Goal: Task Accomplishment & Management: Complete application form

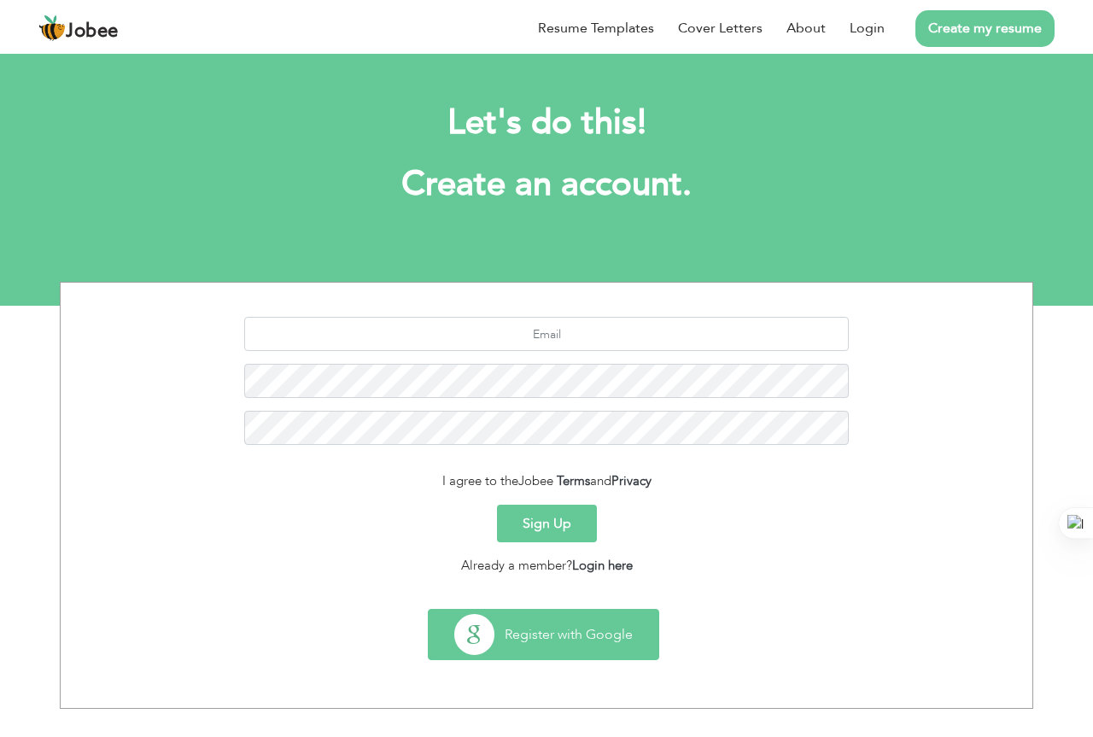
click at [601, 622] on button "Register with Google" at bounding box center [544, 635] width 230 height 50
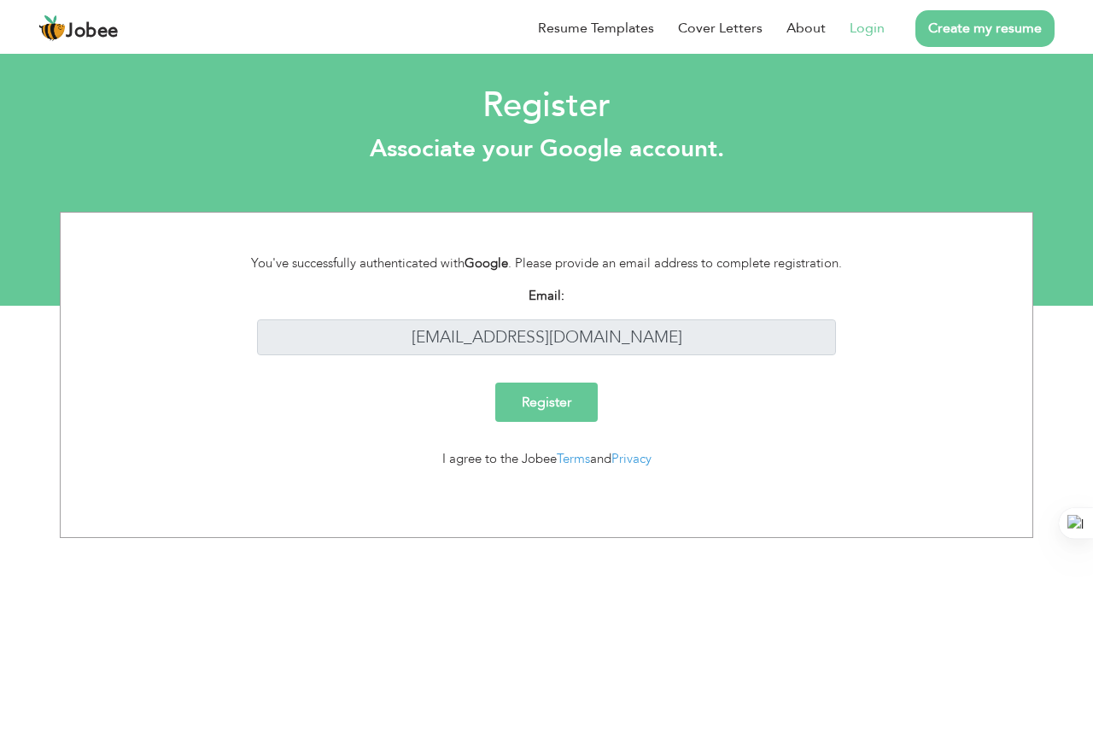
click at [520, 411] on input "Register" at bounding box center [546, 402] width 102 height 39
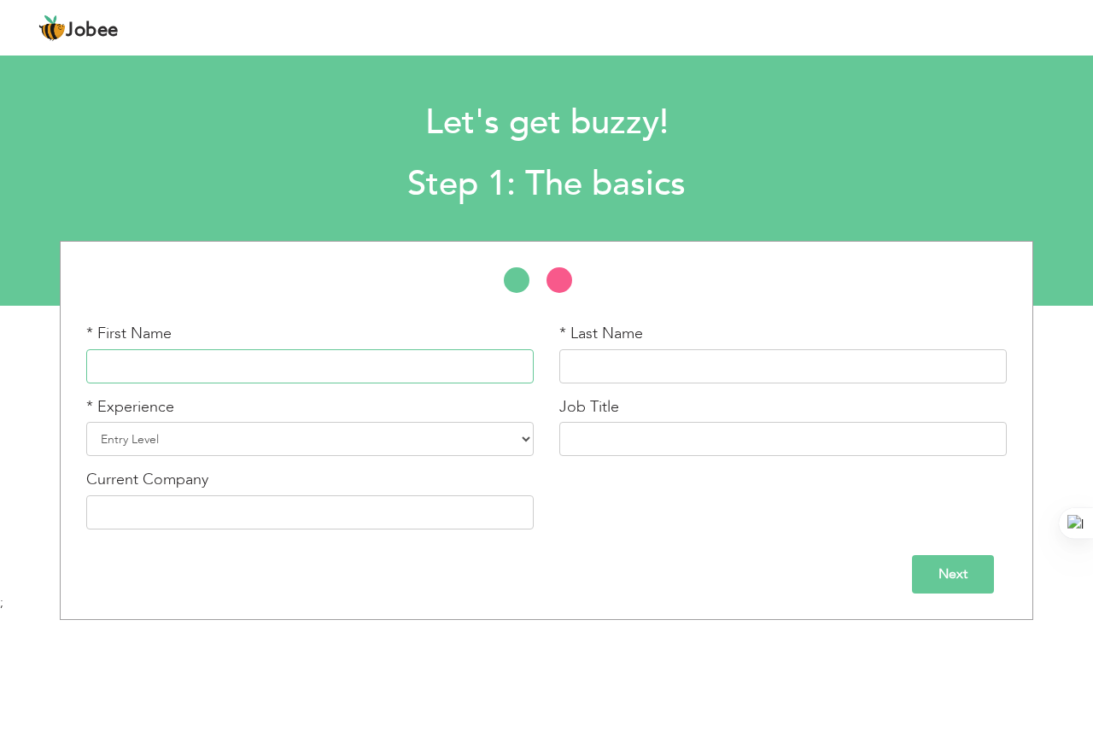
click at [279, 359] on input "text" at bounding box center [310, 366] width 448 height 34
type input "Muhammad"
type input "Azim"
type input "Muhammad Farrukh"
click at [529, 436] on select "Entry Level Less than 1 Year 1 Year 2 Years 3 Years 4 Years 5 Years 6 Years 7 Y…" at bounding box center [310, 439] width 448 height 34
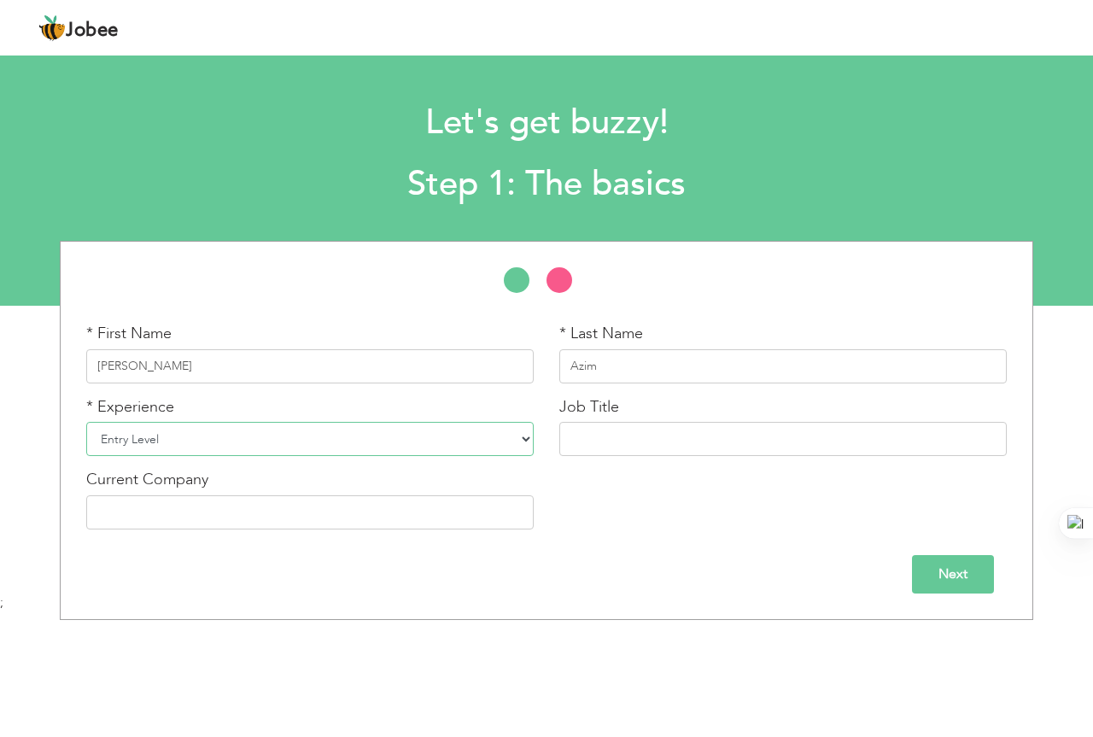
click at [511, 448] on select "Entry Level Less than 1 Year 1 Year 2 Years 3 Years 4 Years 5 Years 6 Years 7 Y…" at bounding box center [310, 439] width 448 height 34
select select "12"
click at [86, 422] on select "Entry Level Less than 1 Year 1 Year 2 Years 3 Years 4 Years 5 Years 6 Years 7 Y…" at bounding box center [310, 439] width 448 height 34
click at [665, 429] on input "text" at bounding box center [783, 439] width 448 height 34
type input "Branch Incharge"
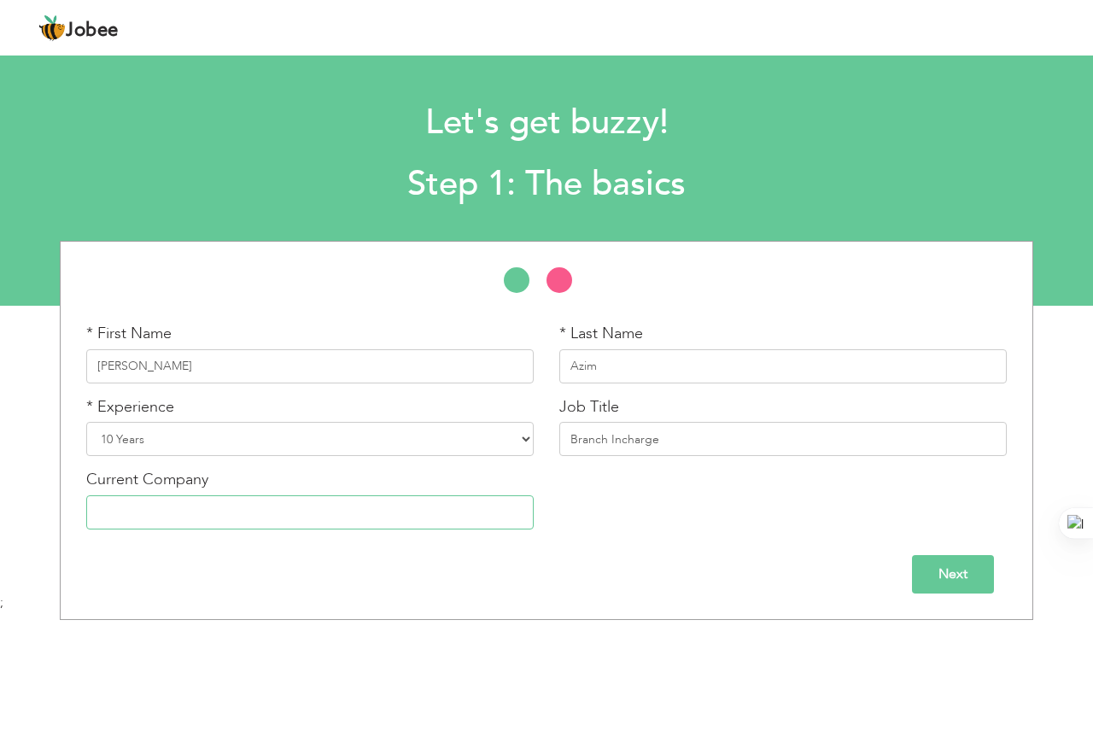
click at [360, 508] on input "text" at bounding box center [310, 512] width 448 height 34
click at [175, 512] on input "M & P Express Pvt L" at bounding box center [310, 512] width 448 height 34
click at [323, 508] on input "M & P Express Logistic Pvt L" at bounding box center [310, 512] width 448 height 34
type input "M & P Express Logistic Pvt Limited"
click at [966, 564] on input "Next" at bounding box center [953, 574] width 82 height 38
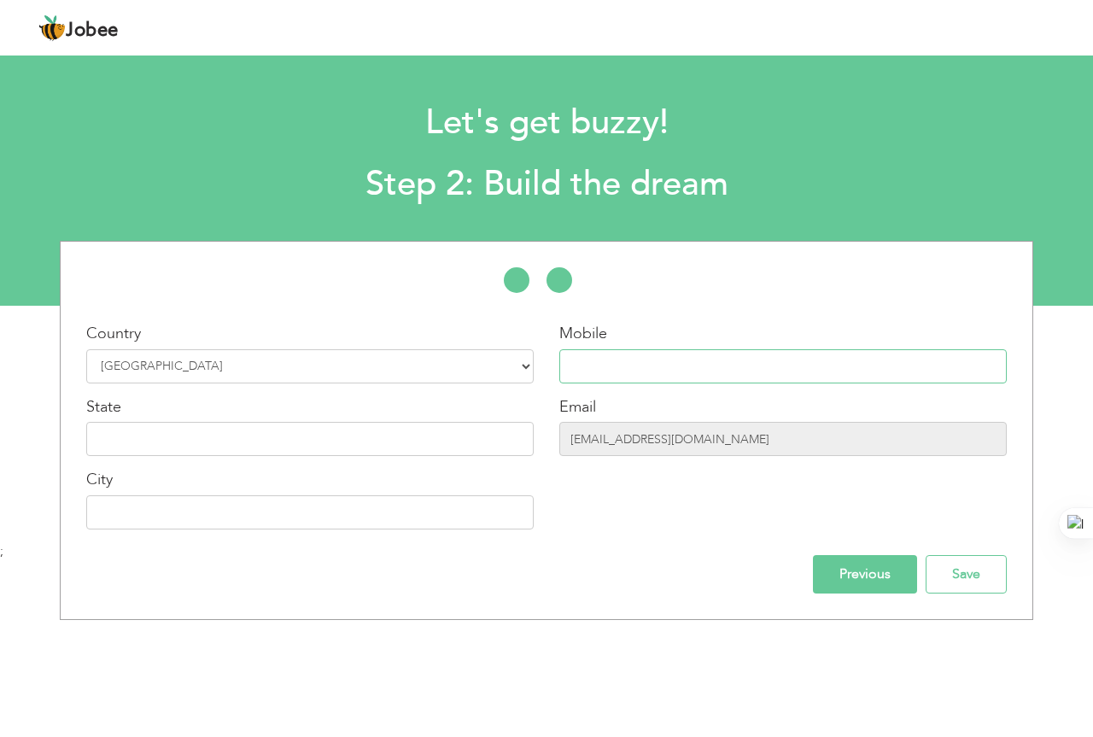
click at [693, 372] on input "text" at bounding box center [783, 366] width 448 height 34
type input "03032128288"
type input "Bhakkar"
click at [253, 436] on input "text" at bounding box center [310, 439] width 448 height 34
type input "[GEOGRAPHIC_DATA]"
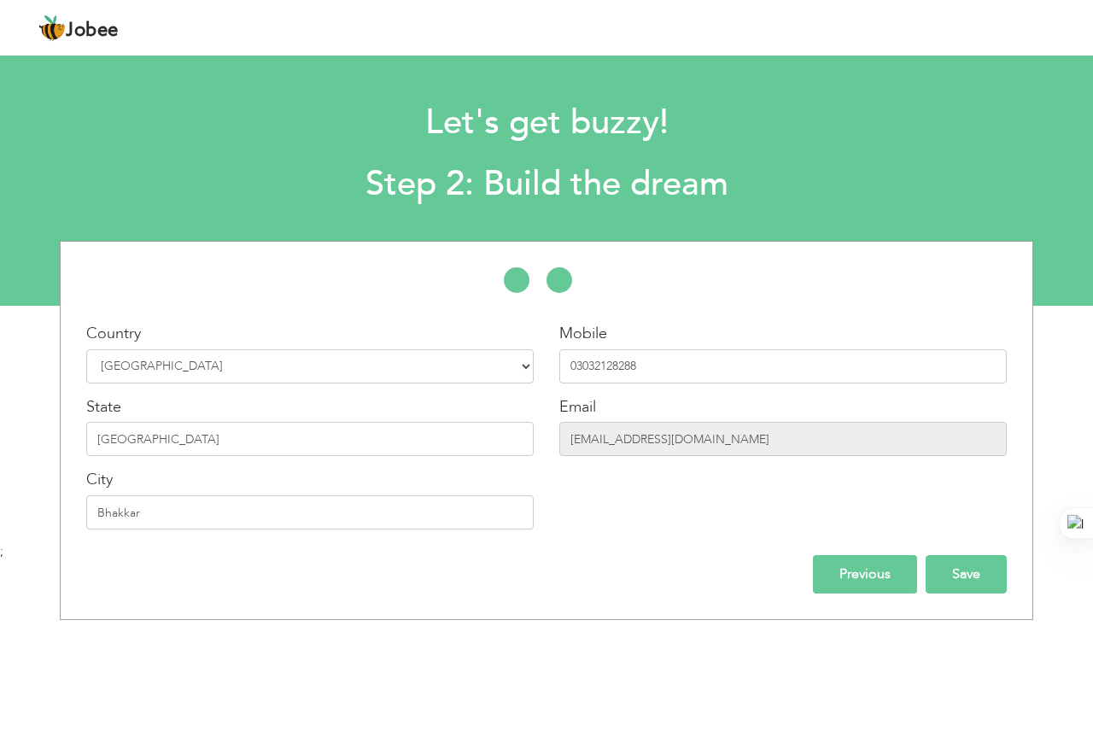
click at [953, 576] on input "Save" at bounding box center [966, 574] width 81 height 38
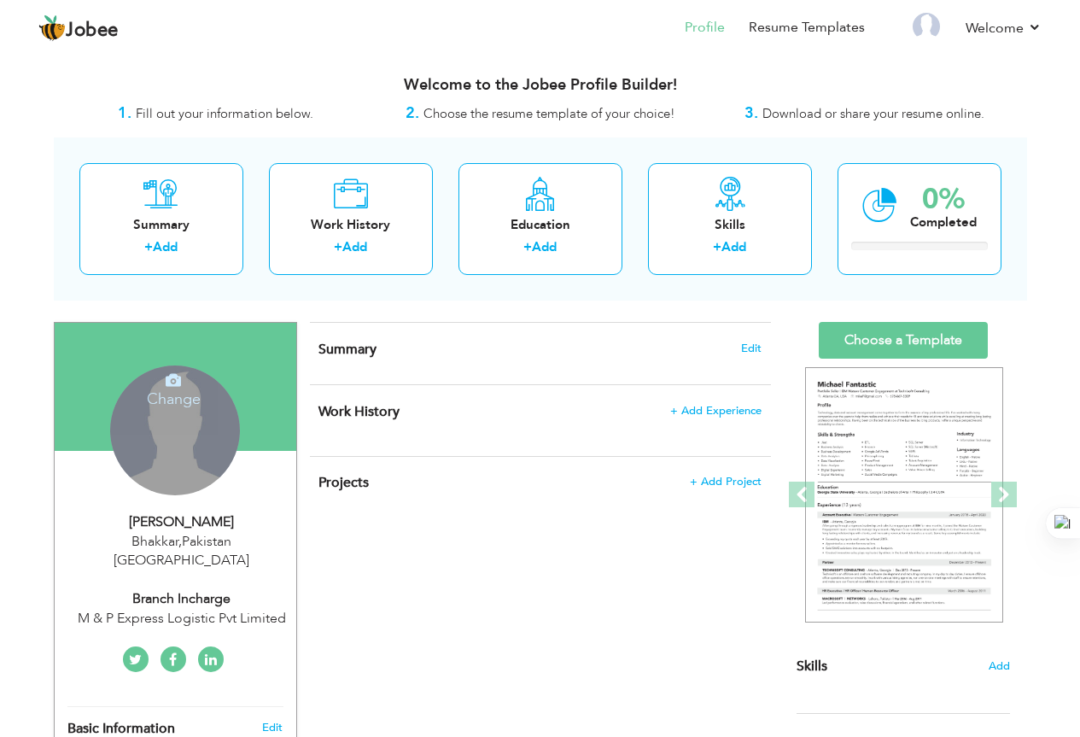
click at [188, 407] on h4 "Change" at bounding box center [174, 387] width 122 height 41
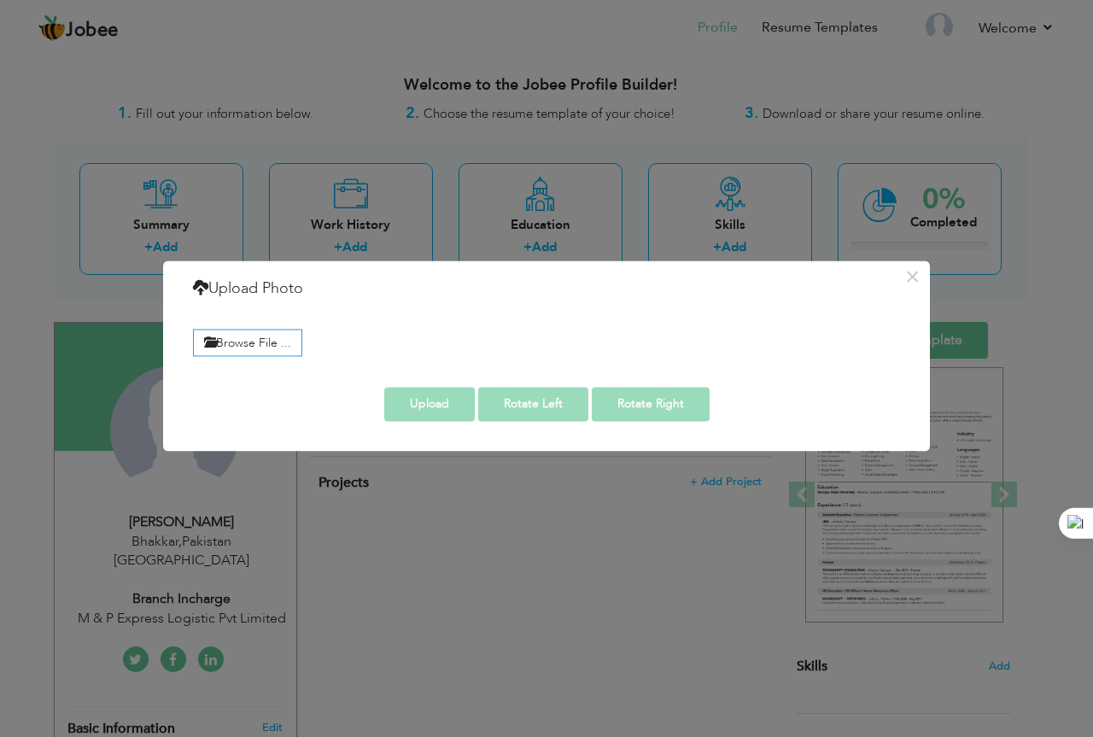
click at [268, 323] on div "Browse File ..." at bounding box center [546, 340] width 733 height 39
click at [268, 348] on label "Browse File ..." at bounding box center [247, 343] width 109 height 26
click at [0, 0] on input "Browse File ..." at bounding box center [0, 0] width 0 height 0
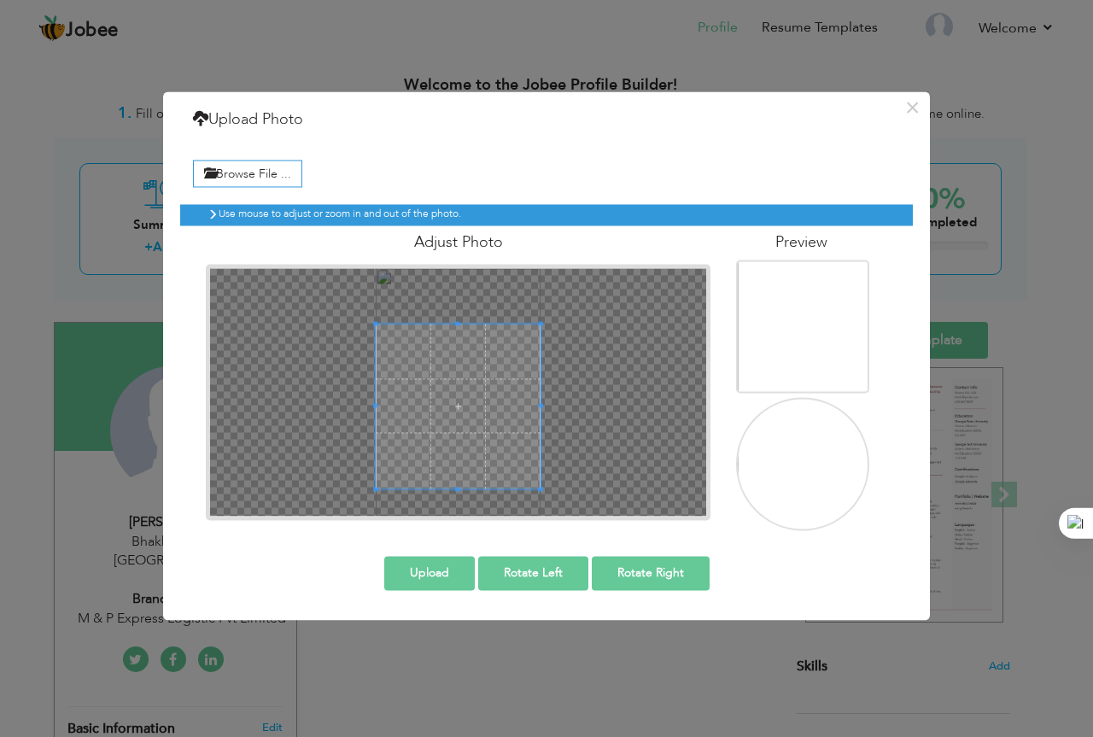
click at [576, 584] on div "× Upload Photo Browse File ... Adjust Photo Preview Upload Rotate Left" at bounding box center [546, 355] width 767 height 529
click at [460, 330] on span at bounding box center [458, 406] width 165 height 165
click at [468, 253] on div "Adjust Photo" at bounding box center [458, 372] width 530 height 295
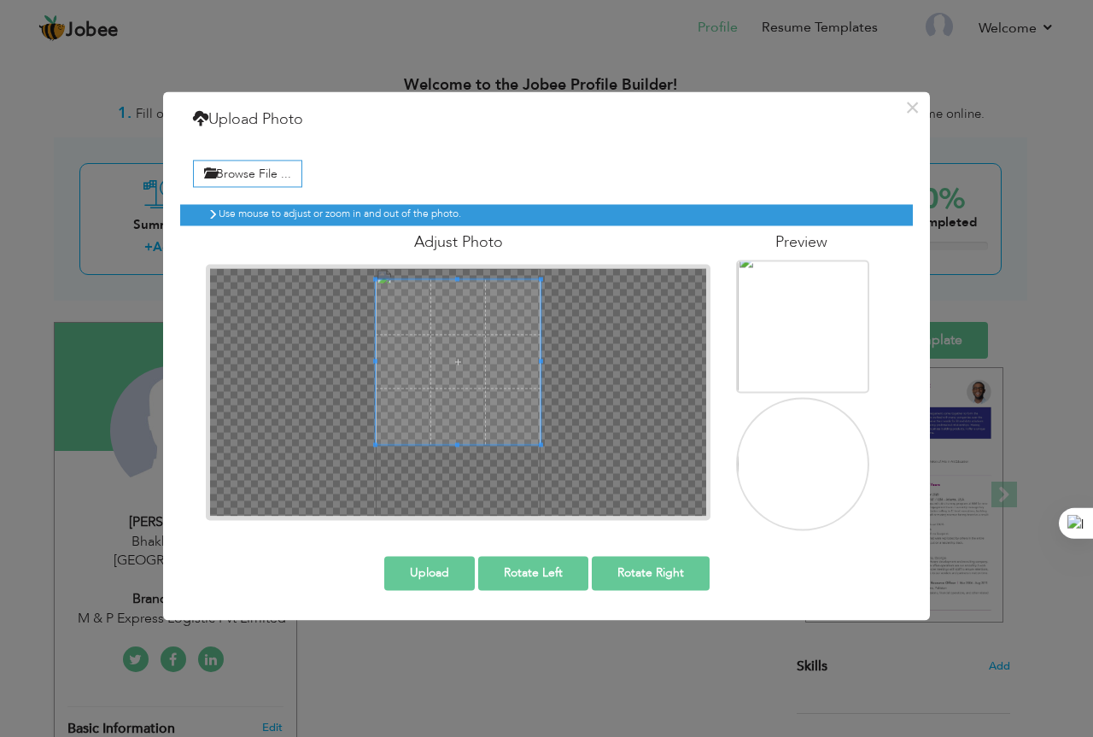
click at [470, 331] on span at bounding box center [458, 361] width 165 height 165
click at [471, 326] on span at bounding box center [458, 357] width 165 height 165
click at [426, 574] on button "Upload" at bounding box center [429, 573] width 91 height 34
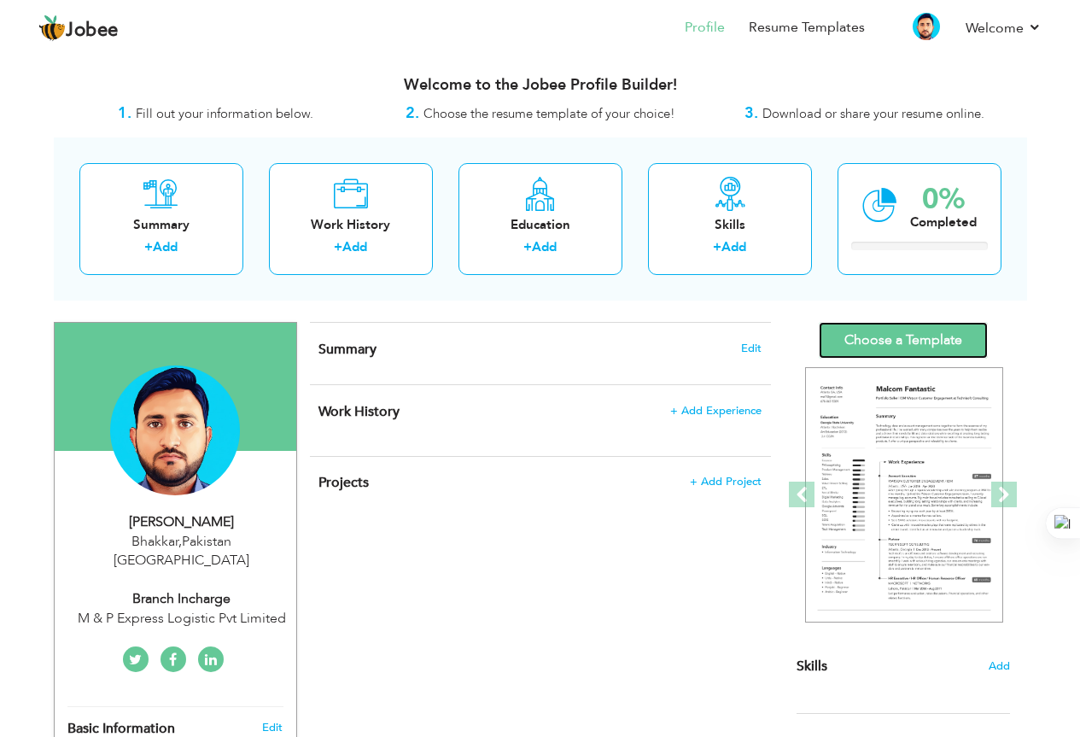
click at [945, 333] on link "Choose a Template" at bounding box center [903, 340] width 169 height 37
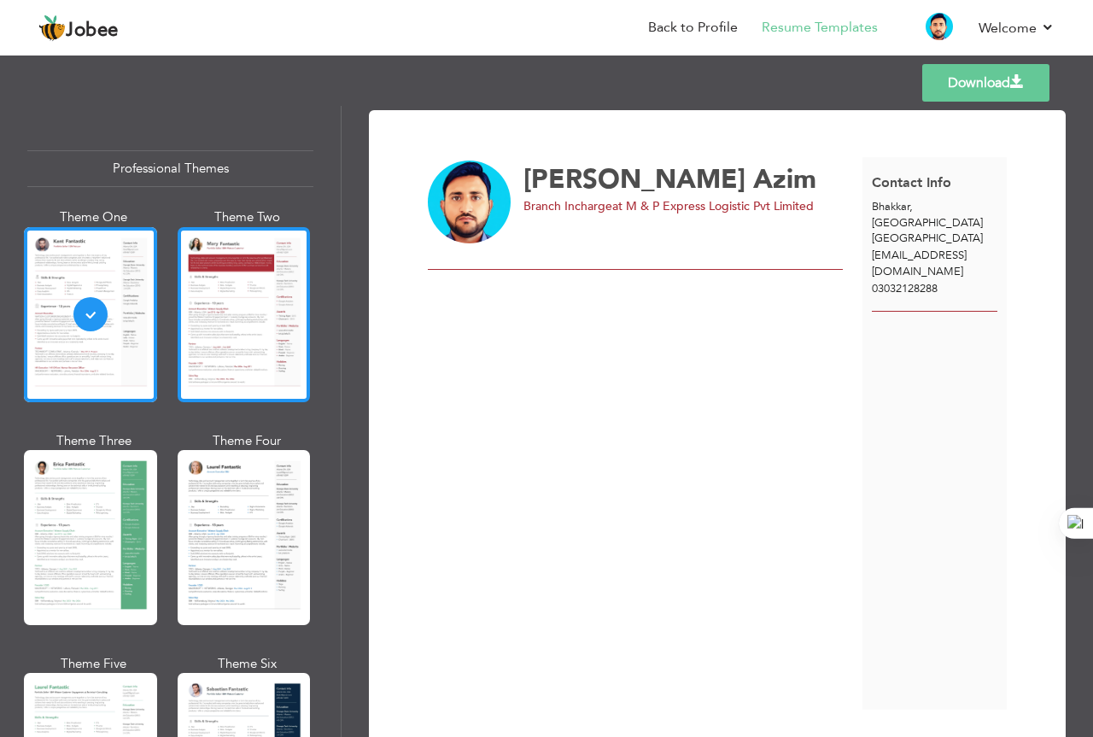
click at [211, 340] on div at bounding box center [244, 314] width 133 height 175
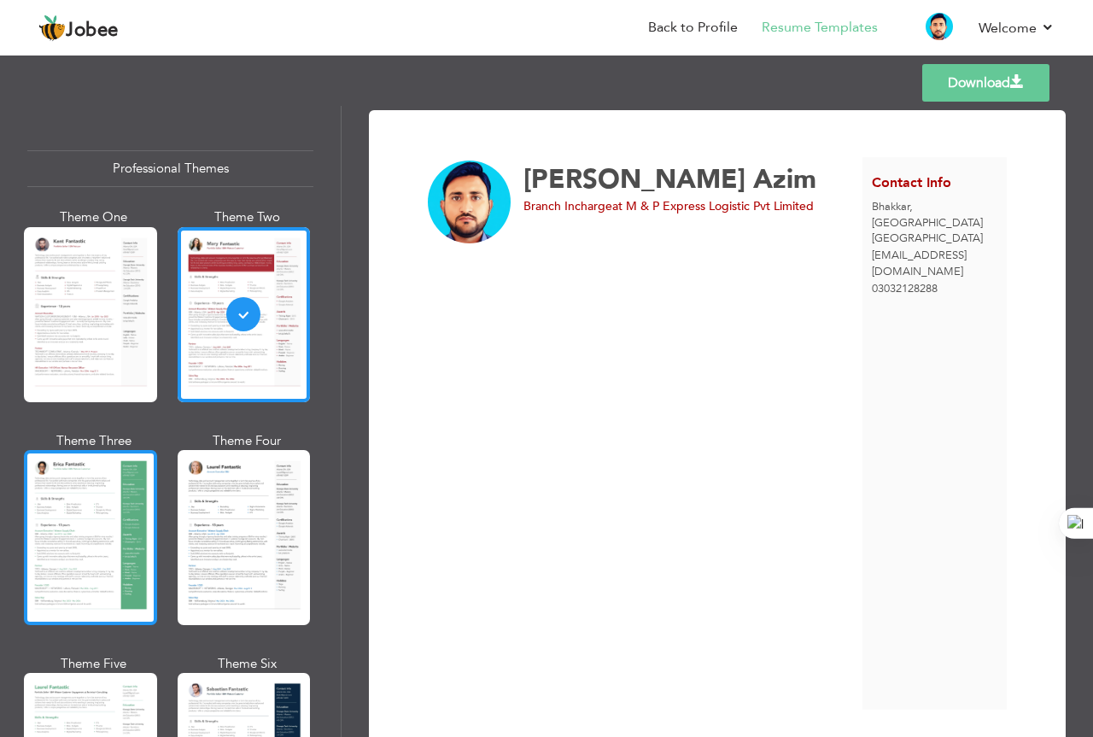
click at [98, 530] on div at bounding box center [90, 537] width 133 height 175
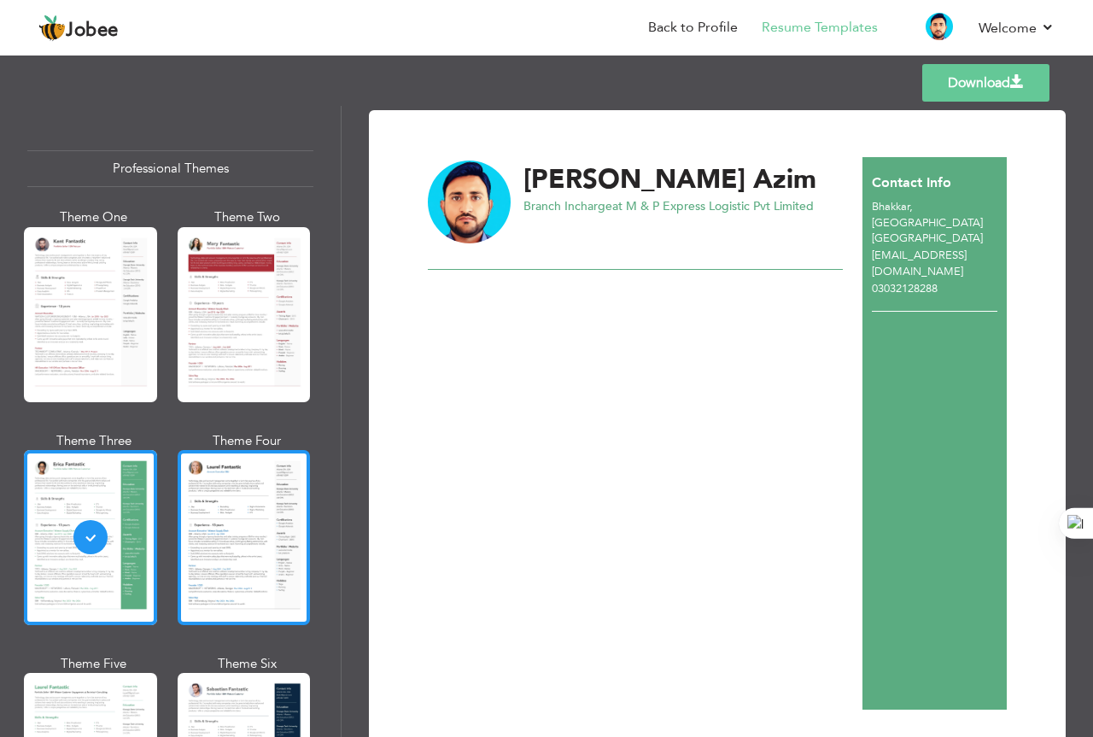
click at [222, 557] on div at bounding box center [244, 537] width 133 height 175
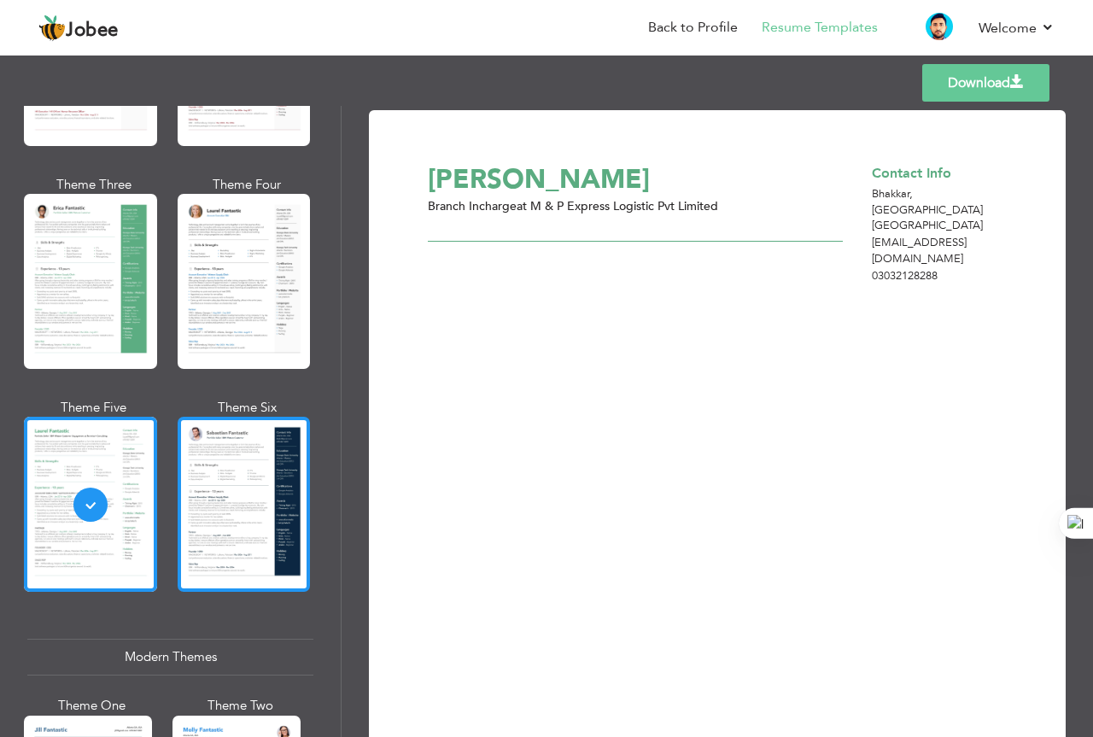
scroll to position [512, 0]
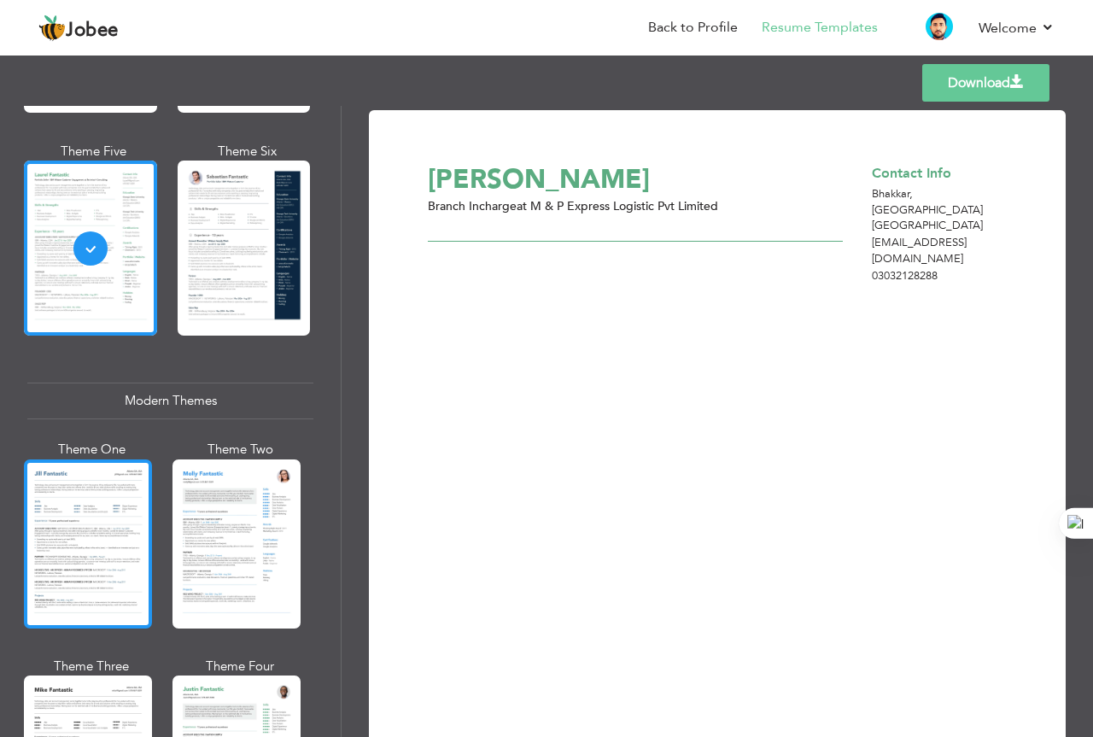
click at [137, 550] on div at bounding box center [88, 543] width 128 height 169
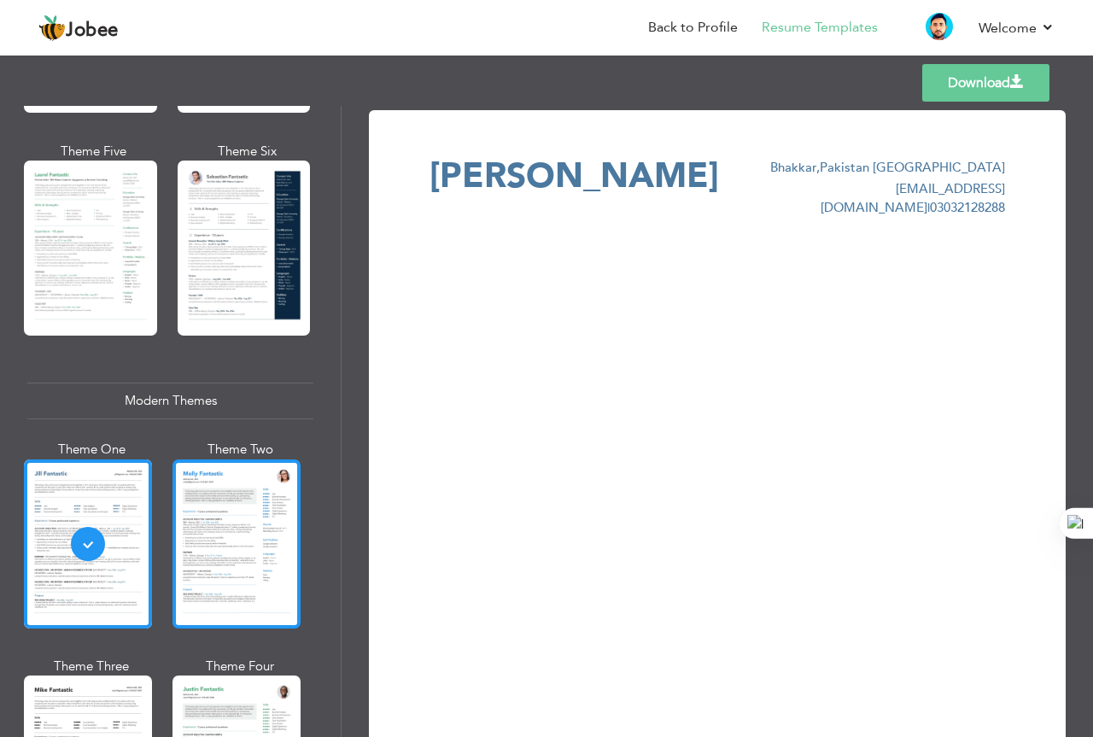
click at [234, 542] on div at bounding box center [237, 543] width 128 height 169
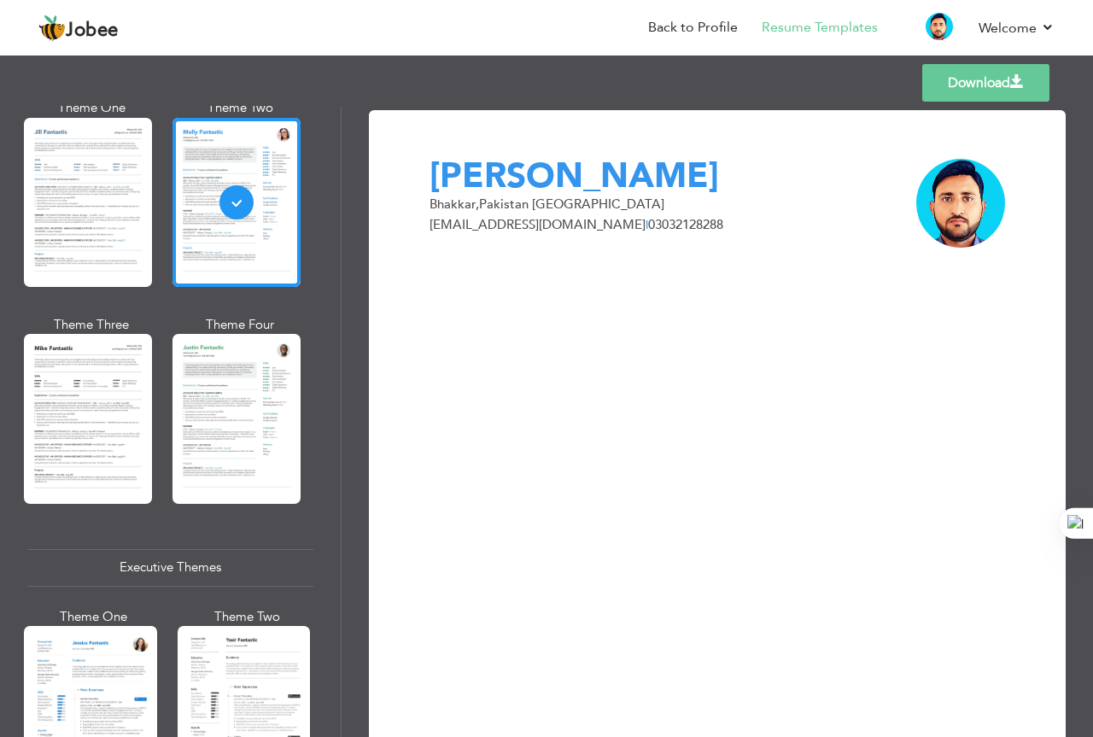
scroll to position [939, 0]
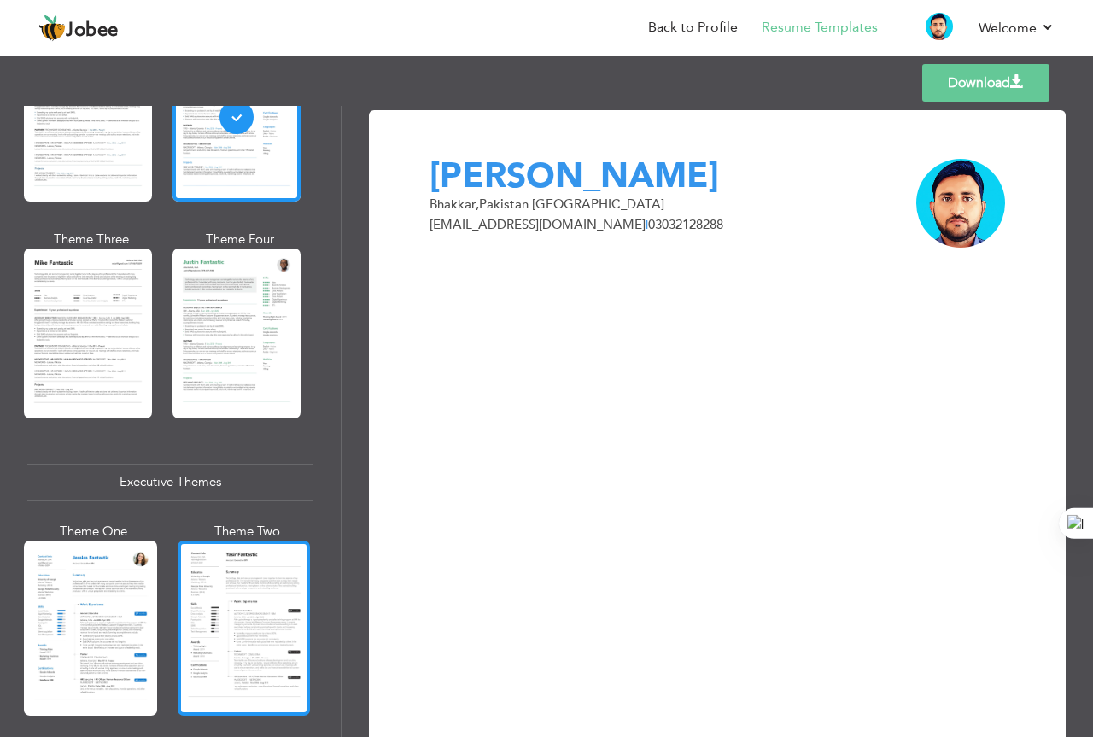
click at [205, 617] on div at bounding box center [244, 628] width 133 height 175
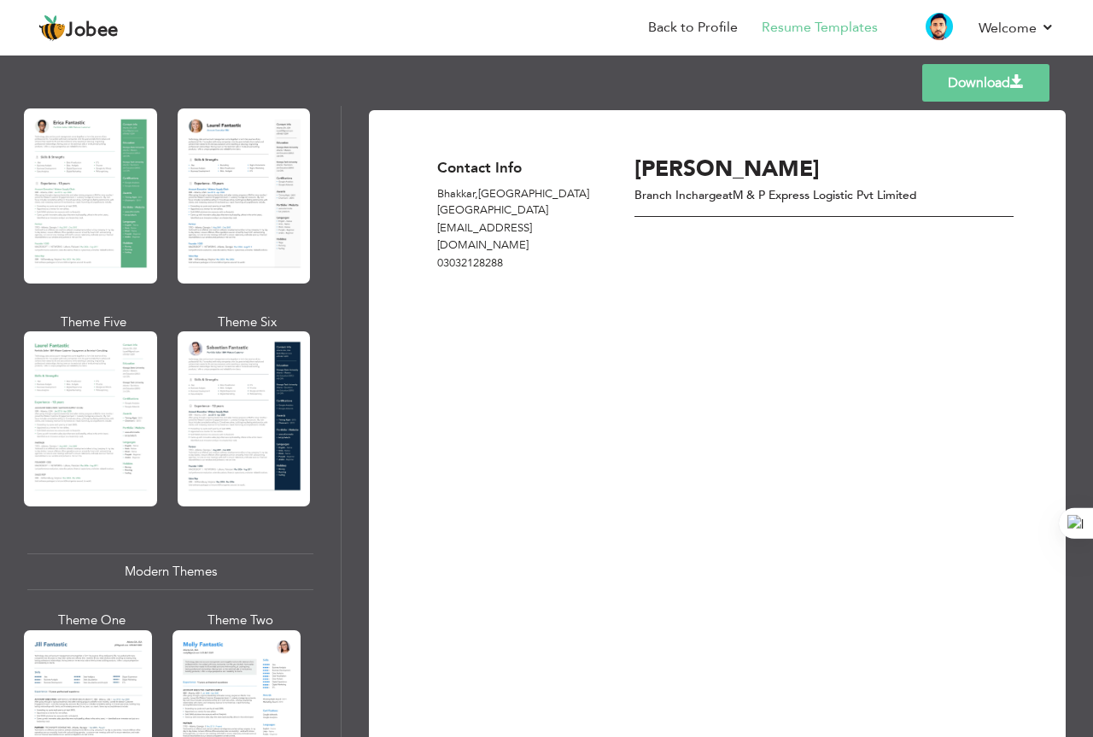
scroll to position [0, 0]
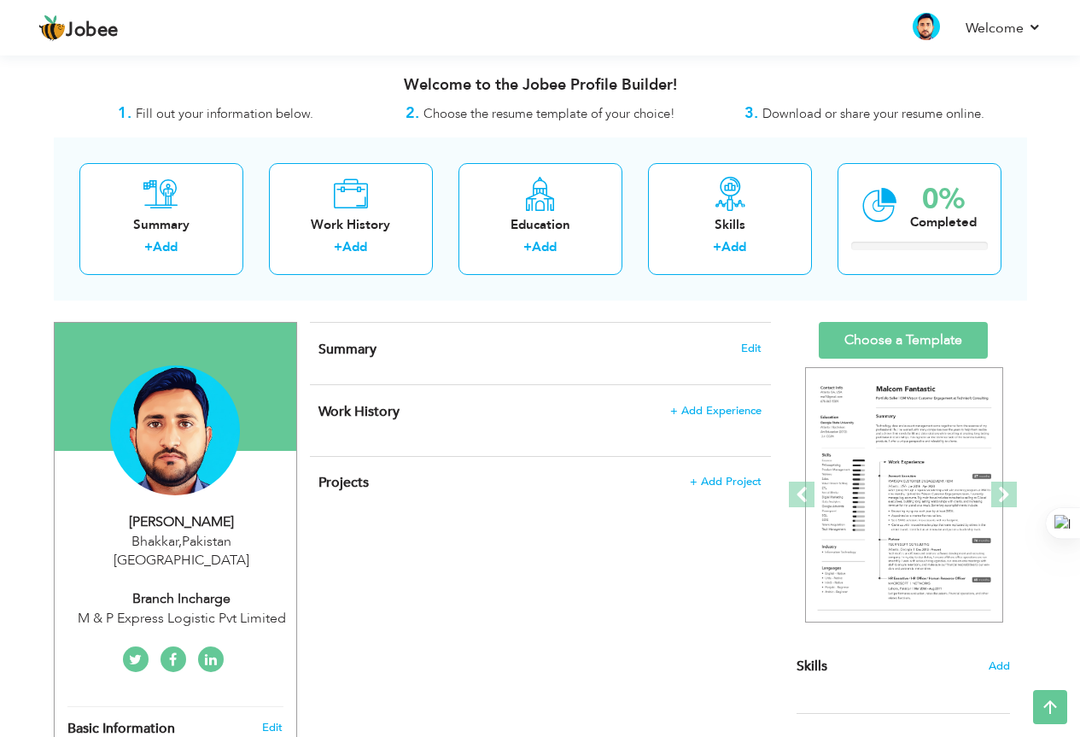
scroll to position [256, 0]
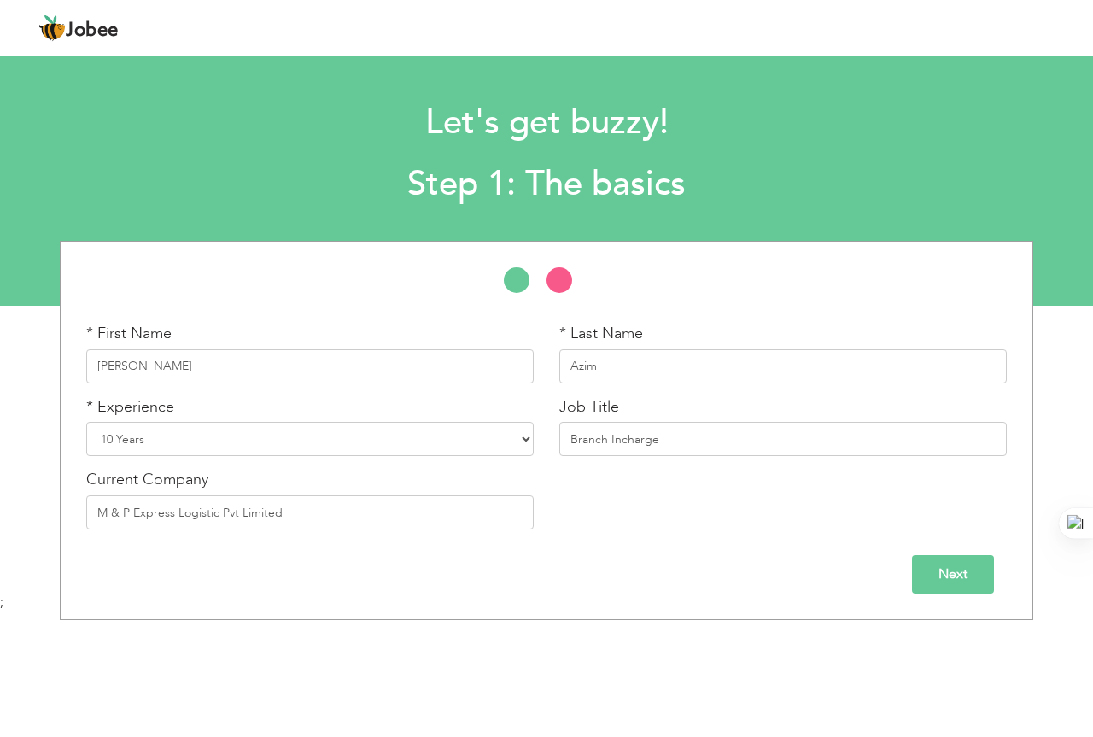
click at [963, 589] on input "Next" at bounding box center [953, 574] width 82 height 38
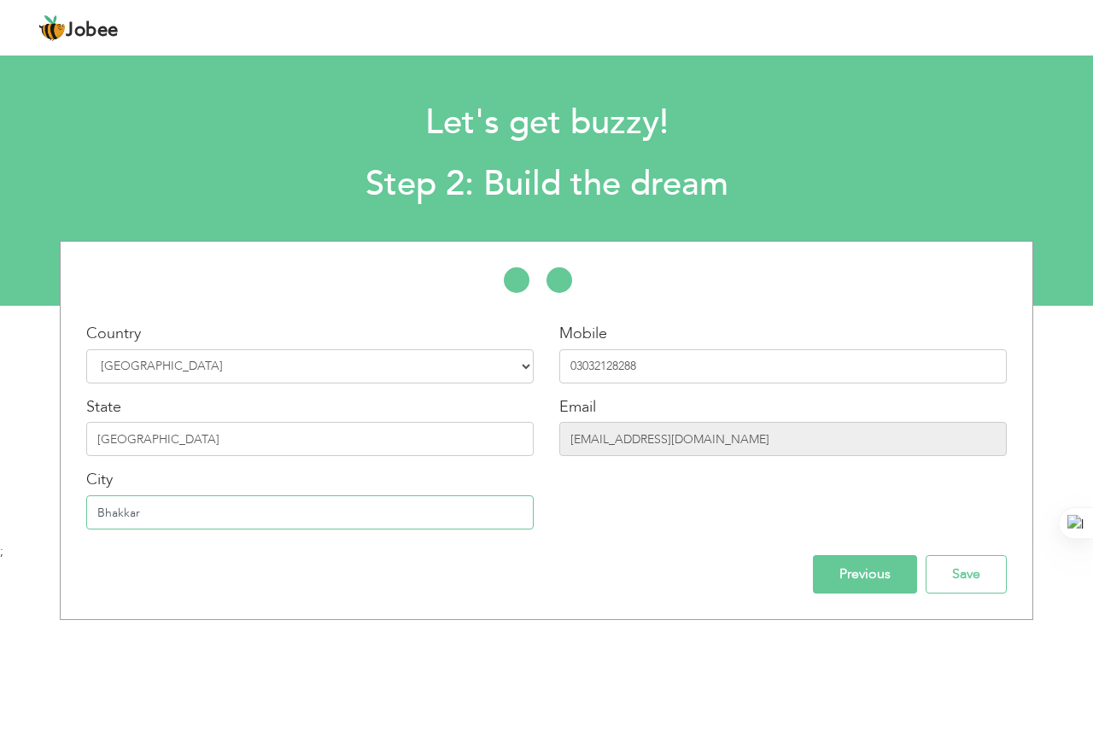
click at [295, 508] on input "Bhakkar" at bounding box center [310, 512] width 448 height 34
type input "B"
type input "[PERSON_NAME], Bhakkar"
click at [950, 564] on input "Save" at bounding box center [966, 574] width 81 height 38
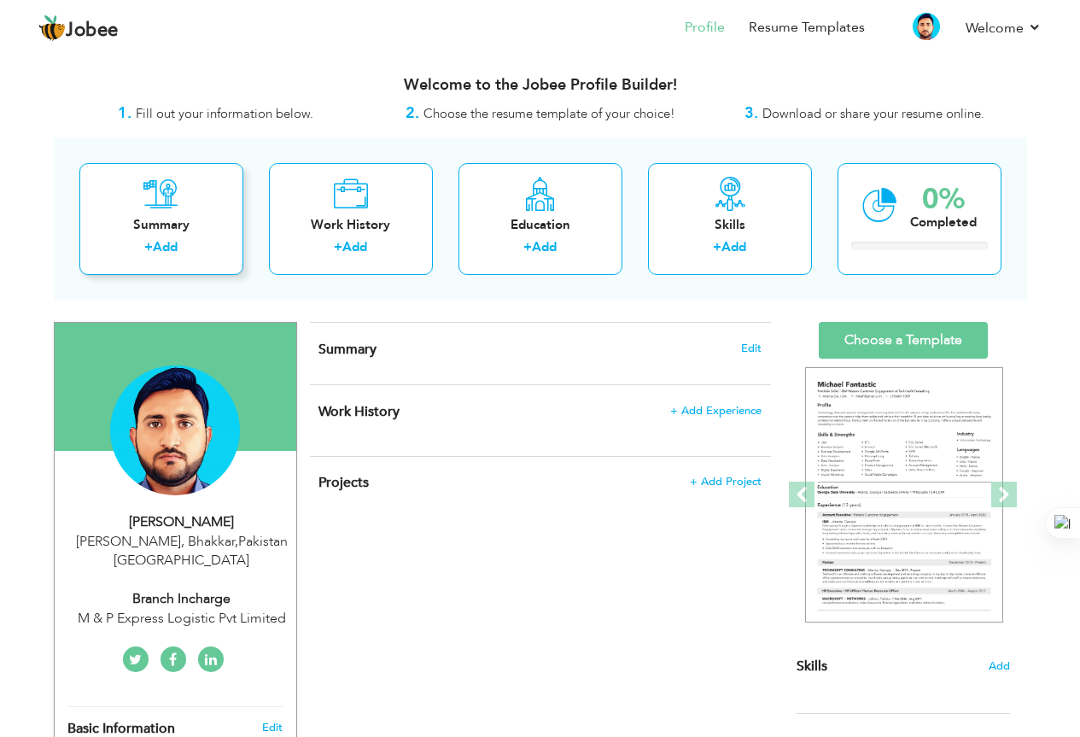
click at [171, 249] on link "Add" at bounding box center [165, 246] width 25 height 17
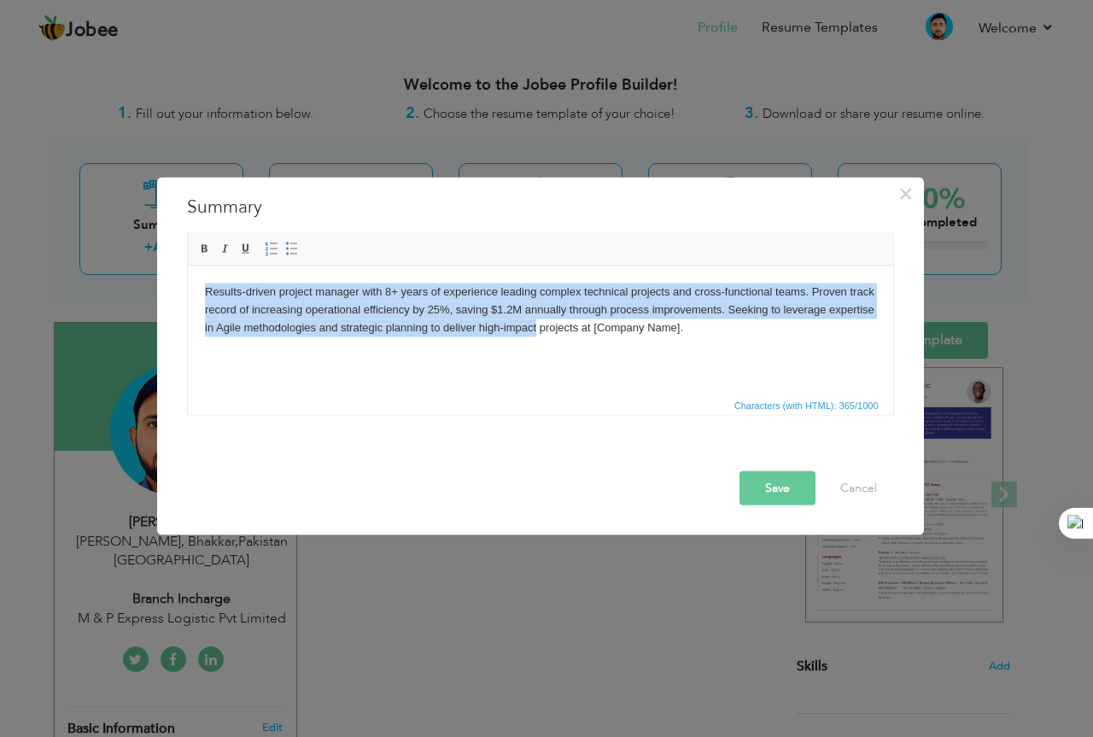
drag, startPoint x: 217, startPoint y: 294, endPoint x: 536, endPoint y: 348, distance: 323.2
click at [536, 348] on html "Results-driven project manager with 8+ years of experience leading complex tech…" at bounding box center [539, 309] width 705 height 87
copy body "Results-driven project manager with 8+ years of experience leading complex tech…"
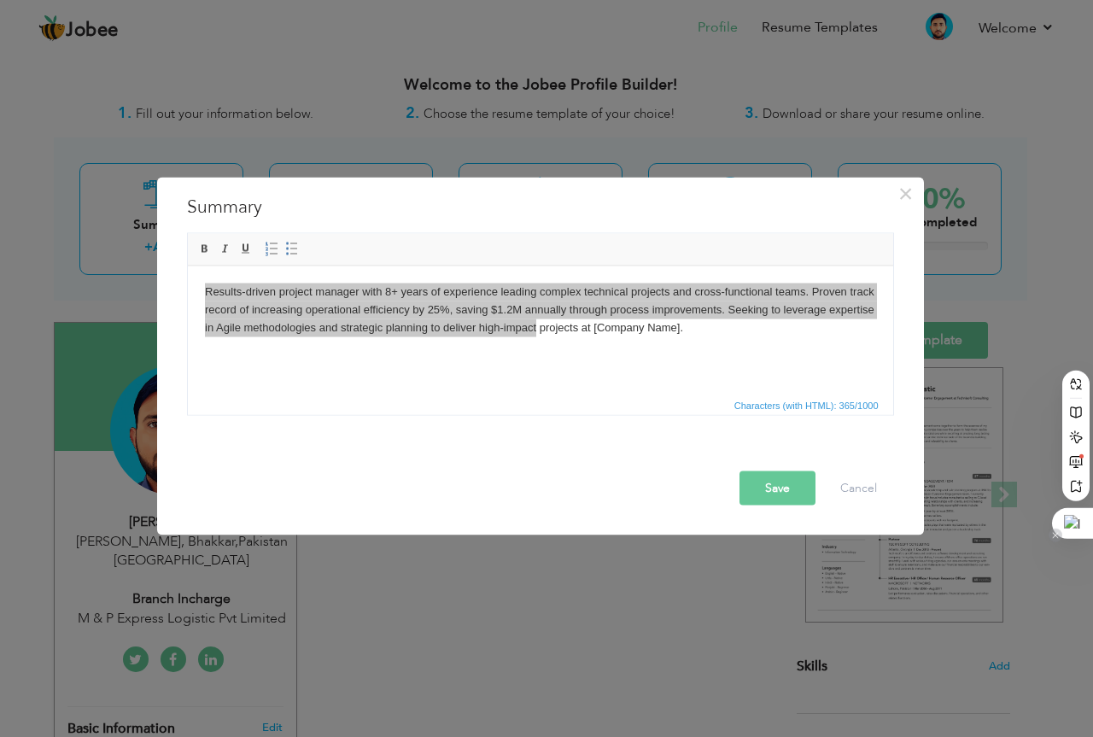
click at [1070, 523] on div at bounding box center [1072, 523] width 41 height 31
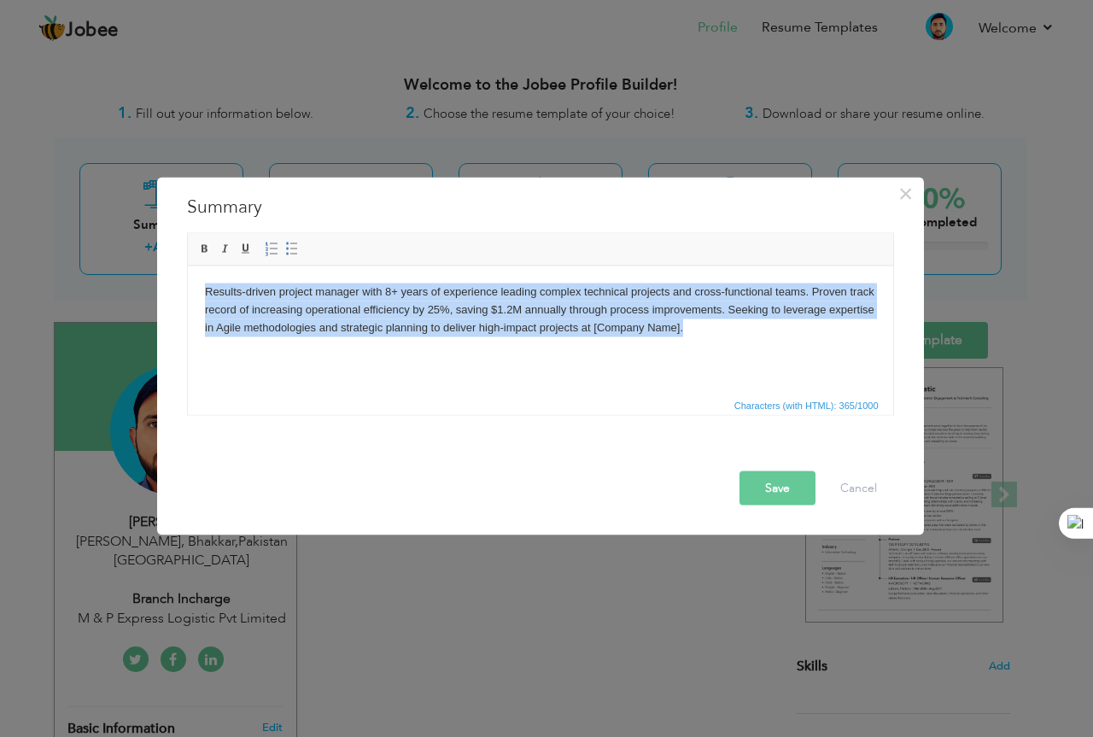
drag, startPoint x: 694, startPoint y: 352, endPoint x: 365, endPoint y: 529, distance: 374.1
click at [187, 266] on html "Results-driven project manager with 8+ years of experience leading complex tech…" at bounding box center [539, 309] width 705 height 87
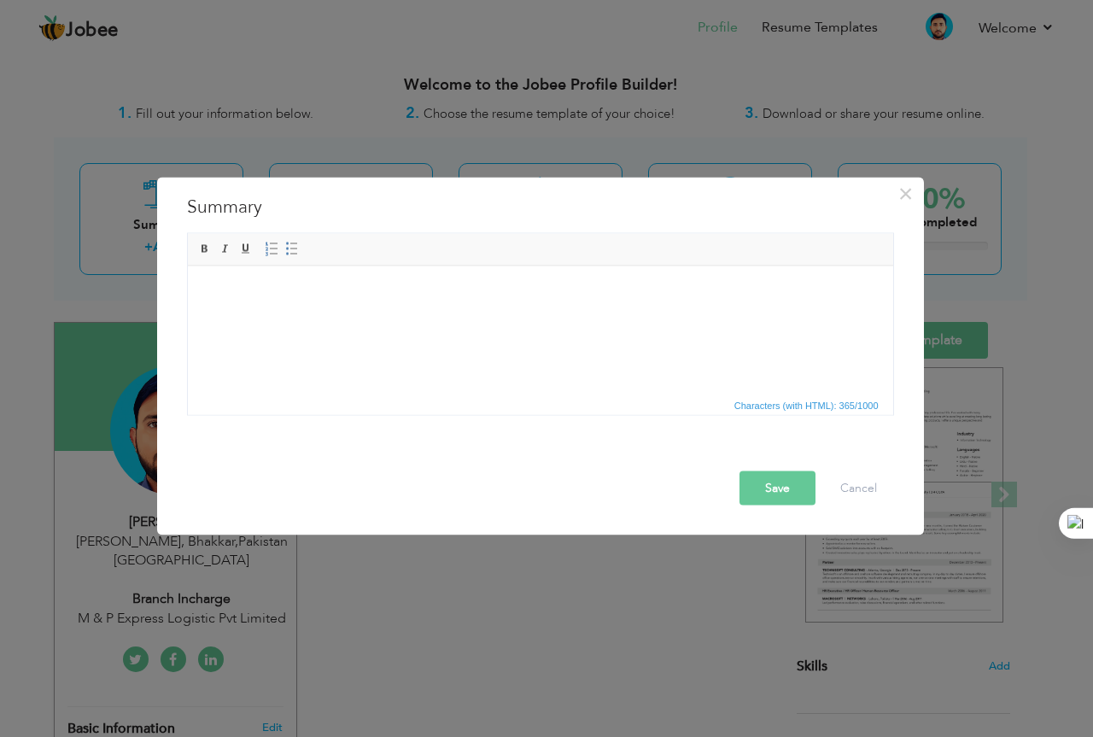
click at [454, 260] on span "Editor toolbars Basic Styles Bold Italic Underline Paragraph Insert/Remove Numb…" at bounding box center [540, 249] width 705 height 32
click at [454, 276] on html at bounding box center [539, 292] width 705 height 52
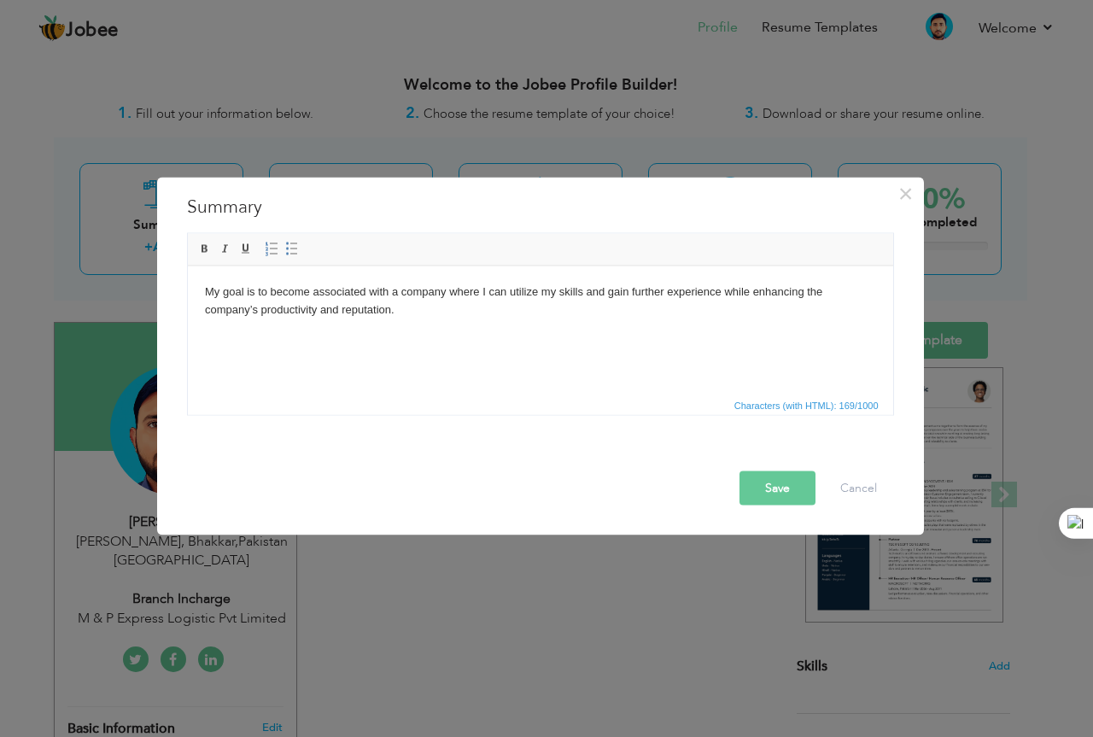
click at [770, 483] on button "Save" at bounding box center [778, 488] width 76 height 34
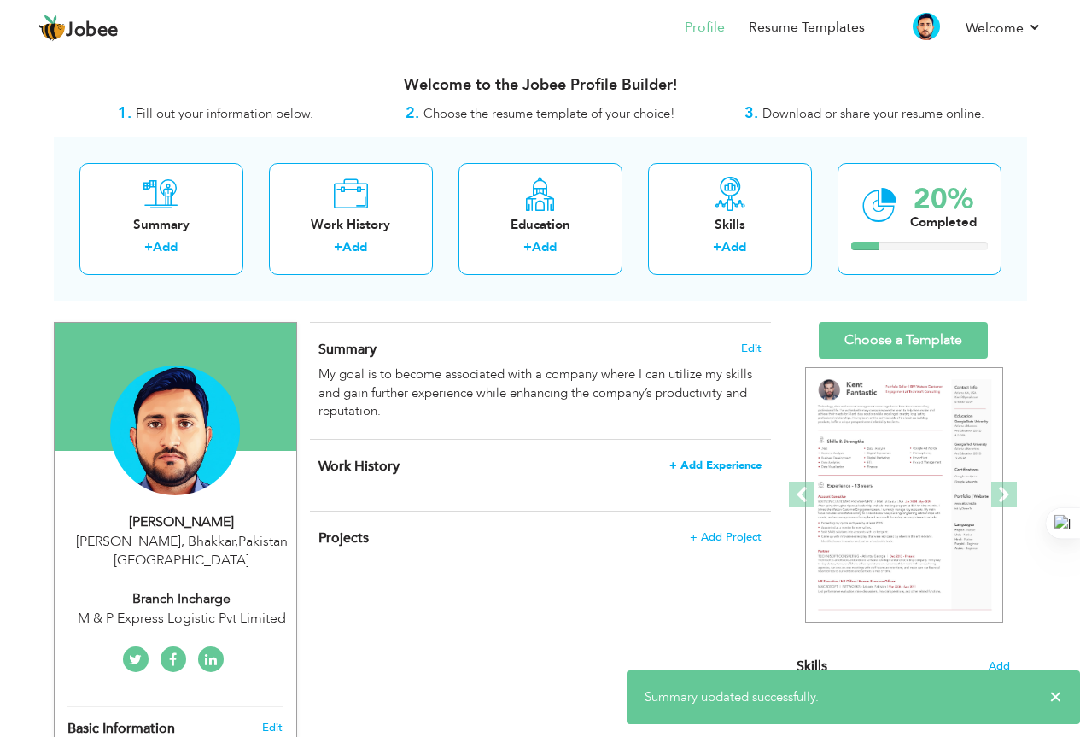
click at [742, 465] on span "+ Add Experience" at bounding box center [716, 465] width 92 height 12
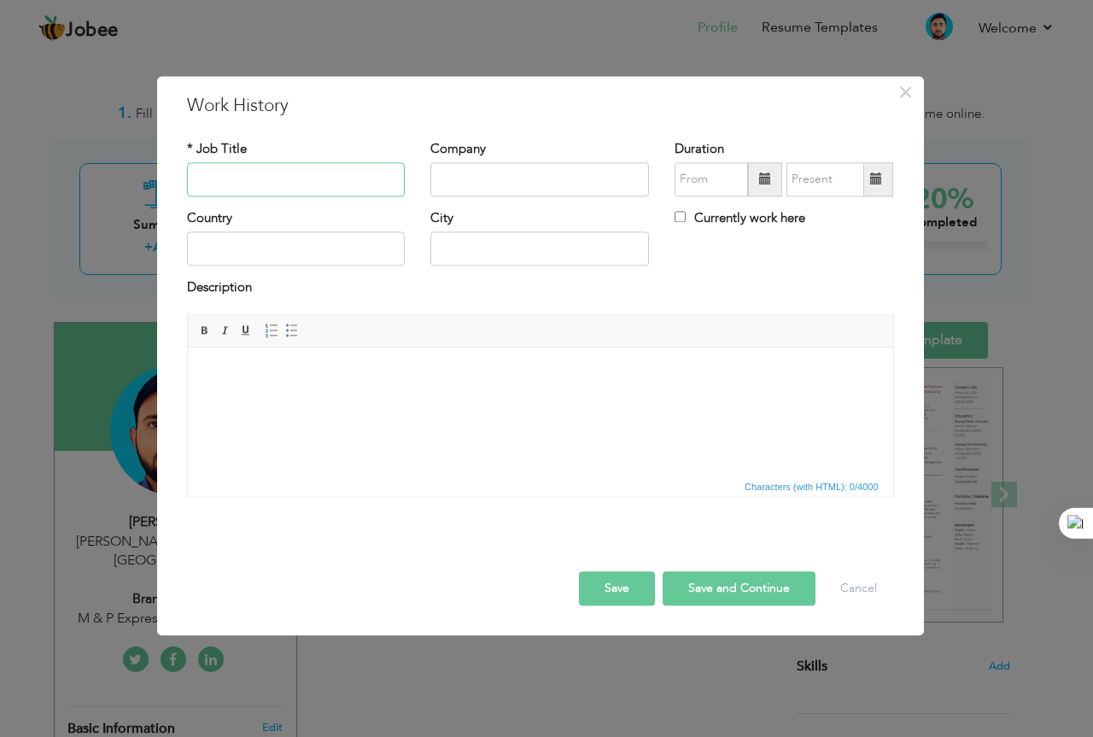
click at [252, 190] on input "text" at bounding box center [296, 179] width 219 height 34
type input "V"
type input "Branch Incharge"
type input "M & P Express Logistics Pvt Ltd"
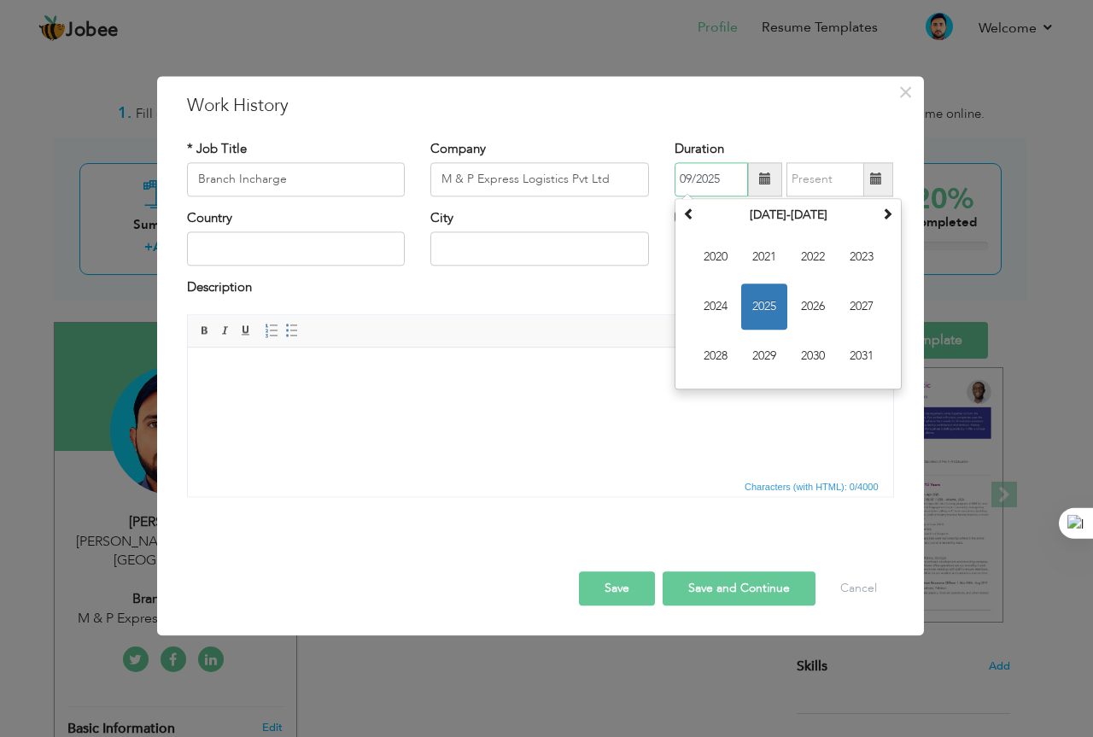
click at [705, 173] on input "09/2025" at bounding box center [711, 179] width 73 height 34
click at [731, 305] on span "2024" at bounding box center [716, 307] width 46 height 46
click at [813, 344] on span "Nov" at bounding box center [813, 356] width 46 height 46
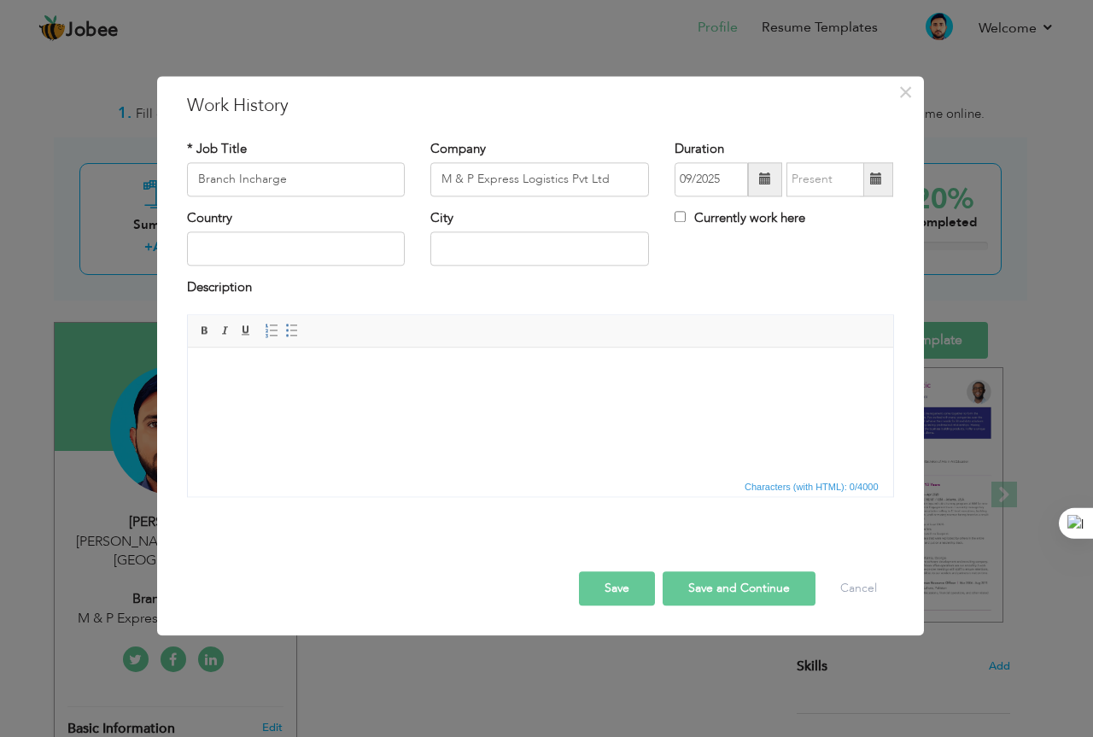
type input "11/2024"
click at [682, 214] on input "Currently work here" at bounding box center [680, 216] width 11 height 11
checkbox input "true"
click at [311, 257] on input "text" at bounding box center [296, 249] width 219 height 34
type input "[GEOGRAPHIC_DATA]"
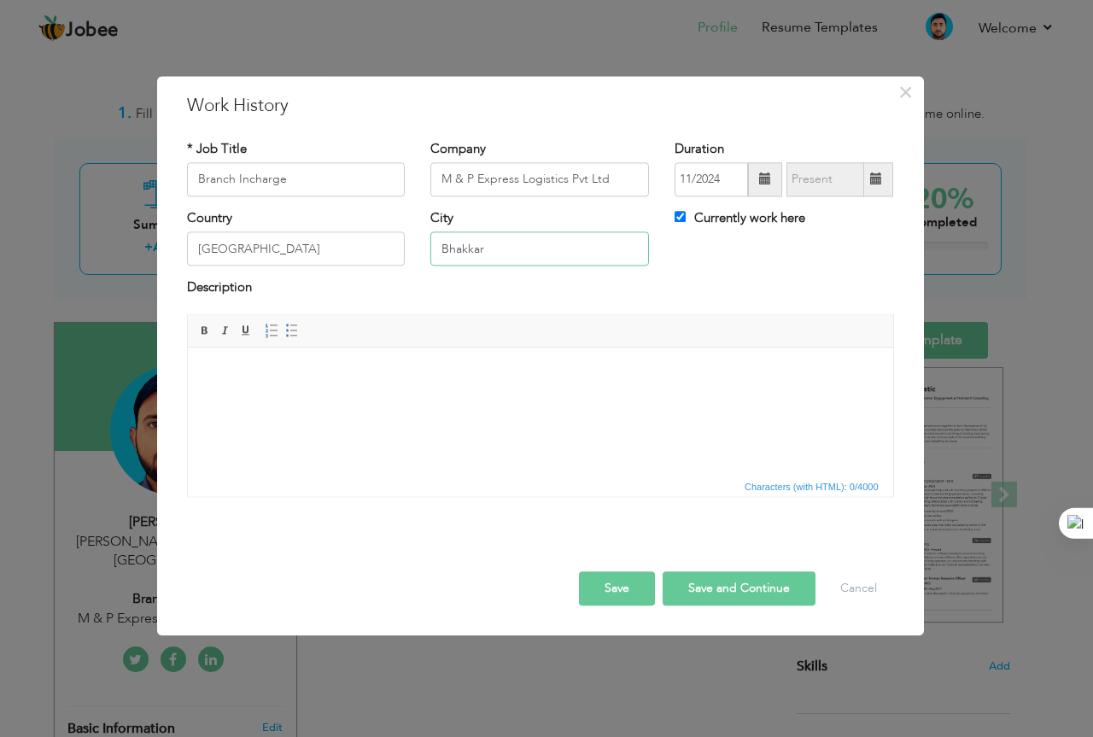
click at [486, 255] on input "Bhakkar" at bounding box center [539, 249] width 219 height 34
type input "B"
type input "Jhang"
click at [448, 400] on html at bounding box center [539, 374] width 705 height 52
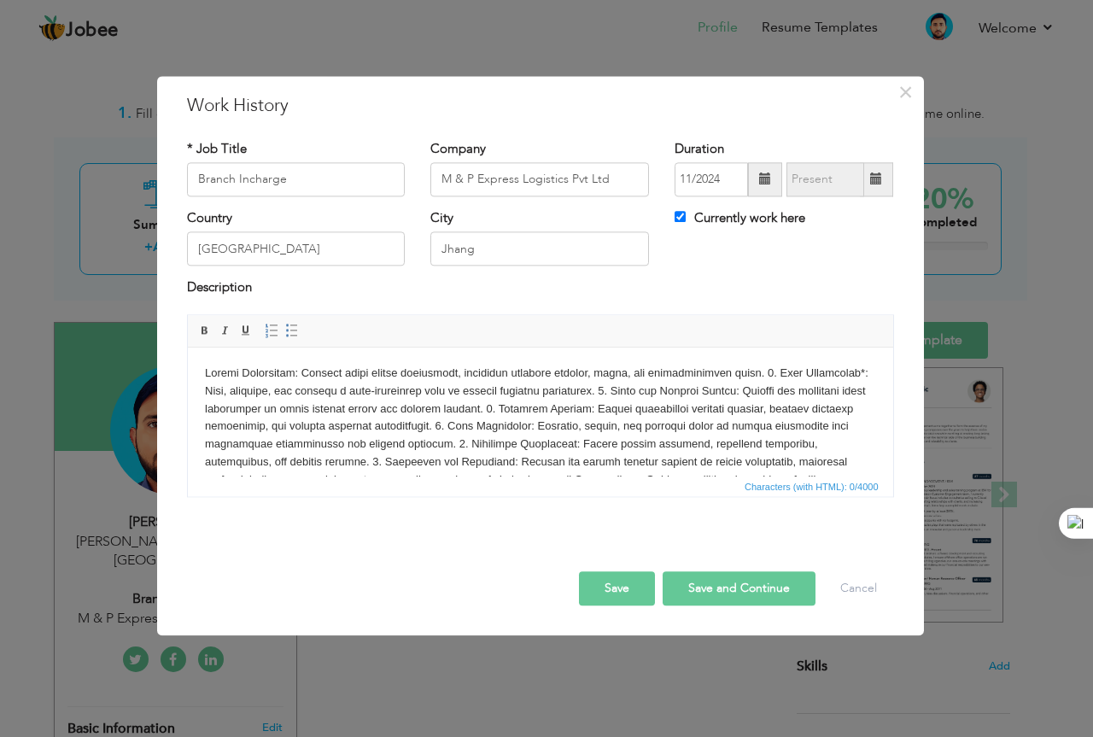
scroll to position [64, 0]
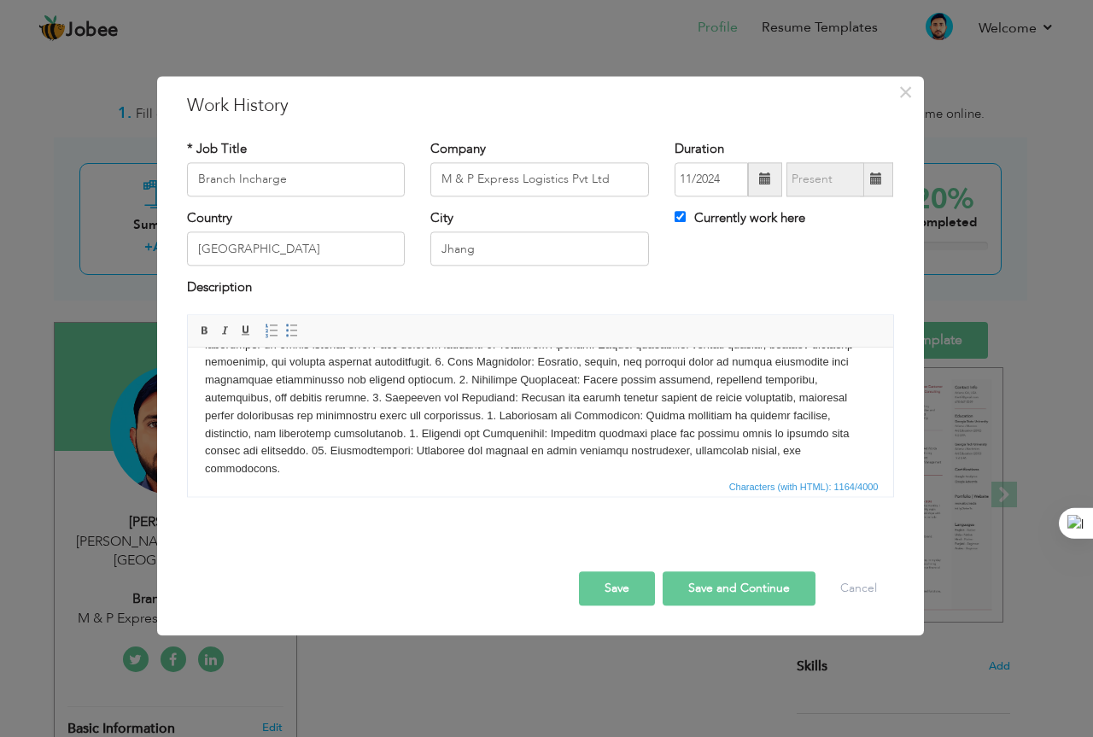
click at [484, 454] on body at bounding box center [539, 390] width 671 height 178
click at [492, 453] on body at bounding box center [539, 390] width 671 height 178
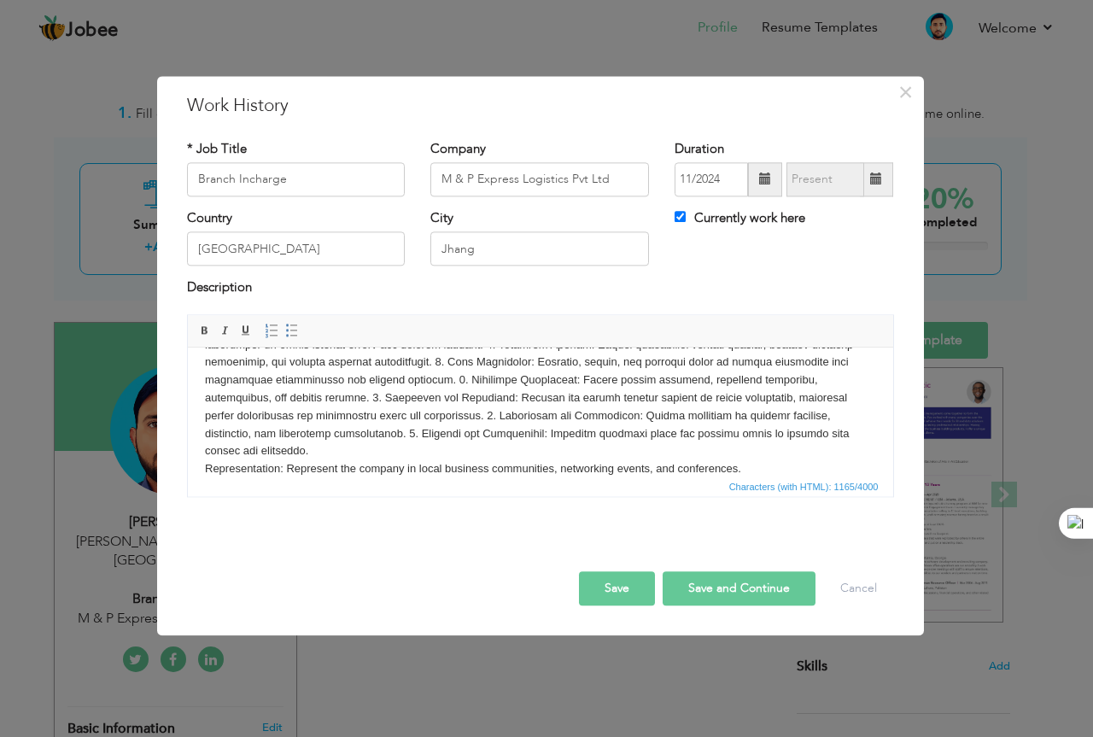
click at [587, 425] on body "​​​​​​​ Representation: Represent the company in local business communities, ne…" at bounding box center [539, 390] width 671 height 178
click at [579, 433] on body "​​​​​​​ Representation: Represent the company in local business communities, ne…" at bounding box center [539, 390] width 671 height 178
click at [564, 435] on body "​​​​​​​ Representation: Represent the company in local business communities, ne…" at bounding box center [539, 390] width 671 height 178
click at [566, 438] on body "​​​​​​​ Representation: Represent the company in local business communities, ne…" at bounding box center [539, 390] width 671 height 178
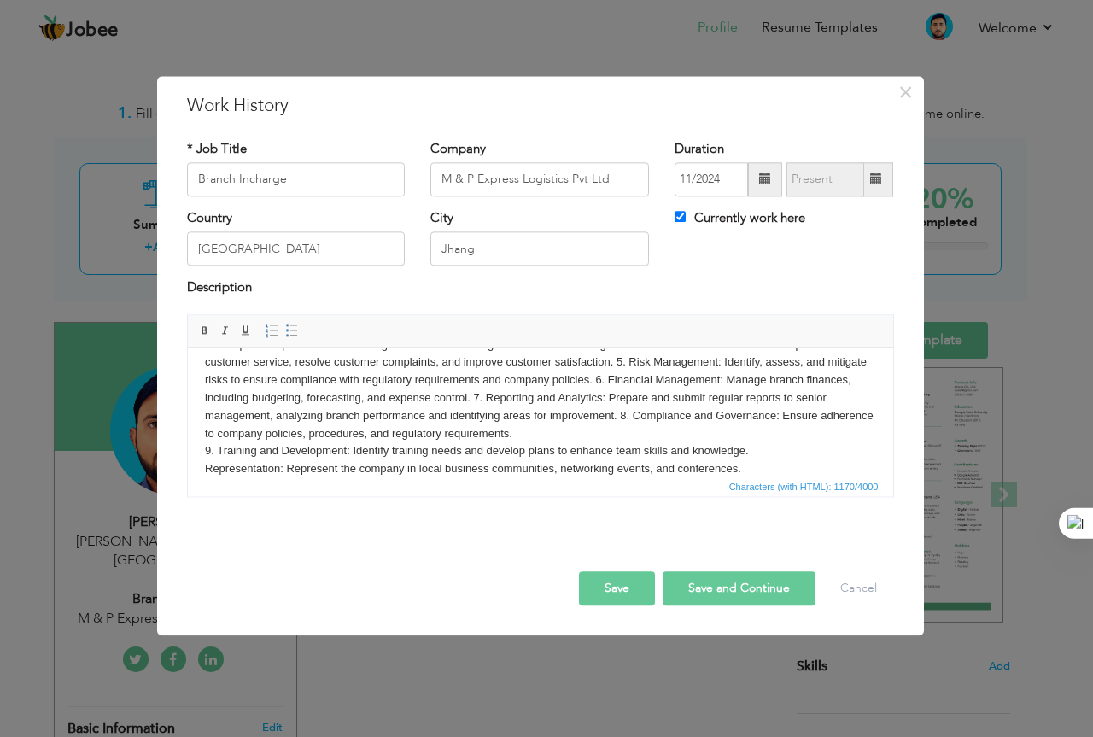
click at [646, 415] on body "Branch Operations: Oversee daily branch operations, including customer service,…" at bounding box center [539, 390] width 671 height 178
click at [520, 398] on body "Branch Operations: Oversee daily branch operations, including customer service,…" at bounding box center [539, 390] width 671 height 178
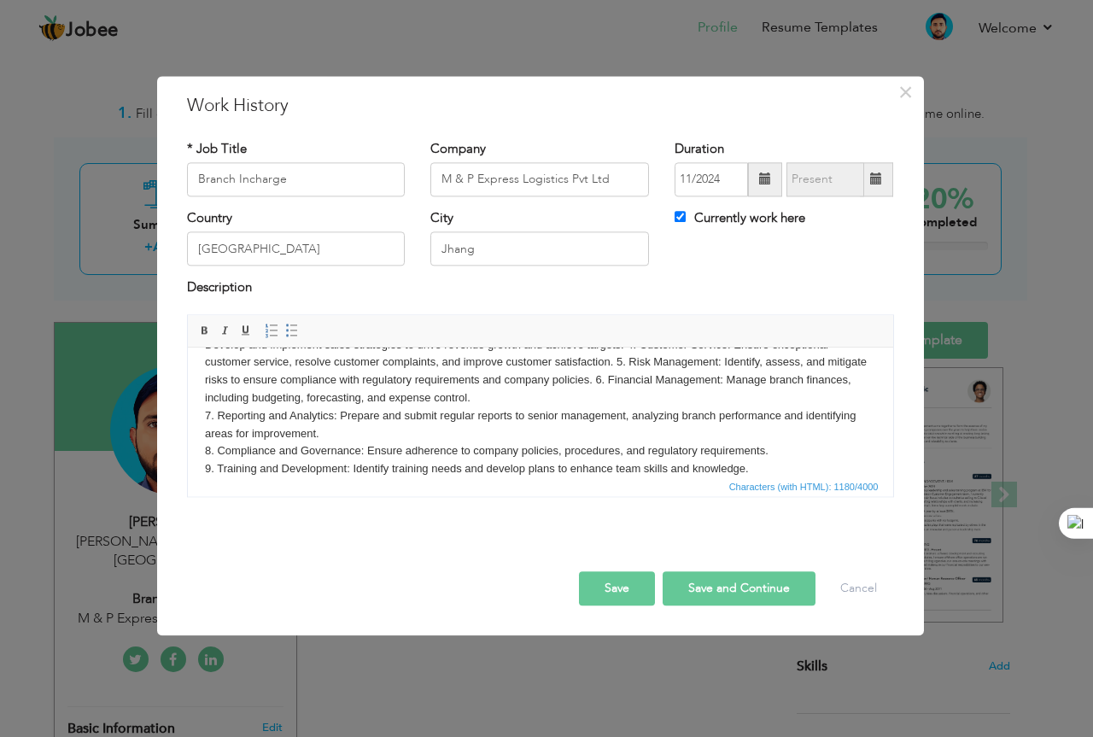
click at [635, 380] on body "Branch Operations: Oversee daily branch operations, including customer service,…" at bounding box center [539, 399] width 671 height 196
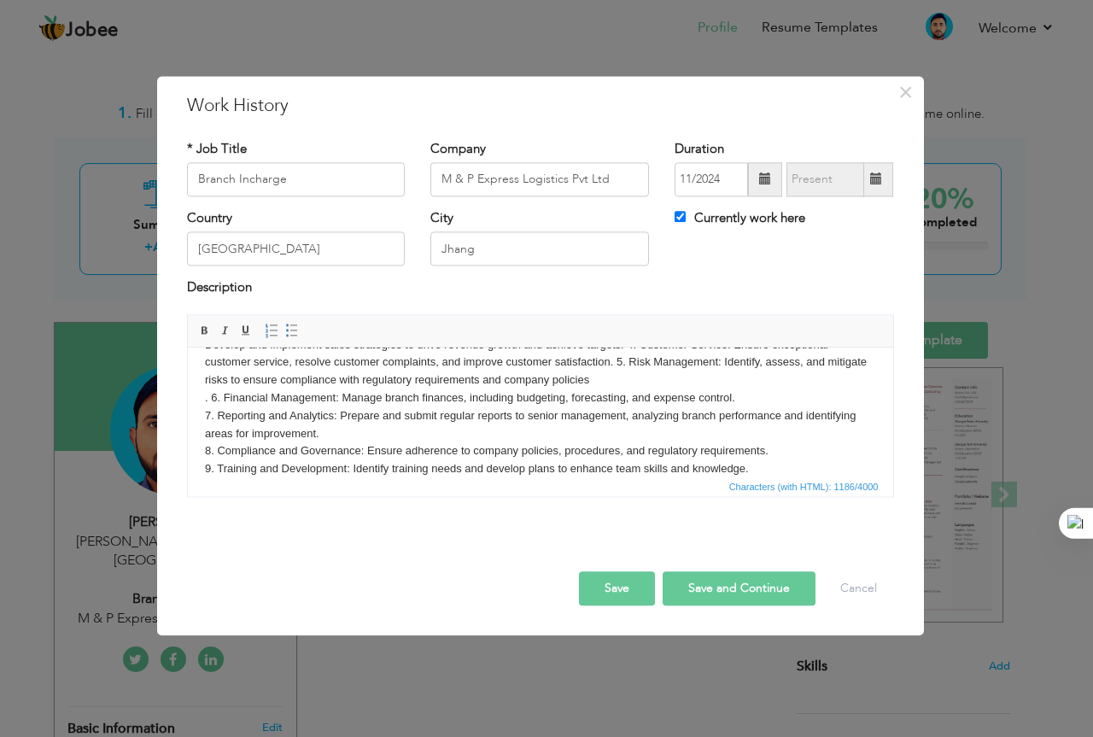
click at [612, 360] on body "Branch Operations: Oversee daily branch operations, including customer service,…" at bounding box center [539, 399] width 671 height 196
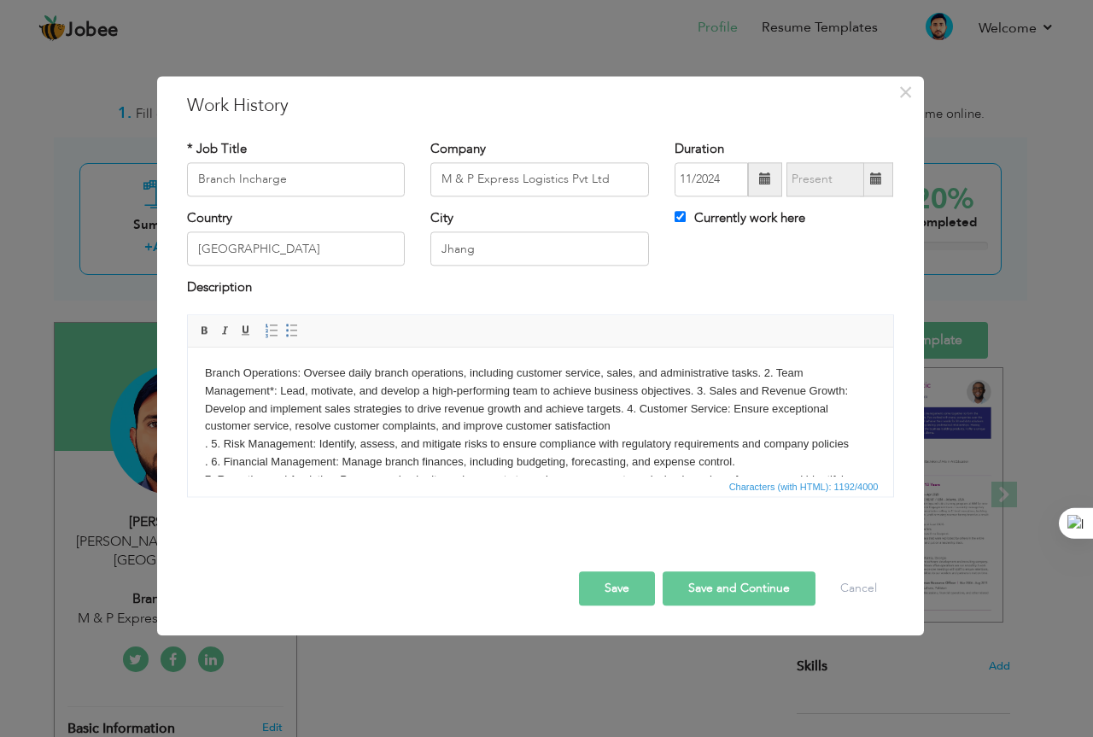
click at [762, 373] on body "Branch Operations: Oversee daily branch operations, including customer service,…" at bounding box center [539, 463] width 671 height 196
click at [732, 390] on body "Branch Operations: Oversee daily branch operations, including customer service,…" at bounding box center [539, 463] width 671 height 196
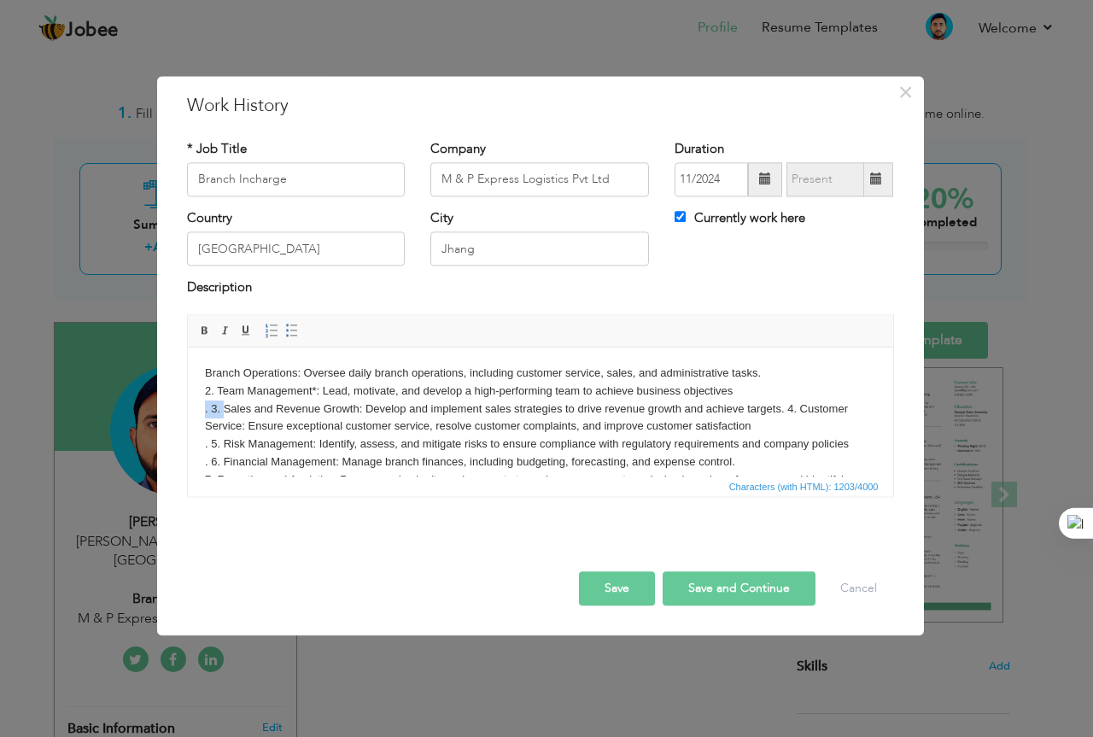
drag, startPoint x: 225, startPoint y: 407, endPoint x: 202, endPoint y: 410, distance: 23.2
click at [202, 410] on html "Branch Operations: Oversee daily branch operations, including customer service,…" at bounding box center [539, 463] width 705 height 230
click at [758, 409] on body "Branch Operations: Oversee daily branch operations, including customer service,…" at bounding box center [539, 463] width 671 height 196
drag, startPoint x: 217, startPoint y: 423, endPoint x: 179, endPoint y: 420, distance: 38.5
click at [187, 420] on html "Branch Operations: Oversee daily branch operations, including customer service,…" at bounding box center [539, 463] width 705 height 230
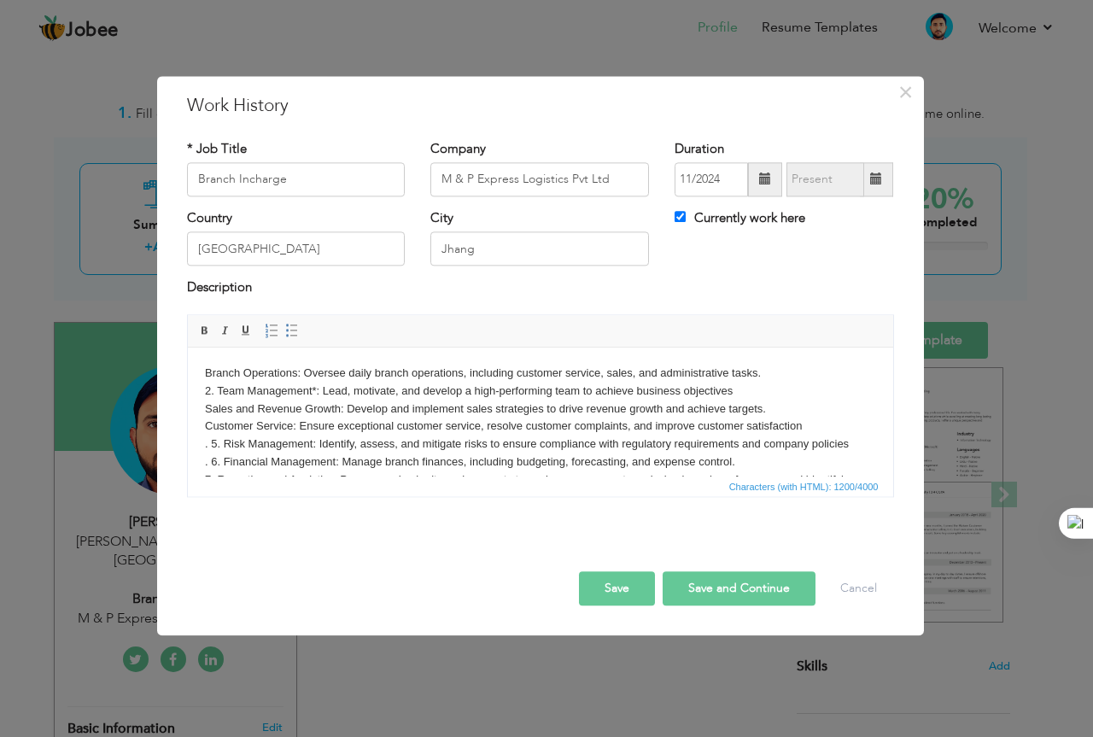
click at [220, 400] on body "Branch Operations: Oversee daily branch operations, including customer service,…" at bounding box center [539, 463] width 671 height 196
click at [220, 391] on body "Branch Operations: Oversee daily branch operations, including customer service,…" at bounding box center [539, 463] width 671 height 196
click at [214, 389] on body "Branch Operations: Oversee daily branch operations, including customer service,…" at bounding box center [539, 463] width 671 height 196
click at [216, 389] on body "Branch Operations: Oversee daily branch operations, including customer service,…" at bounding box center [539, 463] width 671 height 196
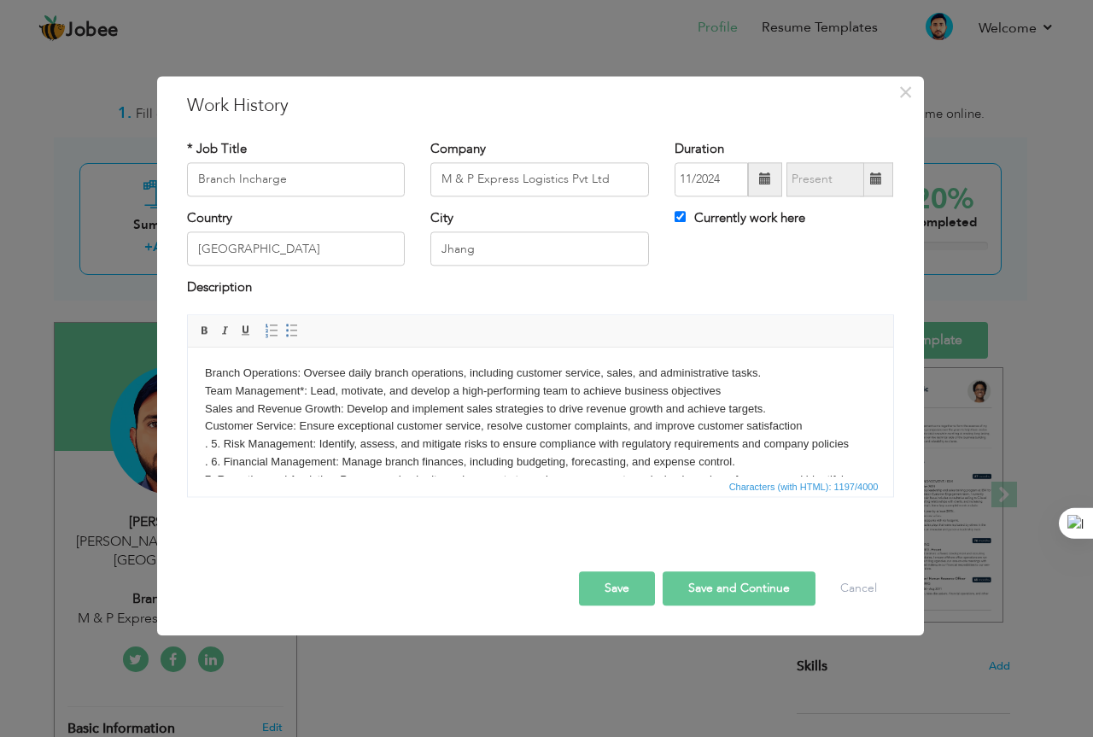
click at [301, 386] on body "Branch Operations: Oversee daily branch operations, including customer service,…" at bounding box center [539, 463] width 671 height 196
click at [220, 436] on body "Branch Operations: Oversee daily branch operations, including customer service,…" at bounding box center [539, 463] width 671 height 196
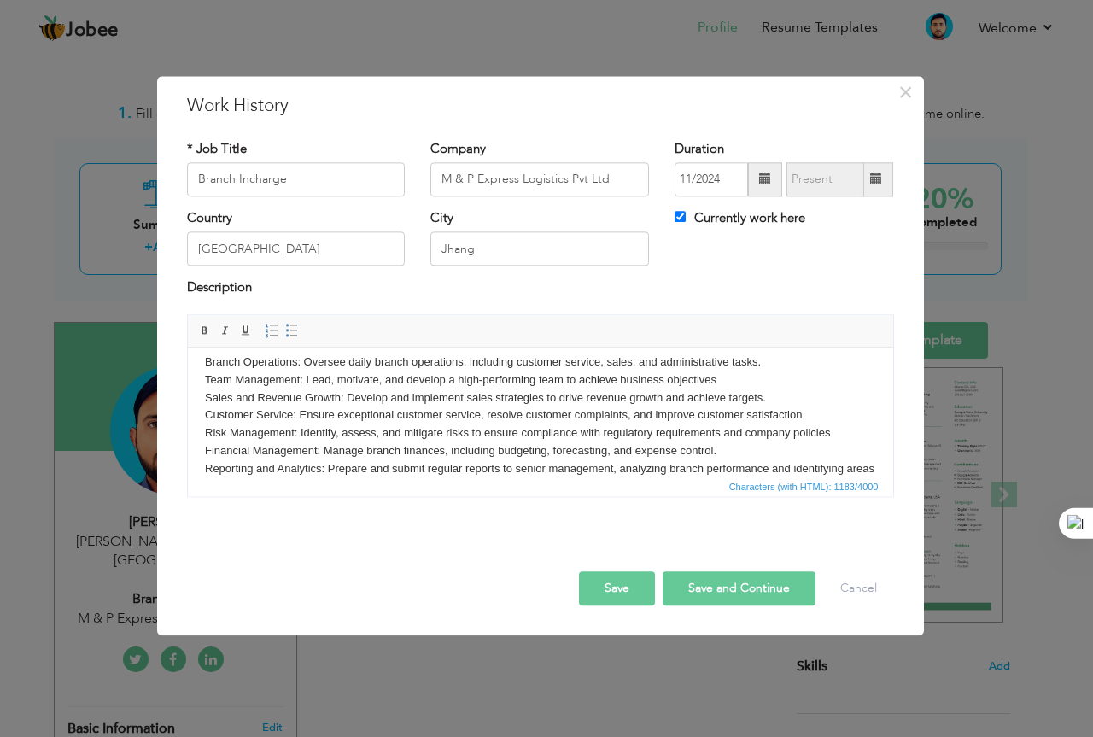
scroll to position [29, 0]
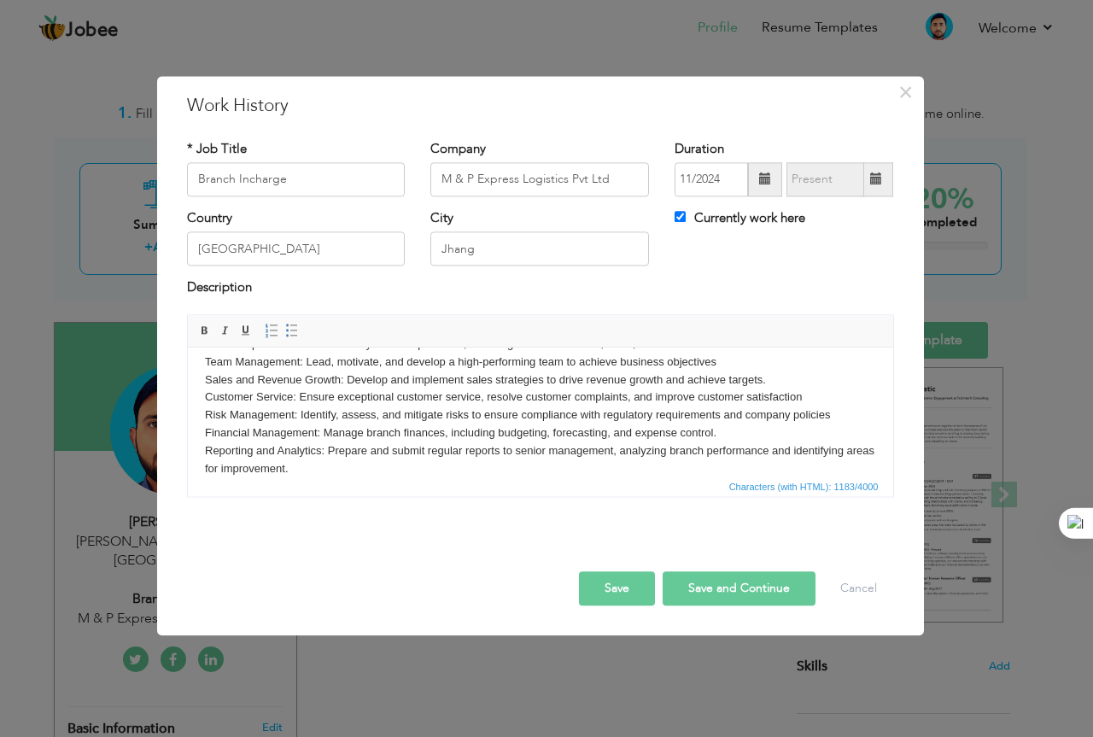
click at [695, 596] on button "Save and Continue" at bounding box center [739, 588] width 153 height 34
checkbox input "false"
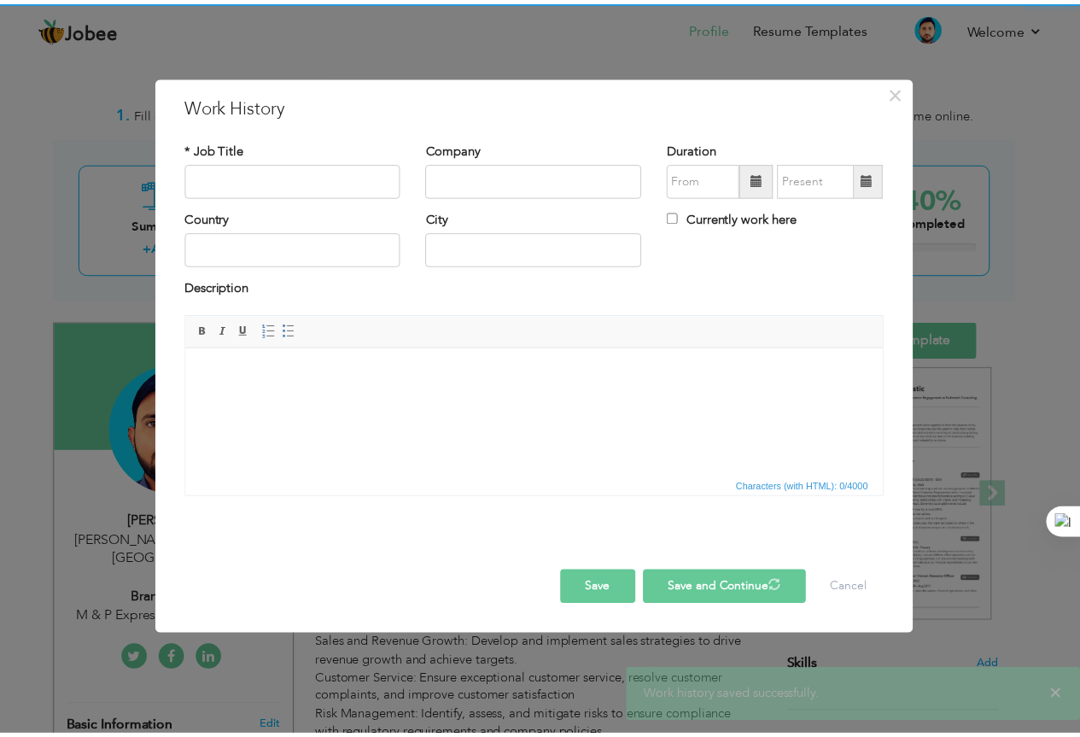
scroll to position [0, 0]
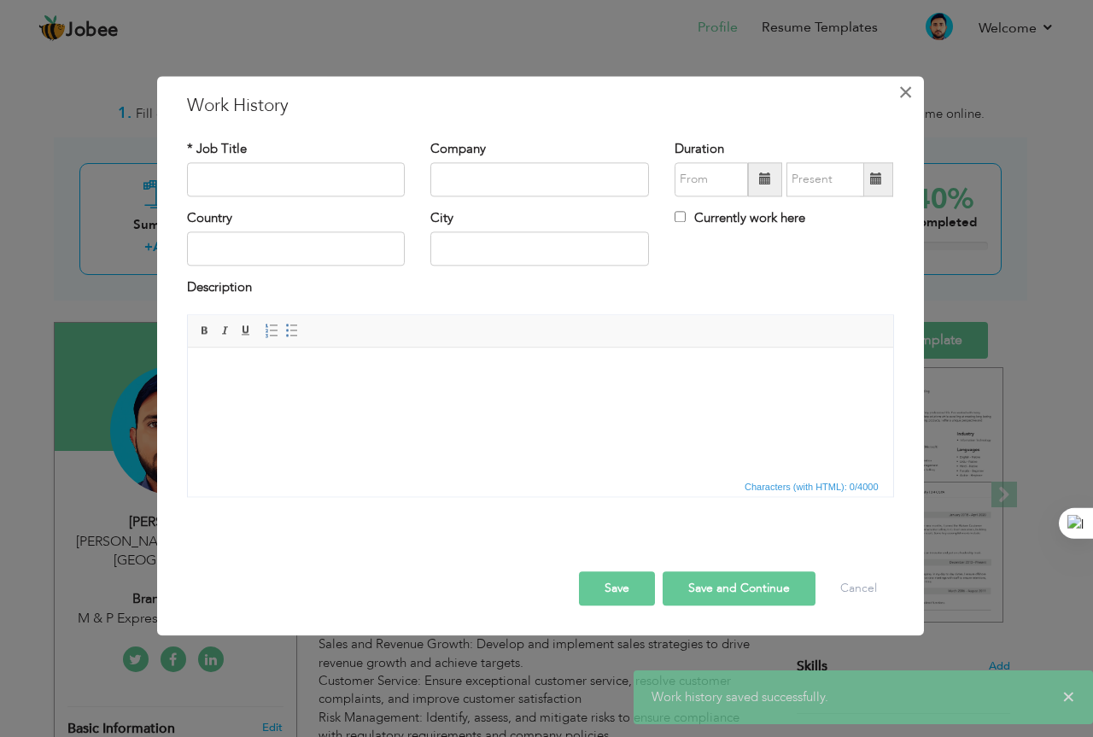
click at [902, 90] on span "×" at bounding box center [905, 92] width 15 height 31
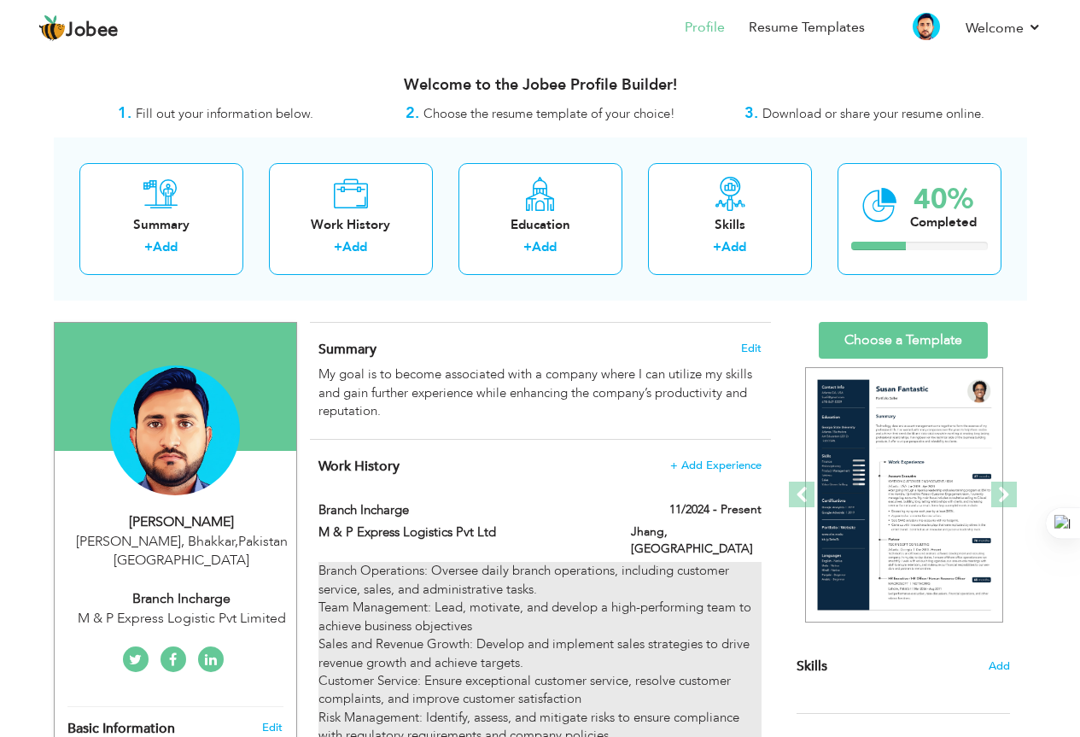
scroll to position [256, 0]
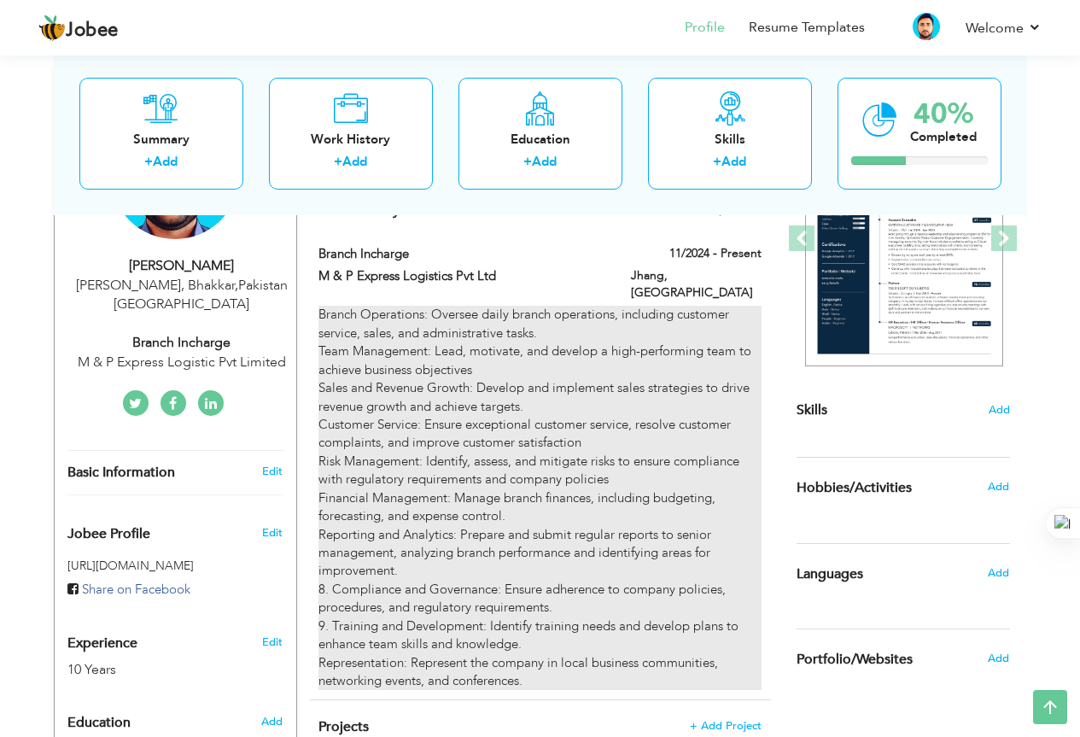
click at [614, 507] on div "Branch Operations: Oversee daily branch operations, including customer service,…" at bounding box center [540, 498] width 442 height 384
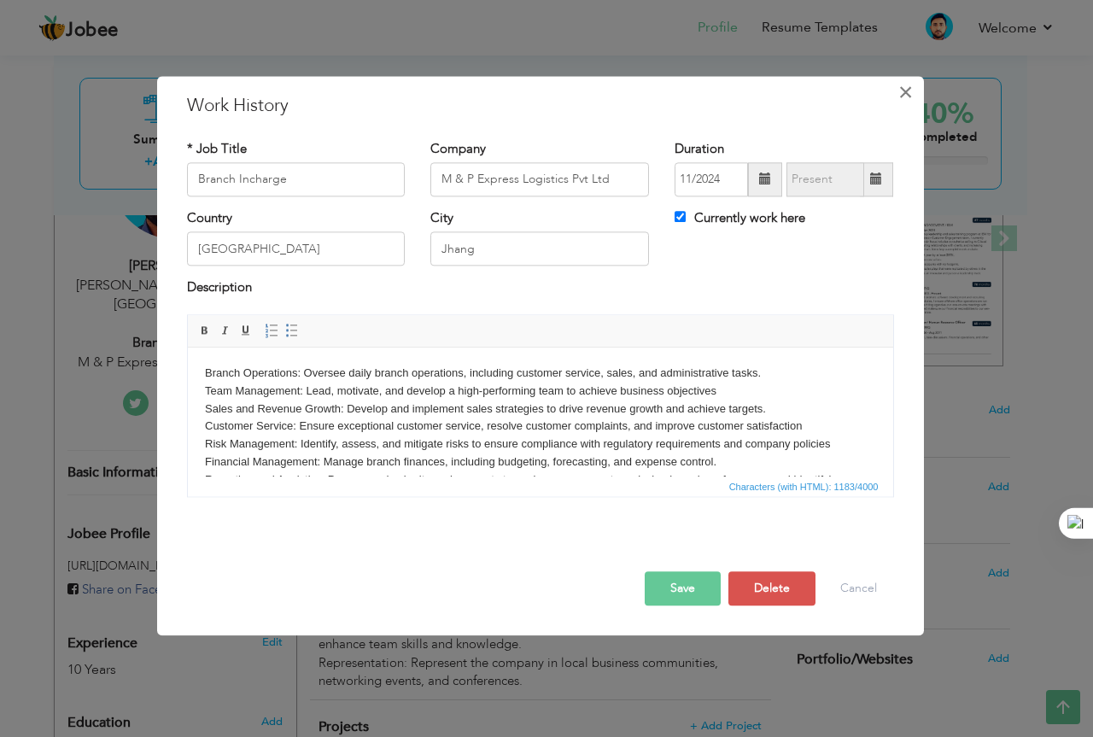
click at [904, 100] on span "×" at bounding box center [905, 92] width 15 height 31
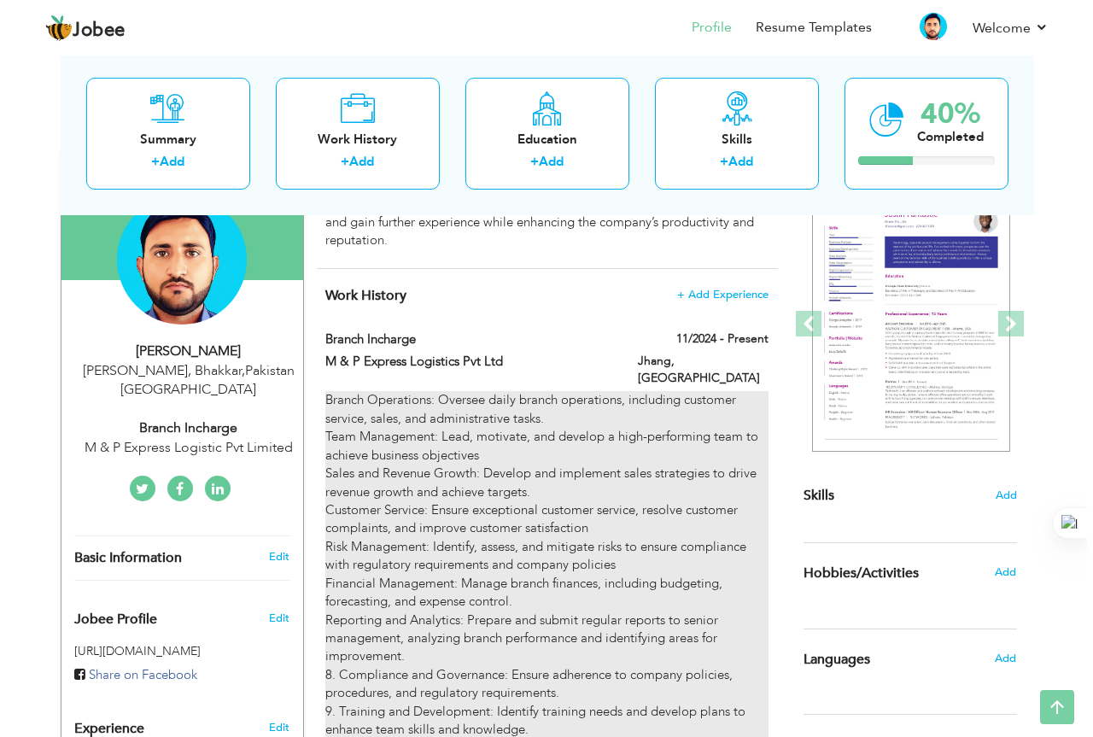
scroll to position [85, 0]
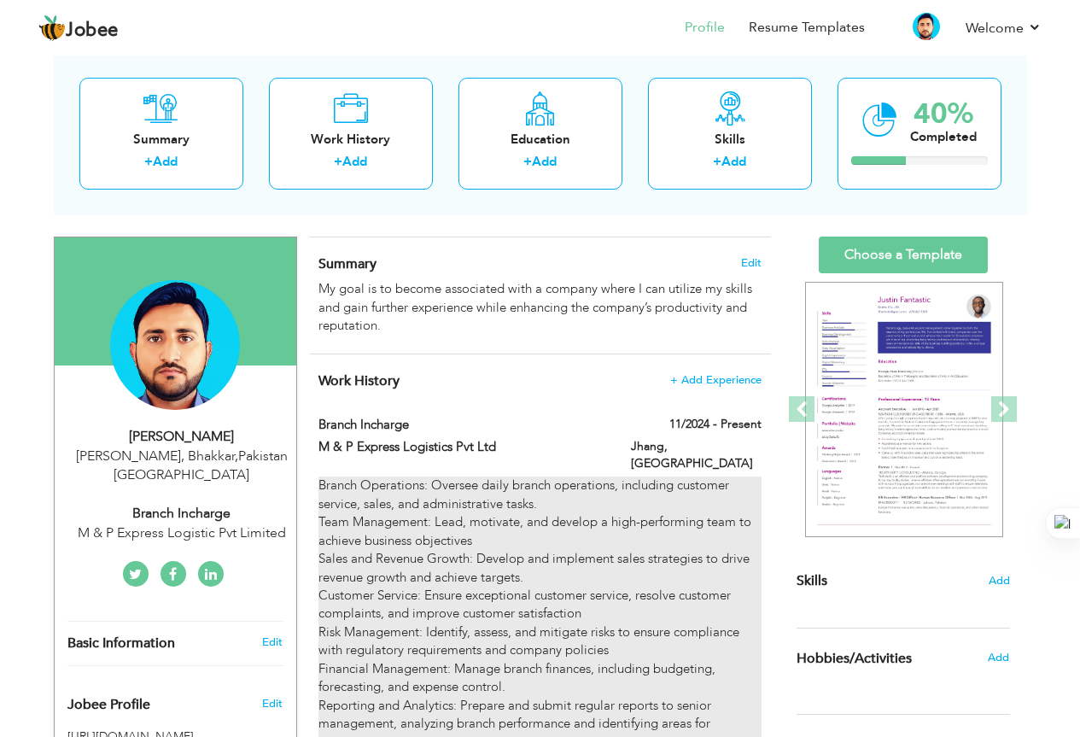
click at [557, 582] on div "Branch Operations: Oversee daily branch operations, including customer service,…" at bounding box center [540, 669] width 442 height 384
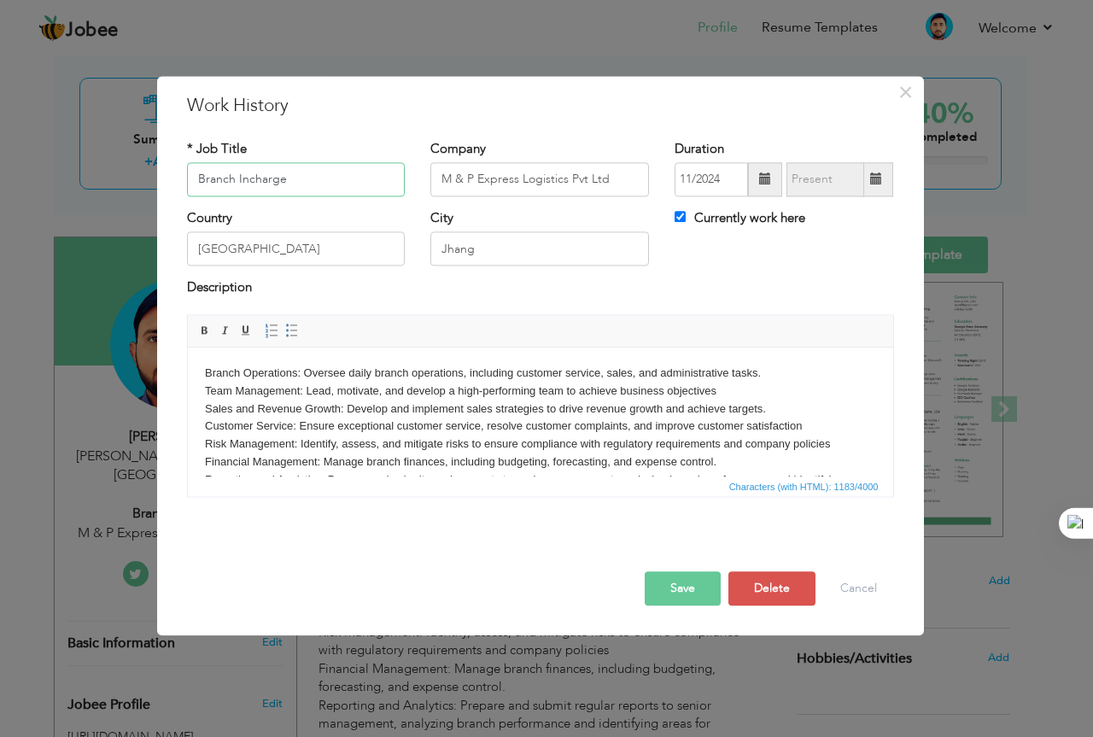
scroll to position [102, 0]
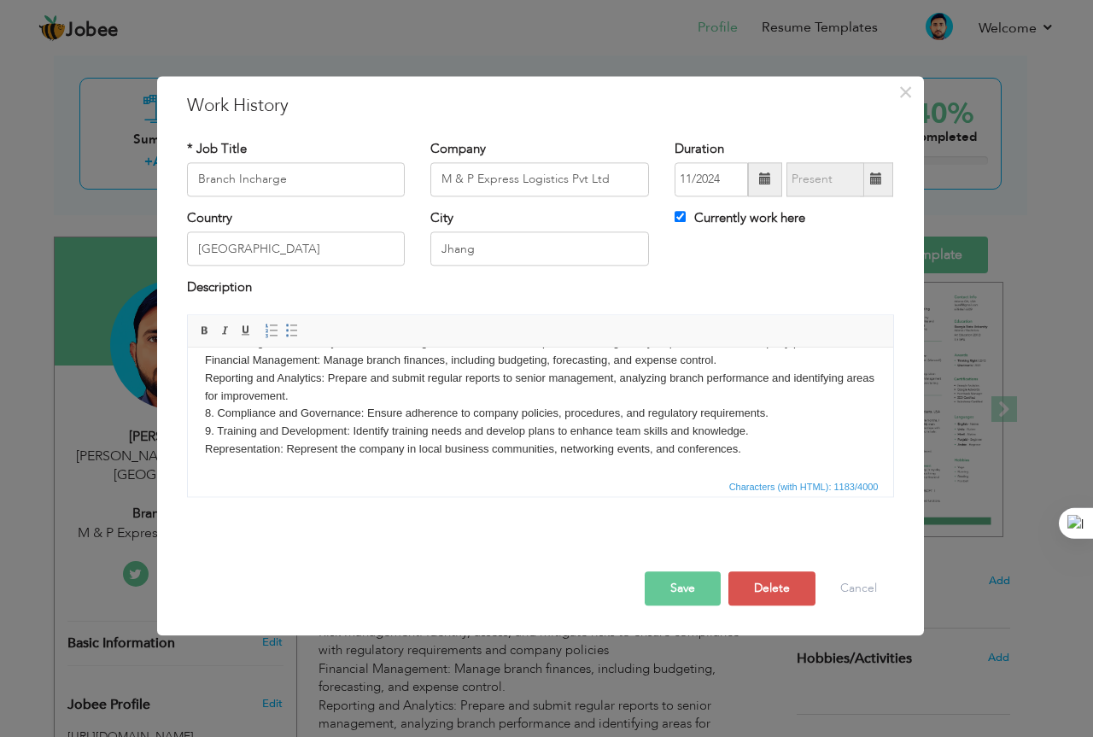
click at [217, 412] on body "Branch Operations: Oversee daily branch operations, including customer service,…" at bounding box center [539, 361] width 671 height 196
click at [218, 425] on body "Branch Operations: Oversee daily branch operations, including customer service,…" at bounding box center [539, 361] width 671 height 196
click at [680, 585] on button "Save" at bounding box center [683, 588] width 76 height 34
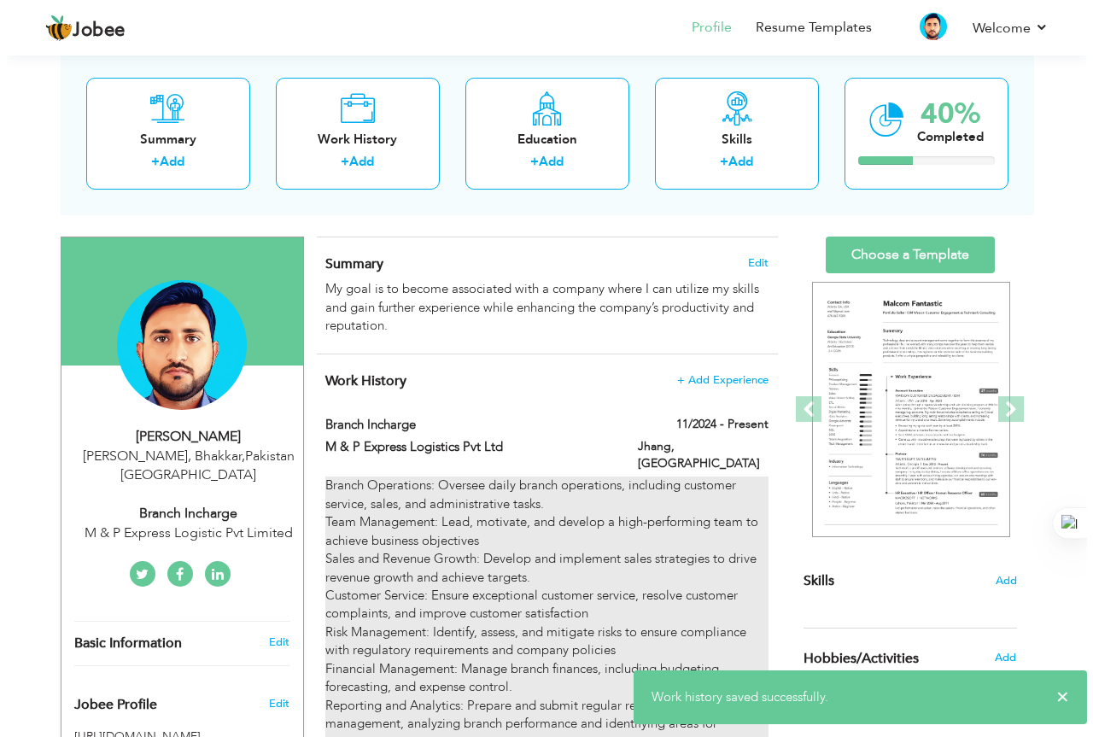
scroll to position [342, 0]
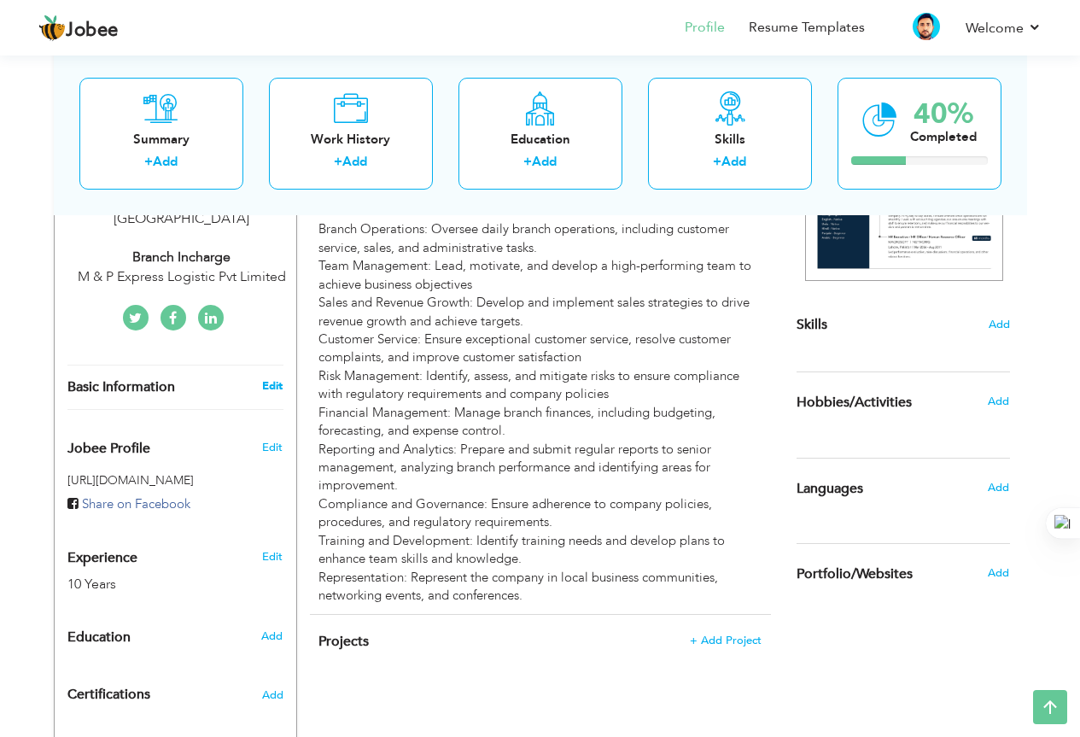
click at [274, 378] on link "Edit" at bounding box center [272, 385] width 20 height 15
type input "Muhammad Farrukh"
type input "Azim"
type input "03032128288"
select select "number:166"
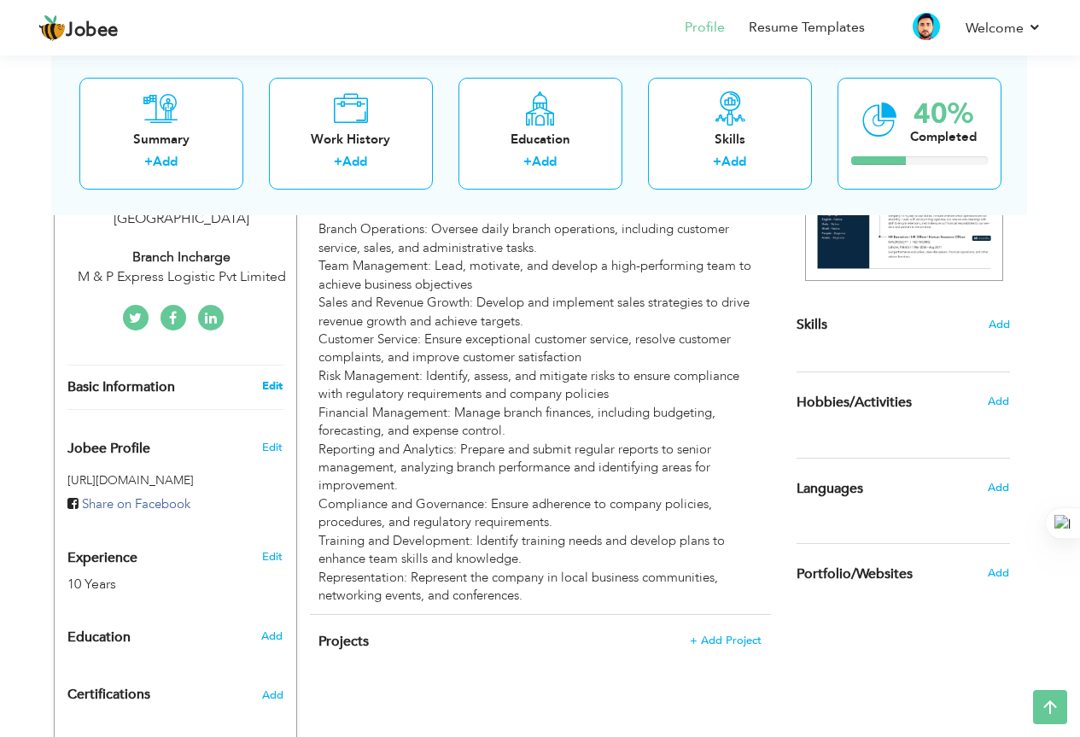
type input "Pakistan"
type input "[PERSON_NAME], Bhakkar"
select select "number:12"
type input "M & P Express Logistic Pvt Limited"
type input "Branch Incharge"
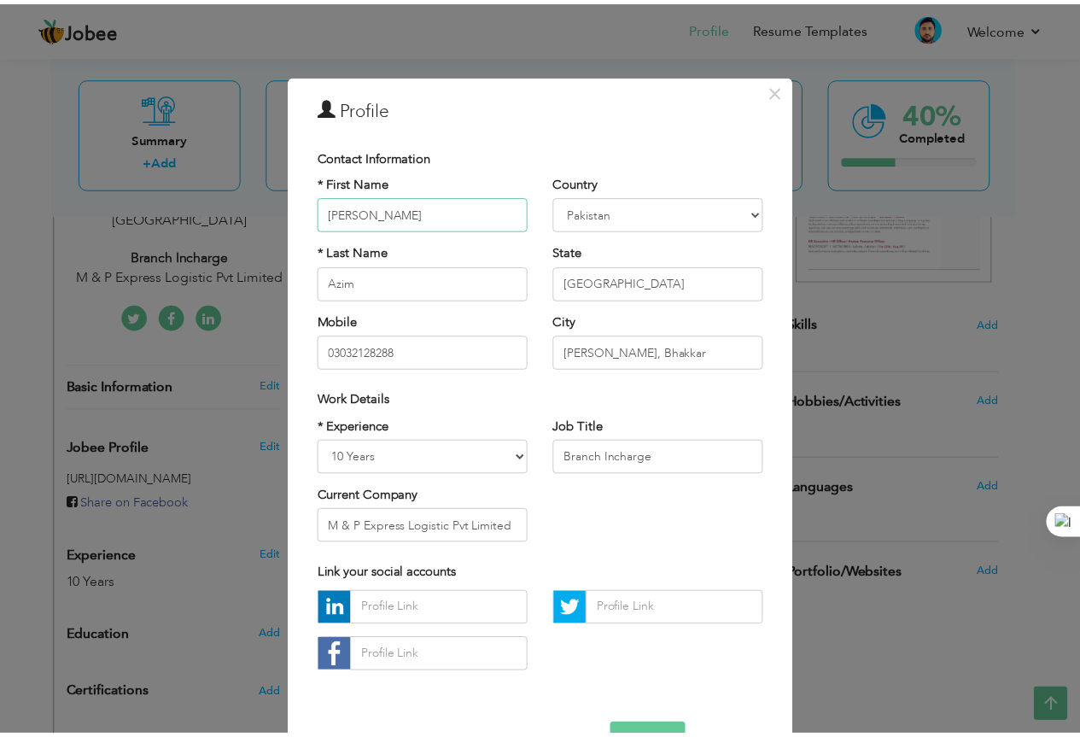
scroll to position [53, 0]
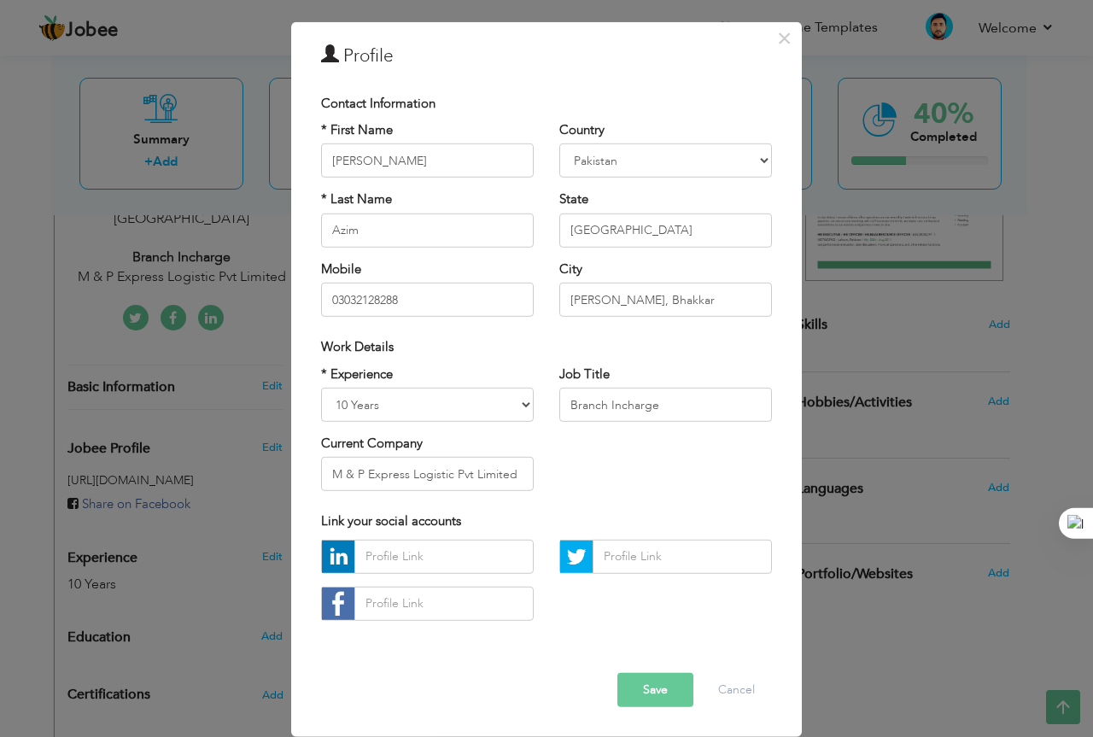
click at [668, 686] on button "Save" at bounding box center [655, 690] width 76 height 34
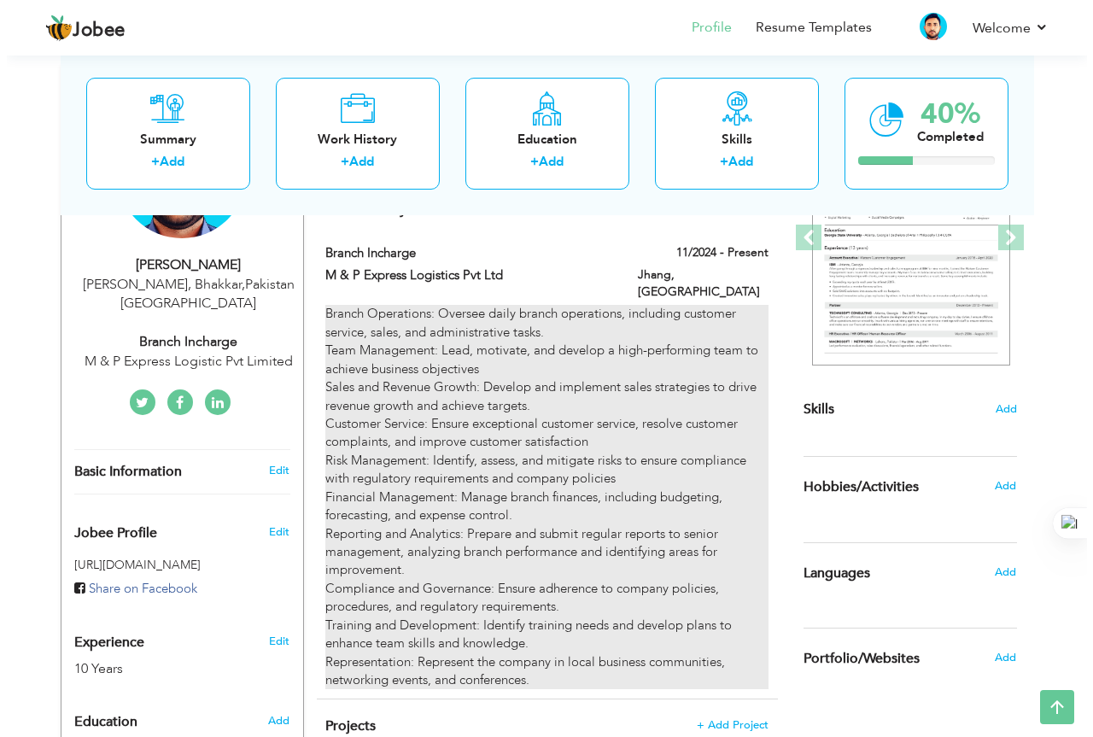
scroll to position [86, 0]
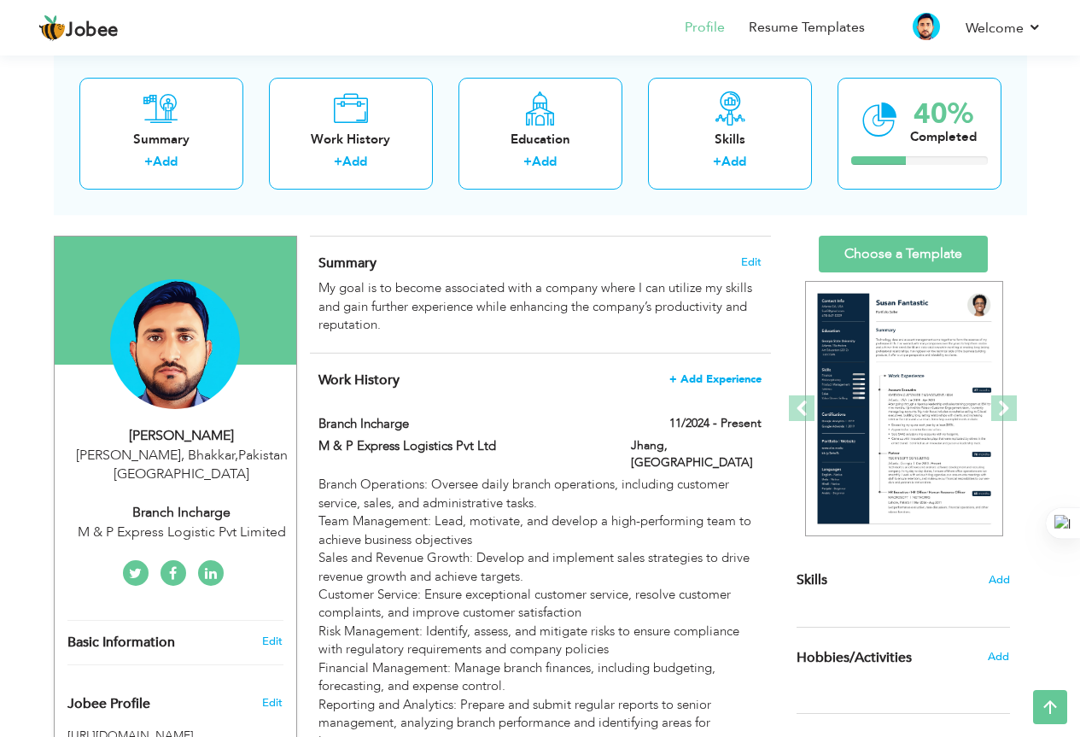
click at [696, 378] on span "+ Add Experience" at bounding box center [716, 379] width 92 height 12
checkbox input "false"
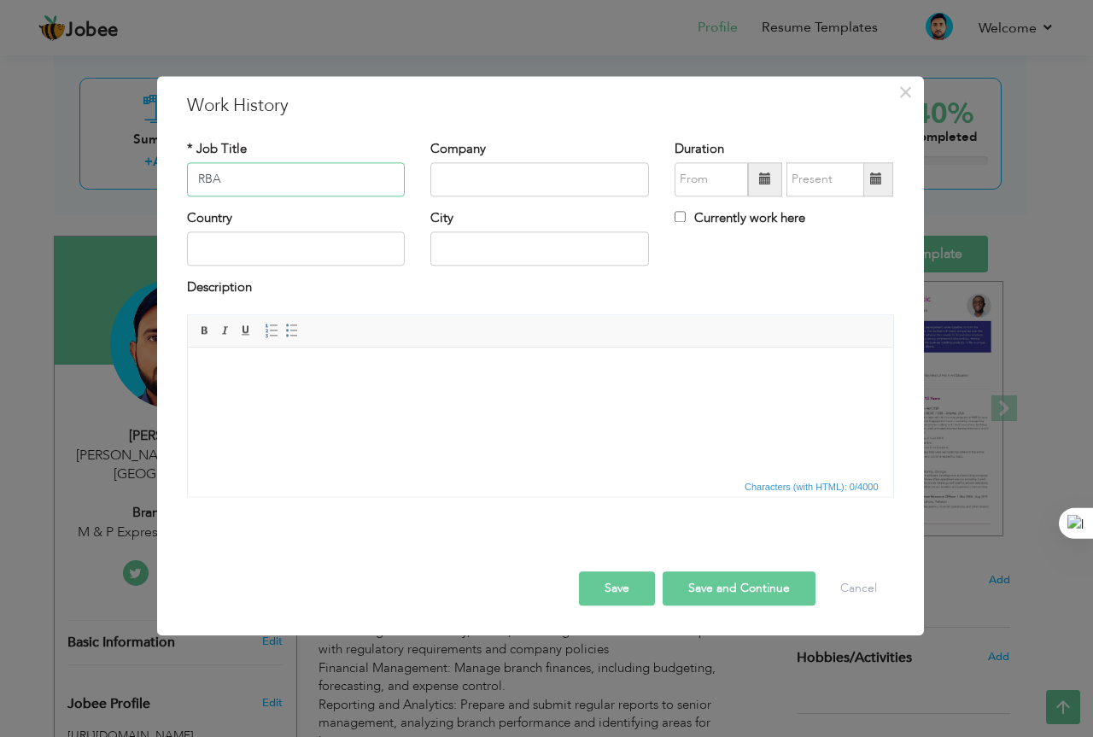
type input "RBA"
type input "Syed Jamil & Company Pvt Ltd"
click at [699, 175] on input "text" at bounding box center [711, 179] width 73 height 34
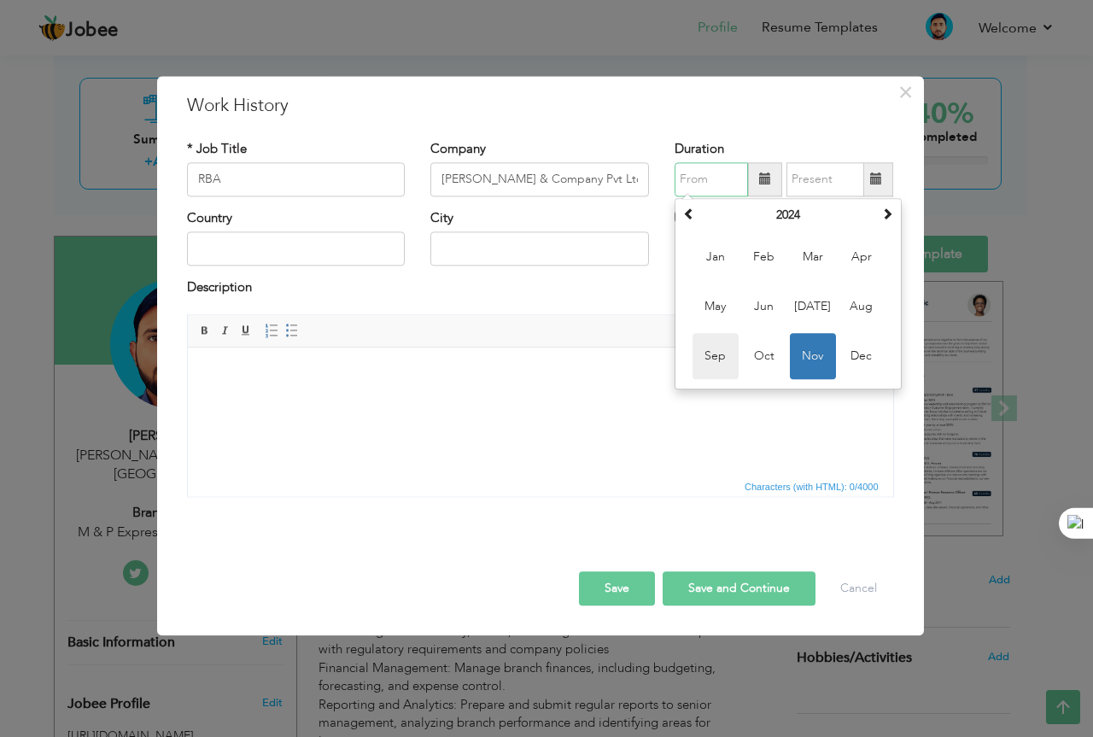
click at [715, 354] on span "Sep" at bounding box center [716, 356] width 46 height 46
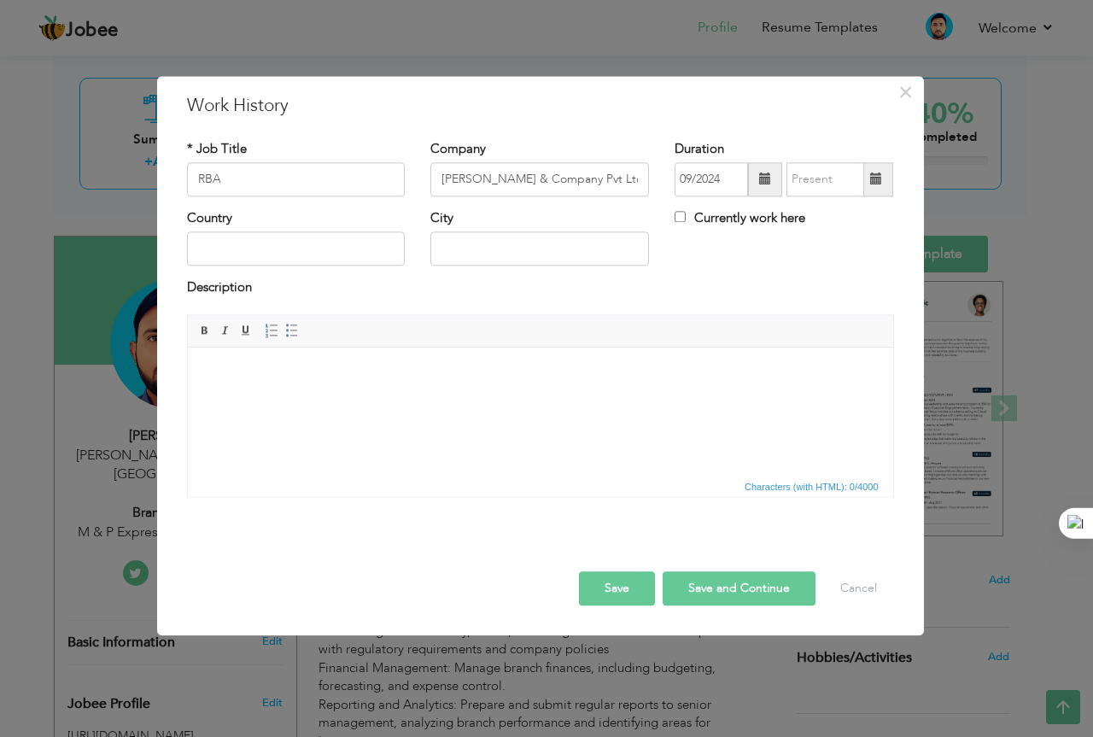
click at [760, 176] on span at bounding box center [765, 179] width 12 height 12
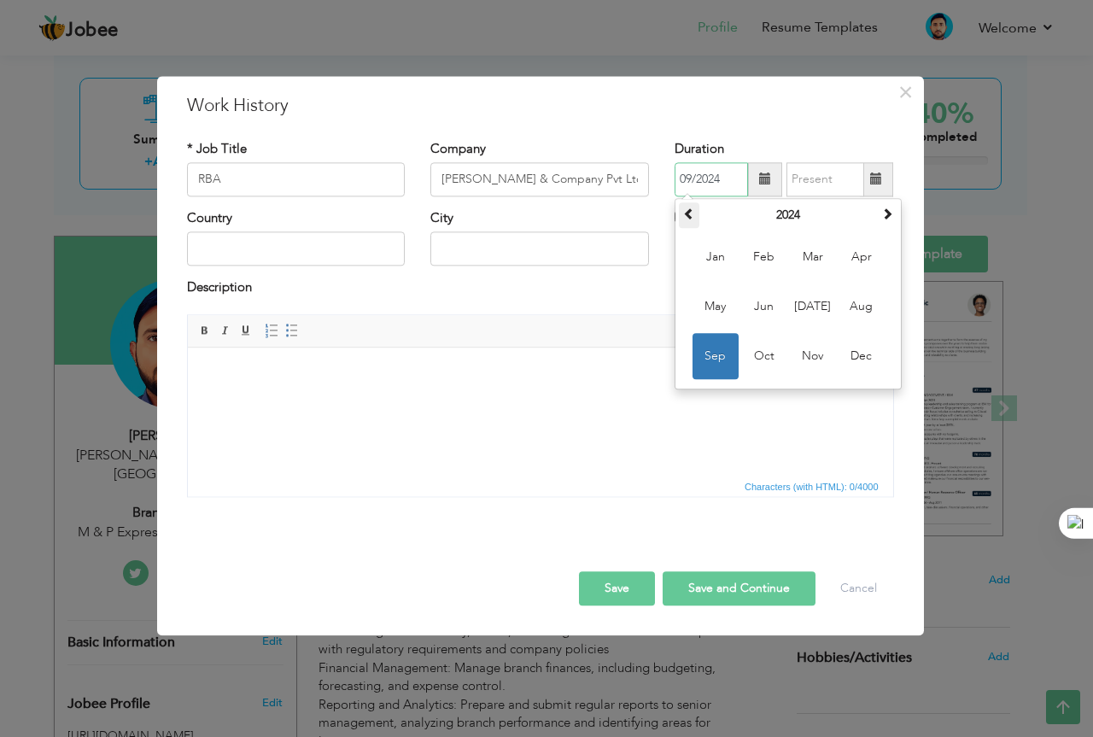
click at [697, 218] on th at bounding box center [689, 215] width 20 height 26
click at [718, 353] on span "Sep" at bounding box center [716, 356] width 46 height 46
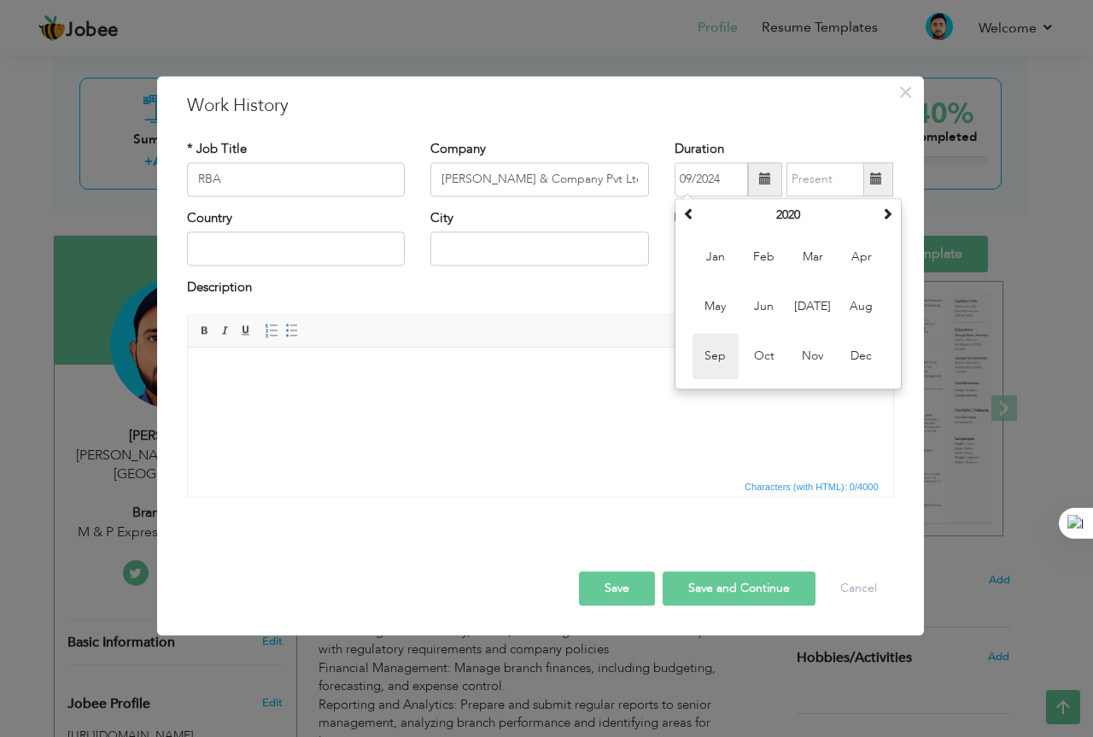
type input "09/2020"
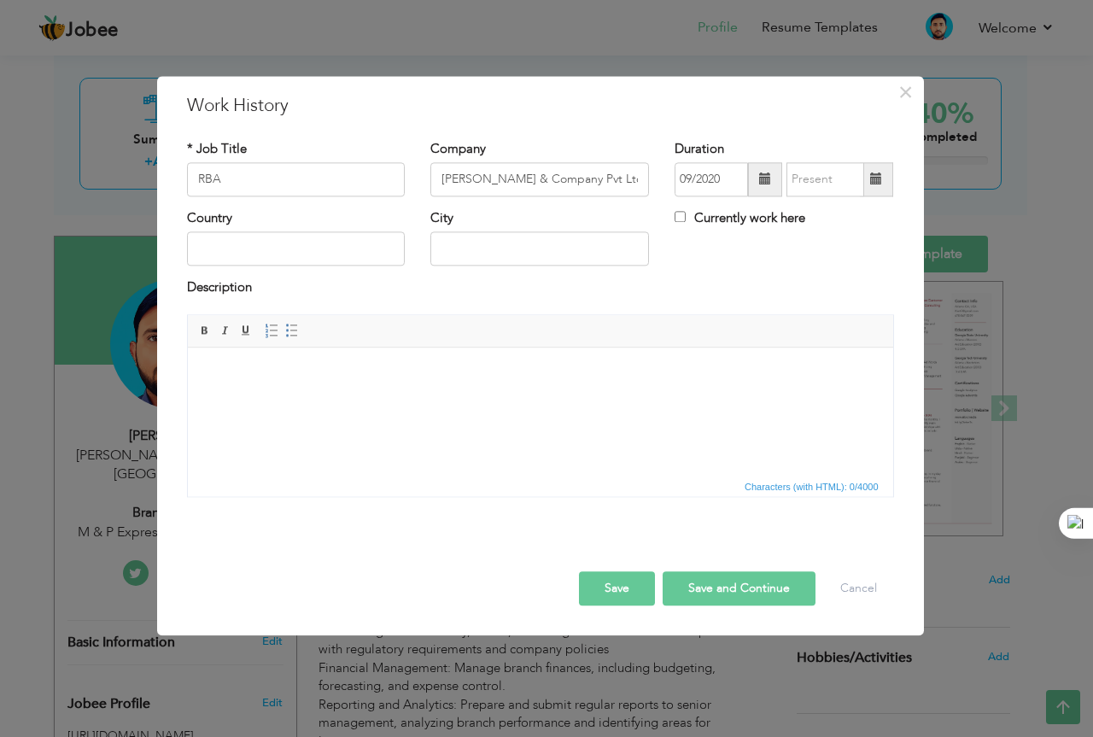
click at [893, 182] on span at bounding box center [876, 179] width 33 height 34
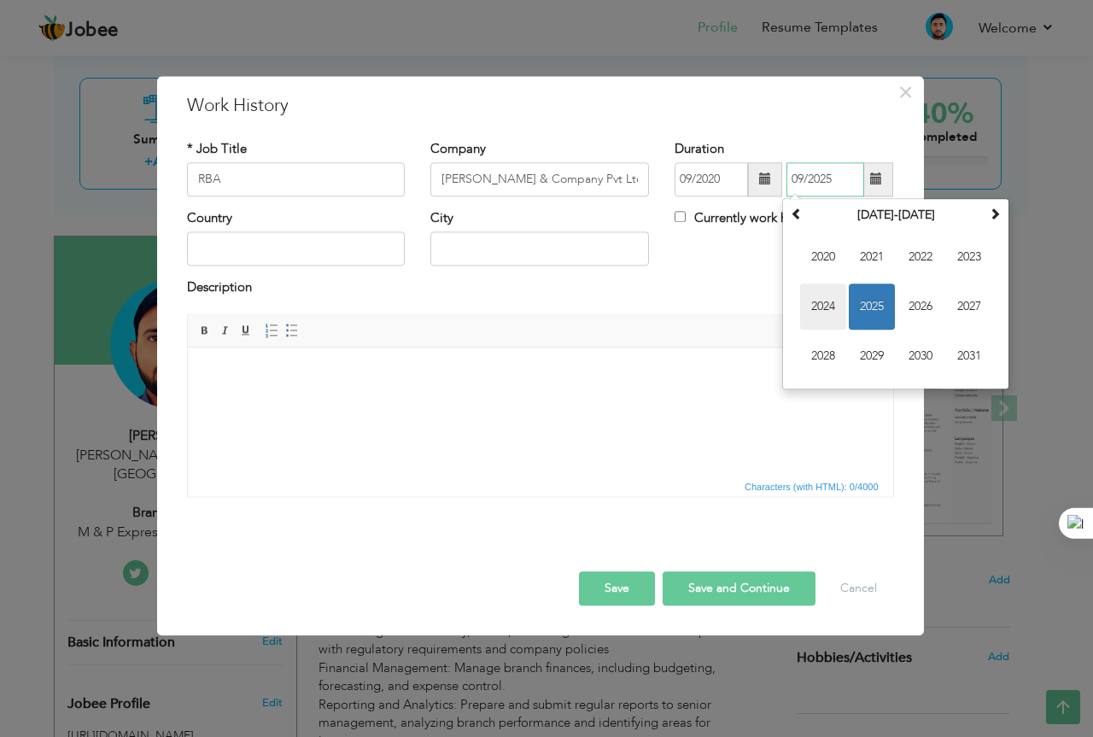
click at [837, 302] on span "2024" at bounding box center [823, 307] width 46 height 46
click at [873, 351] on span "Oct" at bounding box center [872, 356] width 46 height 46
type input "10/2024"
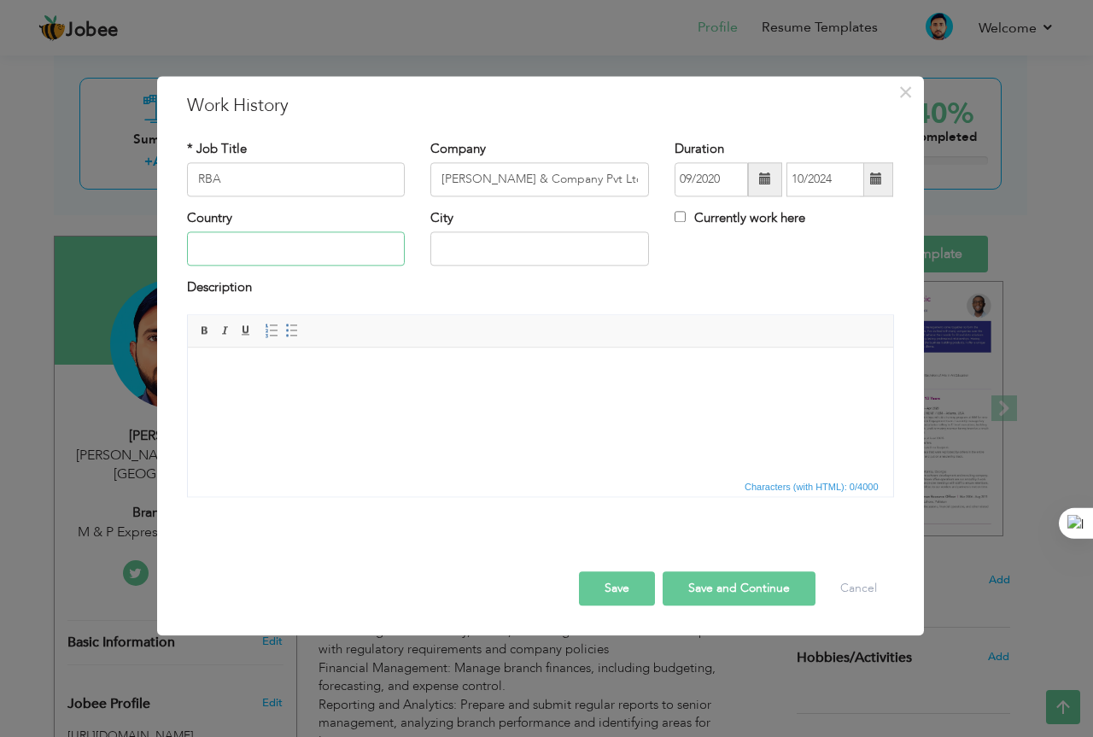
click at [354, 244] on input "text" at bounding box center [296, 249] width 219 height 34
type input "Pakistan"
drag, startPoint x: 497, startPoint y: 246, endPoint x: 394, endPoint y: 244, distance: 103.4
click at [394, 244] on div "Country Pakistan City Bhakkar Currently work here" at bounding box center [540, 243] width 733 height 69
click at [452, 248] on input "Kalur Kot" at bounding box center [539, 249] width 219 height 34
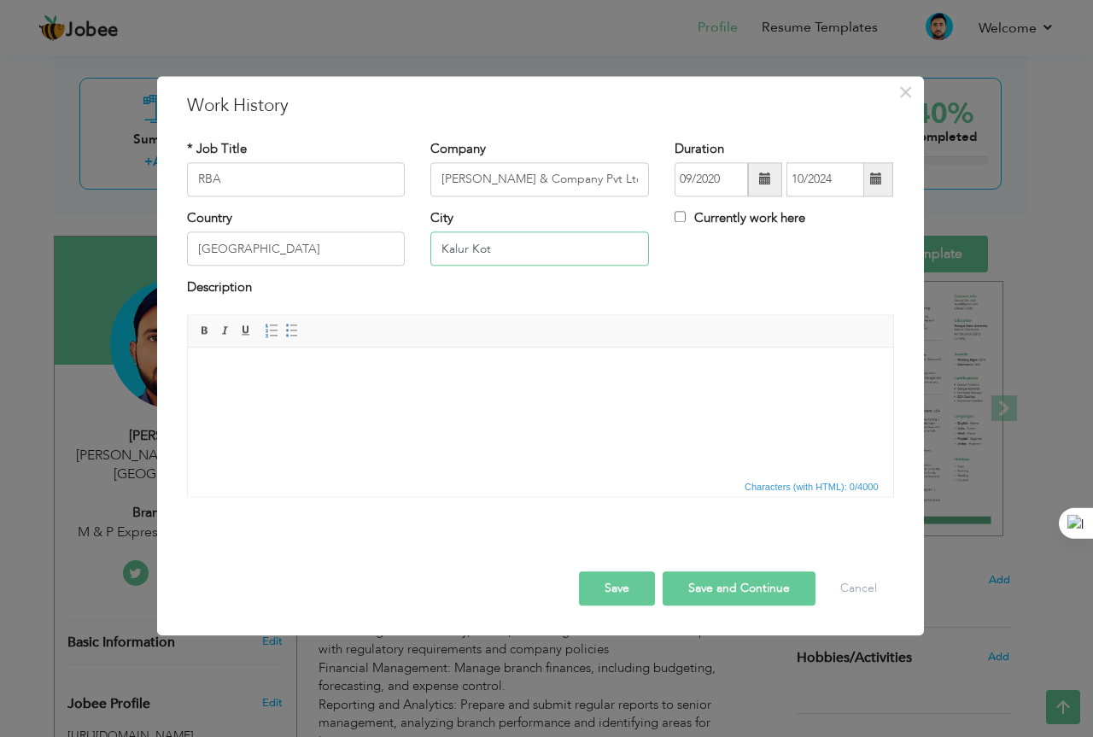
click at [457, 250] on input "Kalur Kot" at bounding box center [539, 249] width 219 height 34
type input "Kallur Kot"
click at [315, 400] on html at bounding box center [539, 374] width 705 height 52
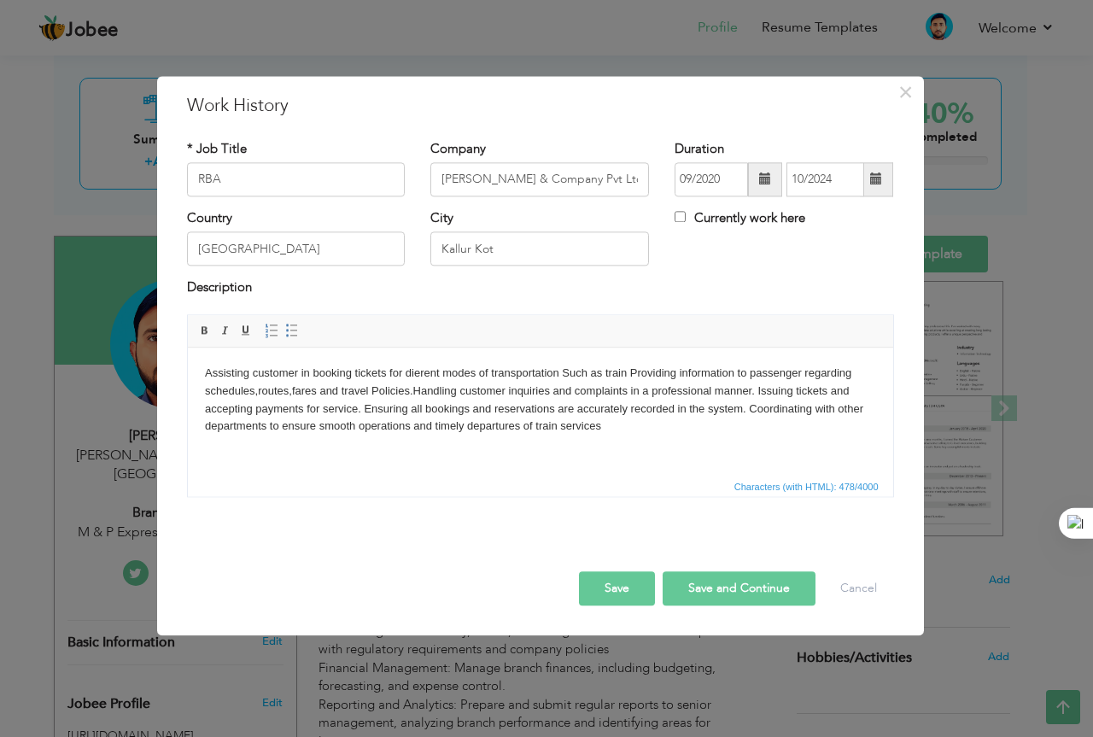
click at [688, 594] on button "Save and Continue" at bounding box center [739, 588] width 153 height 34
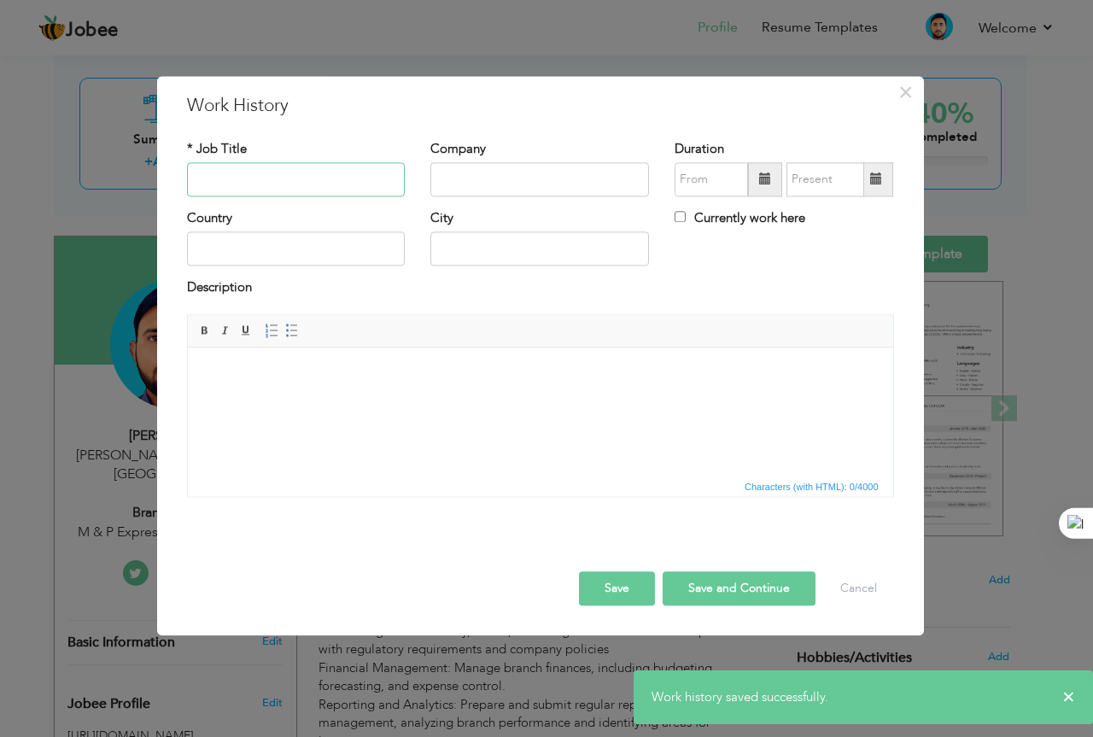
click at [318, 173] on input "text" at bounding box center [296, 179] width 219 height 34
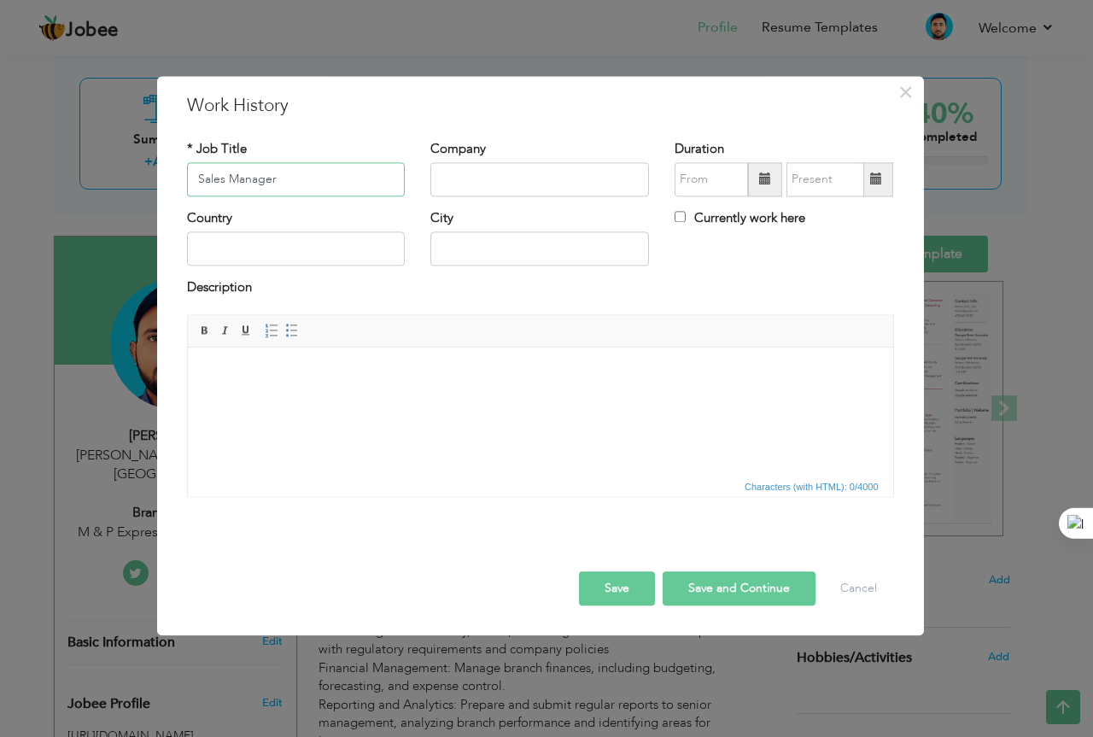
type input "Sales Manager"
type input "Hasnat Honda Center Piplaan, Mianwali"
click at [754, 175] on span at bounding box center [765, 179] width 34 height 34
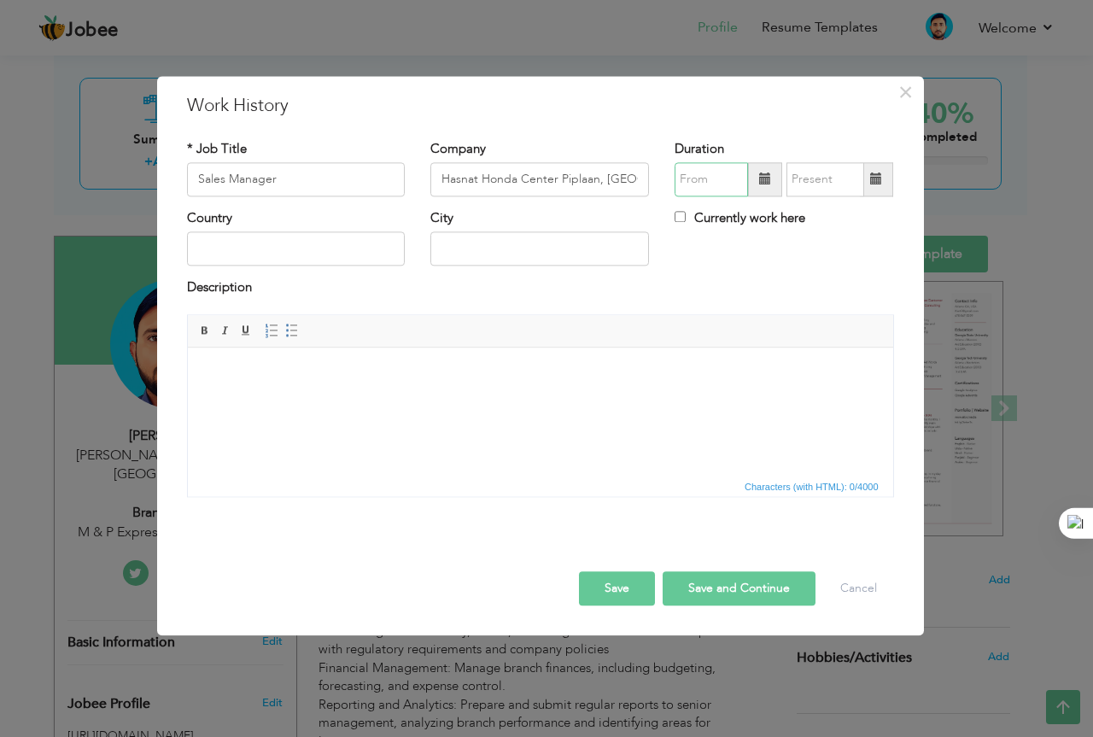
click at [726, 180] on input "text" at bounding box center [711, 179] width 73 height 34
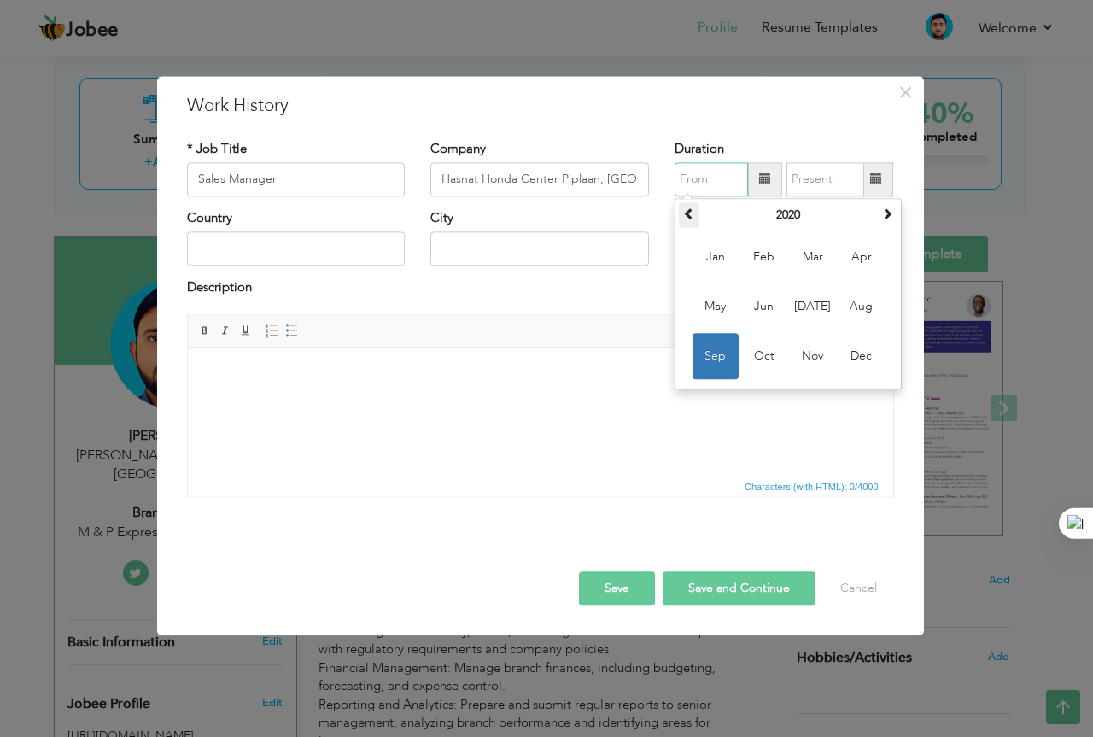
click at [690, 216] on span at bounding box center [689, 214] width 12 height 12
click at [731, 343] on span "Sep" at bounding box center [716, 356] width 46 height 46
type input "09/2017"
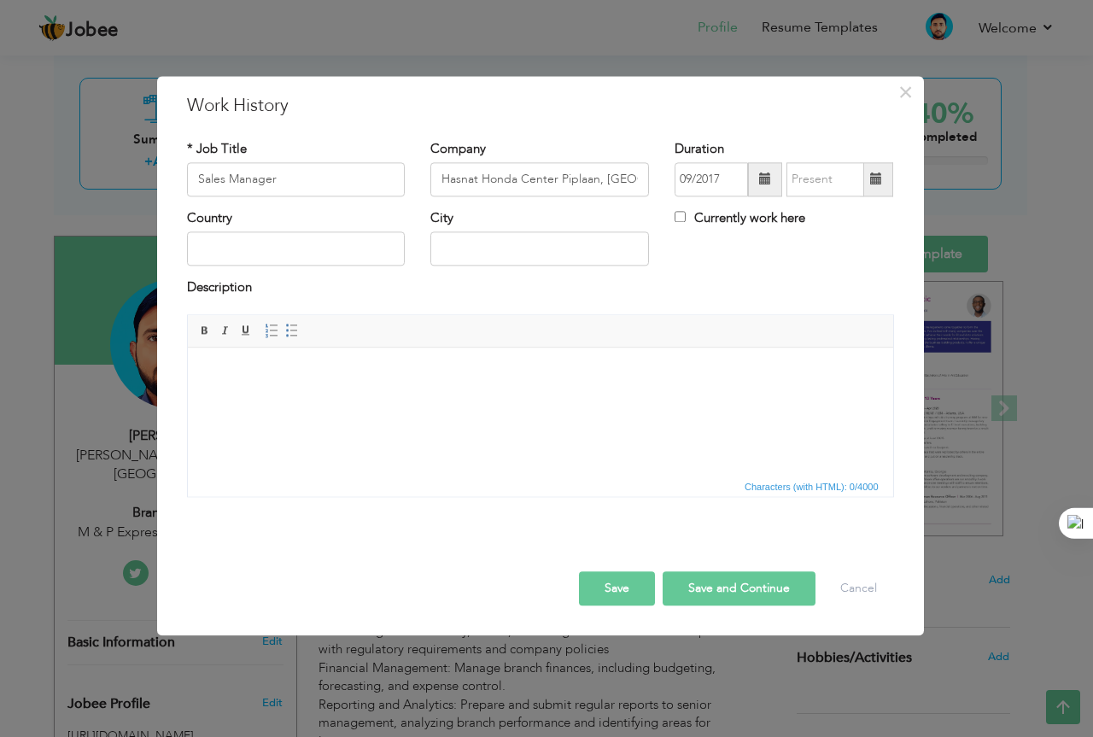
click at [880, 179] on span at bounding box center [876, 179] width 12 height 12
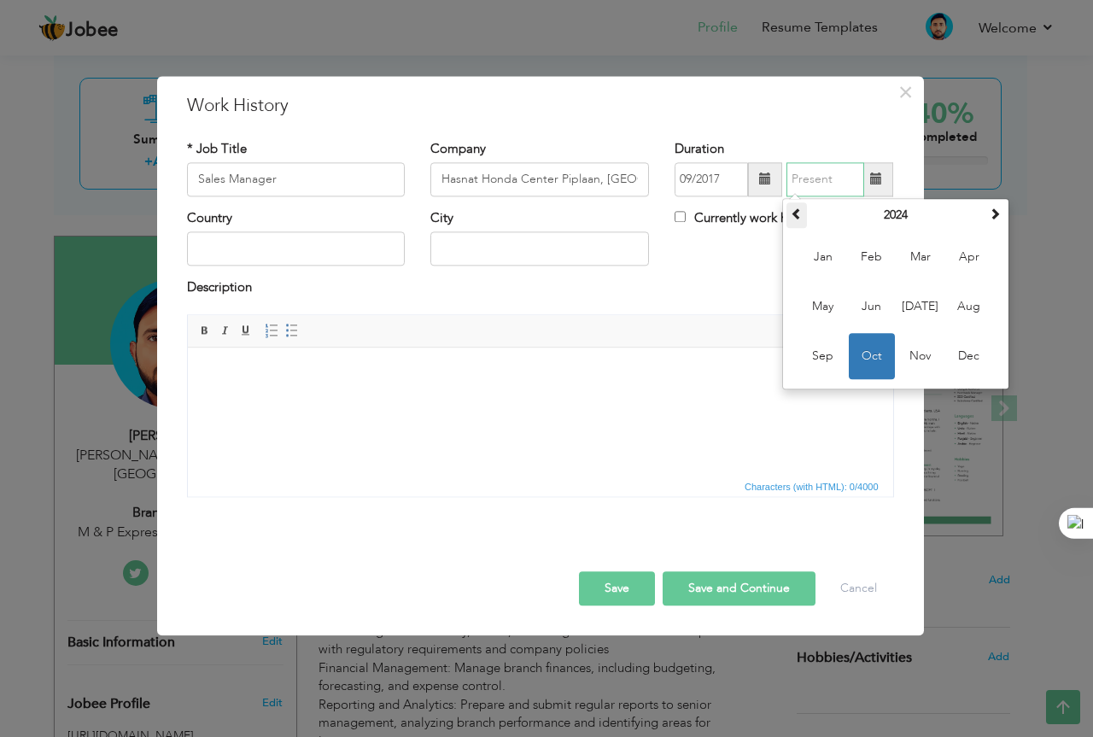
click at [799, 214] on span at bounding box center [797, 214] width 12 height 12
click at [826, 339] on span "Sep" at bounding box center [823, 356] width 46 height 46
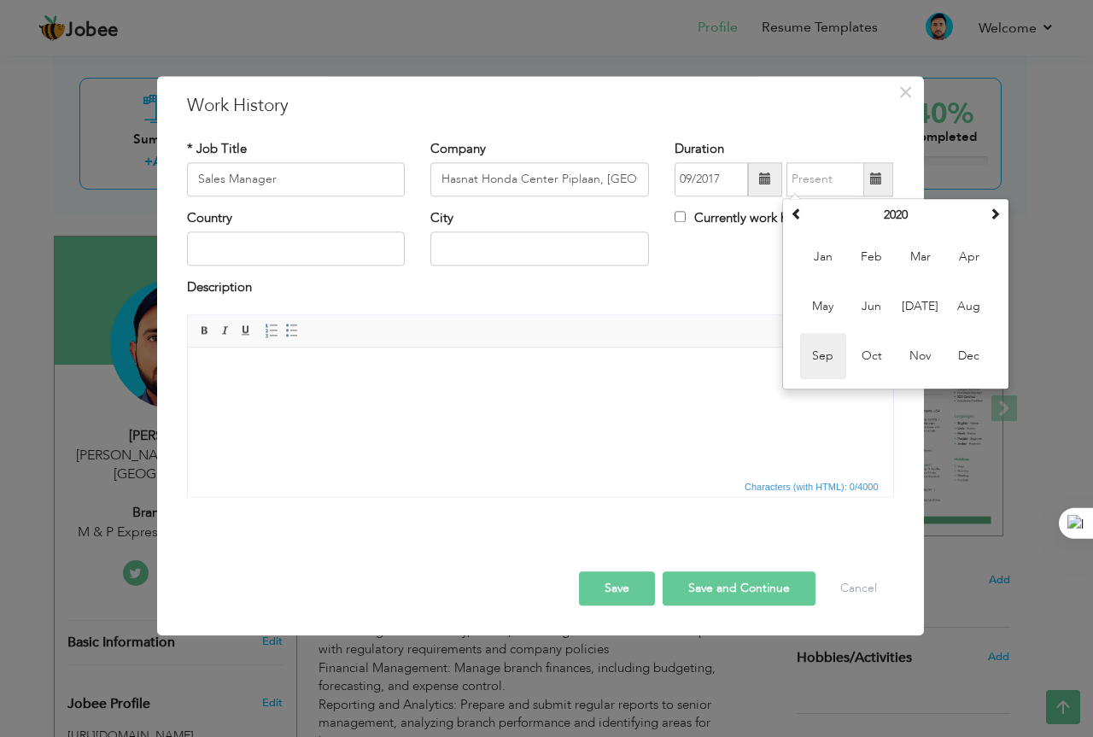
type input "09/2020"
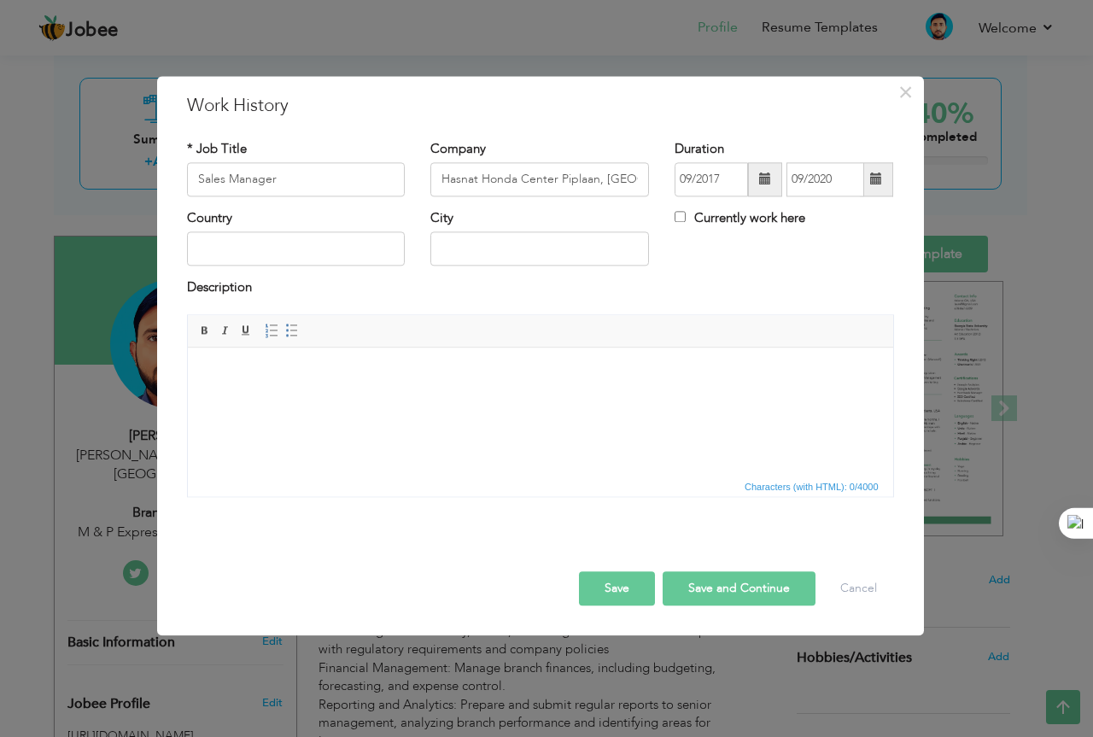
click at [310, 219] on div "Country" at bounding box center [296, 237] width 219 height 56
click at [318, 237] on input "text" at bounding box center [296, 249] width 219 height 34
type input "Pakistan"
drag, startPoint x: 489, startPoint y: 255, endPoint x: 397, endPoint y: 249, distance: 91.6
click at [397, 249] on div "Country Pakistan City Bhakkar Currently work here" at bounding box center [540, 243] width 733 height 69
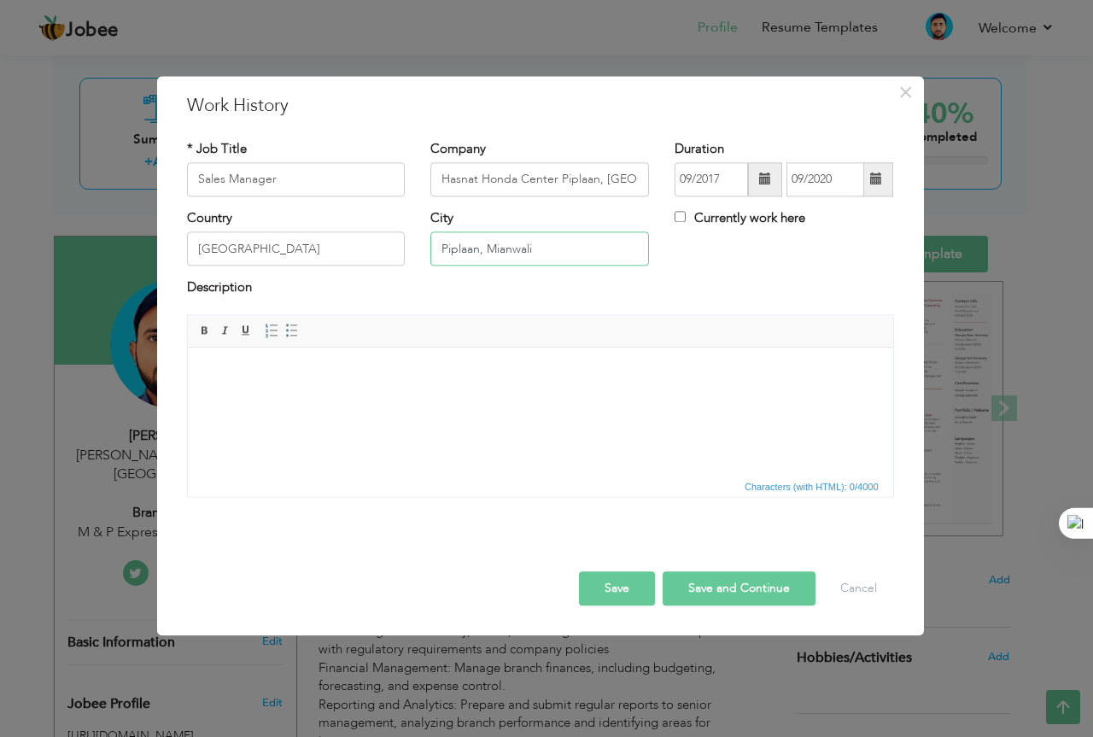
type input "Piplaan, Mianwali"
drag, startPoint x: 560, startPoint y: 182, endPoint x: 656, endPoint y: 197, distance: 96.9
click at [656, 197] on div "Company Hasnat Honda Center Piplaan, Mianwali" at bounding box center [540, 174] width 244 height 69
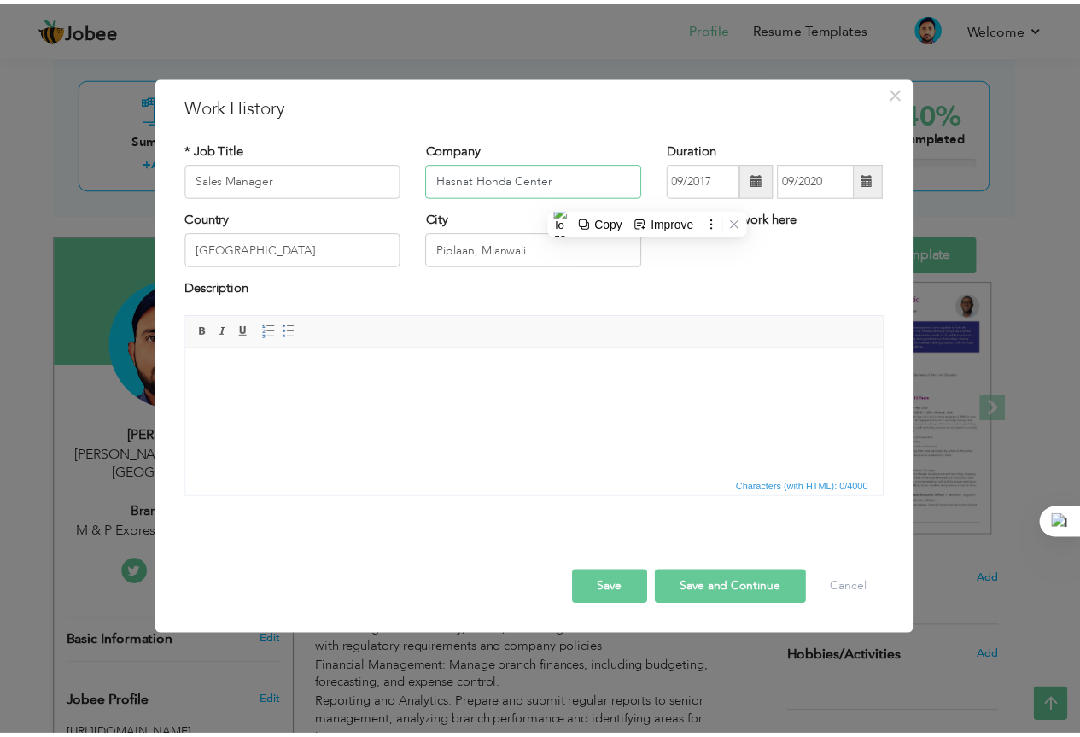
scroll to position [0, 0]
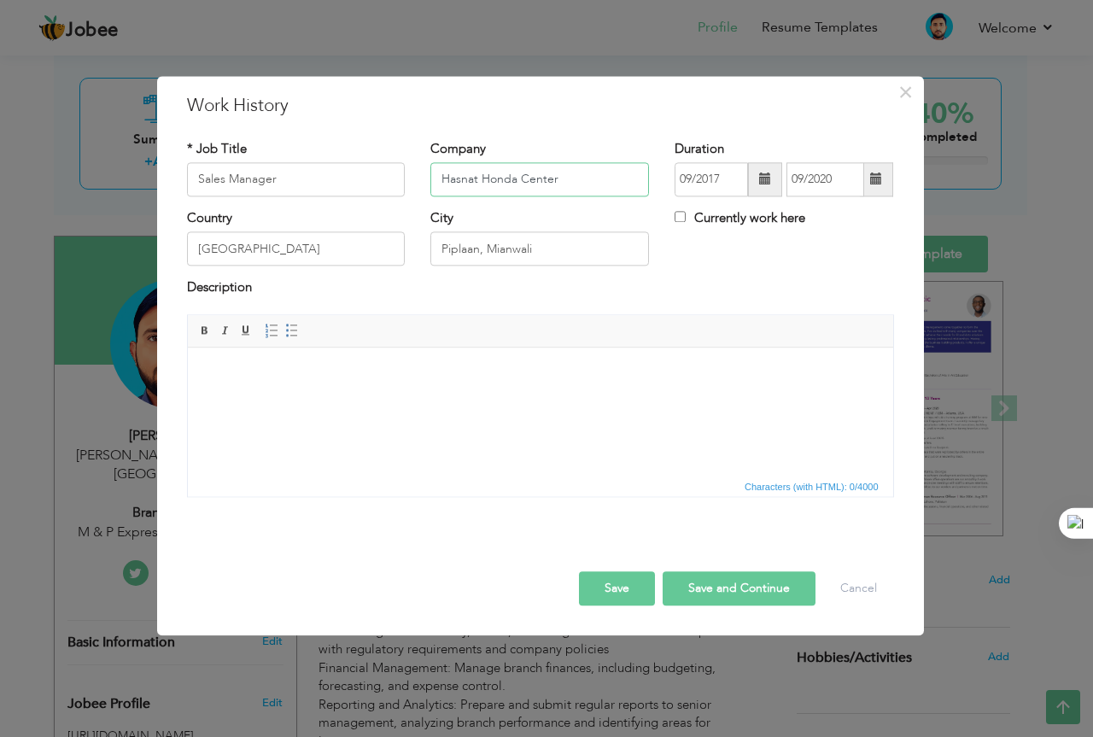
type input "Hasnat Honda Center"
click at [420, 400] on html at bounding box center [539, 374] width 705 height 52
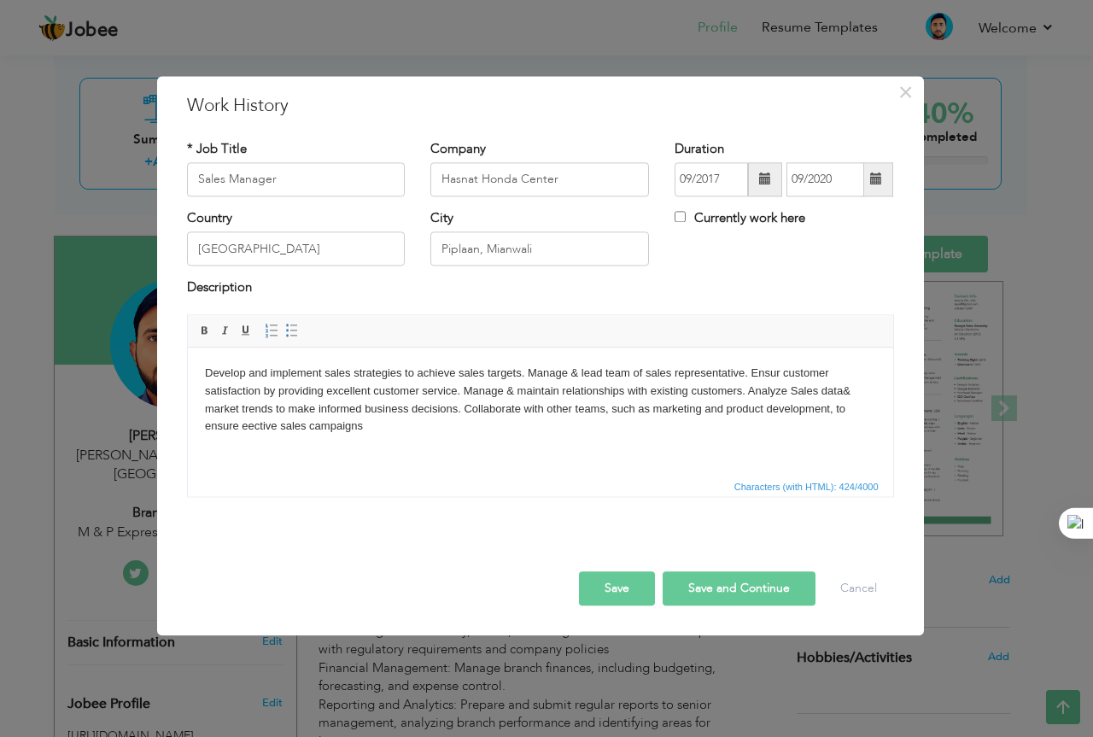
click at [690, 594] on button "Save and Continue" at bounding box center [739, 588] width 153 height 34
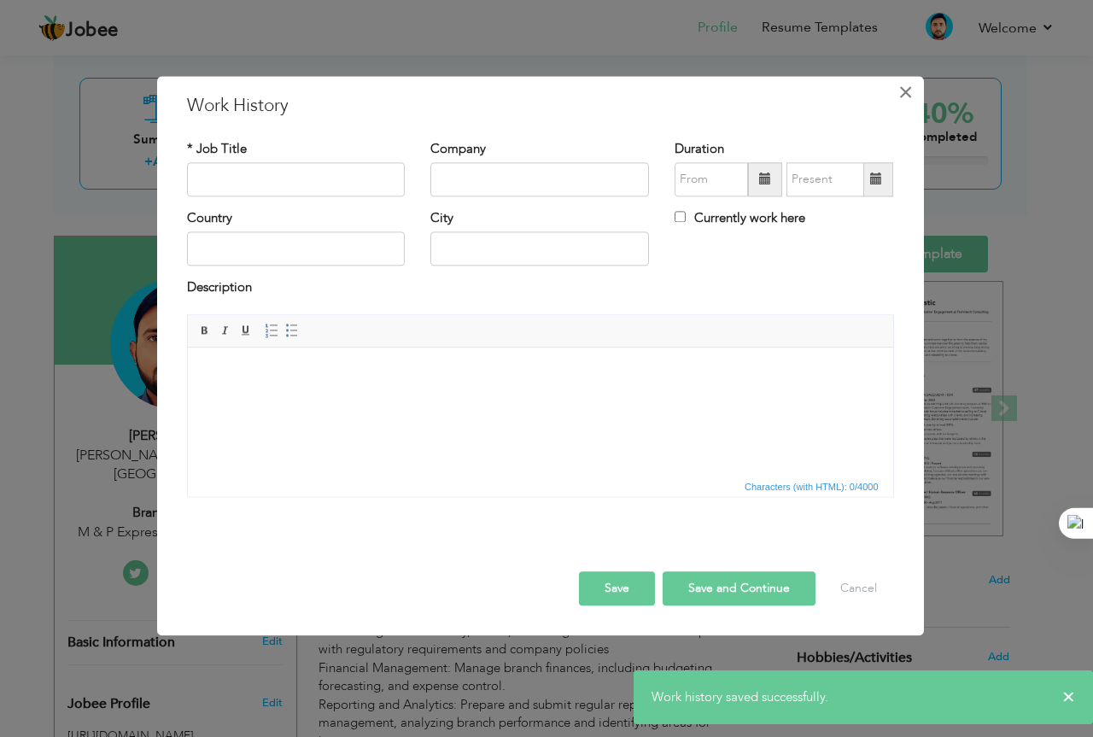
click at [910, 96] on span "×" at bounding box center [905, 92] width 15 height 31
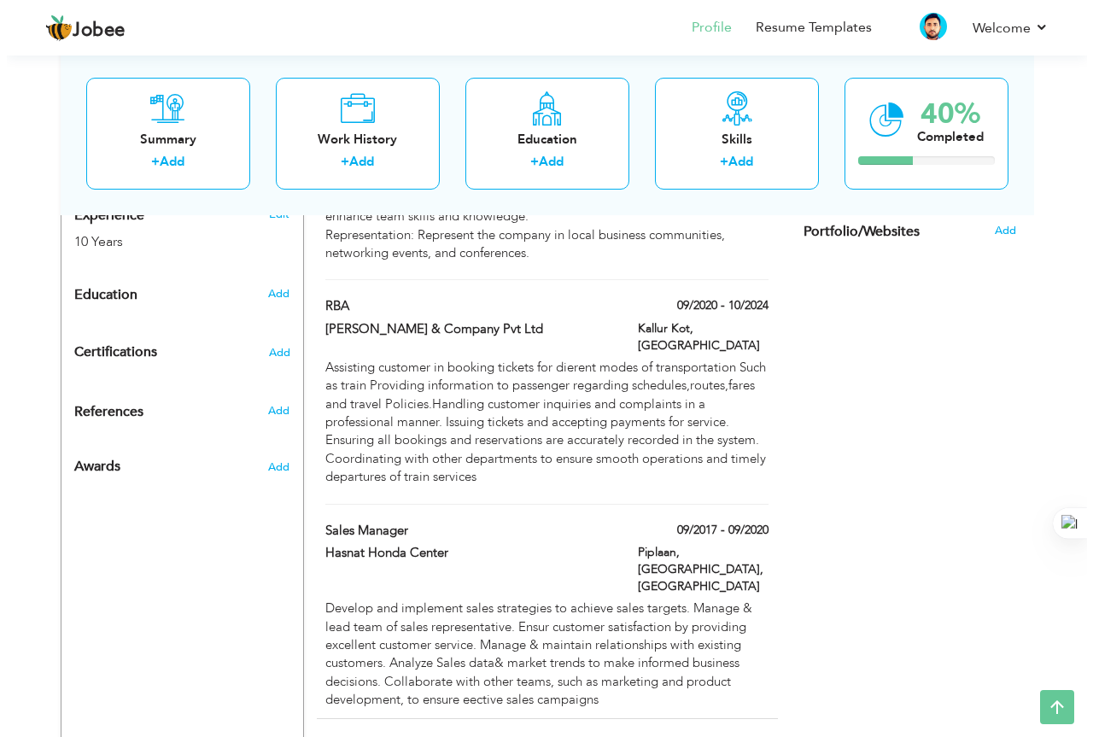
scroll to position [172, 0]
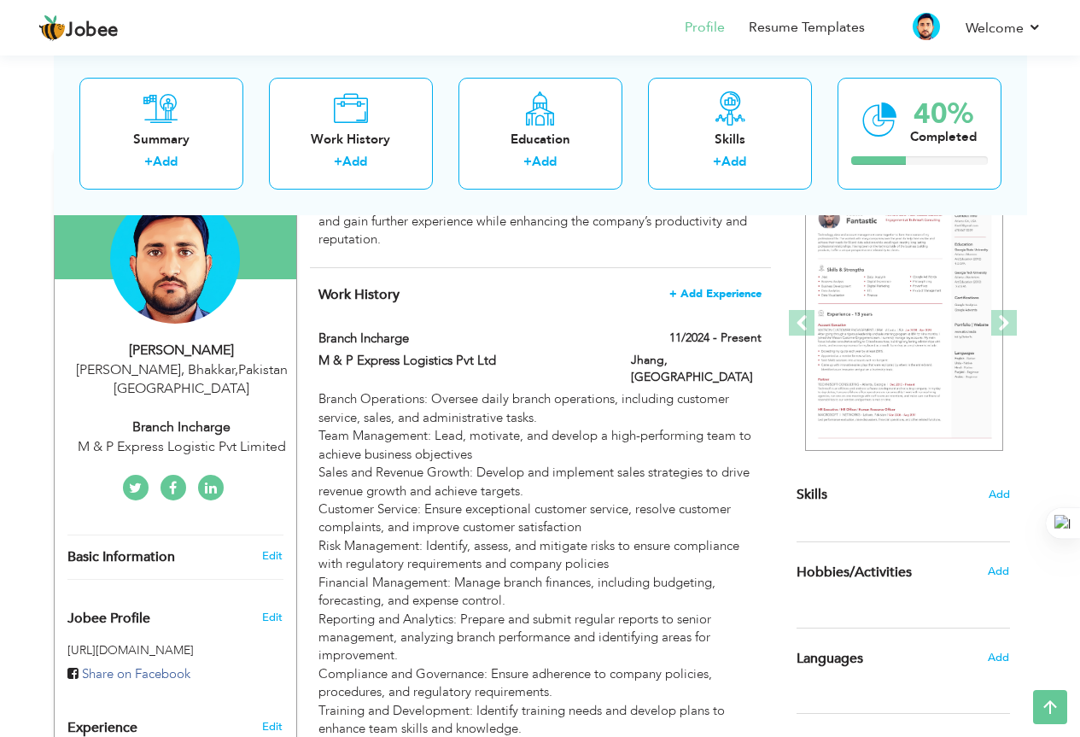
click at [693, 291] on span "+ Add Experience" at bounding box center [716, 294] width 92 height 12
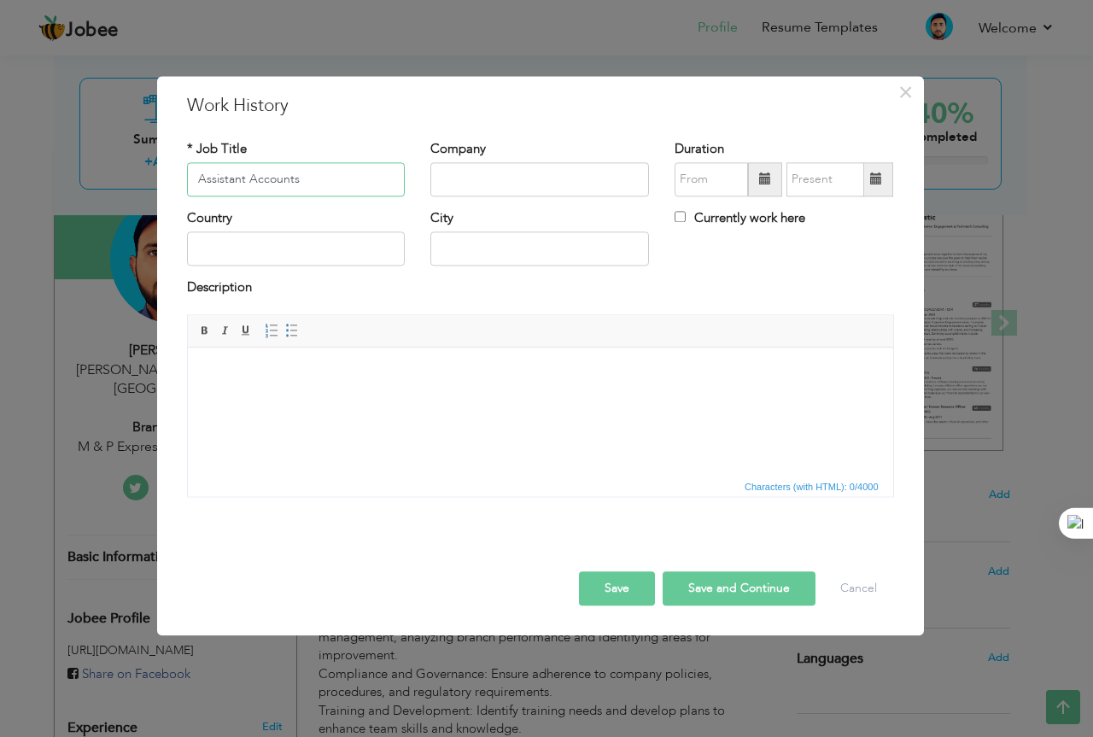
type input "Assistant Accounts"
paste input "Alhadeerah Camping equipment trading LLC Dubai"
type input "Alhadeerah Camping equipment trading LLC"
click at [253, 237] on input "text" at bounding box center [296, 249] width 219 height 34
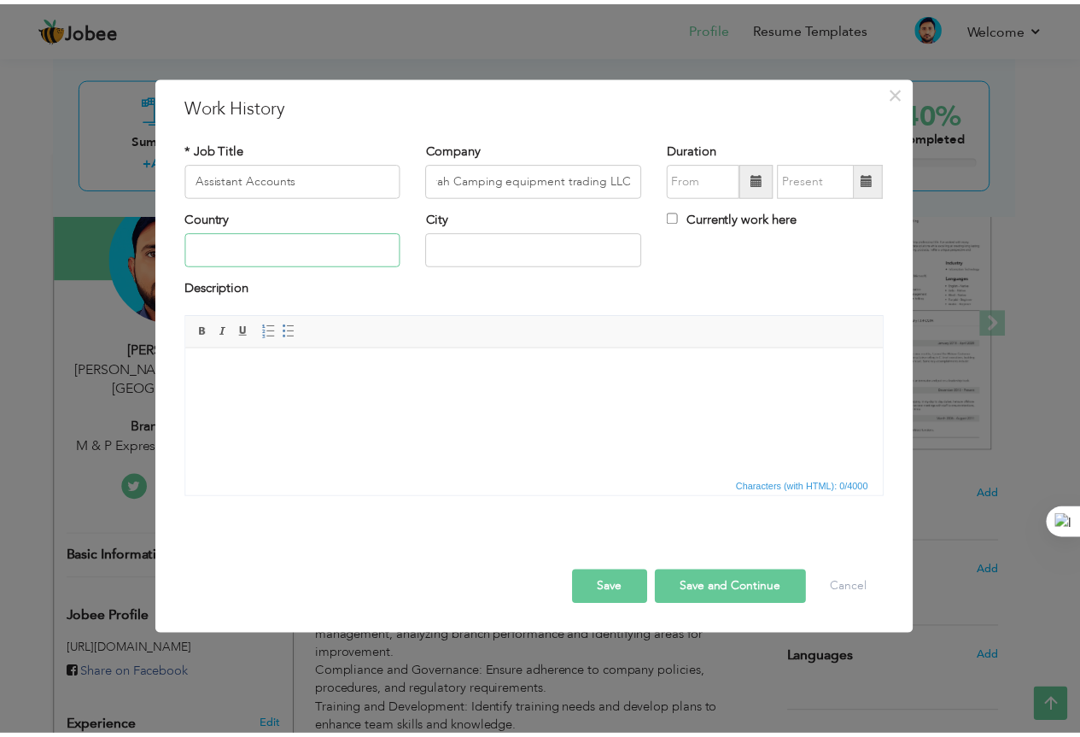
scroll to position [0, 0]
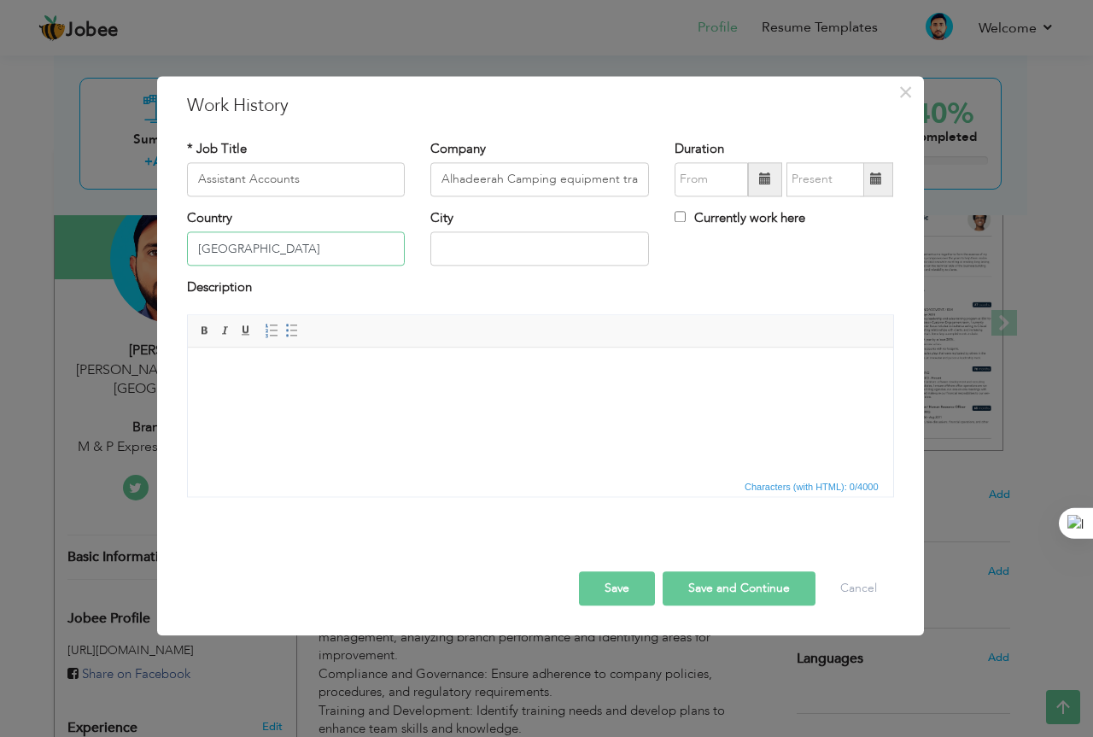
type input "Dubai"
type input "Nad Al Shiba"
click at [399, 400] on html at bounding box center [539, 374] width 705 height 52
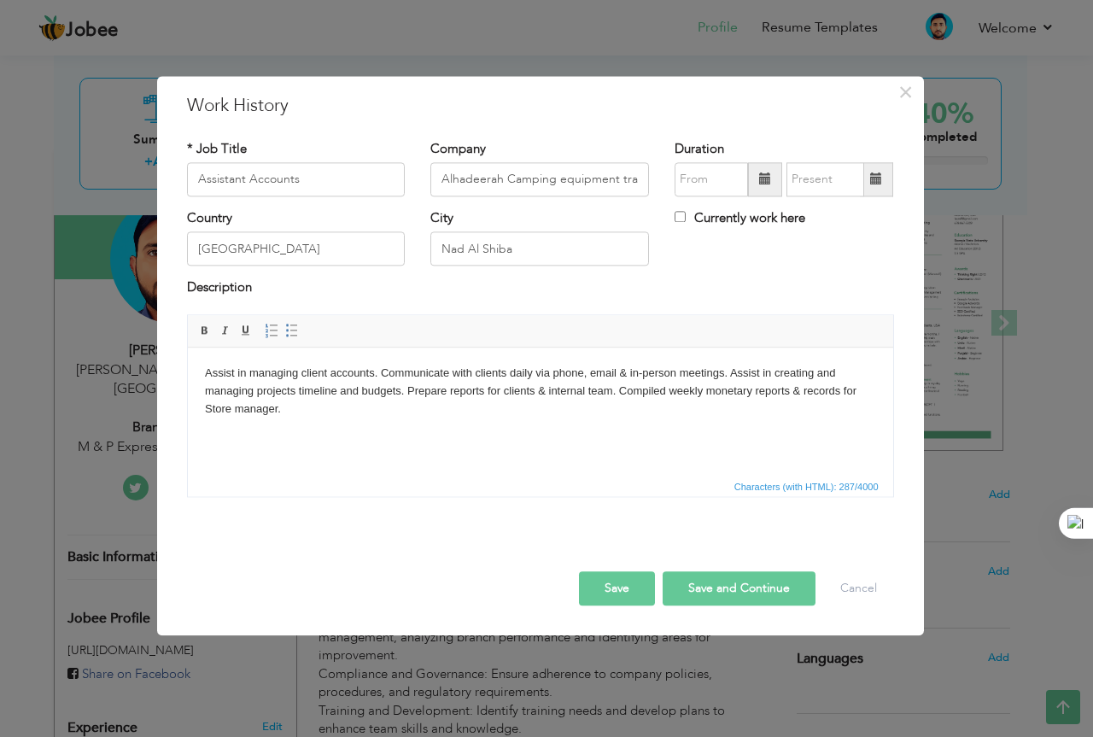
click at [643, 588] on button "Save" at bounding box center [617, 588] width 76 height 34
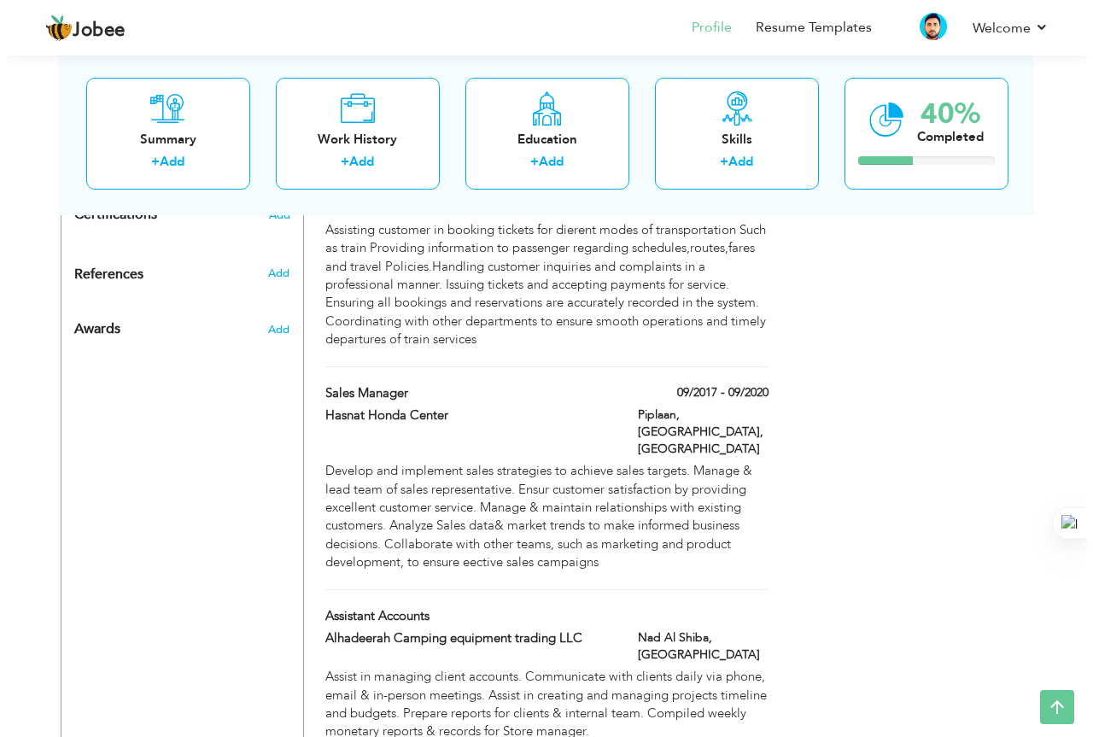
scroll to position [907, 0]
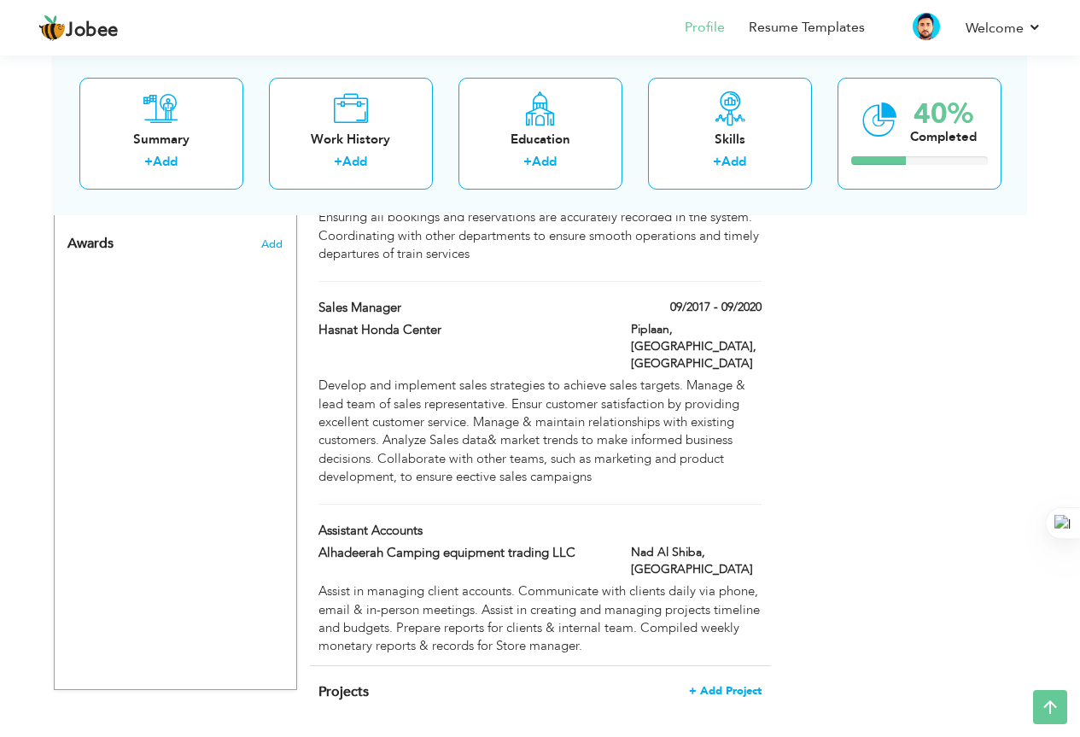
click at [741, 685] on span "+ Add Project" at bounding box center [725, 691] width 73 height 12
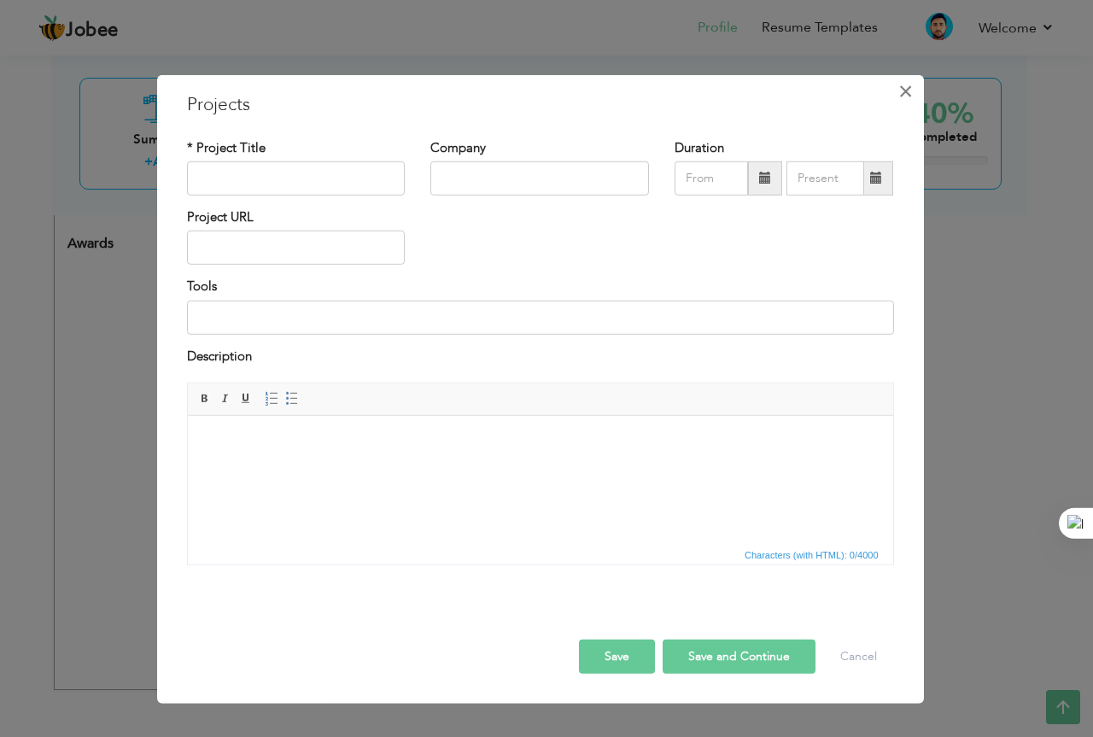
click at [898, 96] on span "×" at bounding box center [905, 90] width 15 height 31
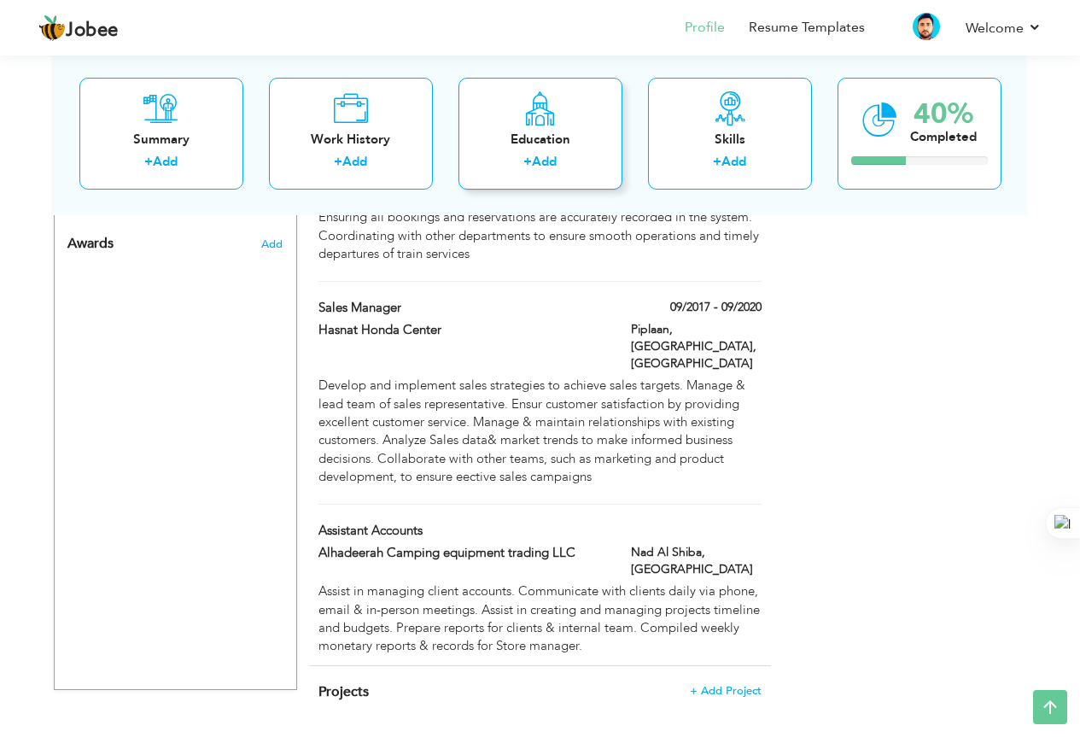
click at [541, 163] on link "Add" at bounding box center [544, 161] width 25 height 17
radio input "true"
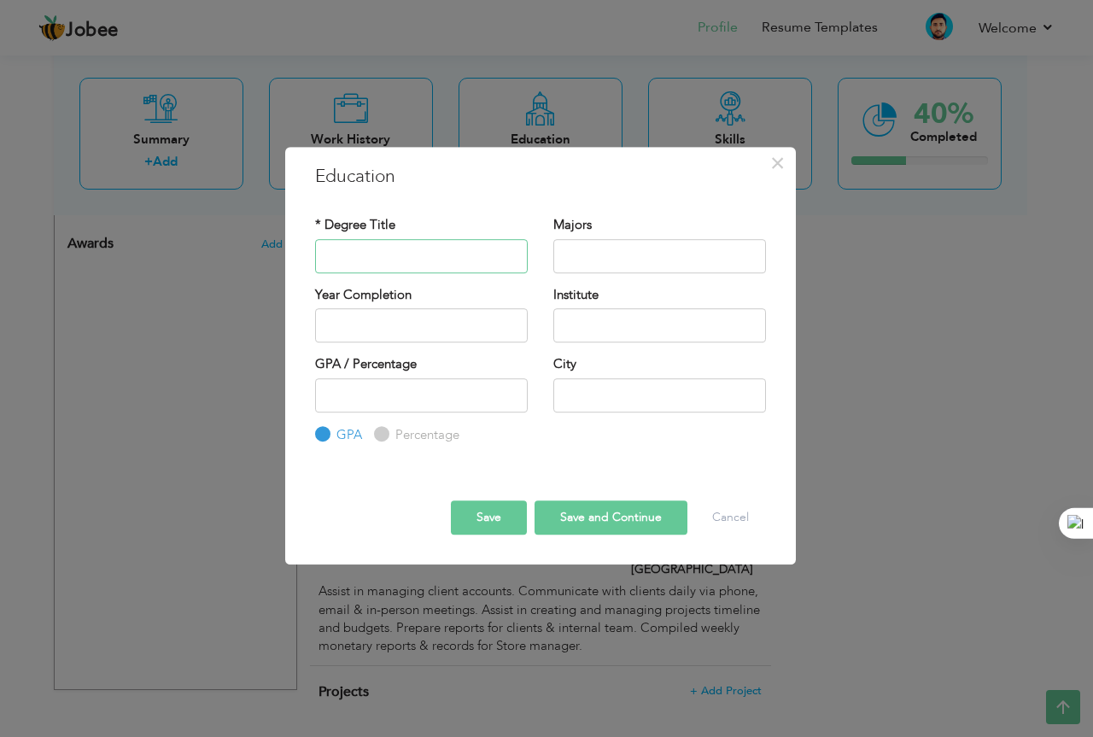
click at [413, 257] on input "text" at bounding box center [421, 256] width 213 height 34
type input "B.Com"
type input "Accounting, Finance, Computer, Management"
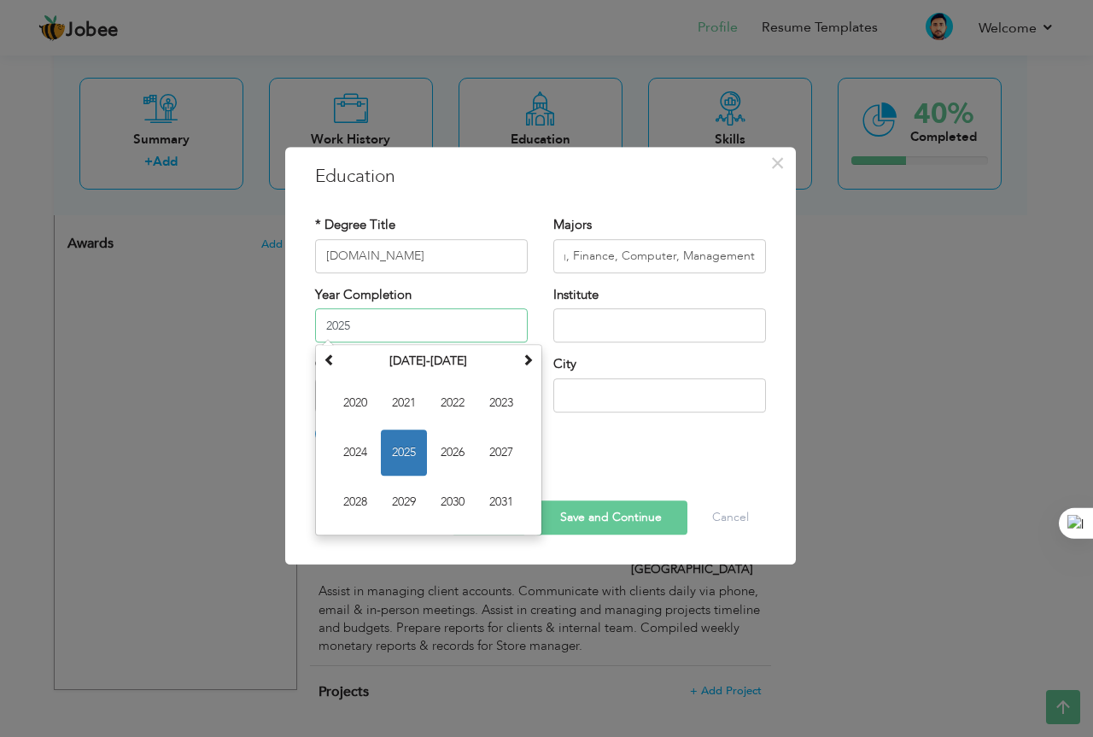
click at [402, 325] on input "2025" at bounding box center [421, 325] width 213 height 34
click at [331, 367] on th at bounding box center [329, 361] width 20 height 26
click at [485, 407] on span "2013" at bounding box center [501, 403] width 46 height 46
type input "2013"
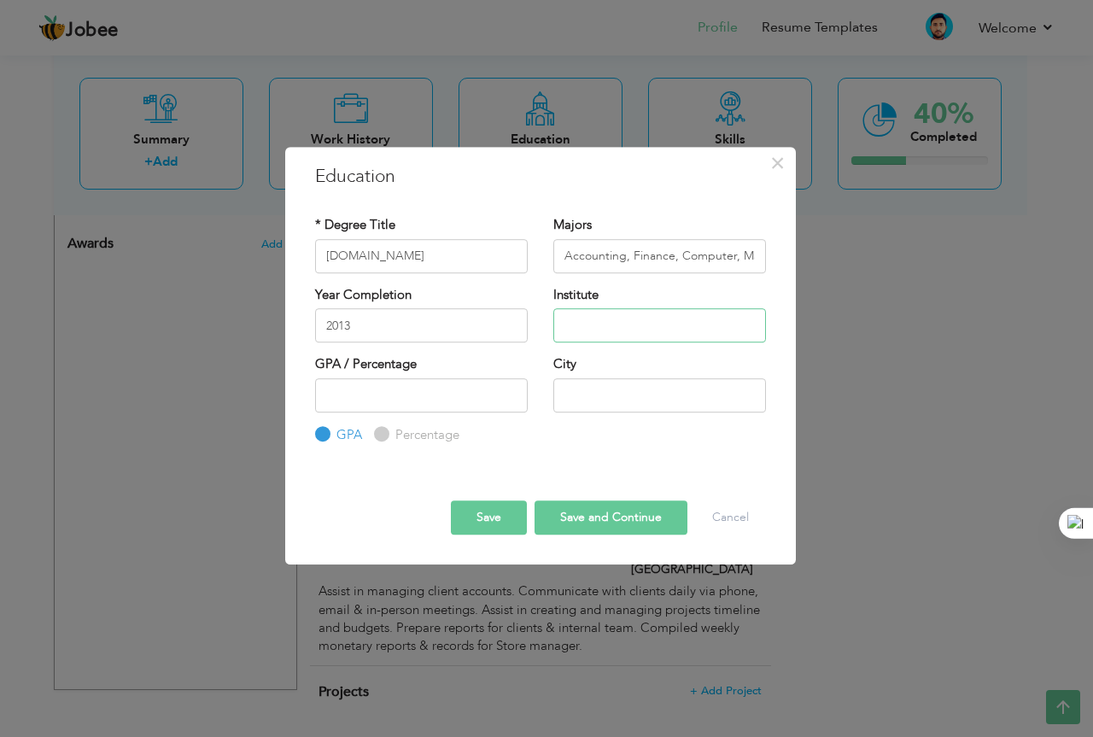
click at [577, 325] on input "text" at bounding box center [659, 325] width 213 height 34
type input "Cheenab College Of Commerce Multan"
click at [379, 433] on input "Percentage" at bounding box center [379, 434] width 11 height 11
radio input "true"
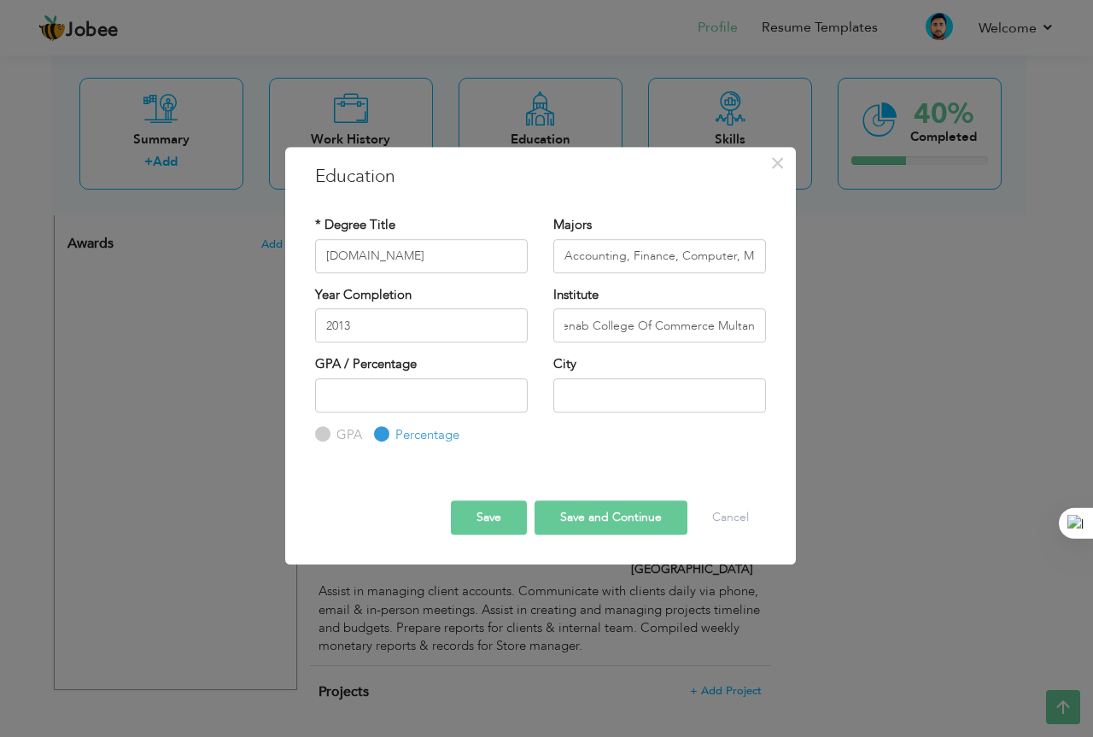
scroll to position [0, 0]
click at [373, 394] on input "number" at bounding box center [421, 395] width 213 height 34
type input "60"
click at [566, 408] on input "text" at bounding box center [659, 395] width 213 height 34
type input "Multan"
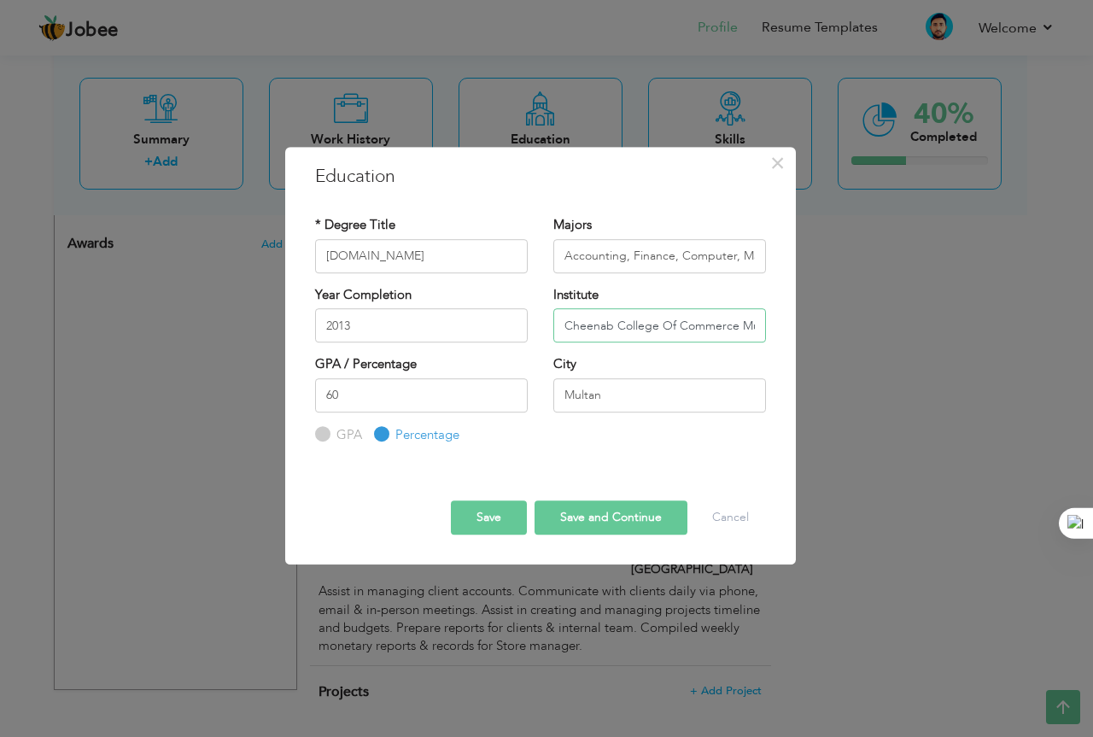
scroll to position [0, 26]
drag, startPoint x: 747, startPoint y: 317, endPoint x: 816, endPoint y: 323, distance: 69.4
click at [816, 323] on div "× Education * Degree Title B.Com Majors Accounting, Finance, Computer, Manageme…" at bounding box center [546, 368] width 1093 height 737
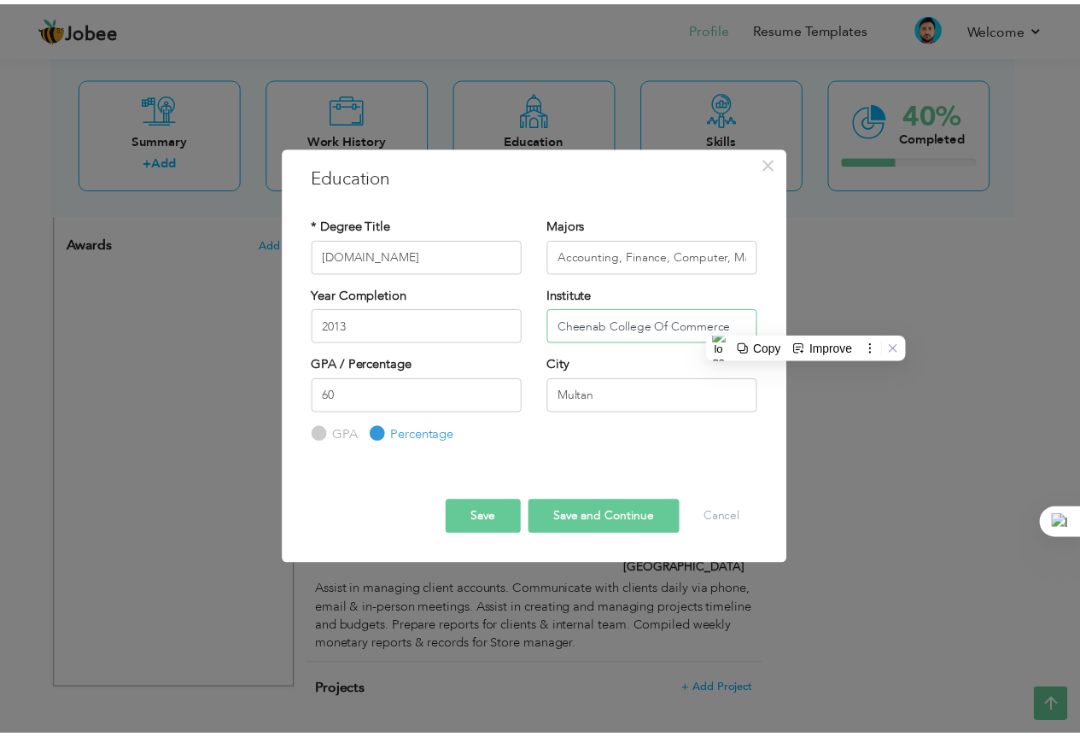
scroll to position [0, 0]
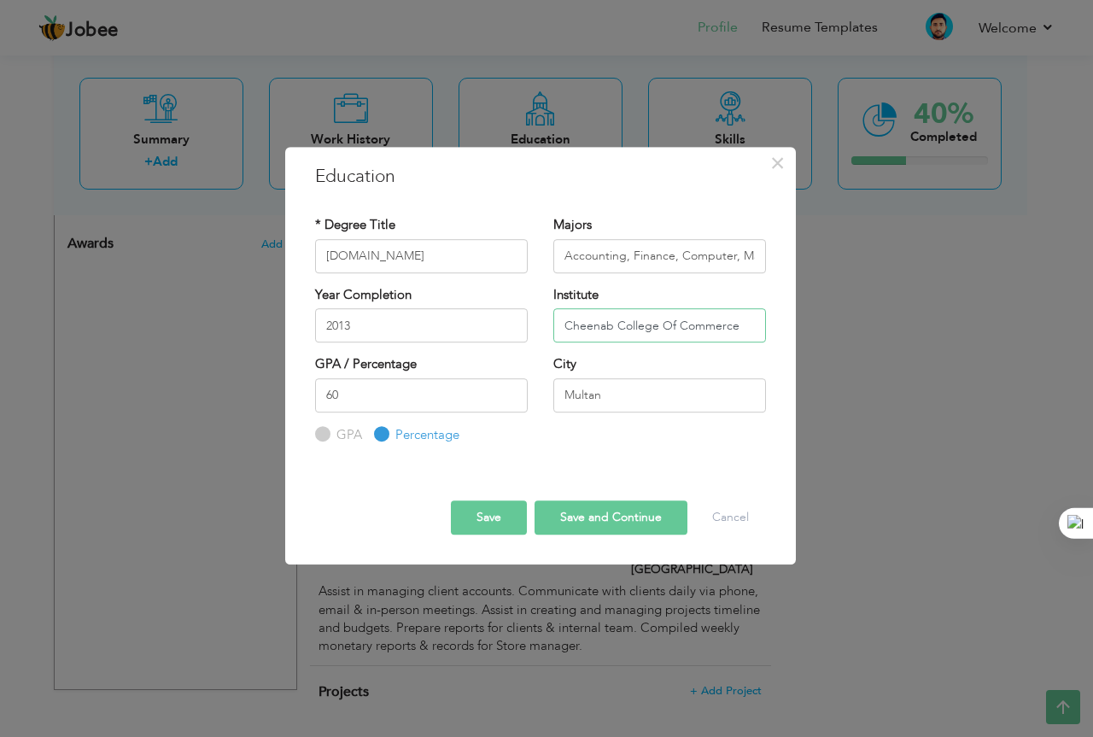
type input "Cheenab College Of Commerce"
click at [490, 517] on button "Save" at bounding box center [489, 517] width 76 height 34
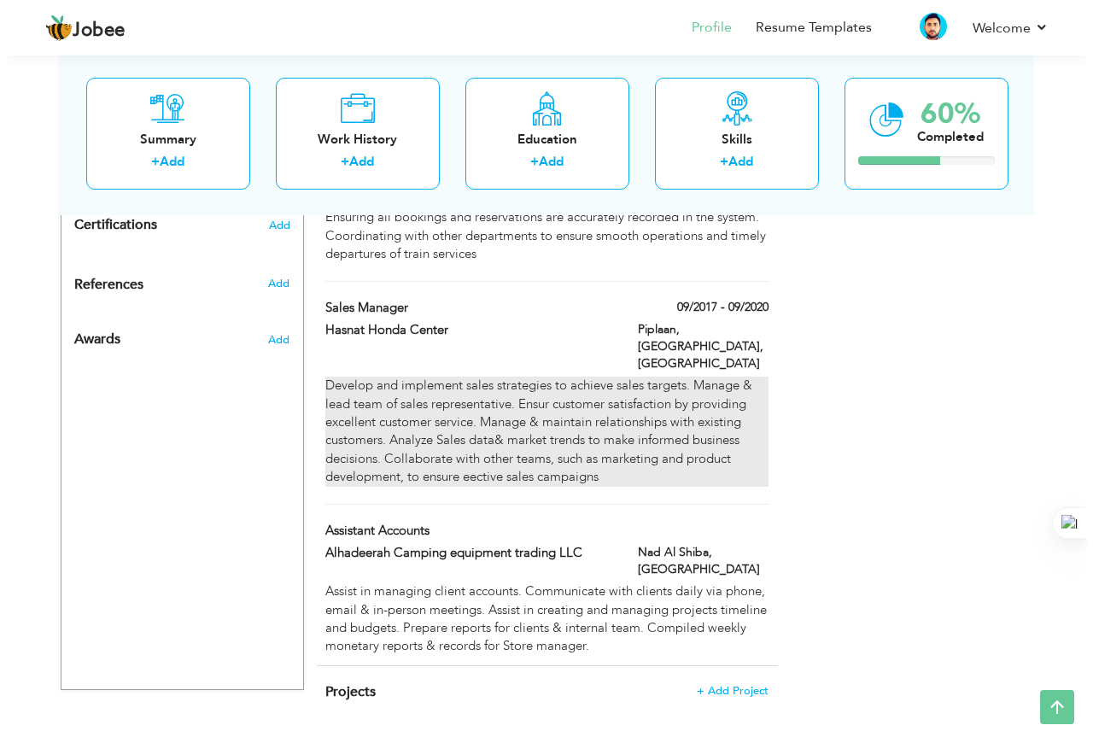
scroll to position [395, 0]
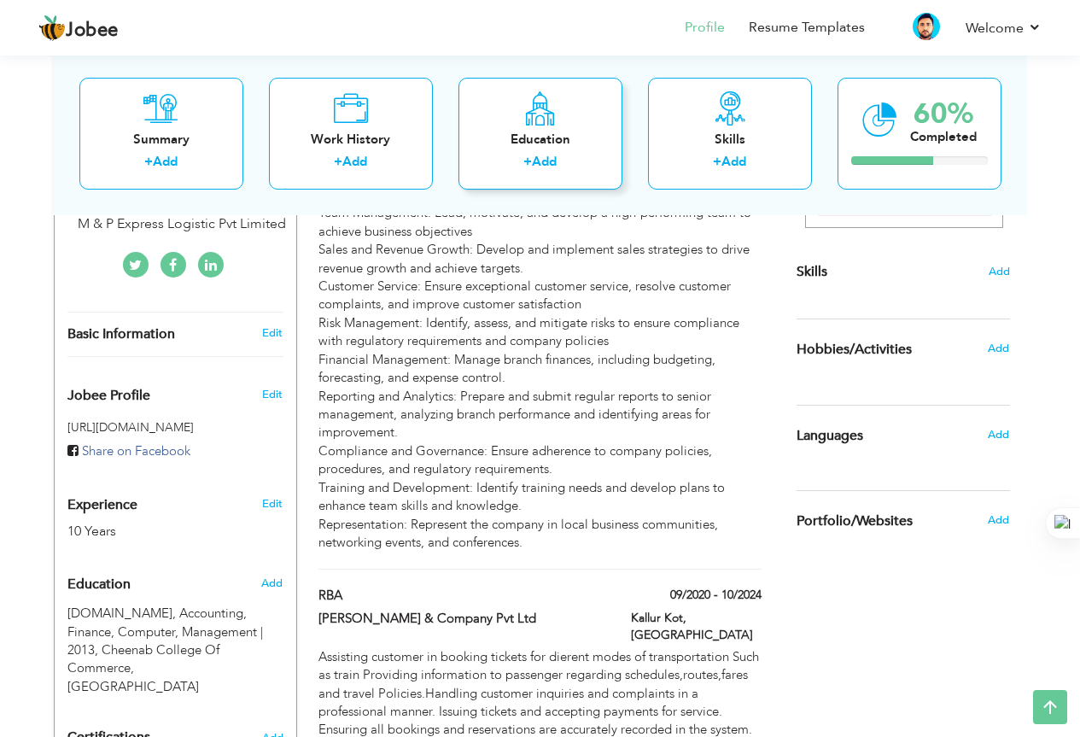
click at [487, 124] on div "Education + Add" at bounding box center [541, 133] width 164 height 112
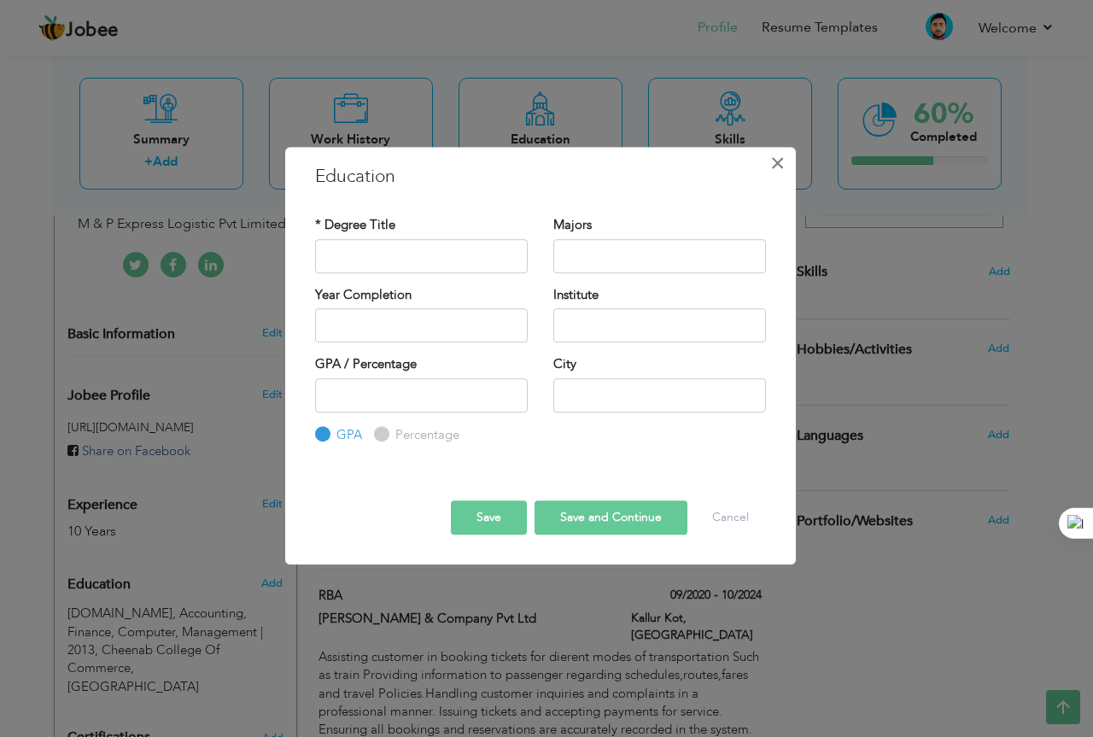
click at [787, 164] on button "×" at bounding box center [777, 162] width 27 height 27
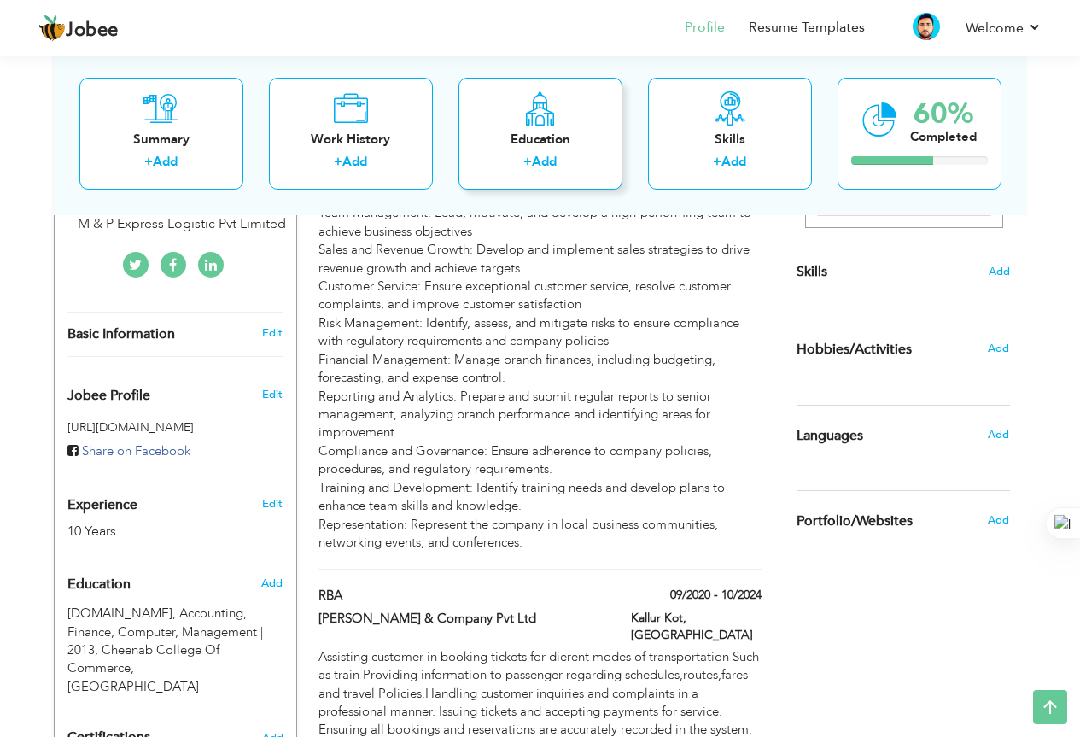
click at [532, 158] on label "+" at bounding box center [528, 162] width 9 height 18
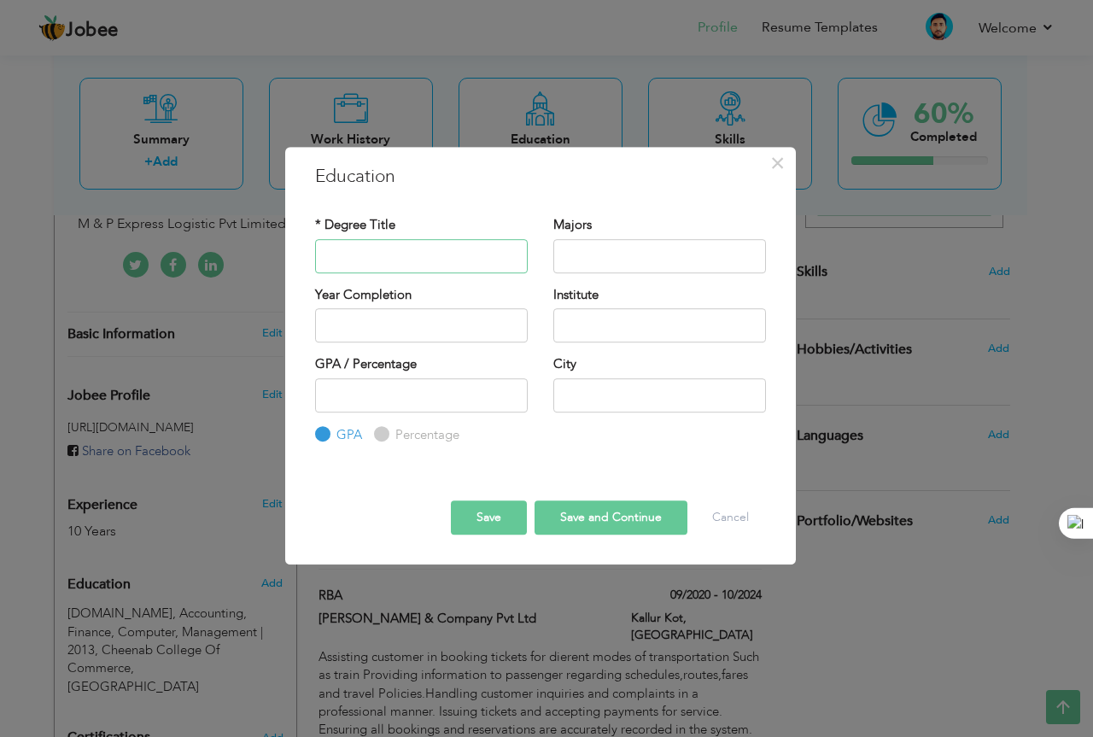
click at [404, 266] on input "text" at bounding box center [421, 256] width 213 height 34
type input "I.Com"
type input "Accounting, Mathematics, Economics"
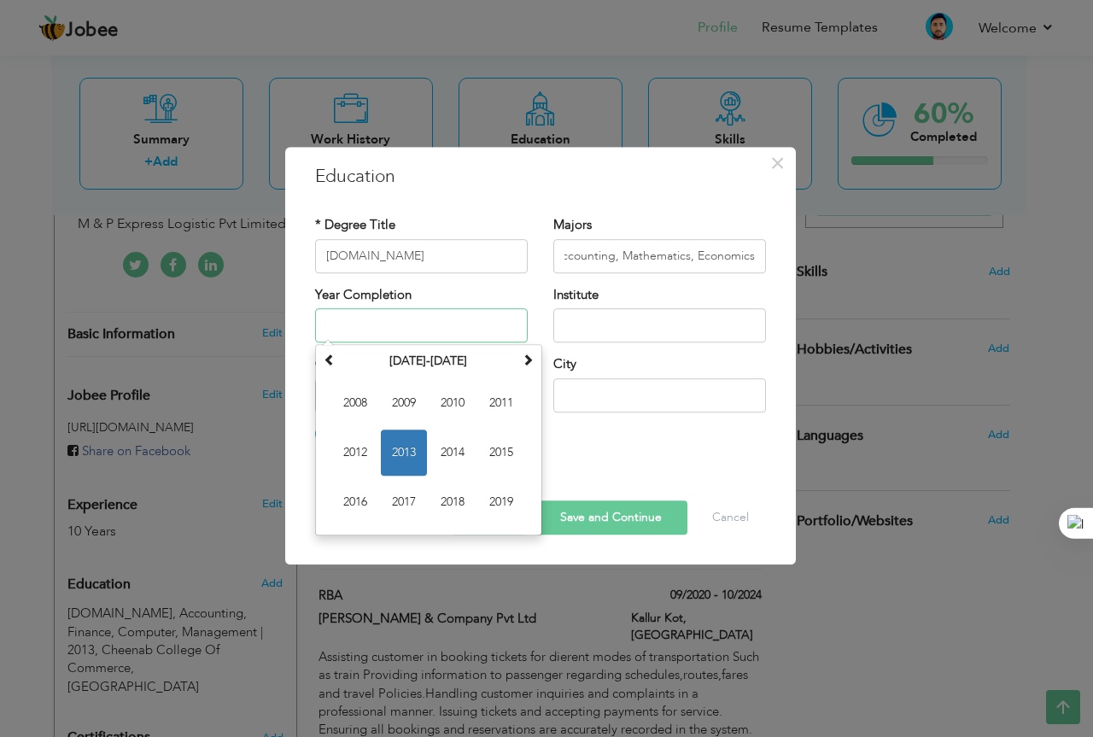
click at [389, 313] on input "text" at bounding box center [421, 325] width 213 height 34
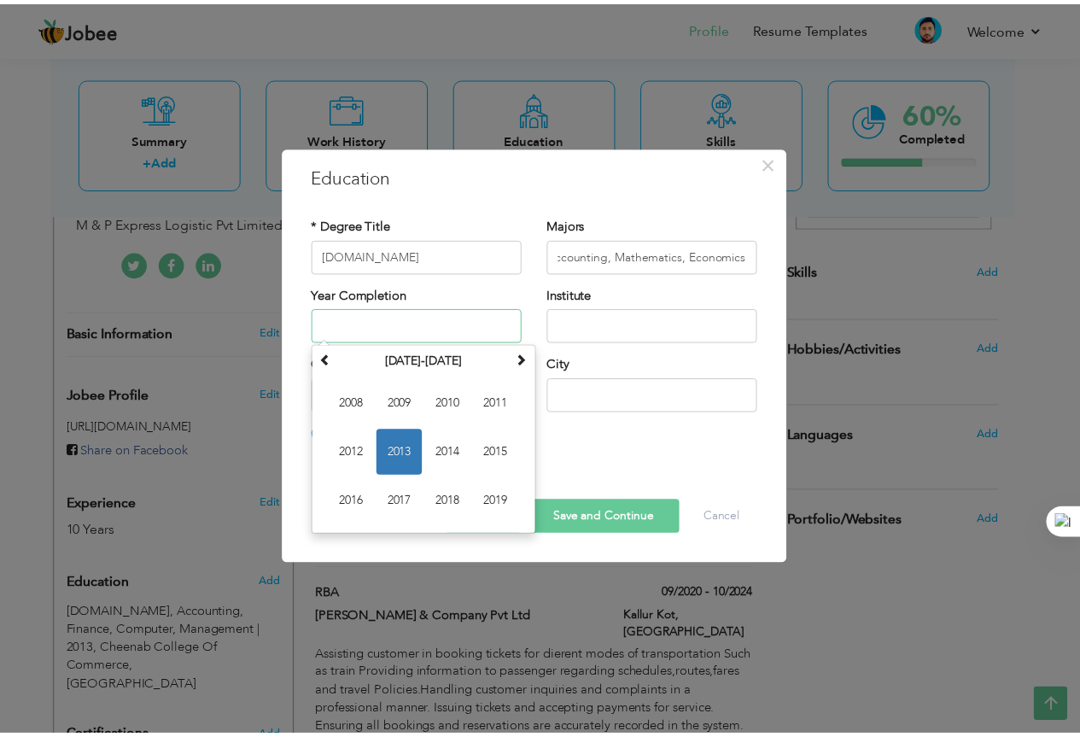
scroll to position [0, 0]
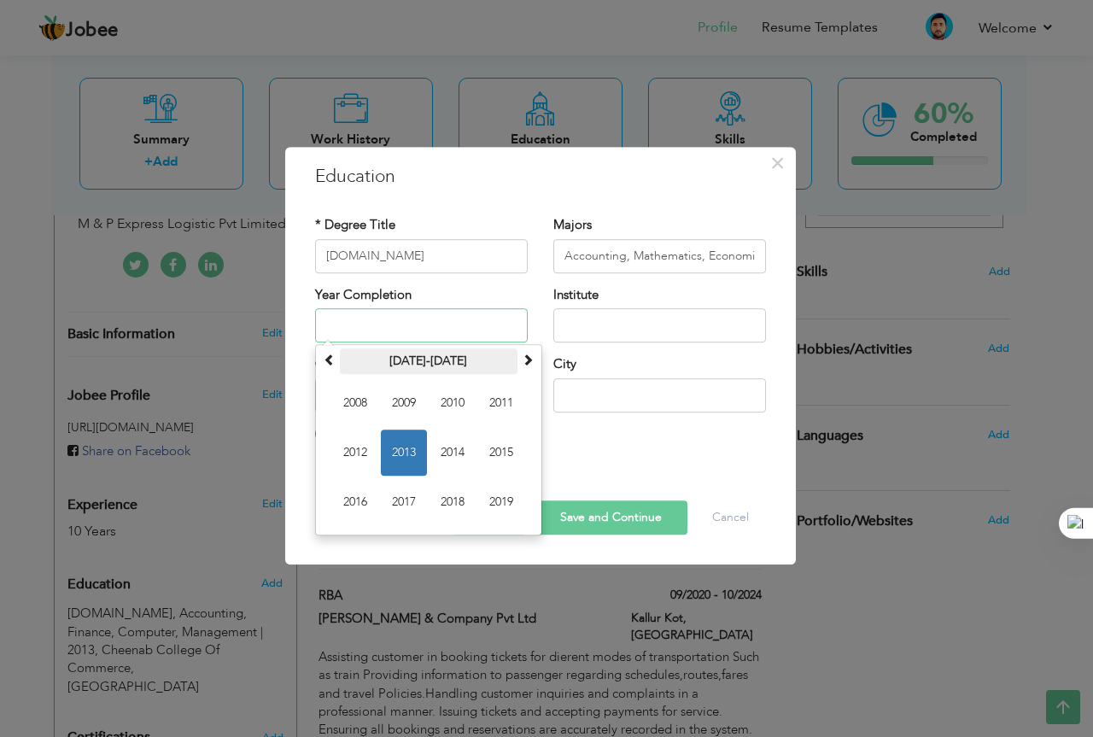
click at [340, 365] on th "2008-2019" at bounding box center [429, 361] width 178 height 26
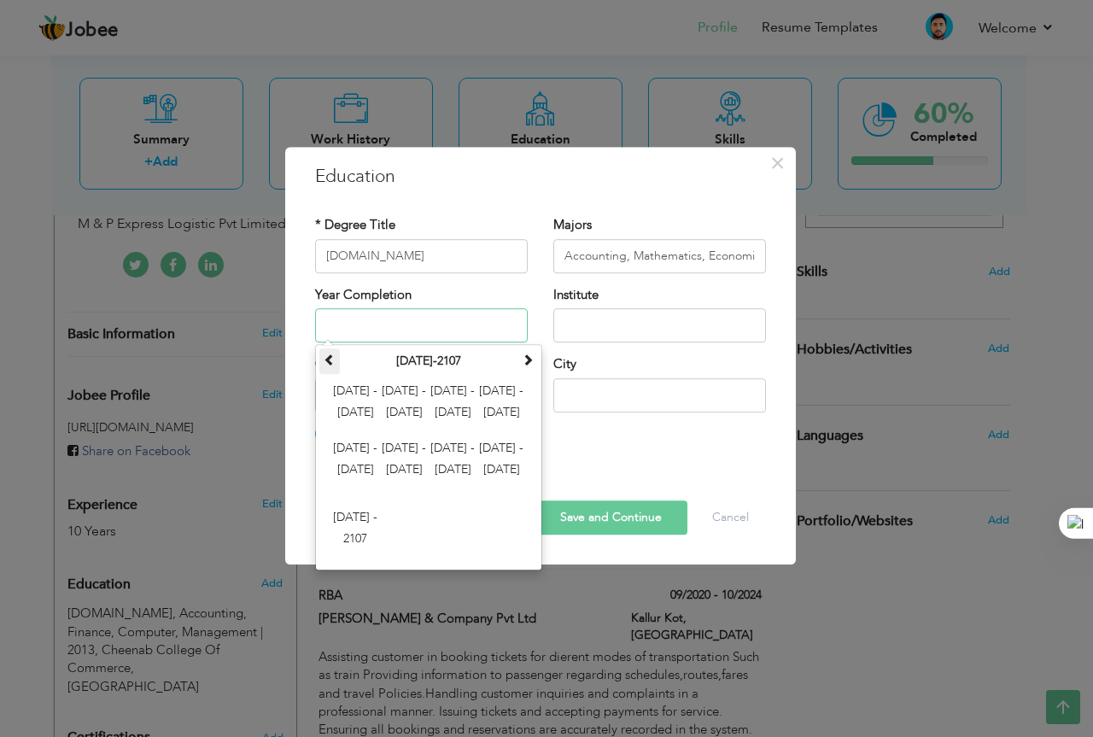
click at [331, 362] on span at bounding box center [330, 360] width 12 height 12
click at [523, 361] on span at bounding box center [528, 360] width 12 height 12
click at [353, 401] on span "2000 - 2011" at bounding box center [355, 403] width 46 height 46
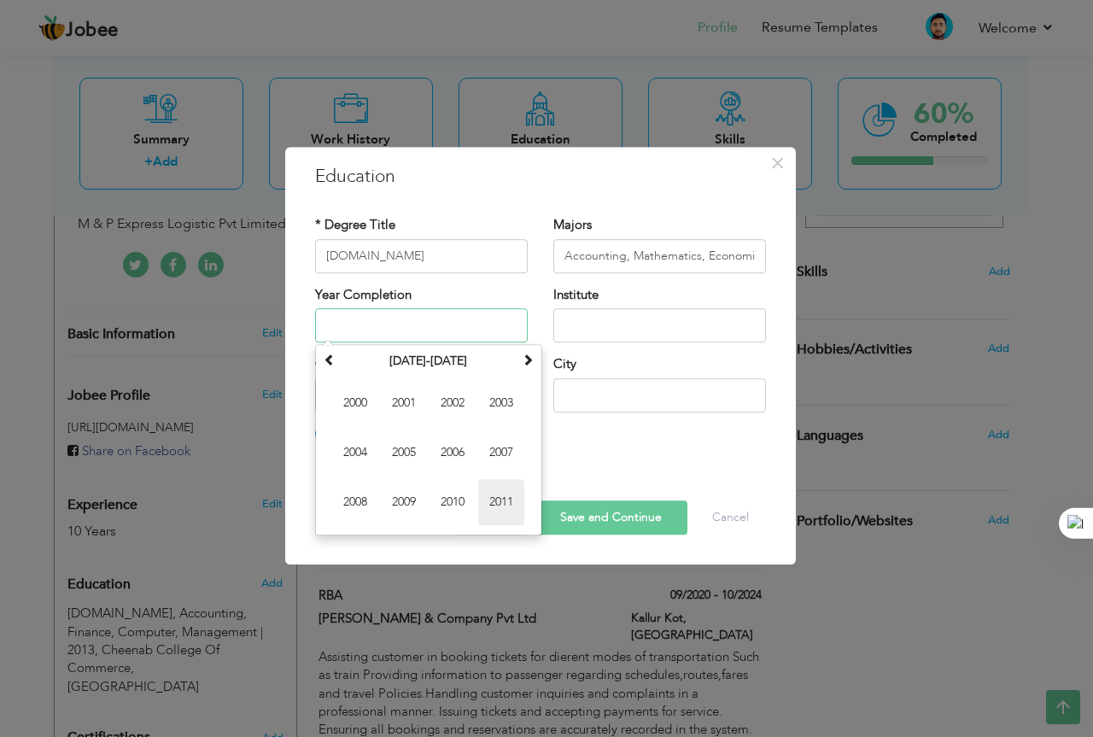
click at [500, 500] on span "2011" at bounding box center [501, 502] width 46 height 46
type input "2011"
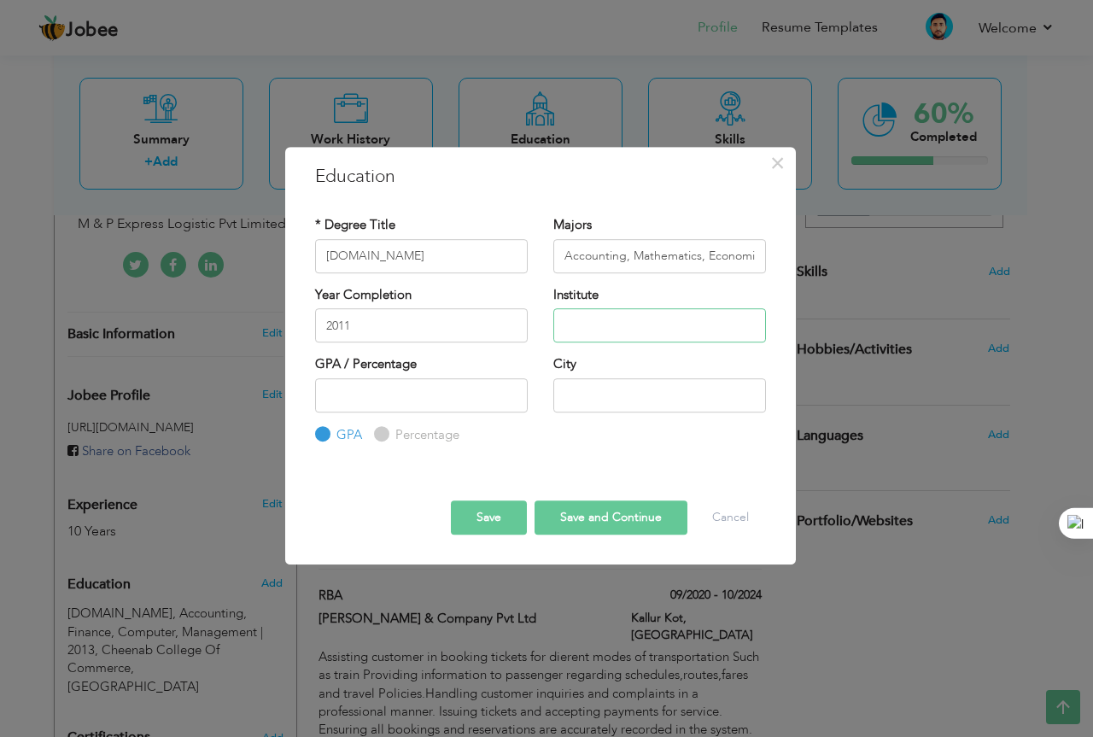
click at [606, 322] on input "text" at bounding box center [659, 325] width 213 height 34
type input "Nishter College Of Commerce"
click at [369, 436] on div "GPA Percentage" at bounding box center [421, 411] width 213 height 67
click at [383, 433] on input "Percentage" at bounding box center [379, 434] width 11 height 11
radio input "true"
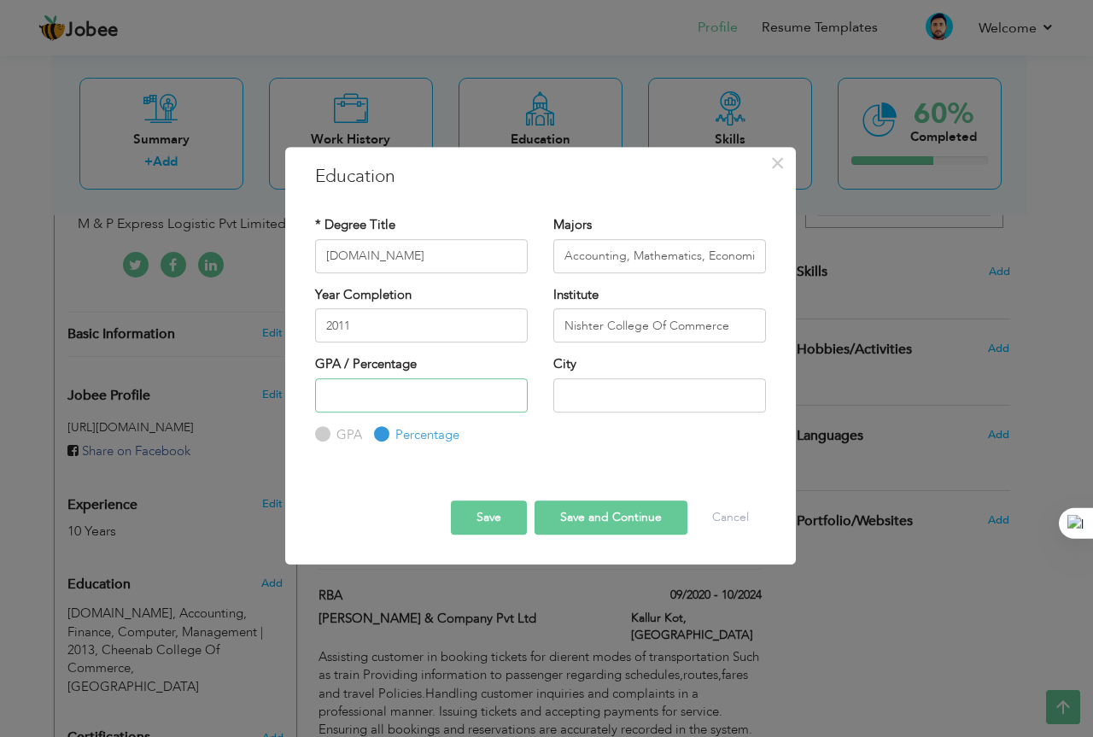
click at [383, 403] on input "number" at bounding box center [421, 395] width 213 height 34
click at [383, 392] on input "63" at bounding box center [421, 395] width 213 height 34
type input "69"
click at [625, 406] on input "text" at bounding box center [659, 395] width 213 height 34
type input "Multan"
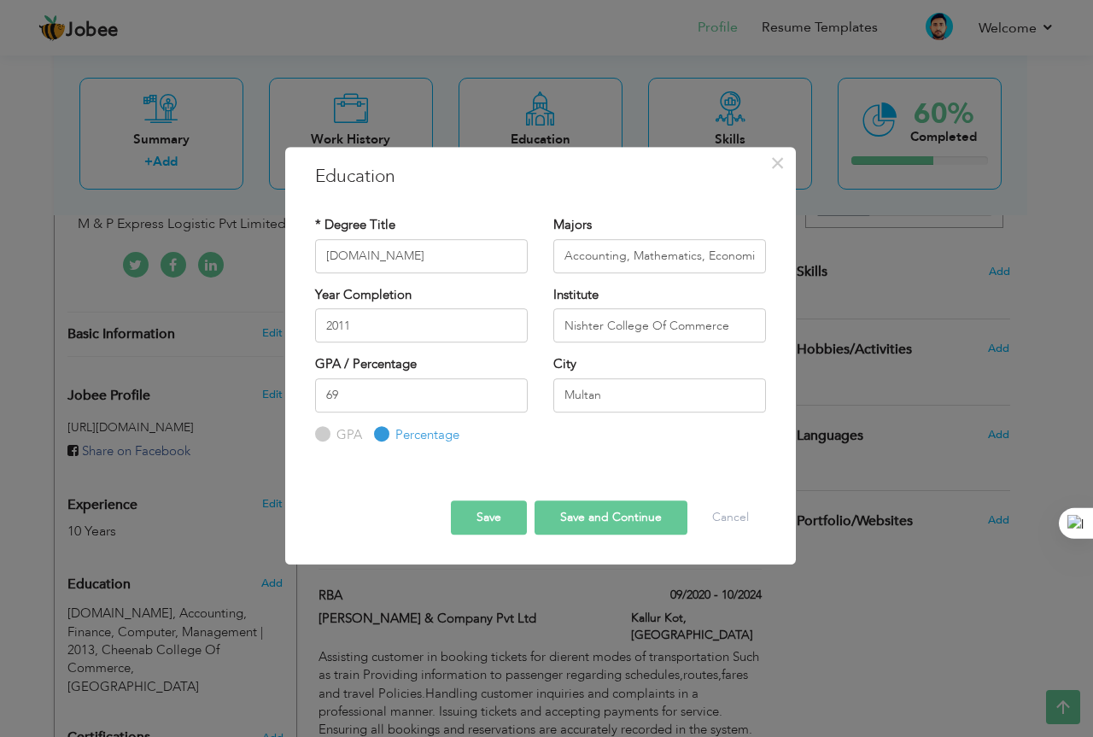
click at [592, 522] on button "Save and Continue" at bounding box center [611, 517] width 153 height 34
radio input "true"
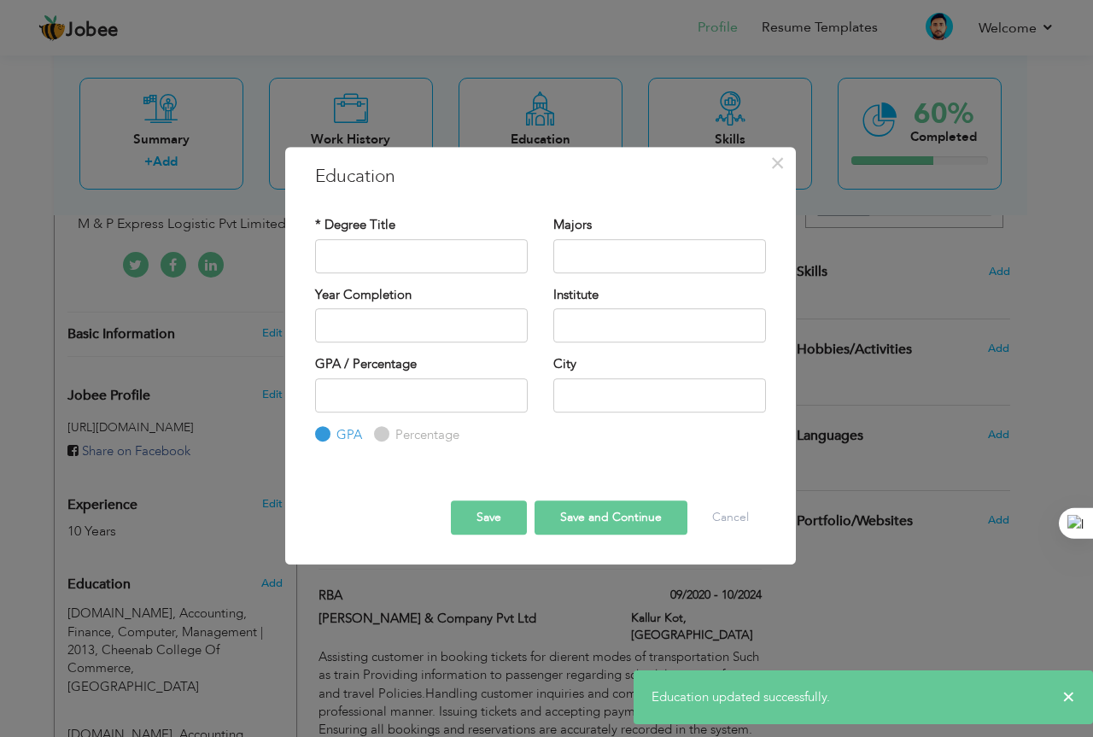
click at [447, 274] on div "* Degree Title" at bounding box center [421, 250] width 238 height 69
click at [445, 260] on input "text" at bounding box center [421, 256] width 213 height 34
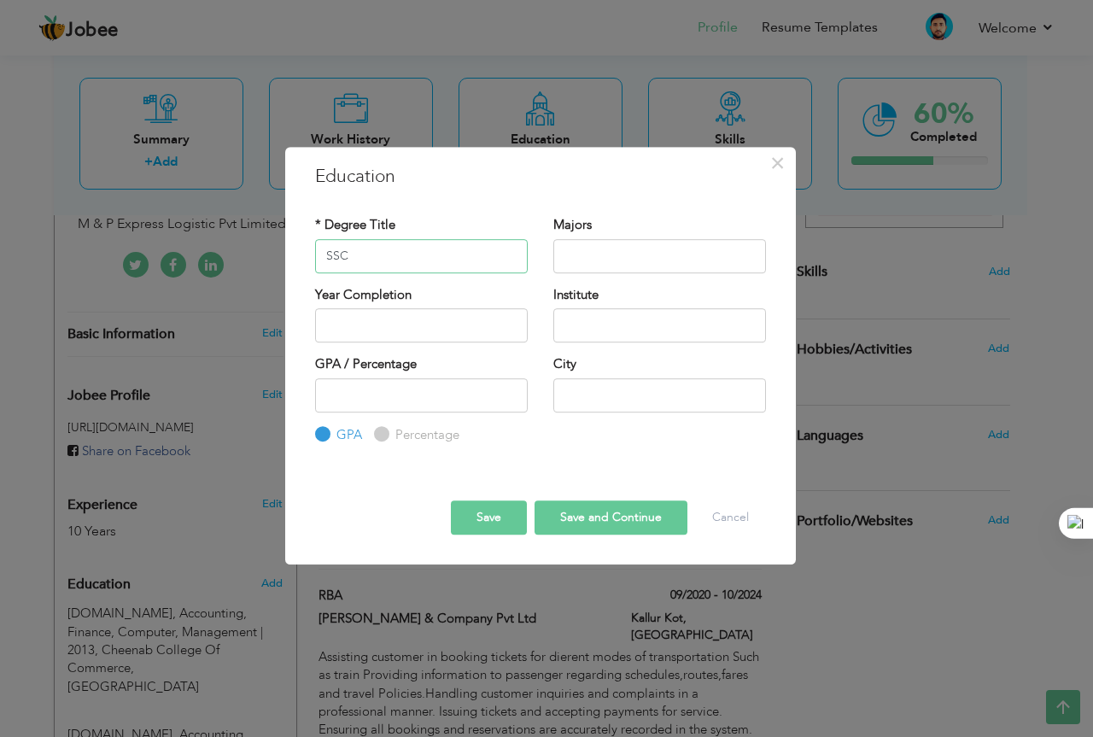
type input "SSC"
click at [563, 258] on input "text" at bounding box center [659, 256] width 213 height 34
type input "Physics, Chemistry, Biology"
click at [448, 331] on input "text" at bounding box center [421, 325] width 213 height 34
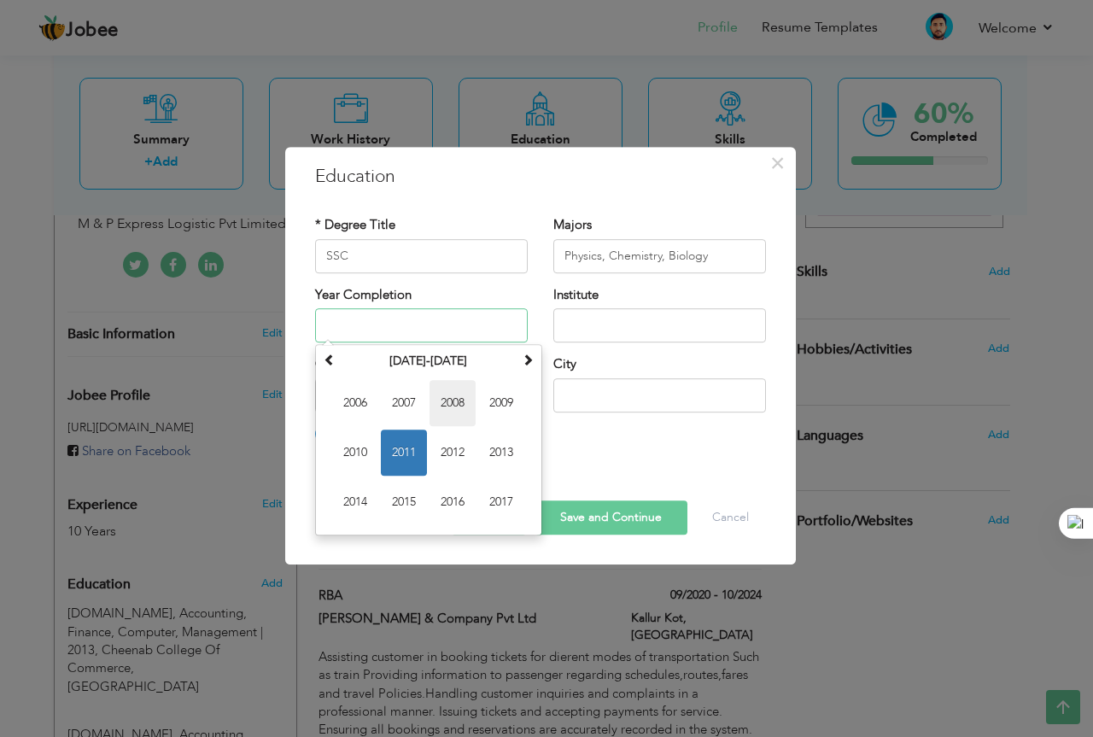
click at [437, 397] on span "2008" at bounding box center [453, 403] width 46 height 46
type input "2008"
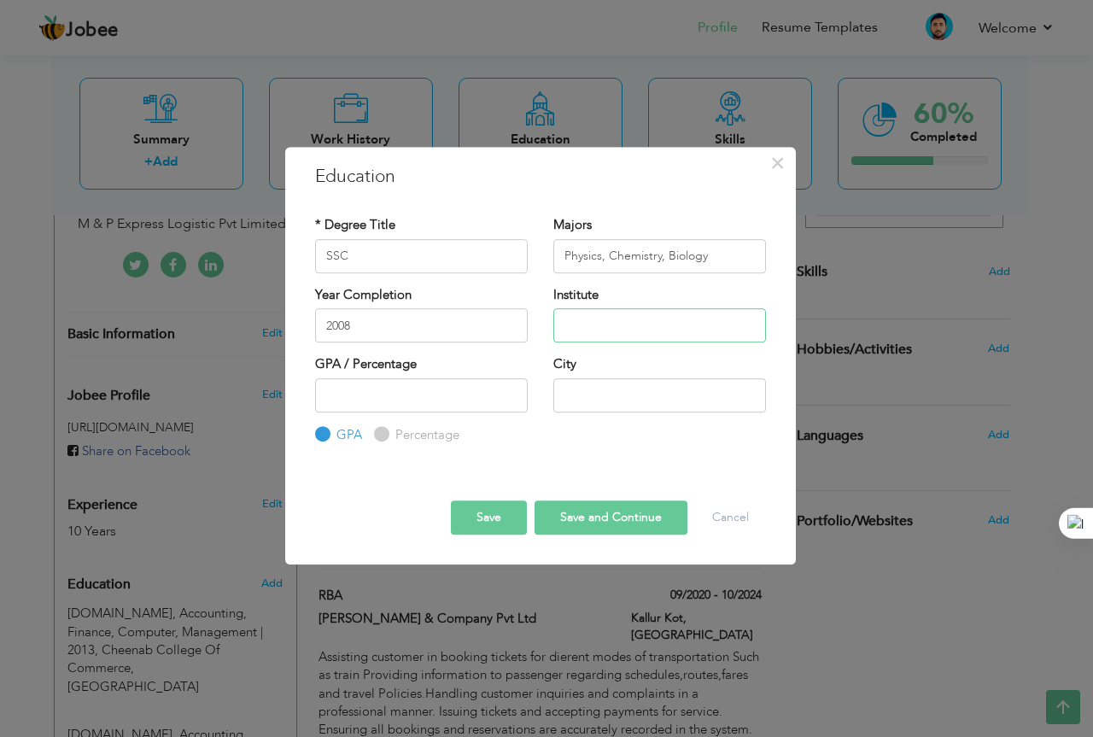
click at [573, 336] on input "text" at bounding box center [659, 325] width 213 height 34
type input "F.G Boys High School No 1"
click at [395, 434] on label "Percentage" at bounding box center [425, 435] width 68 height 18
click at [385, 434] on input "Percentage" at bounding box center [379, 434] width 11 height 11
radio input "true"
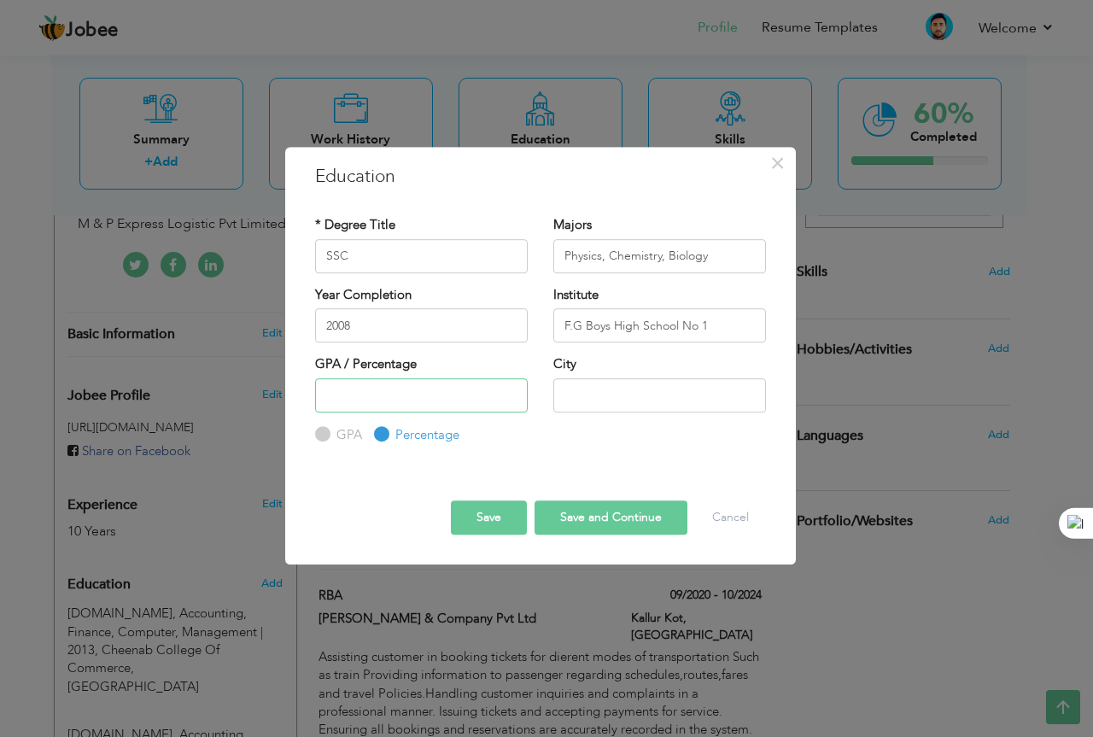
click at [395, 411] on input "number" at bounding box center [421, 395] width 213 height 34
type input "50"
click at [635, 390] on input "text" at bounding box center [659, 395] width 213 height 34
type input "Multan"
click at [499, 520] on button "Save" at bounding box center [489, 517] width 76 height 34
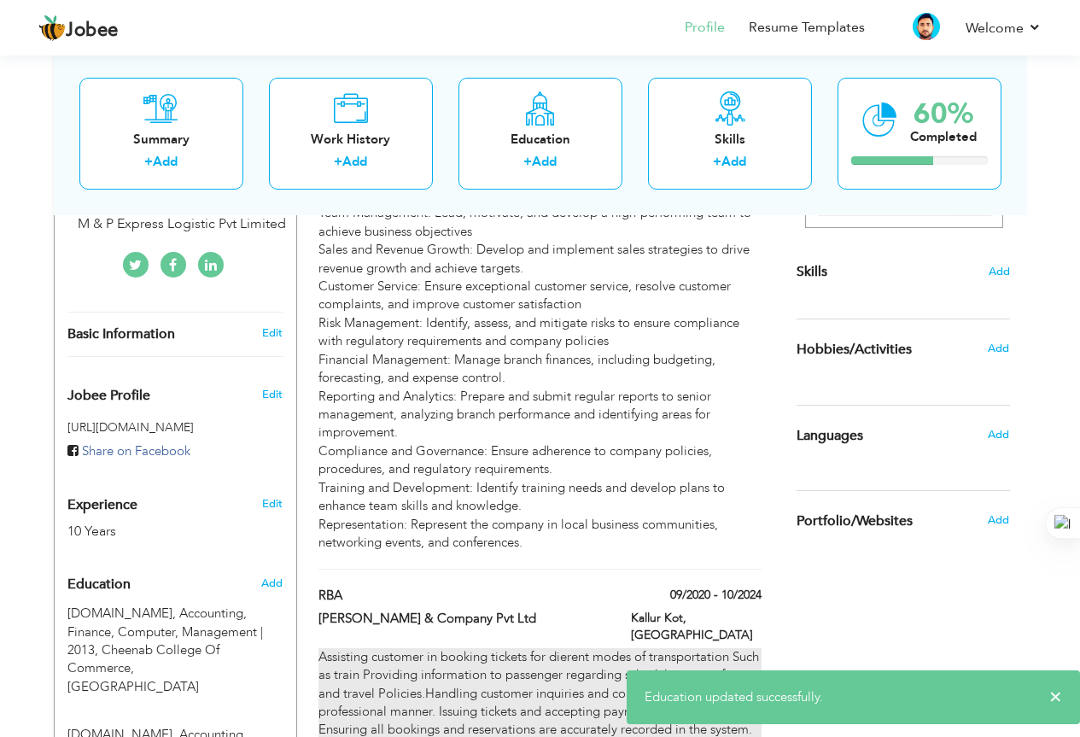
scroll to position [651, 0]
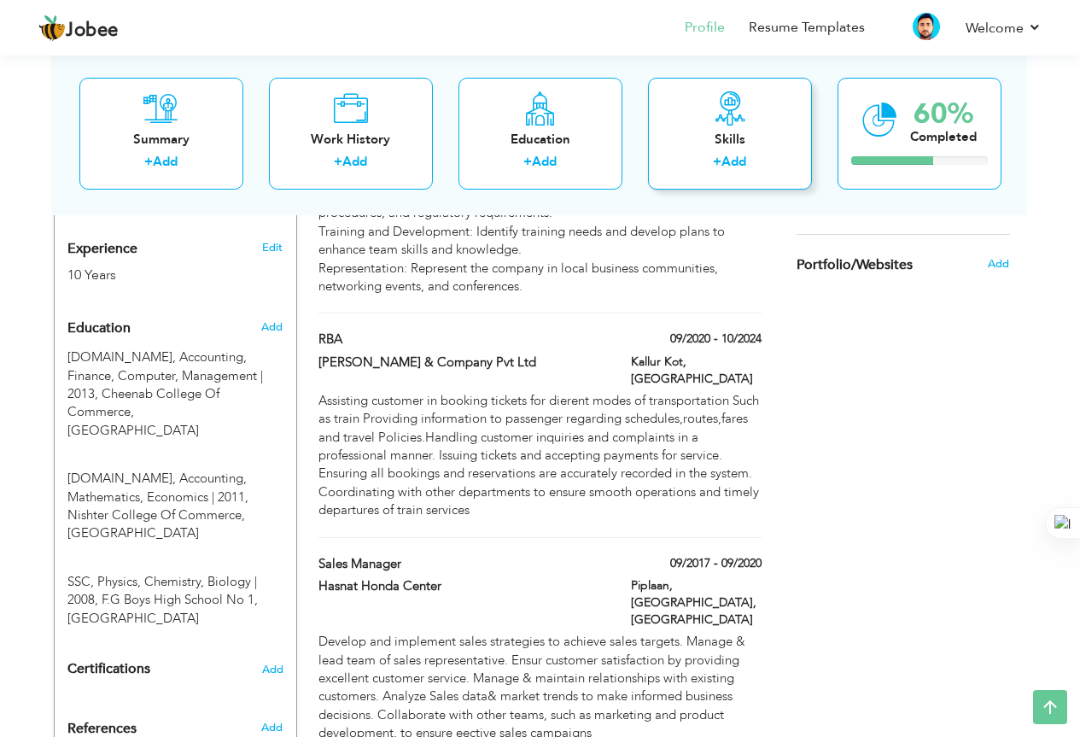
click at [722, 162] on label "+" at bounding box center [717, 162] width 9 height 18
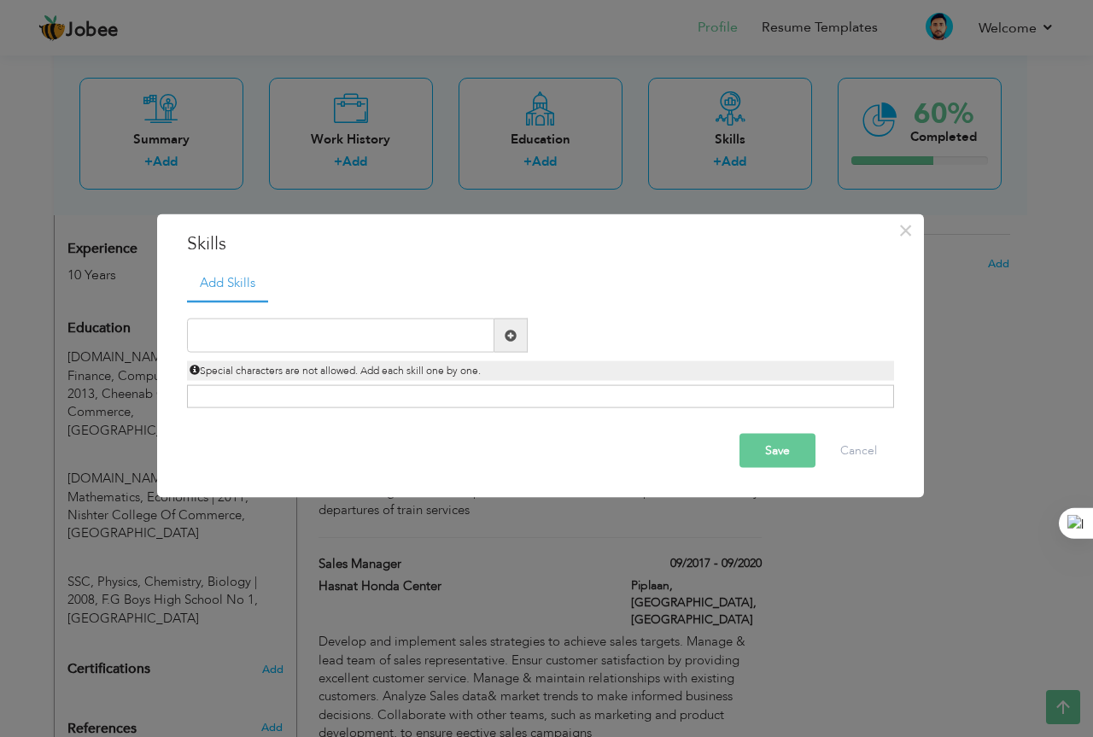
click at [510, 331] on span at bounding box center [511, 335] width 12 height 12
click at [518, 340] on span at bounding box center [511, 336] width 33 height 34
click at [427, 334] on input "text" at bounding box center [340, 336] width 307 height 34
type input "d"
type input "Driving"
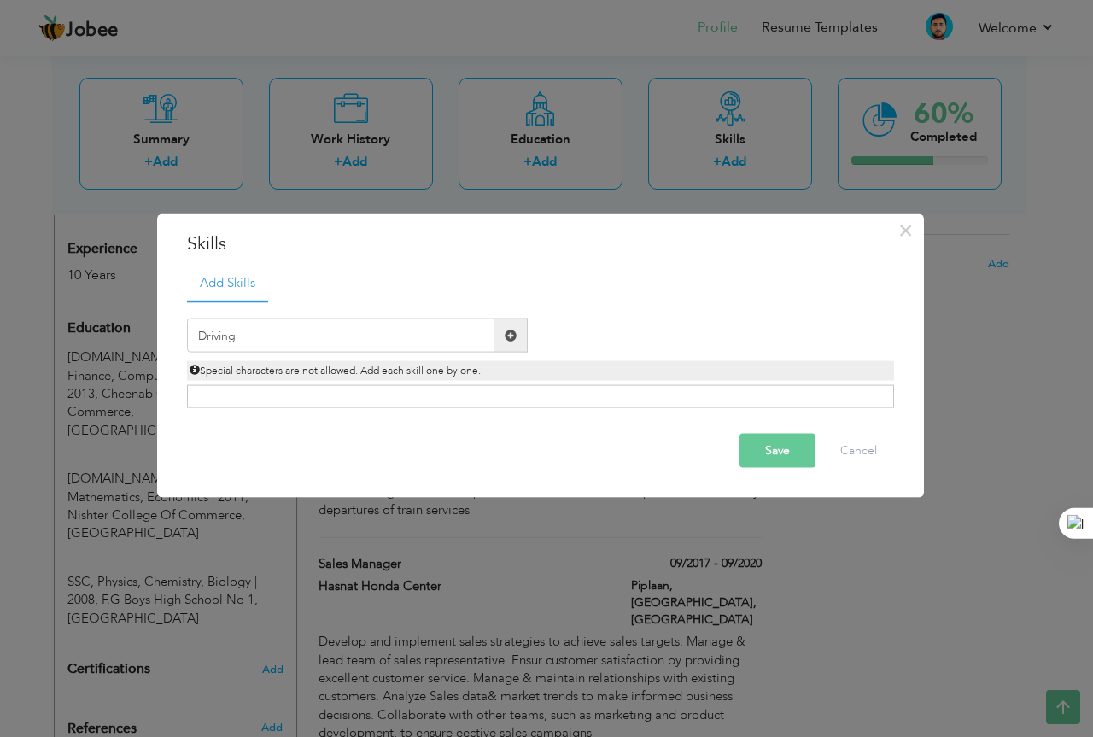
click at [502, 330] on span at bounding box center [511, 336] width 33 height 34
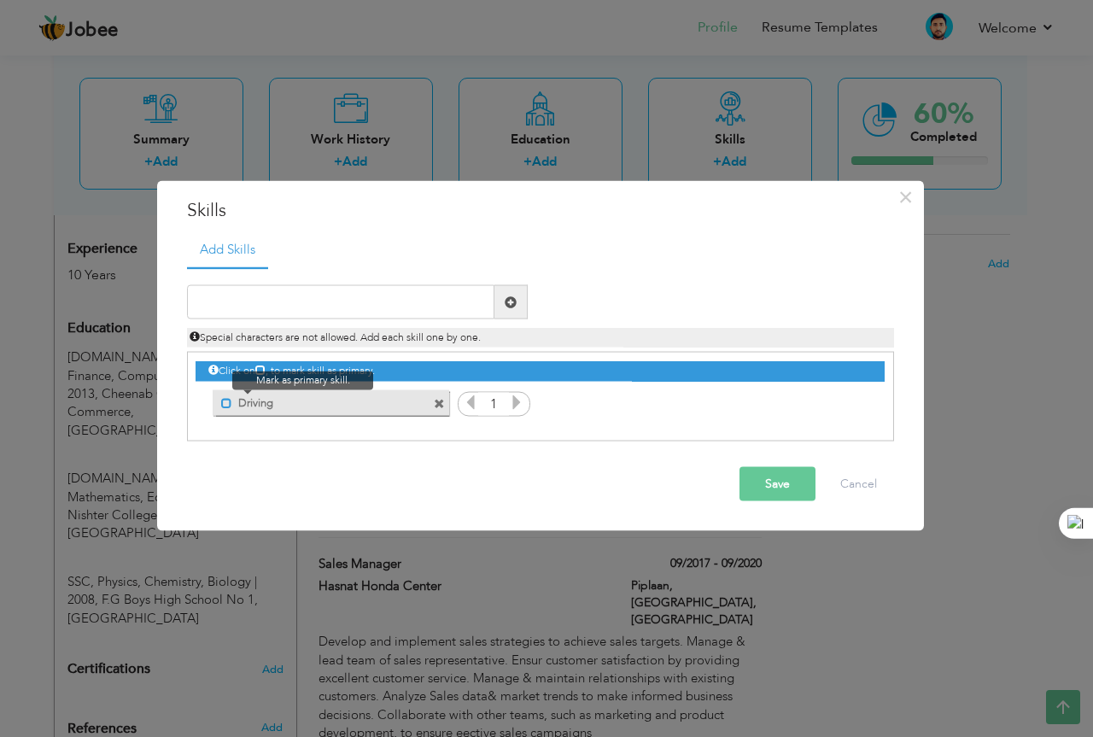
click at [229, 398] on span at bounding box center [226, 402] width 11 height 11
click at [237, 402] on label "Driving" at bounding box center [321, 399] width 170 height 21
click at [332, 284] on div "Duplicate entry" at bounding box center [540, 353] width 707 height 175
click at [332, 289] on input "text" at bounding box center [340, 302] width 307 height 34
paste input "Creativity"
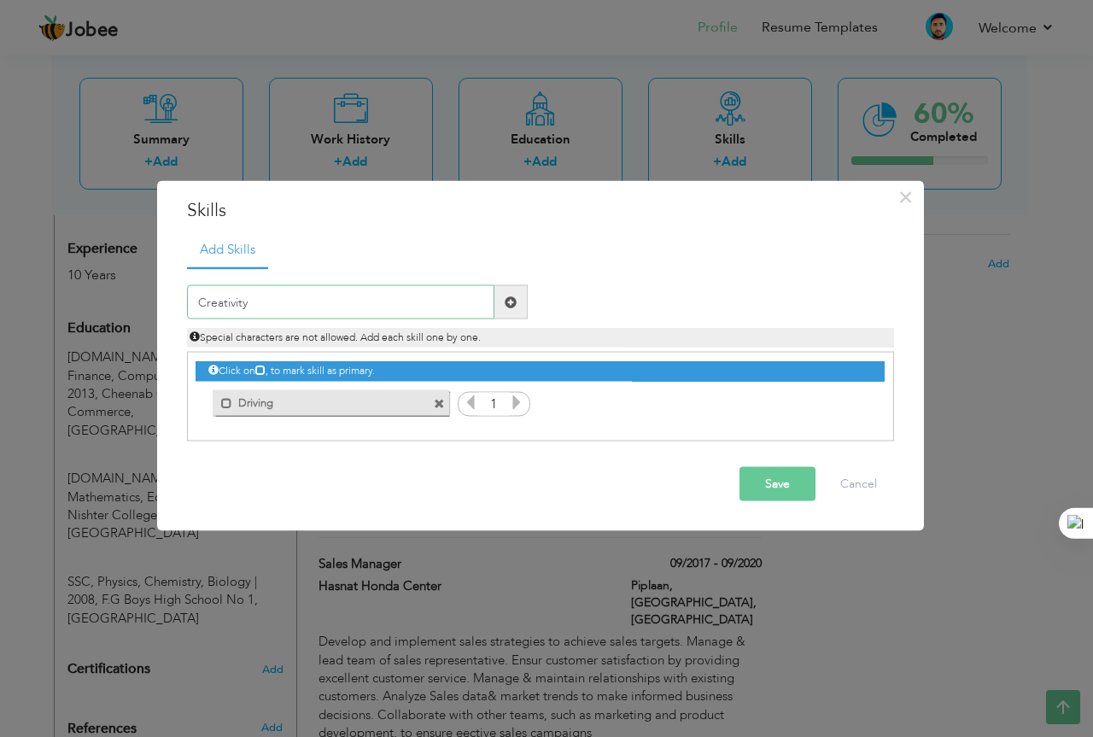
type input "Creativity"
click at [499, 305] on span at bounding box center [511, 302] width 33 height 34
click at [368, 317] on input "text" at bounding box center [340, 302] width 307 height 34
paste input "Decision-making"
type input "Decision-making"
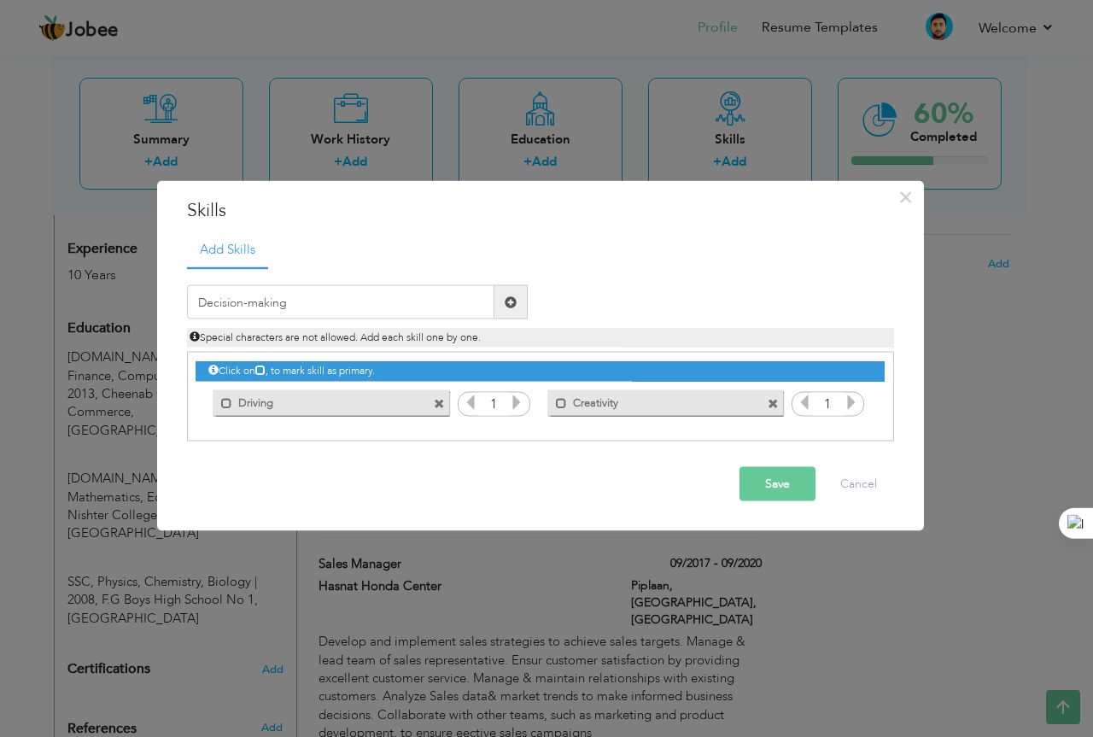
click at [507, 313] on span at bounding box center [511, 302] width 33 height 34
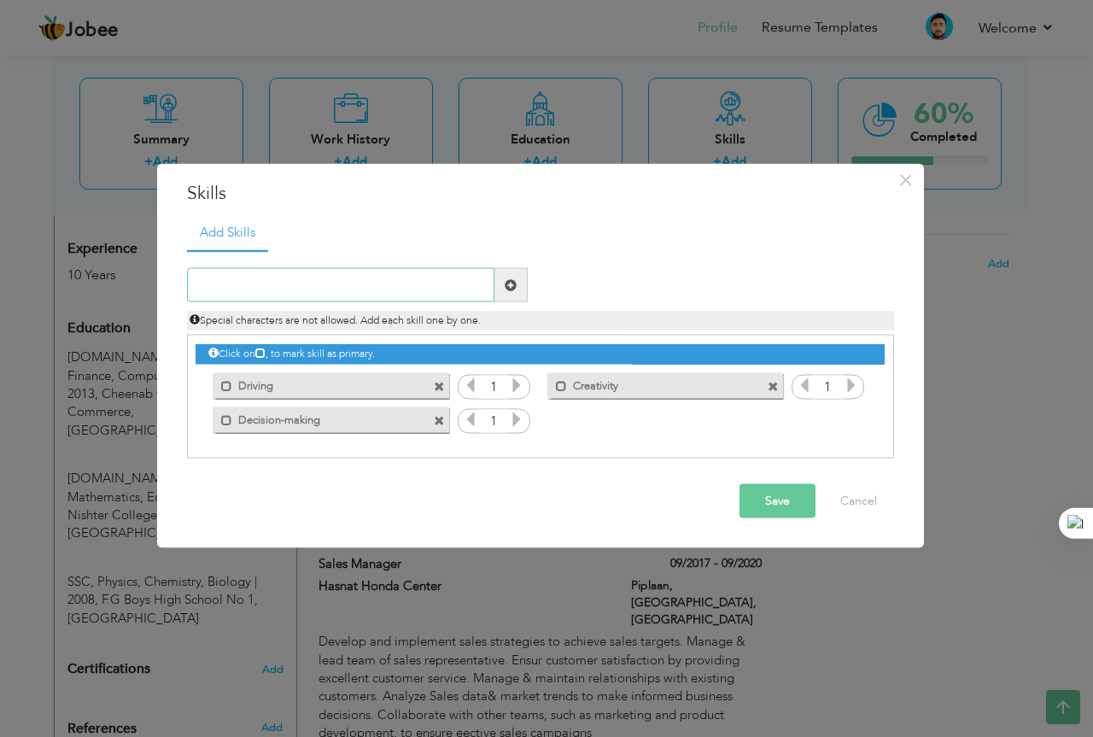
click at [365, 271] on input "text" at bounding box center [340, 285] width 307 height 34
paste input "Time Management"
type input "Time Management"
click at [503, 288] on span at bounding box center [511, 285] width 33 height 34
click at [349, 290] on input "text" at bounding box center [340, 285] width 307 height 34
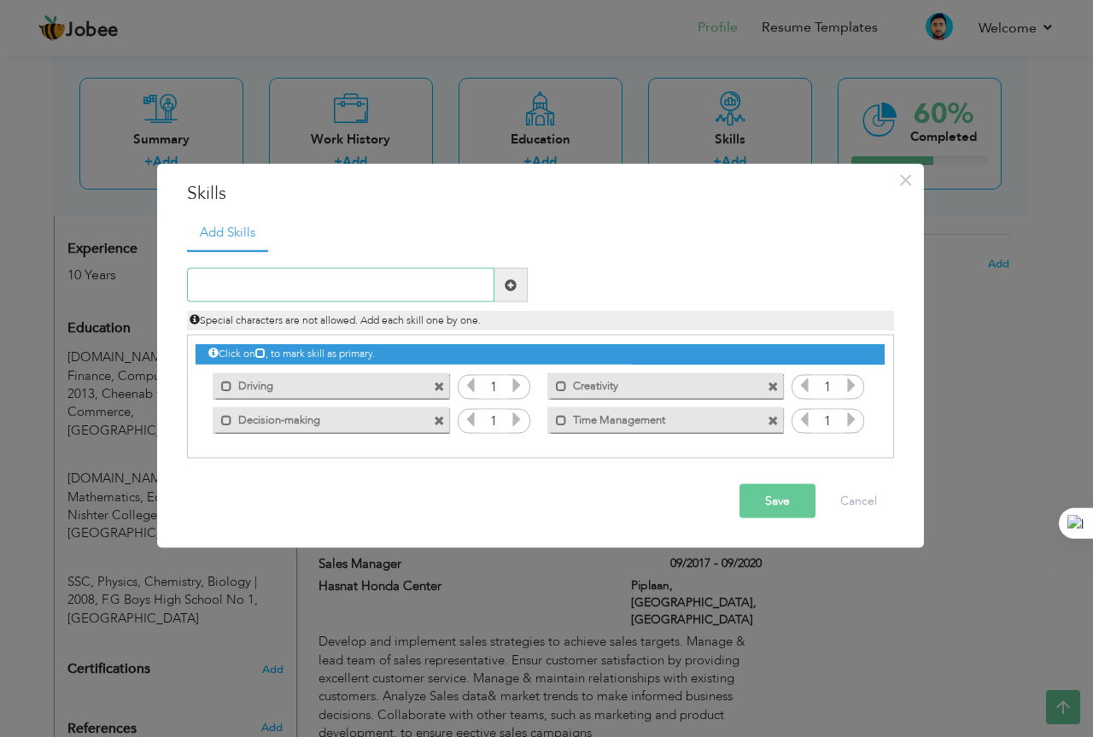
paste input "Team Work"
type input "Team Work"
click at [500, 286] on span at bounding box center [511, 285] width 33 height 34
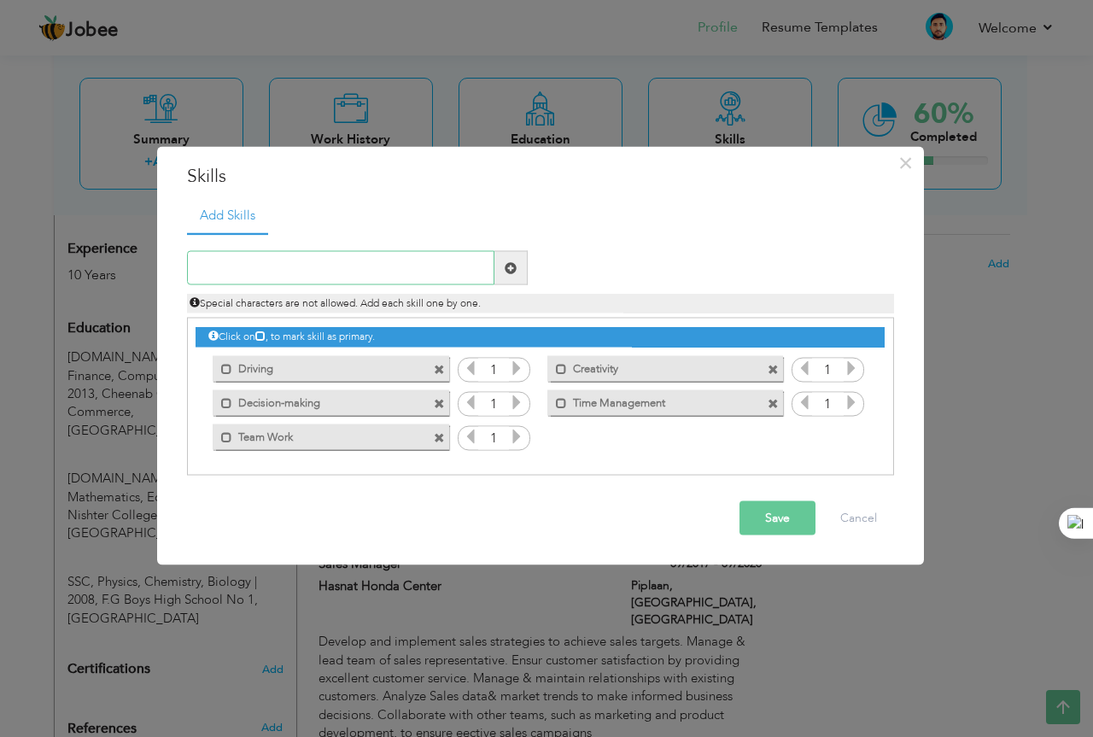
click at [323, 274] on input "text" at bounding box center [340, 268] width 307 height 34
paste input "Active Listening"
type input "Active Listening"
click at [503, 268] on span at bounding box center [511, 268] width 33 height 34
click at [785, 522] on button "Save" at bounding box center [778, 518] width 76 height 34
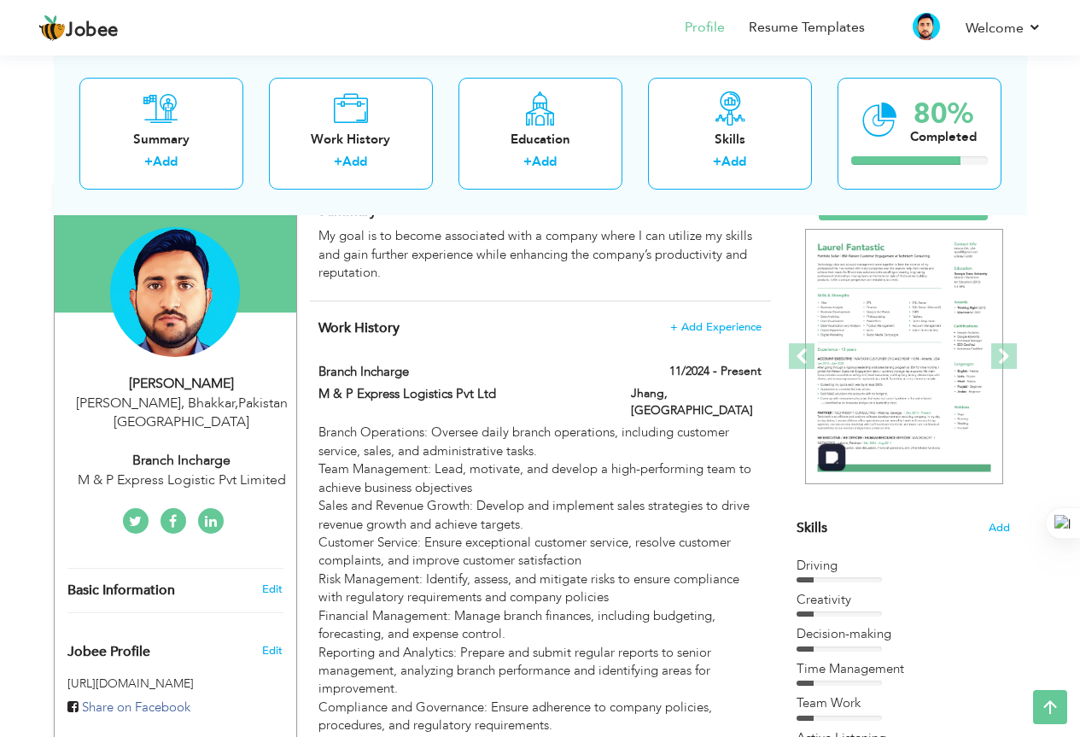
scroll to position [0, 0]
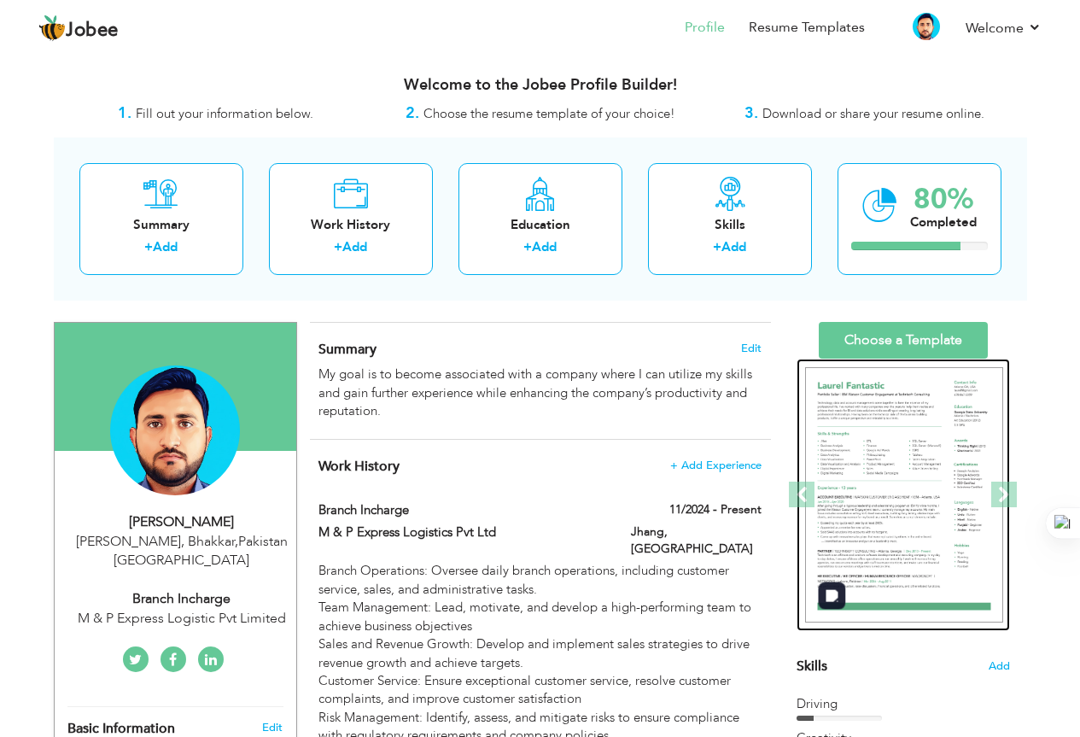
click at [918, 415] on img at bounding box center [904, 495] width 198 height 256
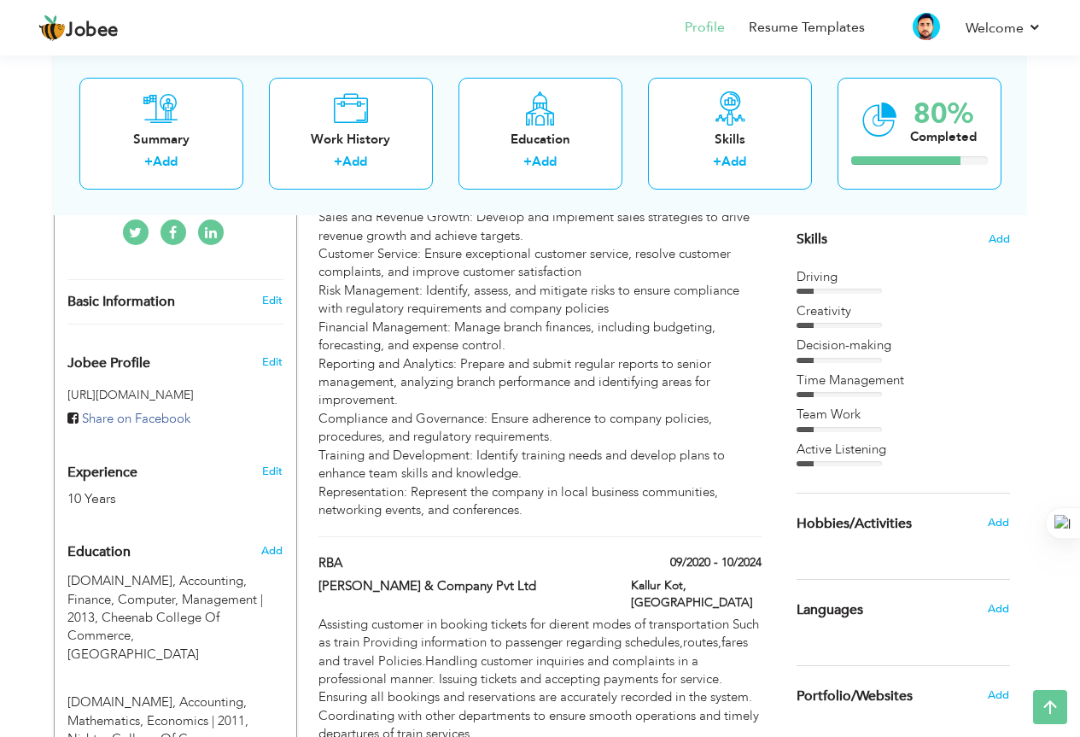
scroll to position [854, 0]
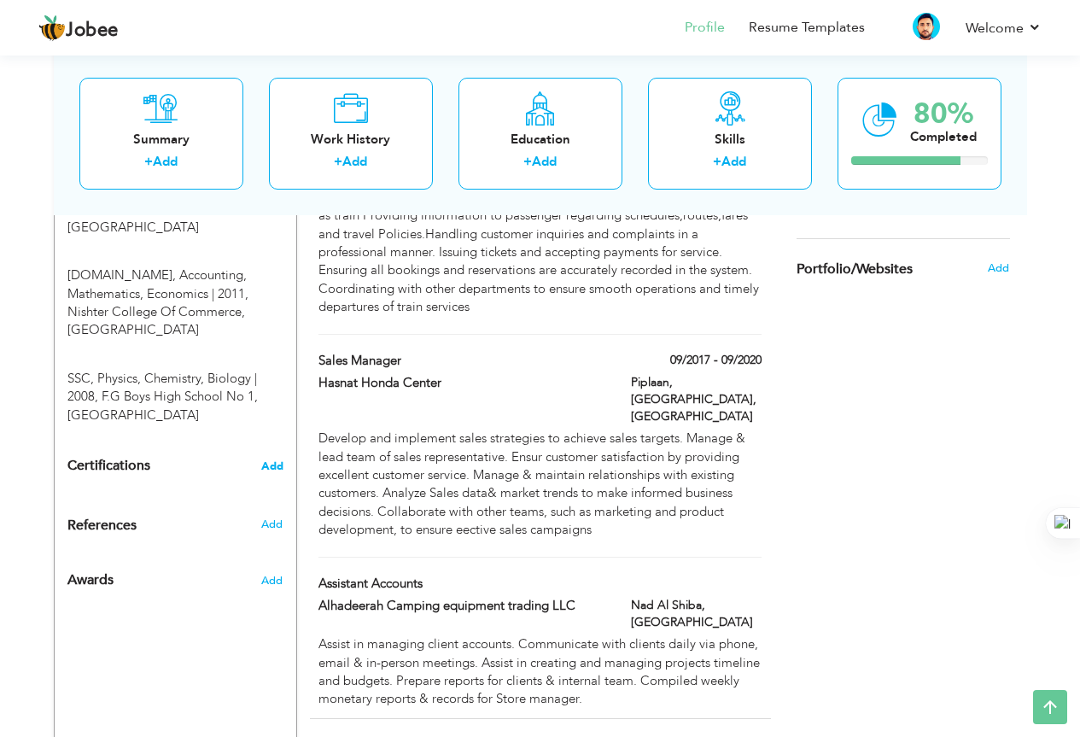
click at [274, 460] on span "Add" at bounding box center [272, 466] width 22 height 12
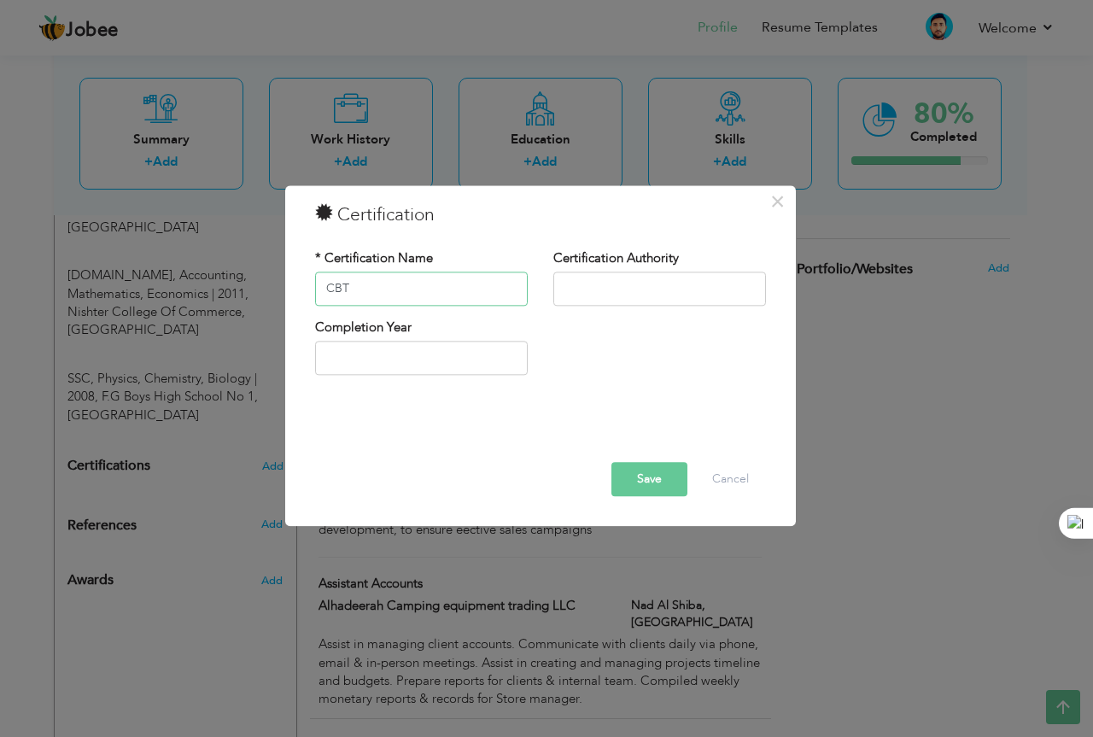
type input "CBT"
type input "NAVTTC"
click at [392, 356] on input "2025" at bounding box center [421, 359] width 213 height 34
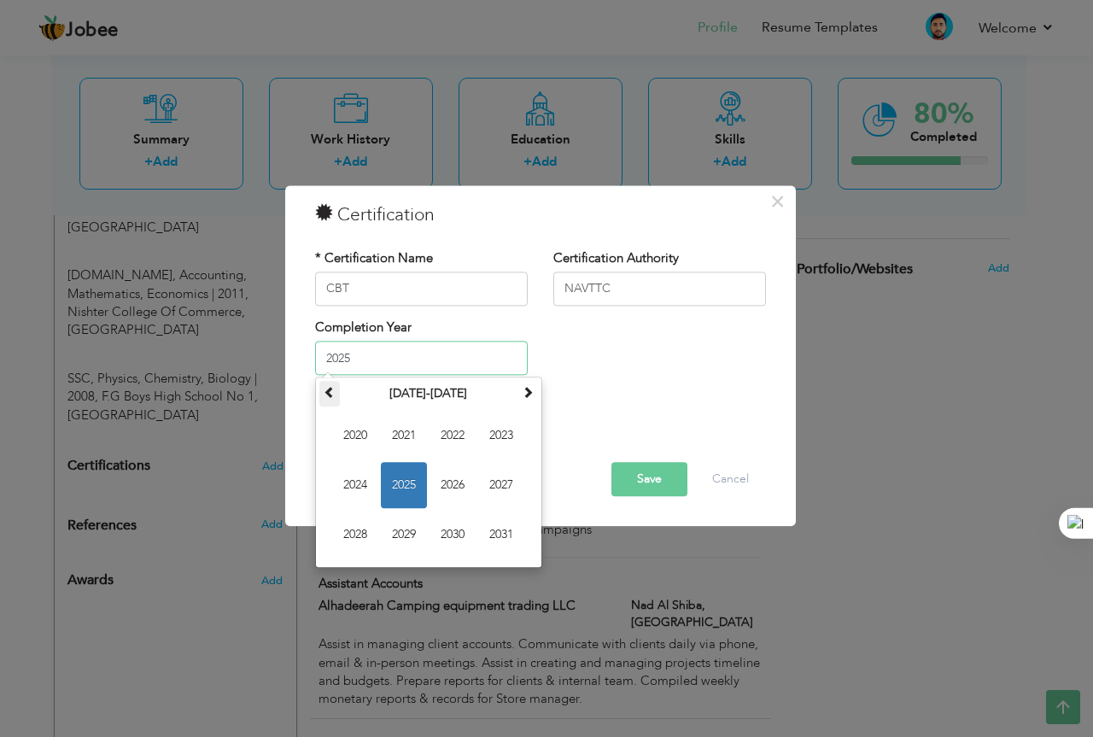
click at [330, 398] on span at bounding box center [330, 393] width 12 height 12
click at [376, 522] on span "2018" at bounding box center [355, 535] width 46 height 46
type input "2018"
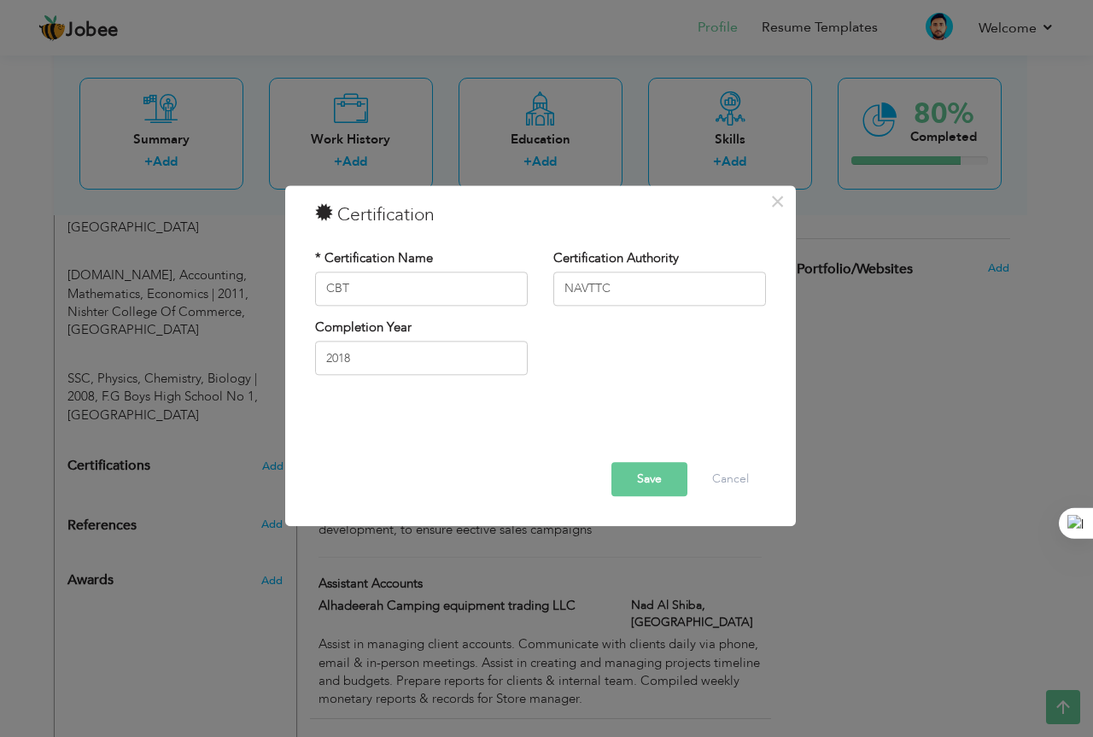
click at [647, 471] on button "Save" at bounding box center [650, 479] width 76 height 34
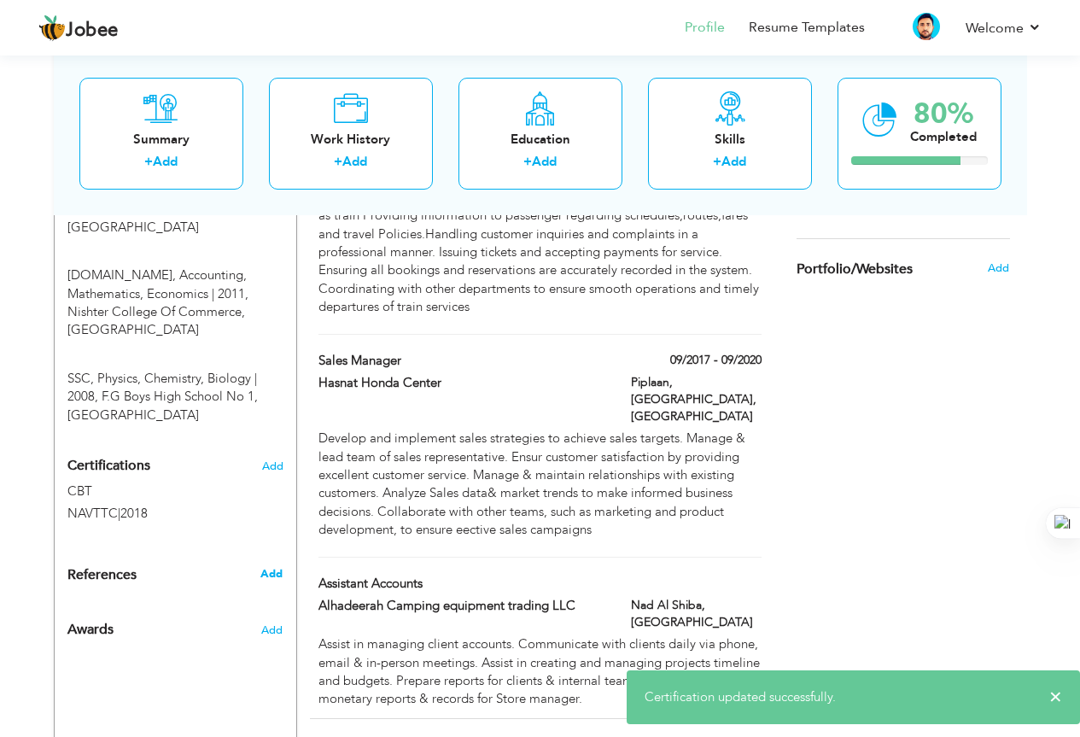
click at [268, 566] on span "Add" at bounding box center [271, 573] width 22 height 15
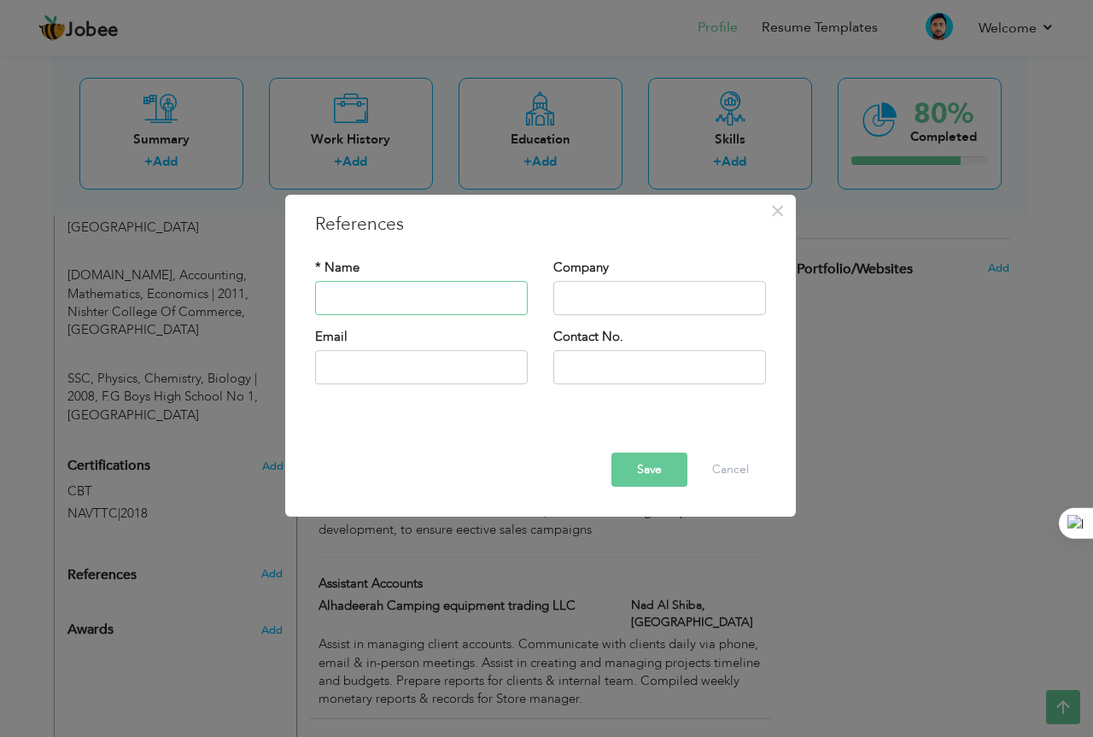
click at [393, 303] on input "text" at bounding box center [421, 298] width 213 height 34
type input "[PERSON_NAME]"
type input "R"
click at [605, 354] on input "text" at bounding box center [659, 367] width 213 height 34
type input "03009572796"
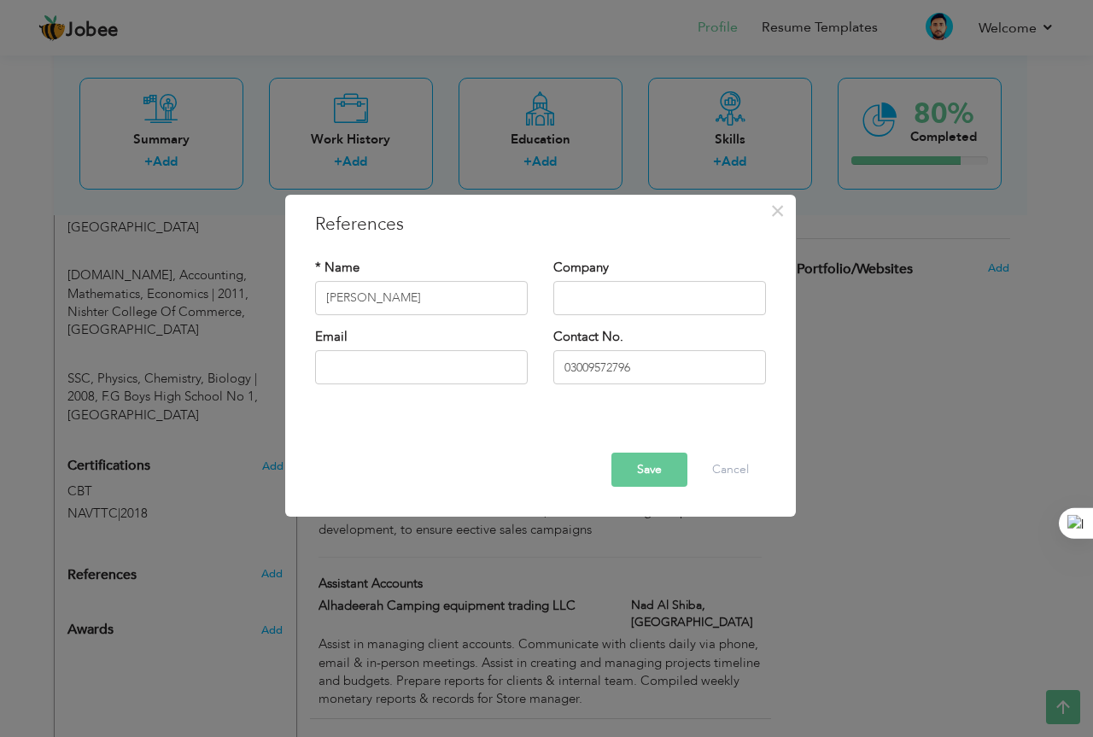
click at [660, 471] on button "Save" at bounding box center [650, 470] width 76 height 34
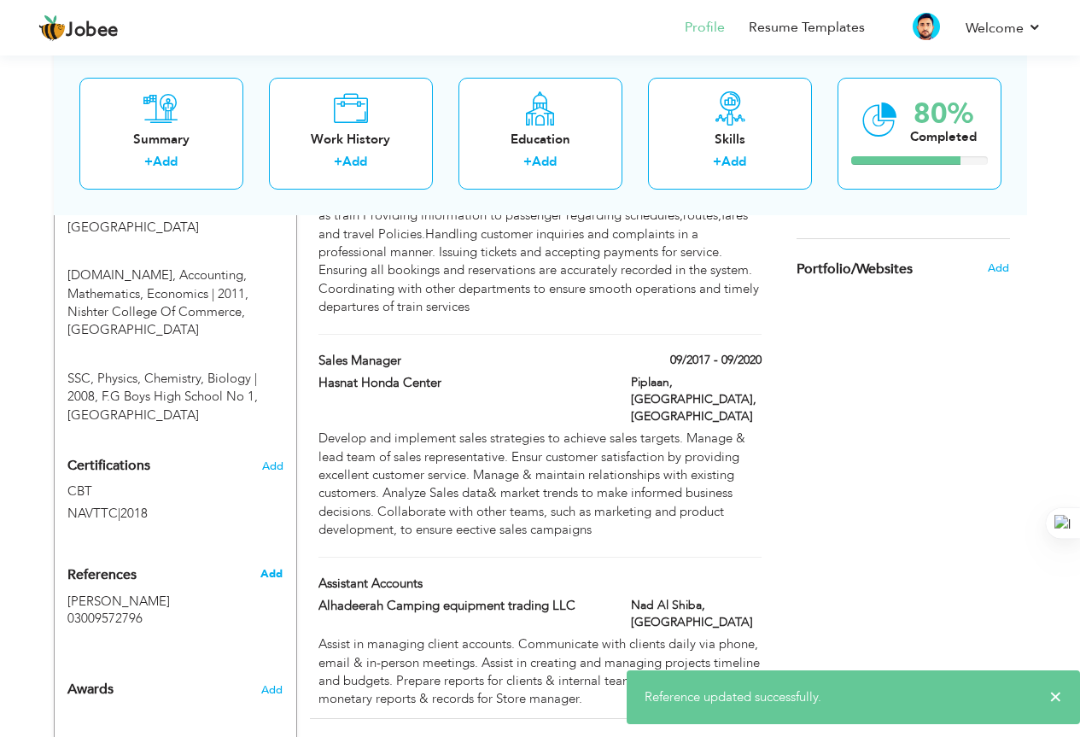
click at [268, 566] on span "Add" at bounding box center [271, 573] width 22 height 15
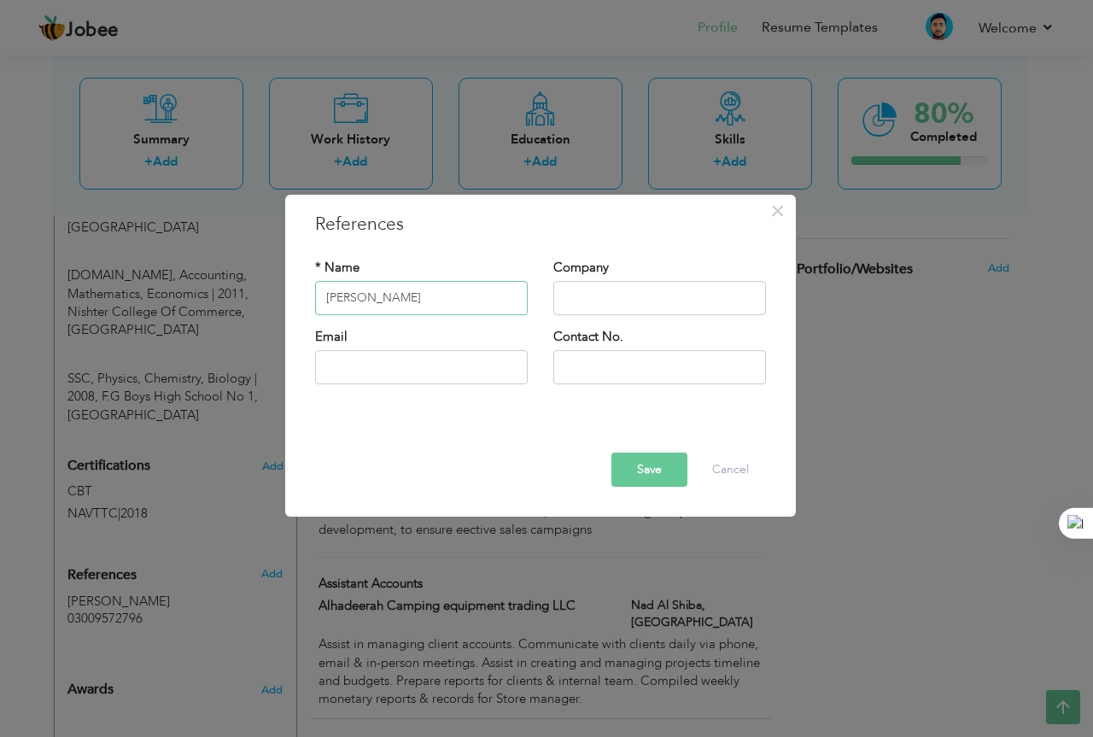
type input "[PERSON_NAME]"
click at [634, 298] on input "text" at bounding box center [659, 298] width 213 height 34
type input "Education"
click at [612, 364] on input "text" at bounding box center [659, 367] width 213 height 34
type input "03455701173"
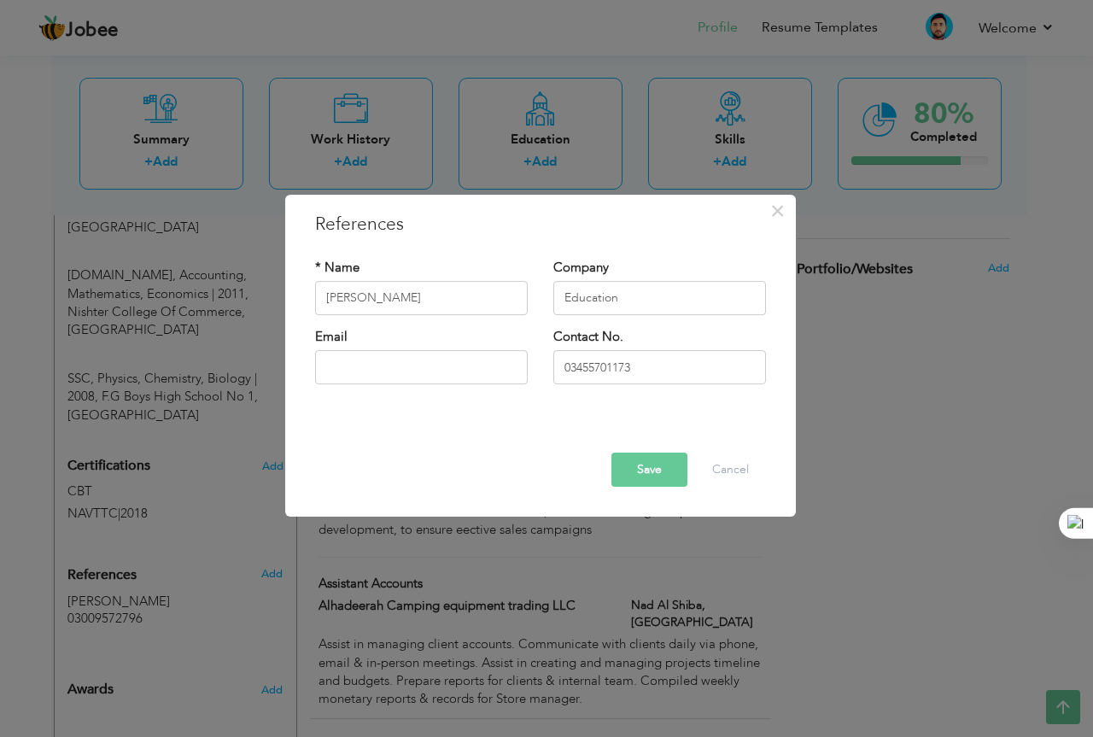
click at [664, 489] on div "Save Delete Cancel" at bounding box center [540, 455] width 477 height 90
click at [662, 480] on button "Save" at bounding box center [650, 470] width 76 height 34
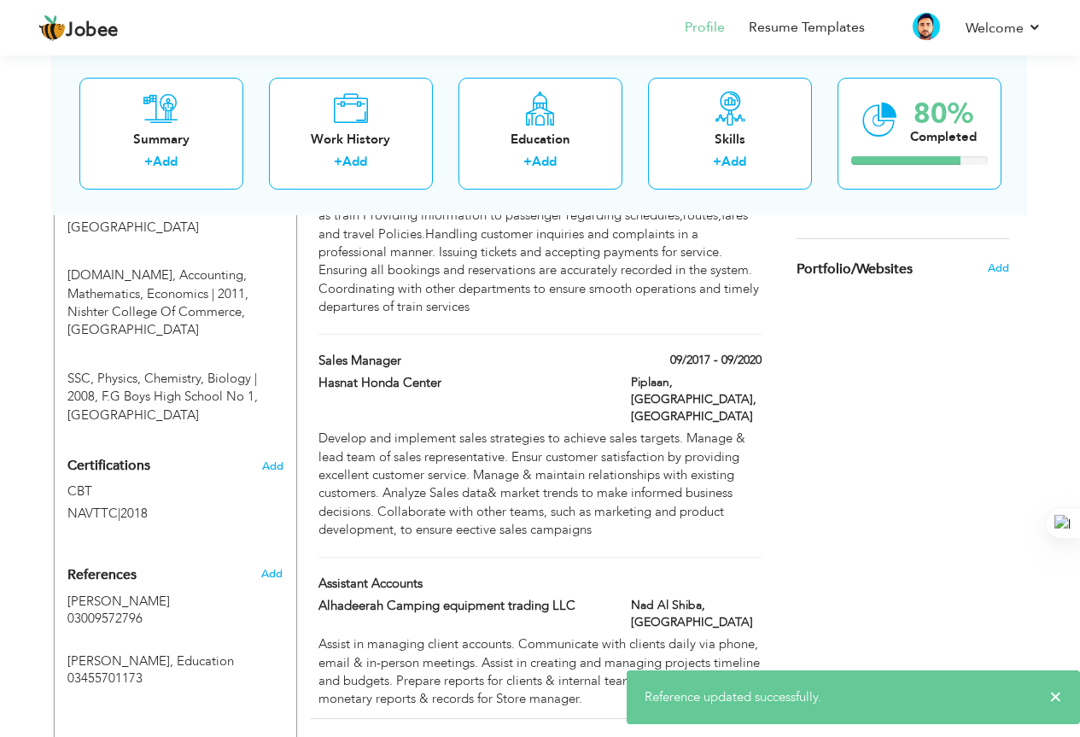
scroll to position [907, 0]
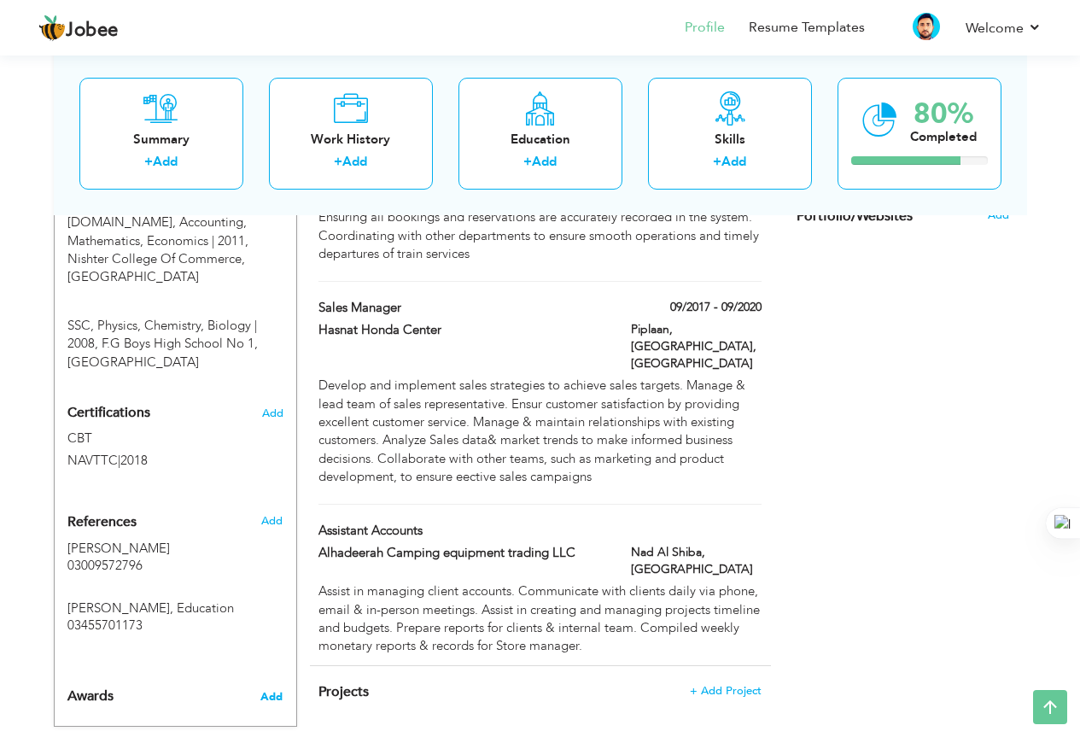
click at [268, 689] on span "Add" at bounding box center [271, 696] width 22 height 15
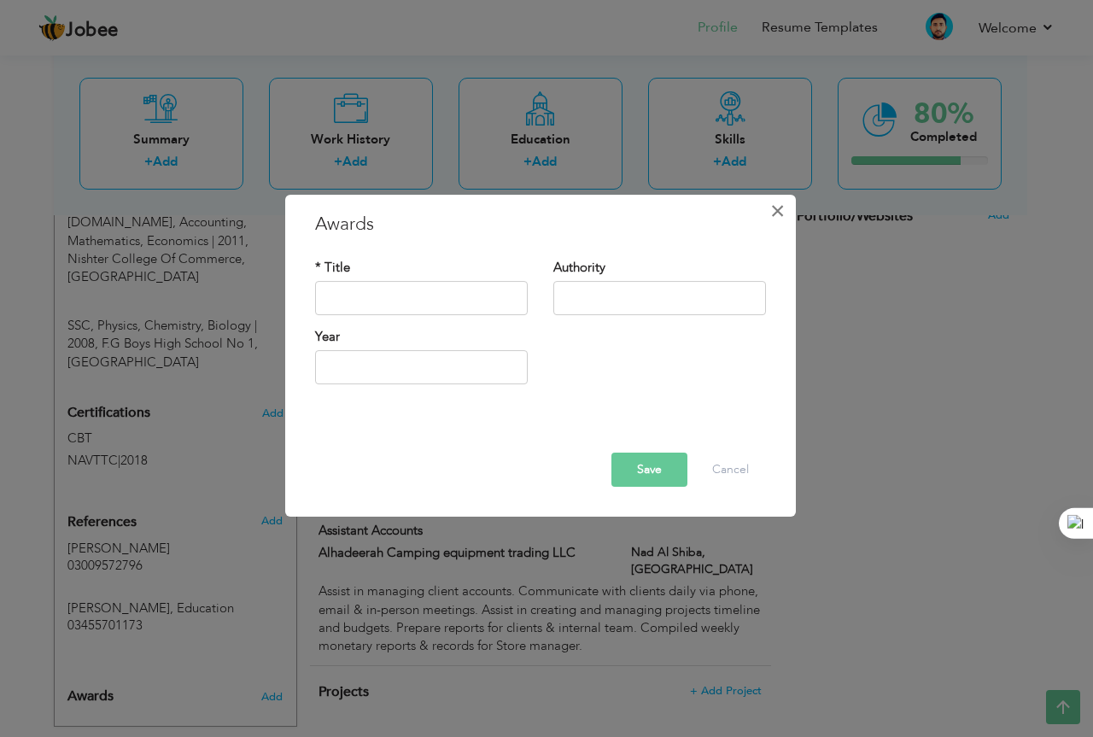
click at [775, 219] on span "×" at bounding box center [777, 211] width 15 height 31
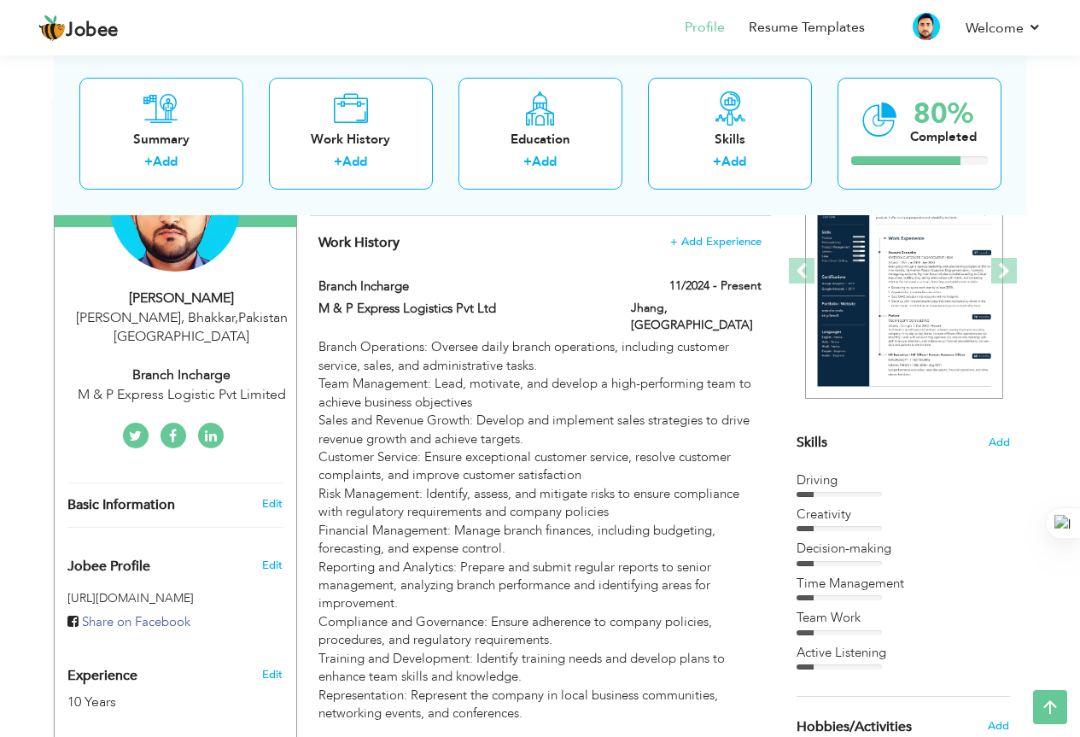
scroll to position [0, 0]
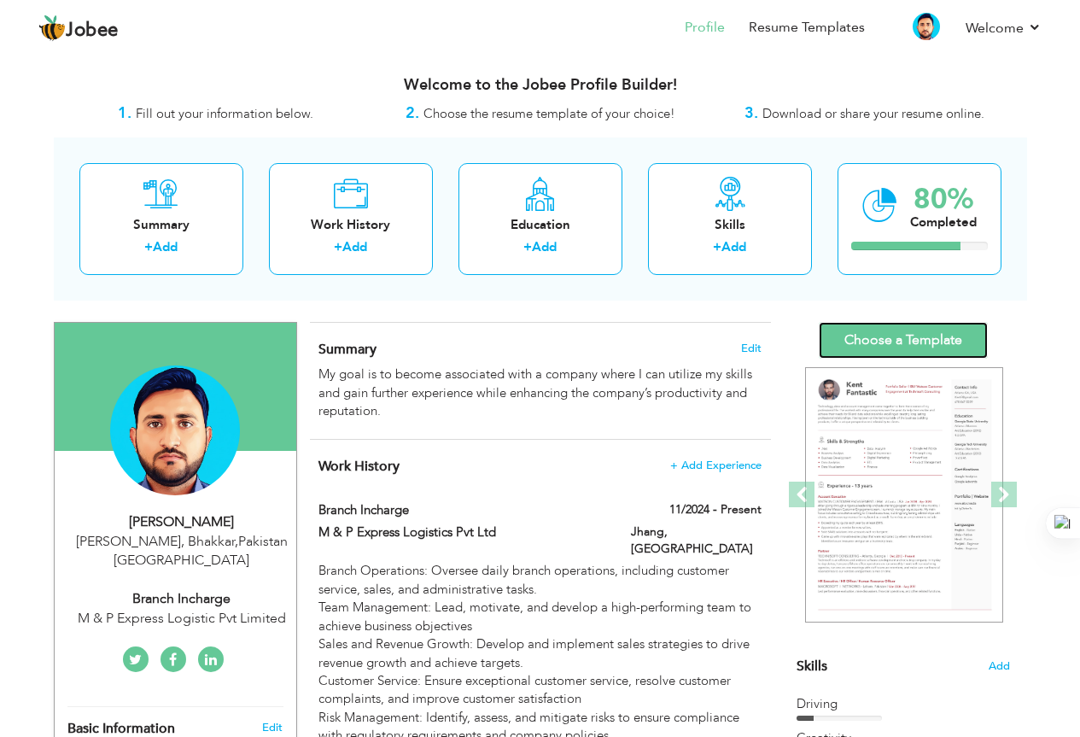
click at [912, 345] on link "Choose a Template" at bounding box center [903, 340] width 169 height 37
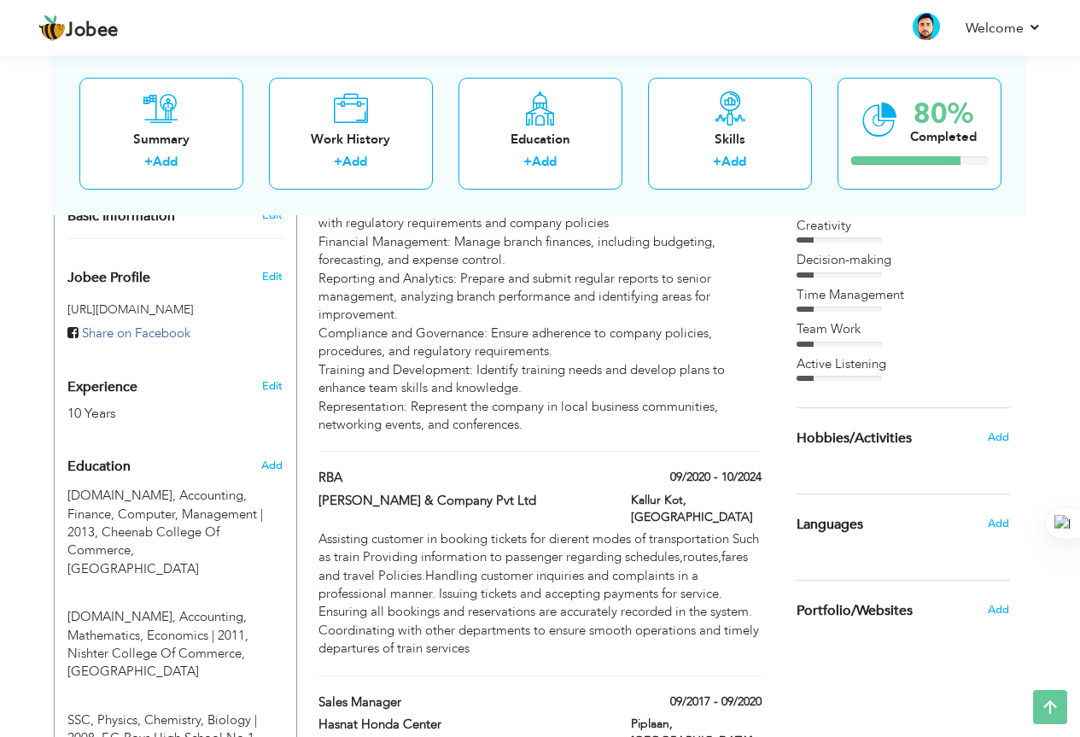
scroll to position [907, 0]
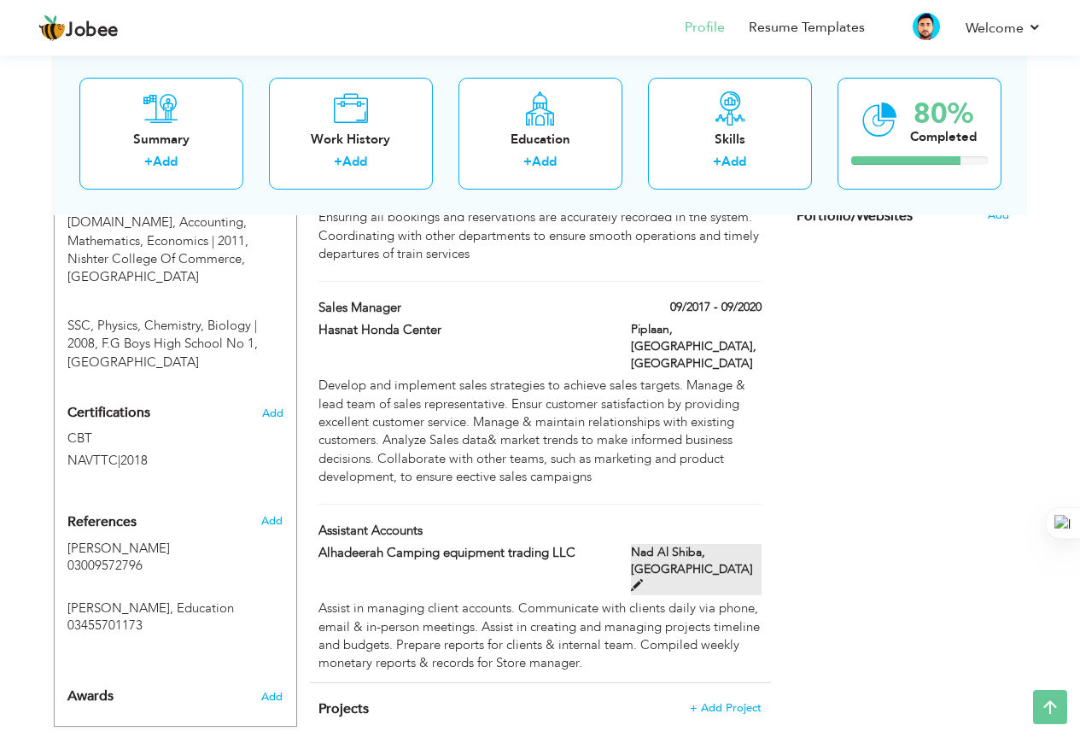
click at [643, 579] on span at bounding box center [637, 585] width 12 height 12
type input "Assistant Accounts"
type input "Alhadeerah Camping equipment trading LLC"
type input "[GEOGRAPHIC_DATA]"
type input "Nad Al Shiba"
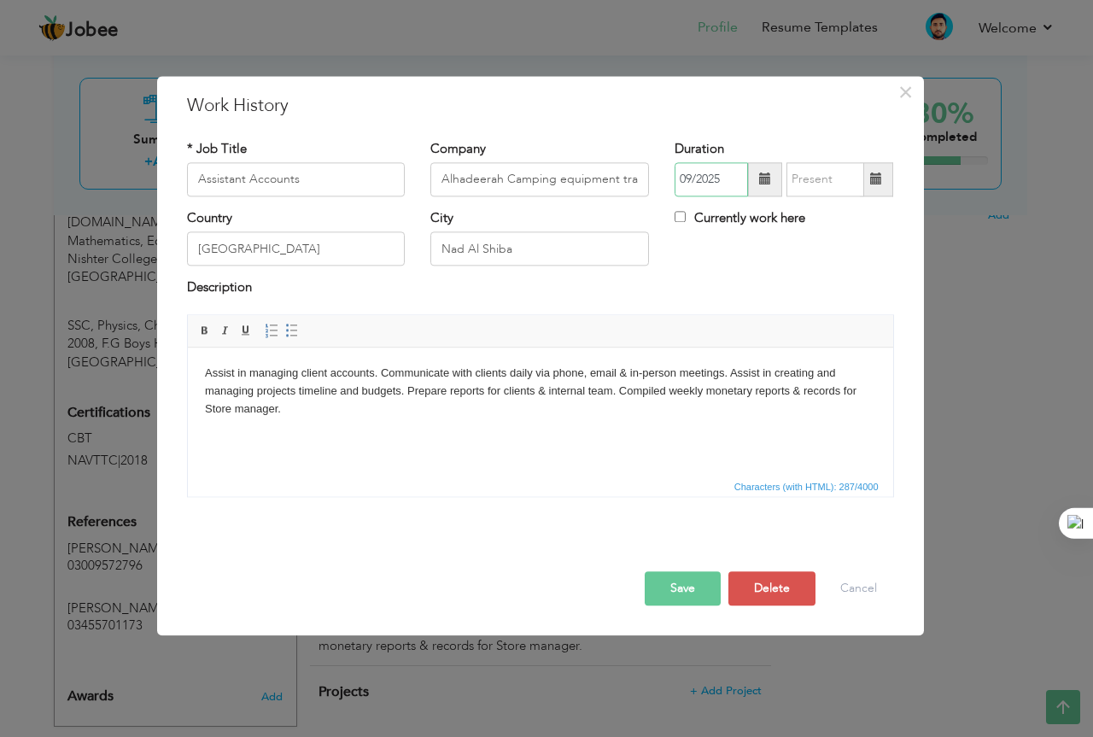
click at [712, 173] on input "09/2025" at bounding box center [711, 179] width 73 height 34
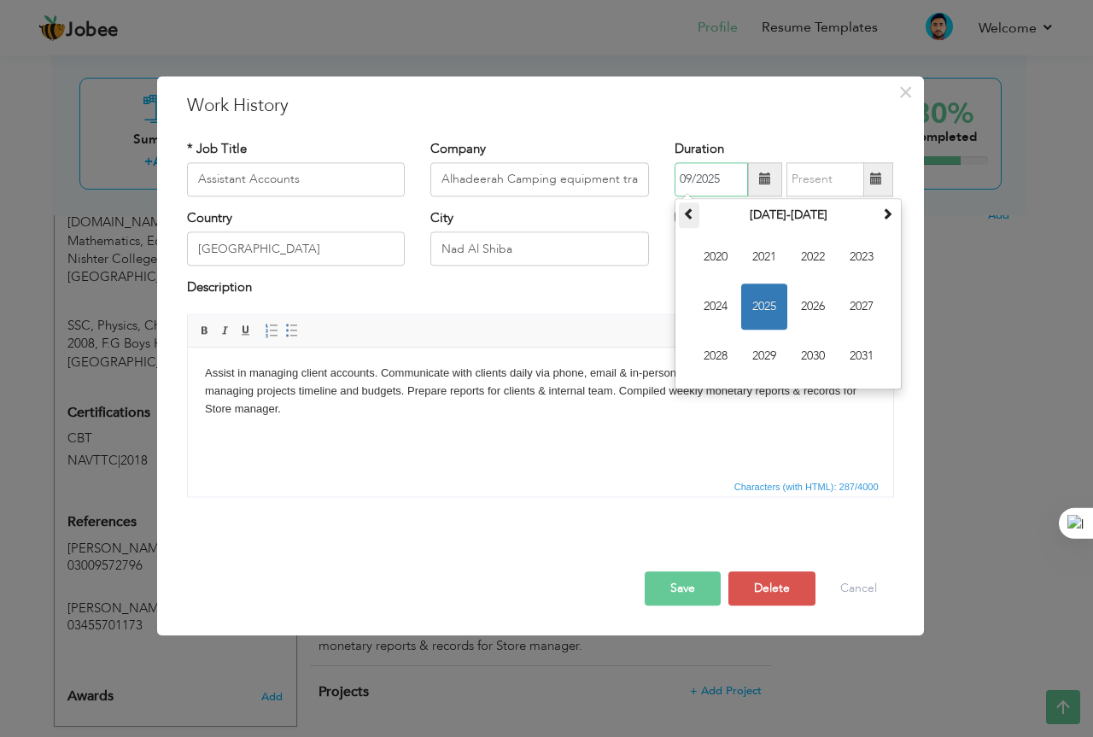
click at [688, 204] on th at bounding box center [689, 215] width 20 height 26
click at [902, 207] on div "September 2005 Su Mo Tu We Th Fr Sa 28 29 30 31 1 2 3 4 5 6 7 8 9 10 11 12 13 1…" at bounding box center [788, 293] width 227 height 191
click at [883, 217] on span at bounding box center [887, 214] width 12 height 12
click at [771, 313] on span "2015" at bounding box center [764, 307] width 46 height 46
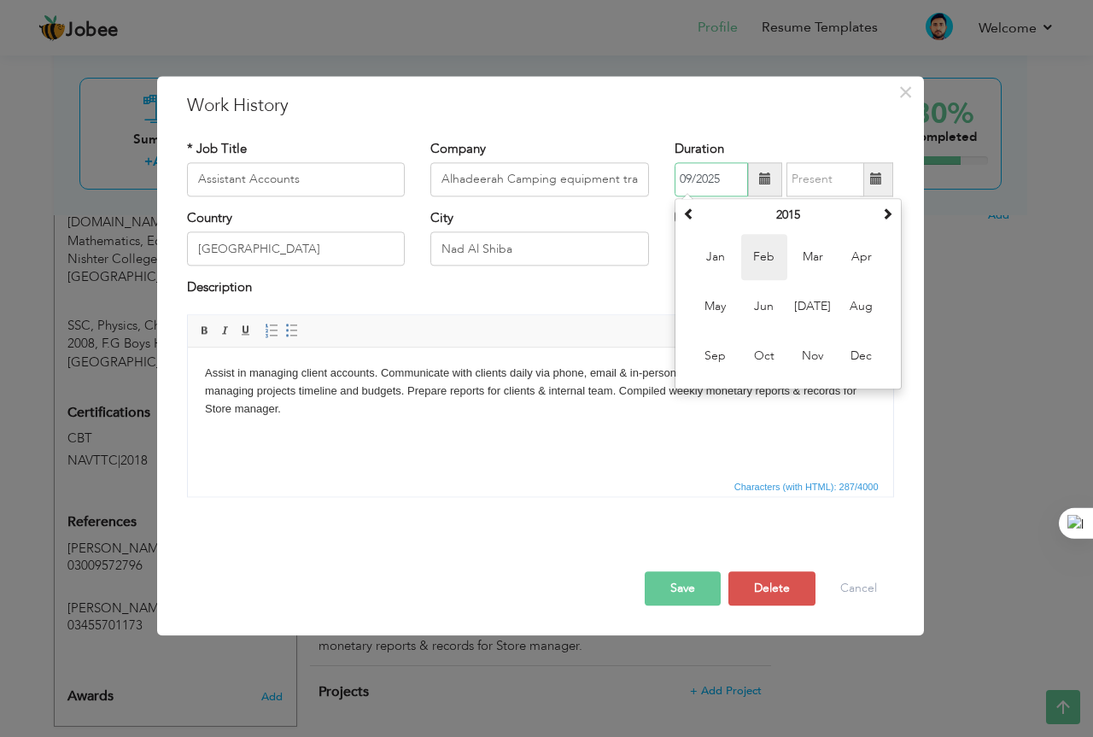
click at [760, 247] on span "Feb" at bounding box center [764, 257] width 46 height 46
type input "02/2015"
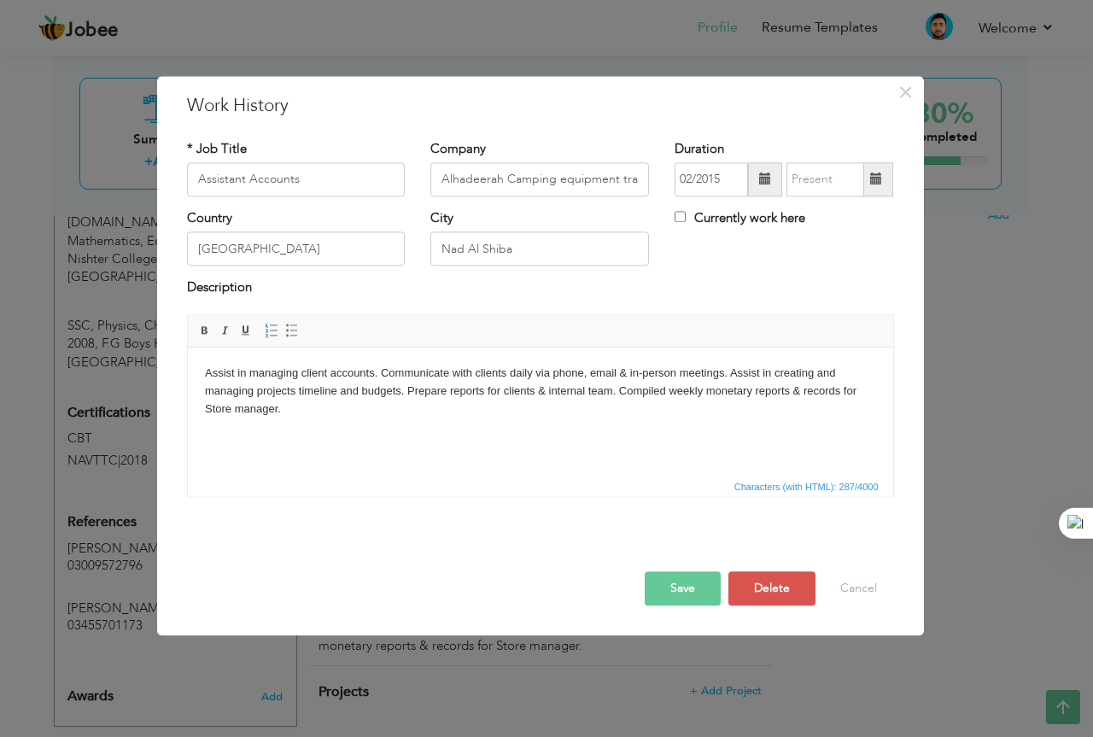
click at [872, 179] on span at bounding box center [876, 179] width 12 height 12
type input "09/2025"
click at [889, 175] on span at bounding box center [876, 179] width 33 height 34
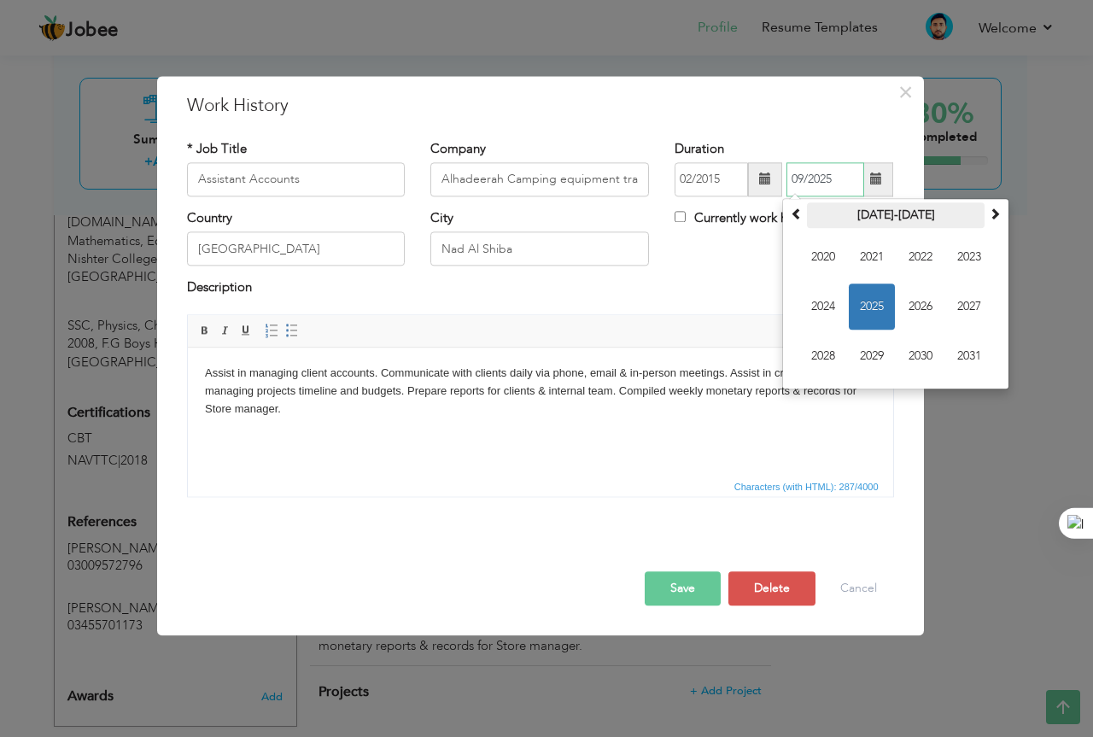
click at [808, 214] on th "2020-2031" at bounding box center [896, 215] width 178 height 26
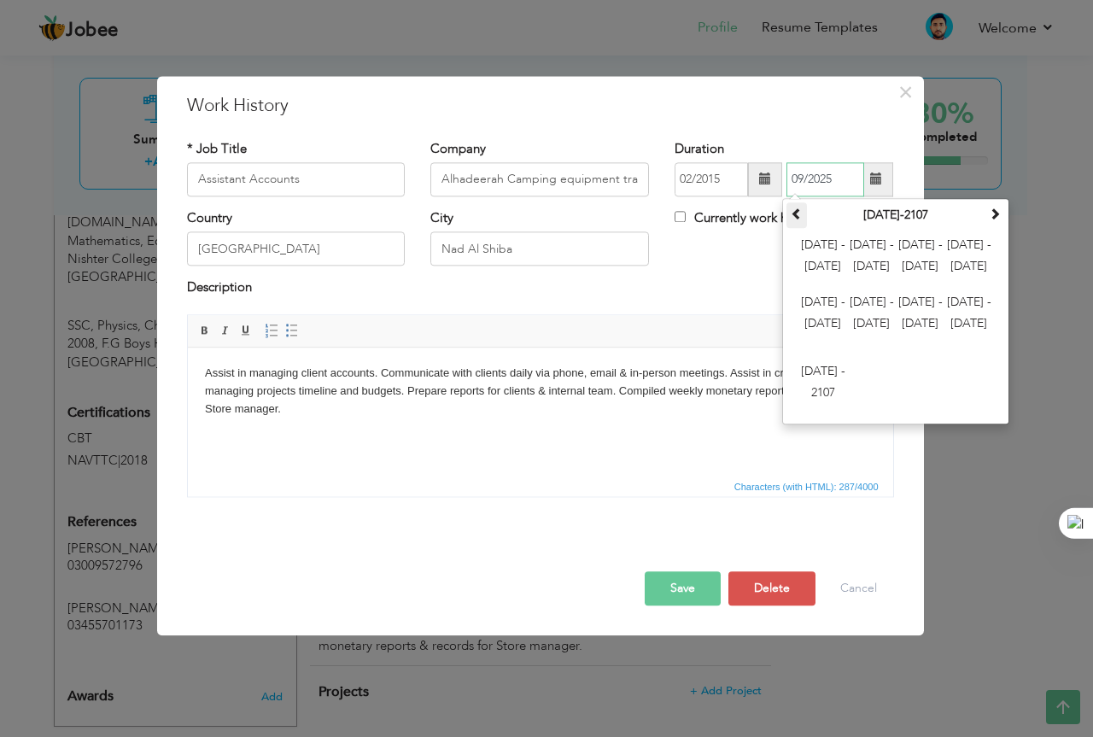
click at [799, 214] on span at bounding box center [797, 214] width 12 height 12
click at [988, 211] on th at bounding box center [995, 215] width 20 height 26
click at [833, 246] on span "2000 - 2011" at bounding box center [823, 257] width 46 height 46
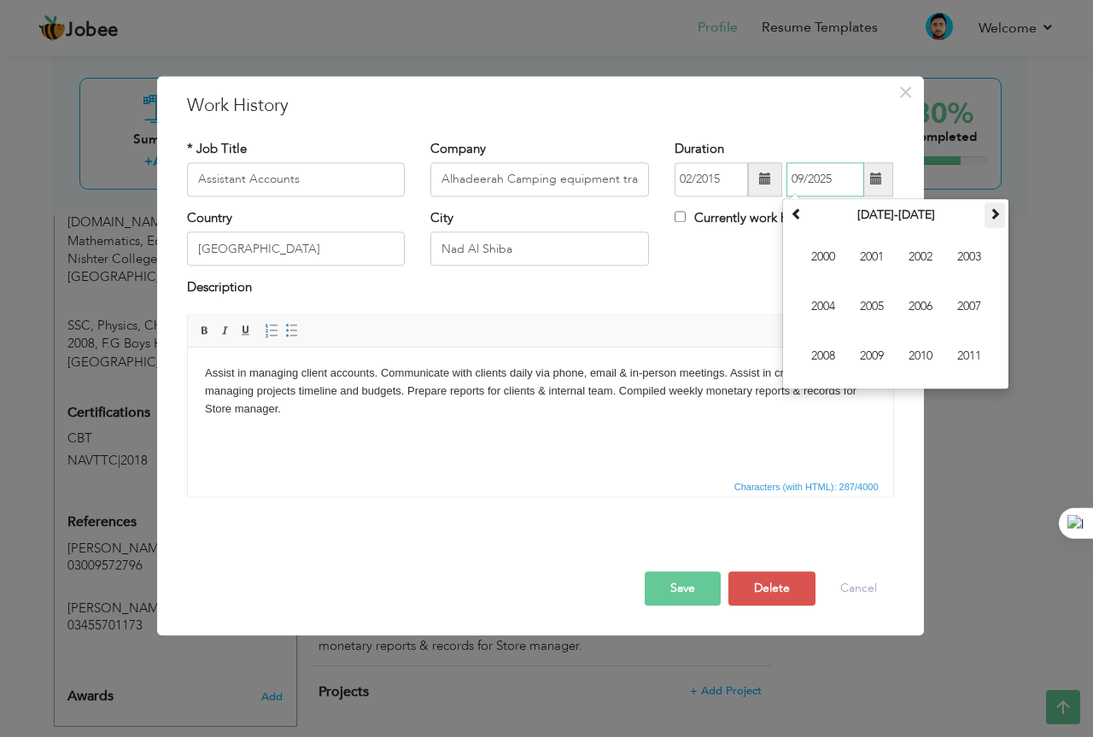
click at [991, 215] on span at bounding box center [995, 214] width 12 height 12
click at [967, 296] on span "2017" at bounding box center [969, 307] width 46 height 46
click at [728, 289] on div "Description" at bounding box center [540, 290] width 707 height 22
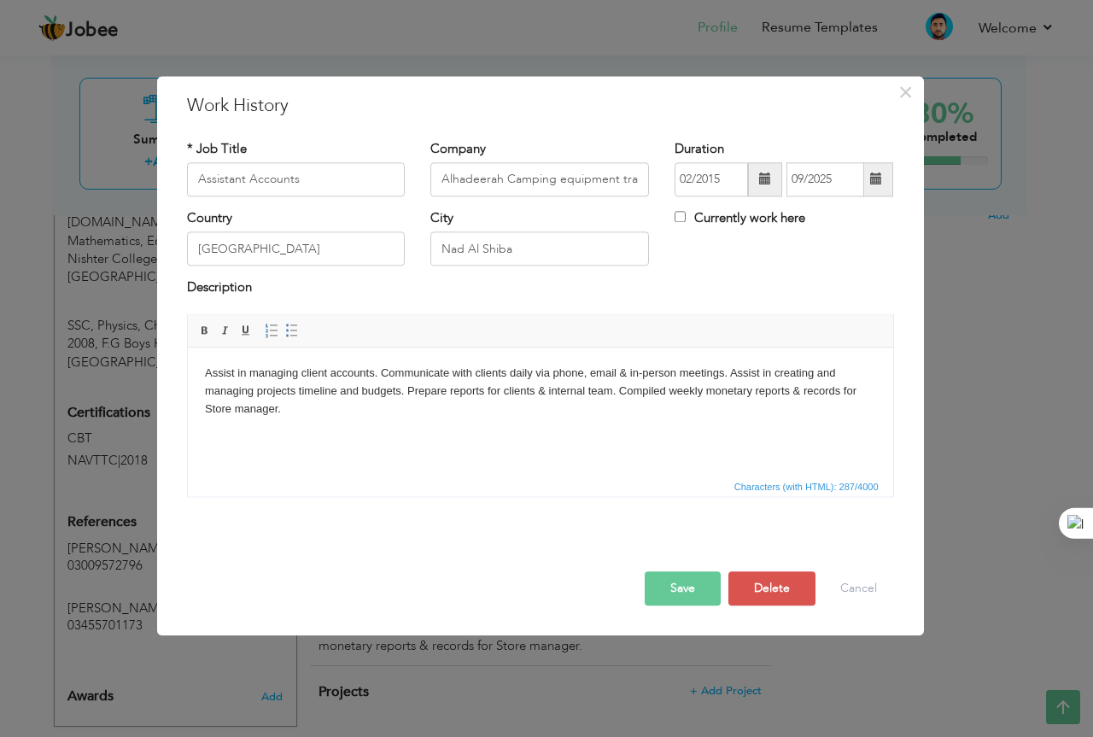
click at [665, 587] on button "Save" at bounding box center [683, 588] width 76 height 34
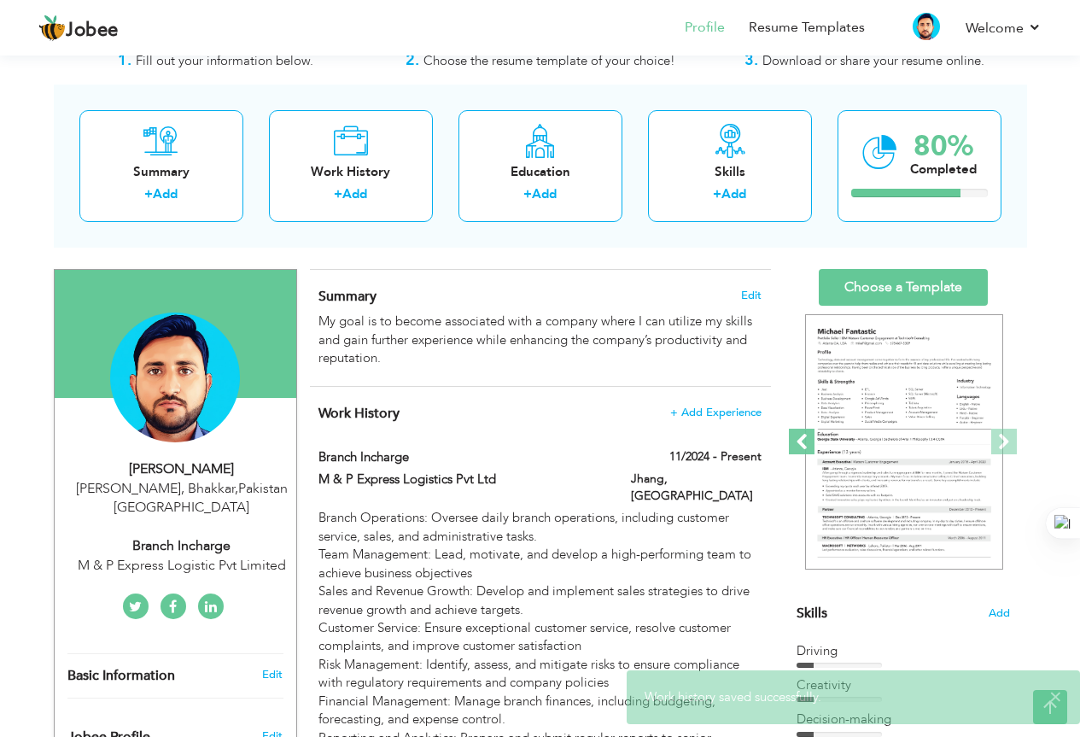
scroll to position [0, 0]
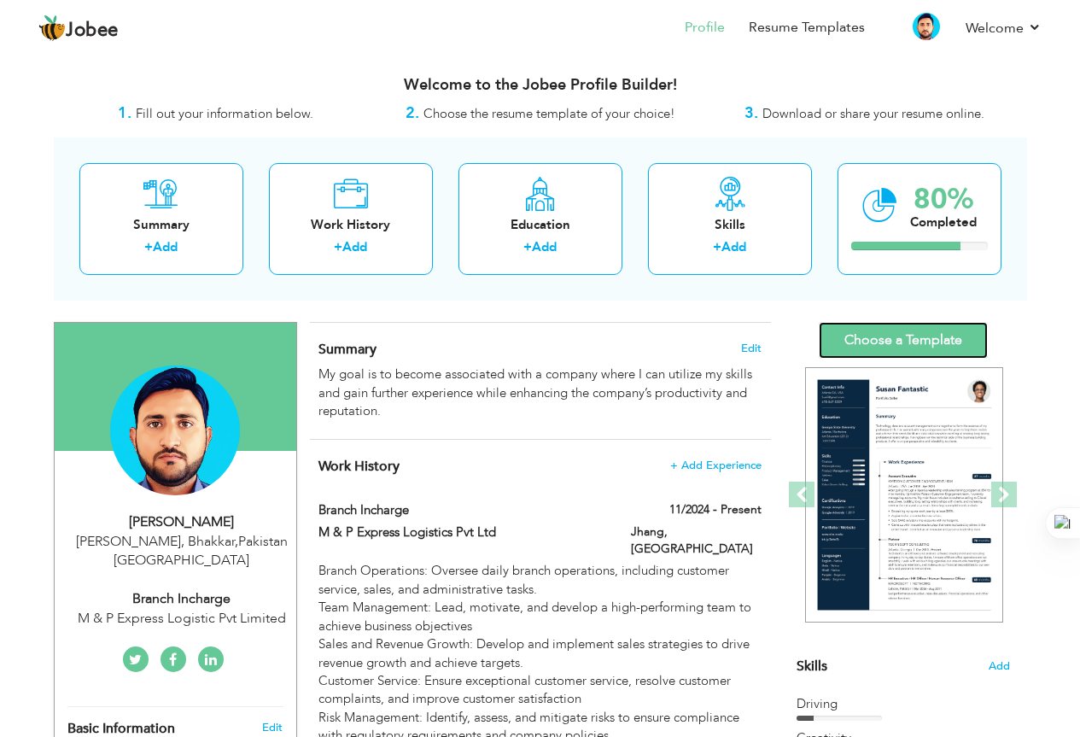
click at [884, 339] on link "Choose a Template" at bounding box center [903, 340] width 169 height 37
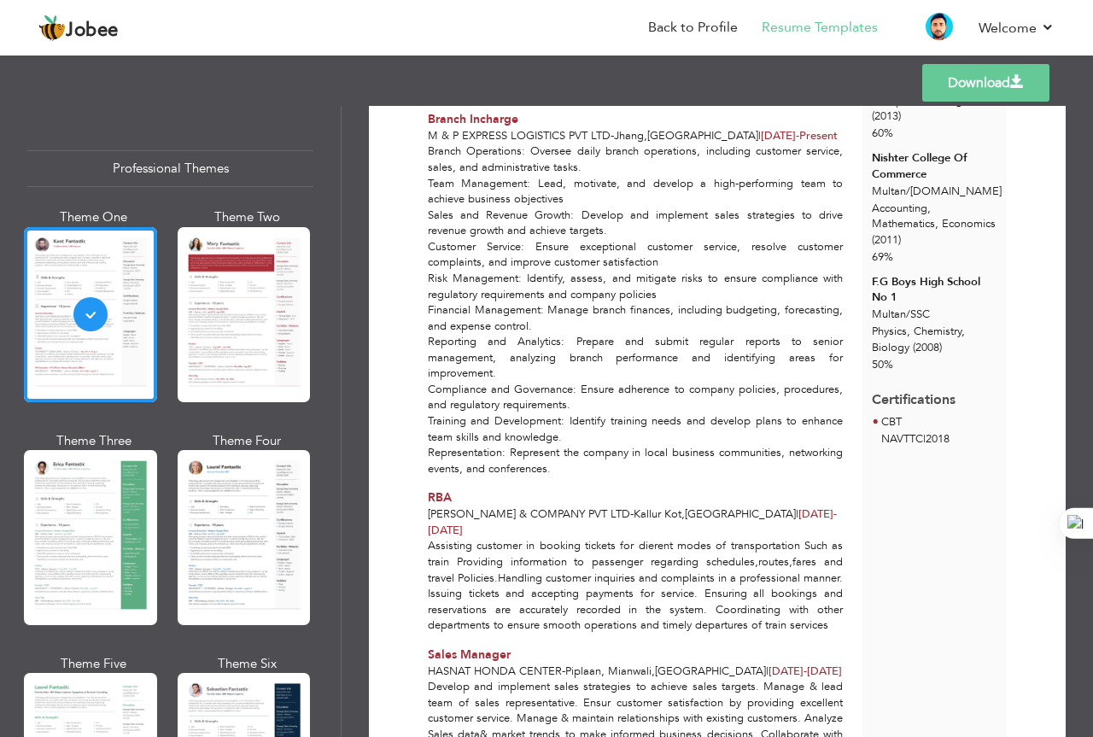
scroll to position [717, 0]
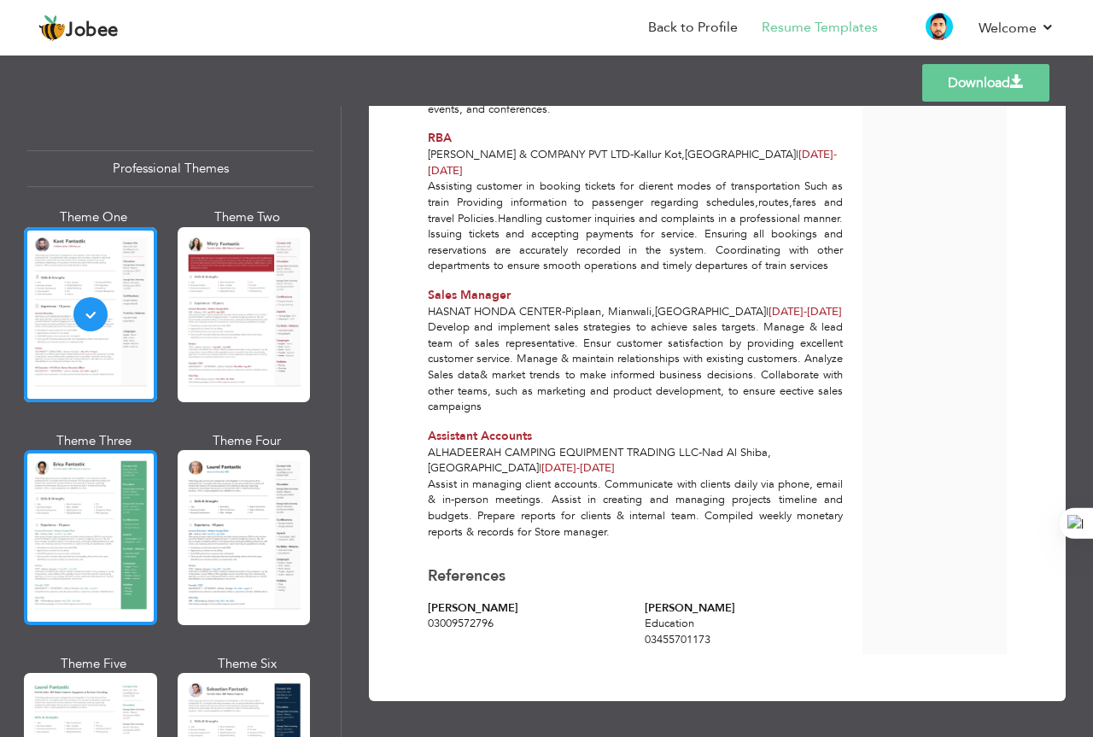
click at [98, 532] on div at bounding box center [90, 537] width 133 height 175
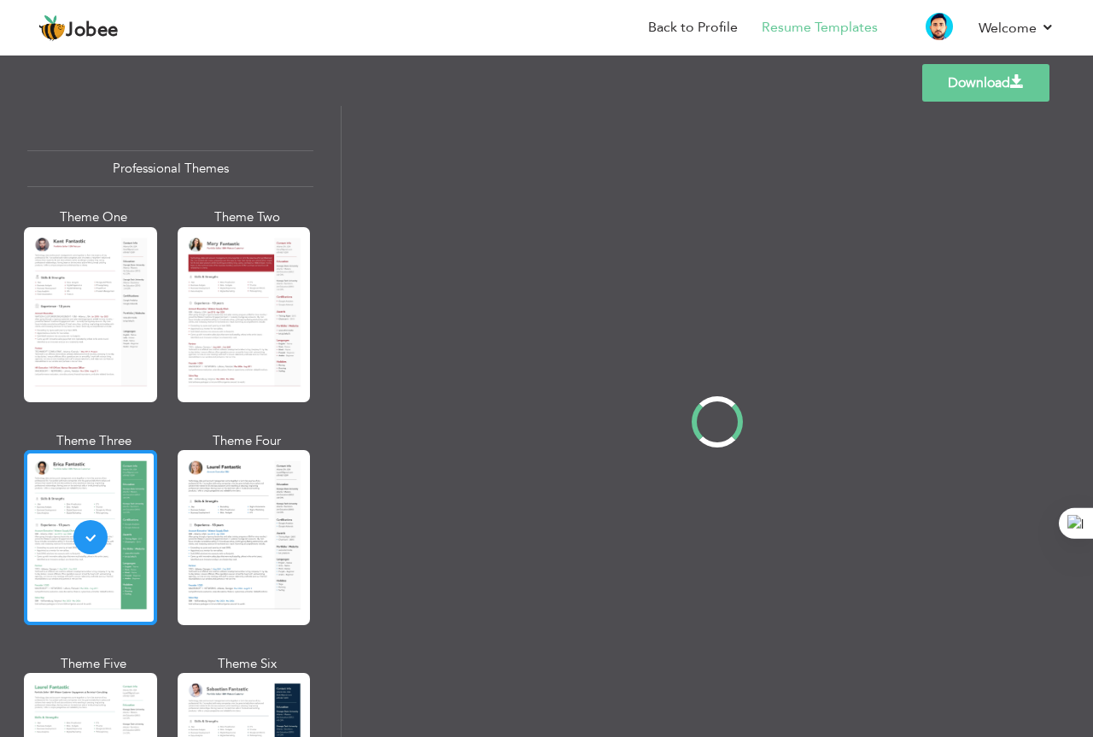
scroll to position [0, 0]
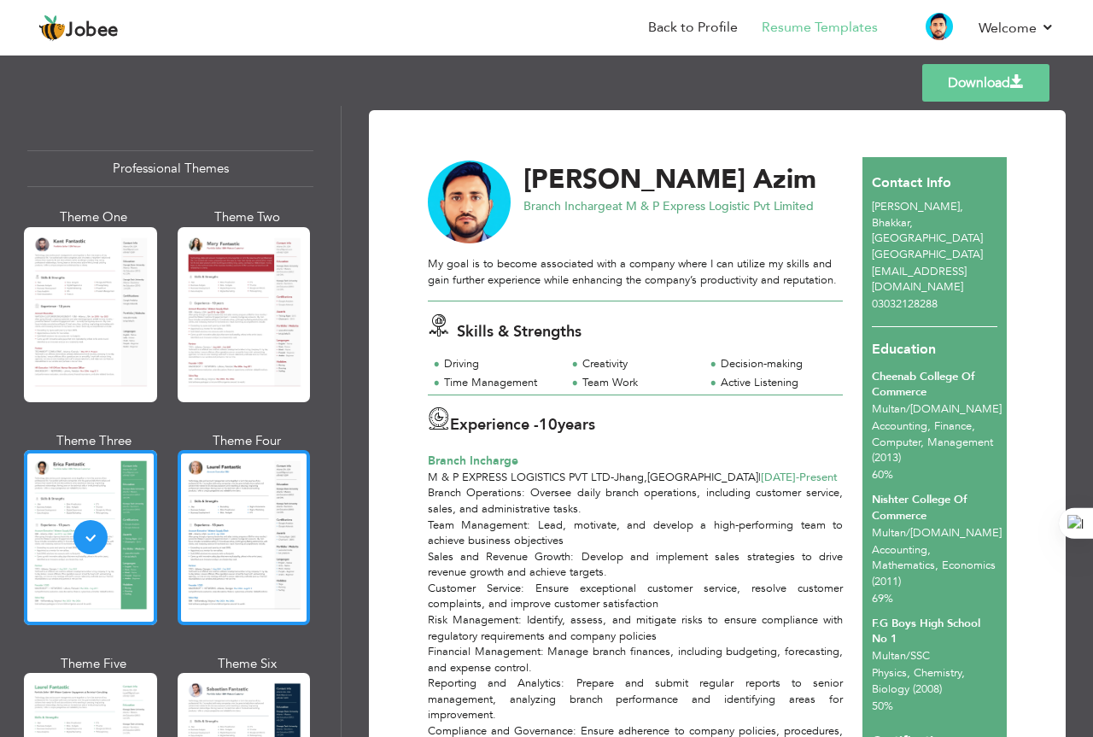
click at [260, 550] on div at bounding box center [244, 537] width 133 height 175
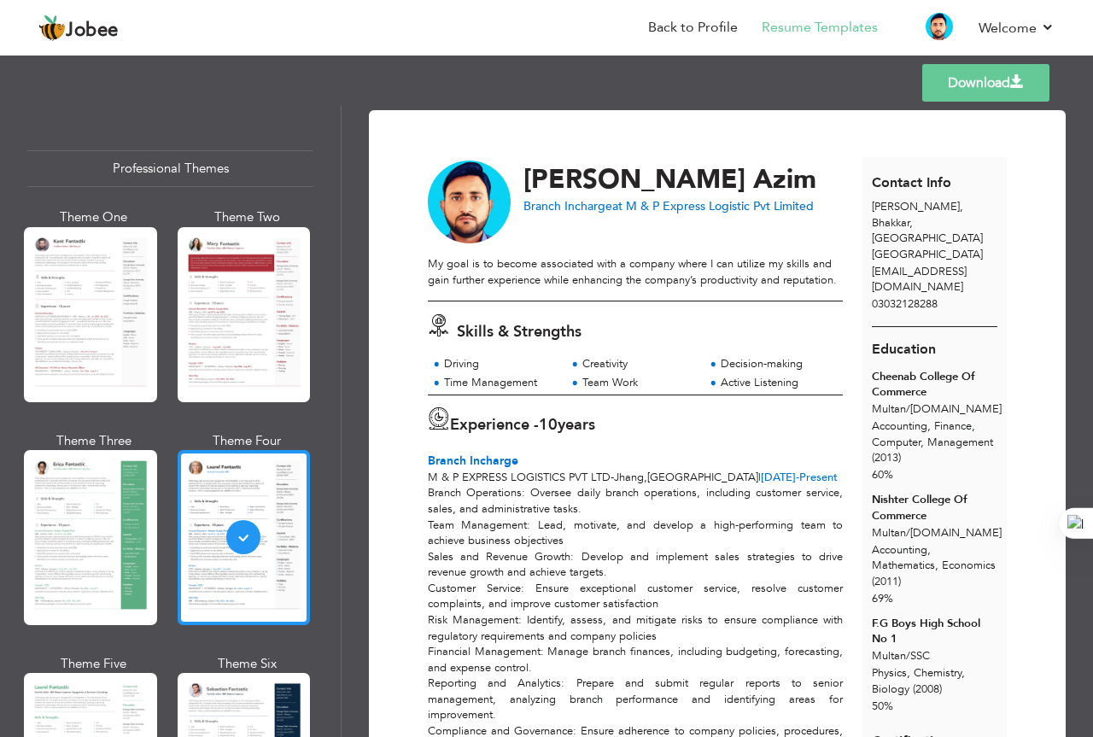
scroll to position [427, 0]
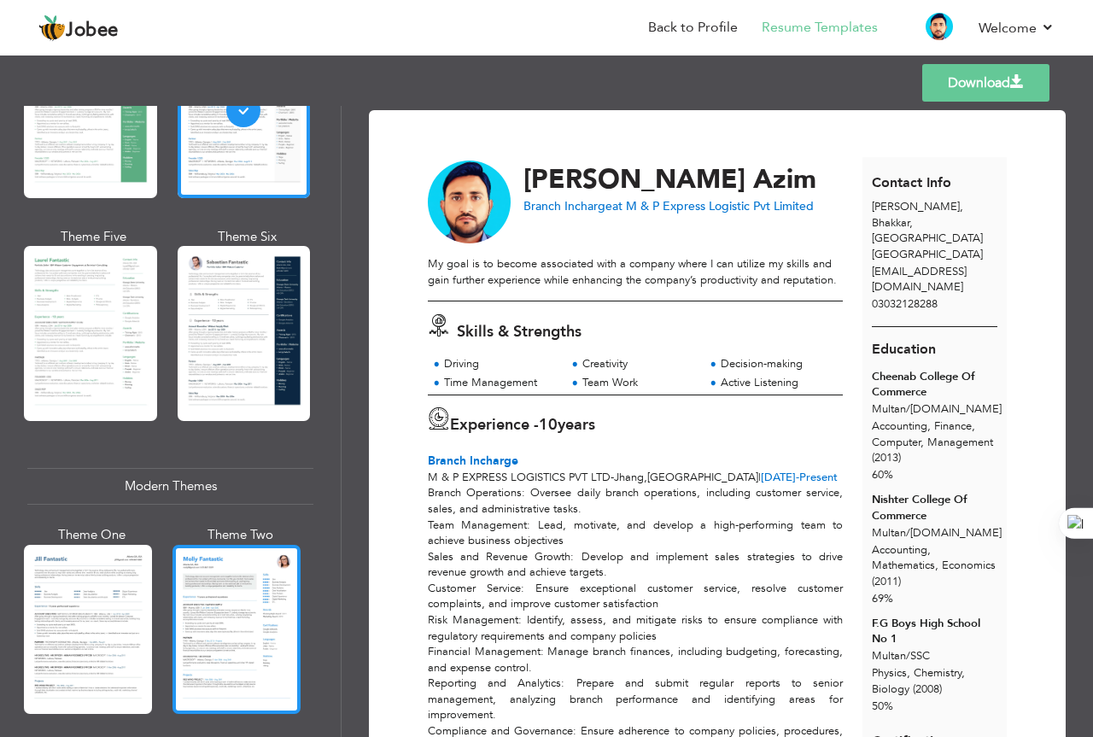
click at [269, 583] on div at bounding box center [237, 629] width 128 height 169
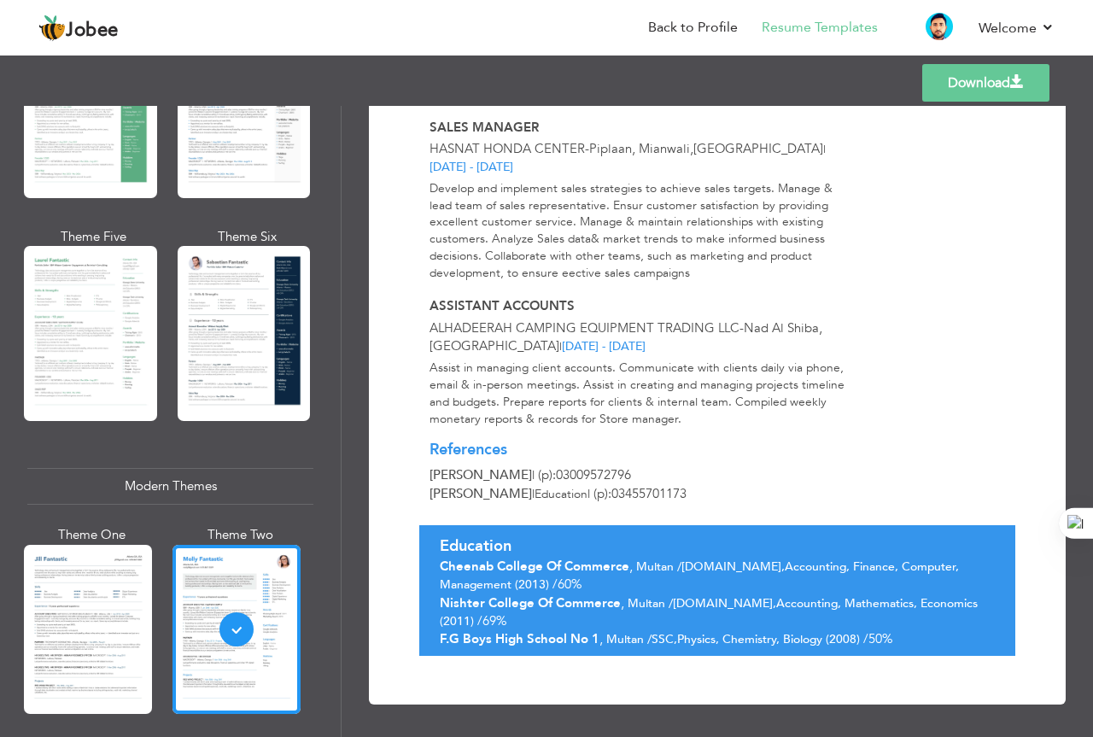
scroll to position [486, 0]
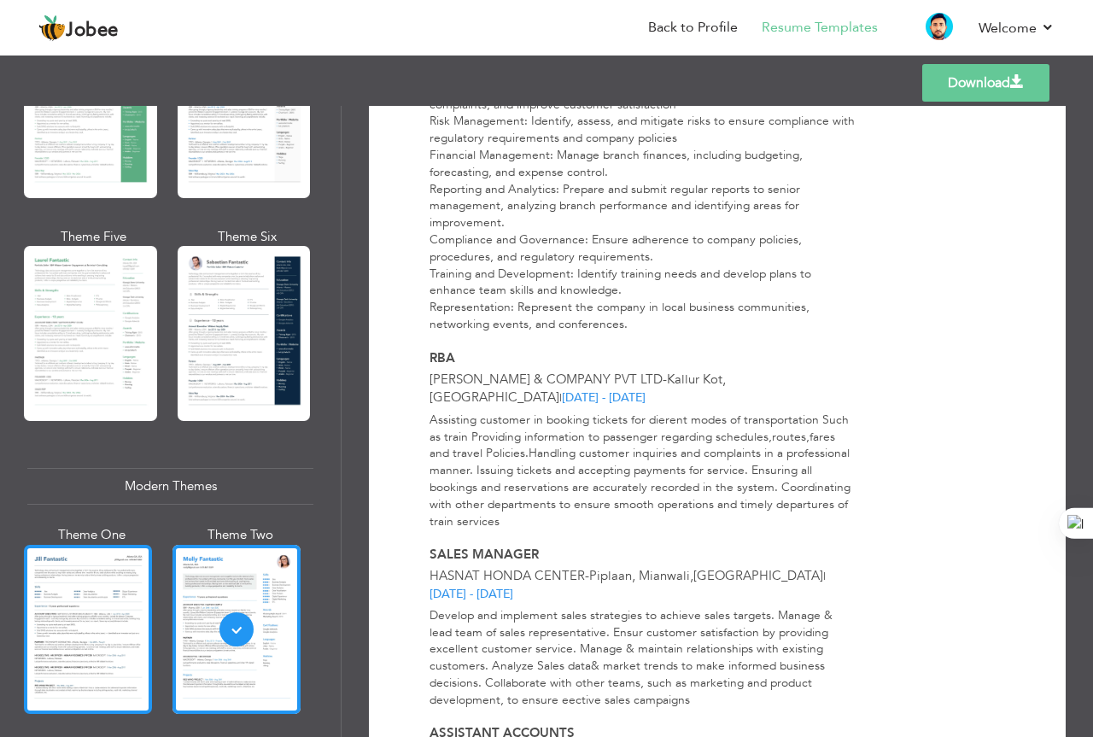
click at [127, 587] on div at bounding box center [88, 629] width 128 height 169
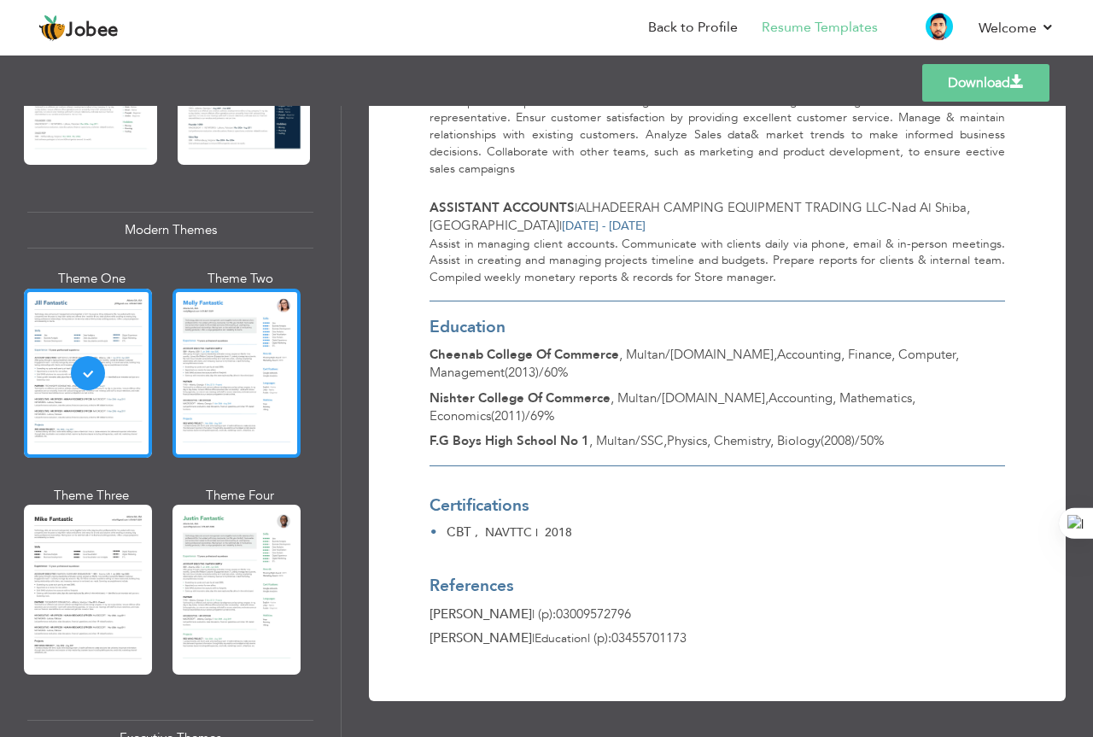
scroll to position [939, 0]
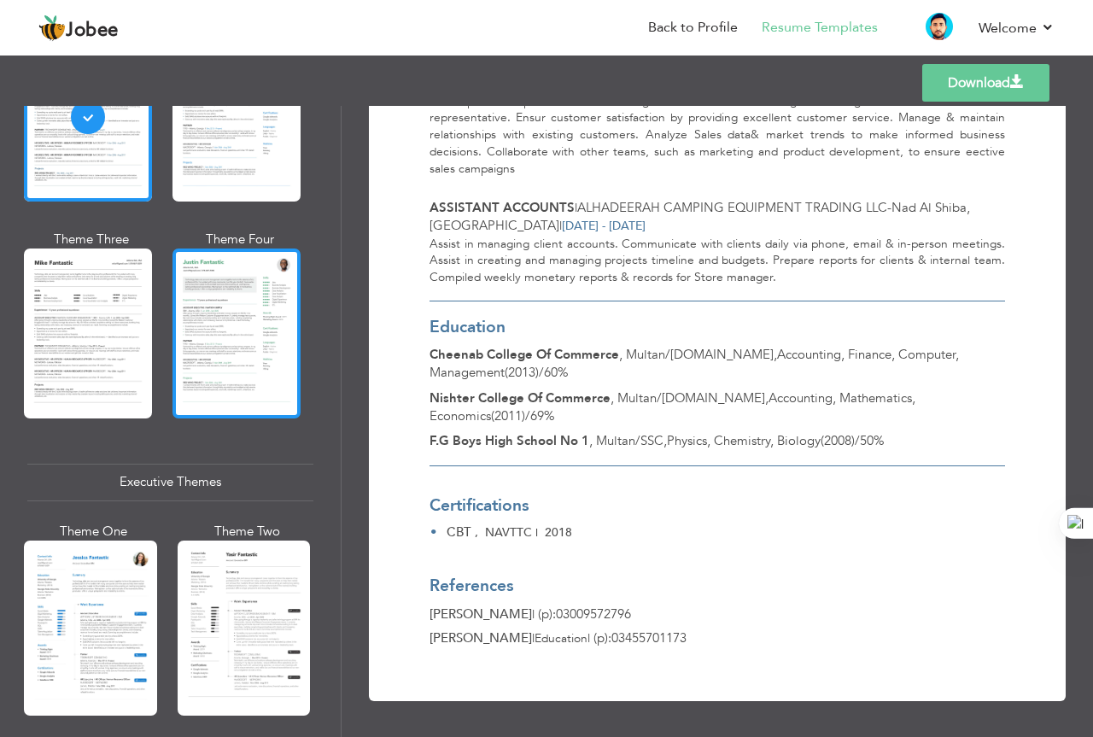
click at [247, 368] on div at bounding box center [237, 333] width 128 height 169
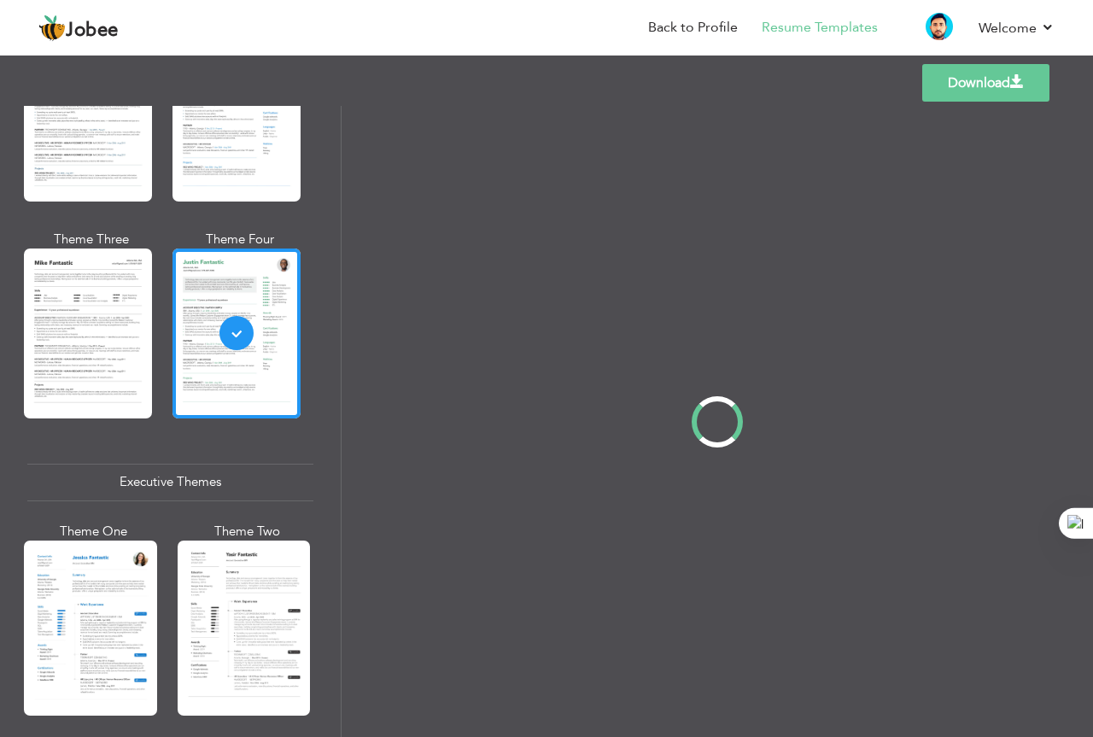
scroll to position [0, 0]
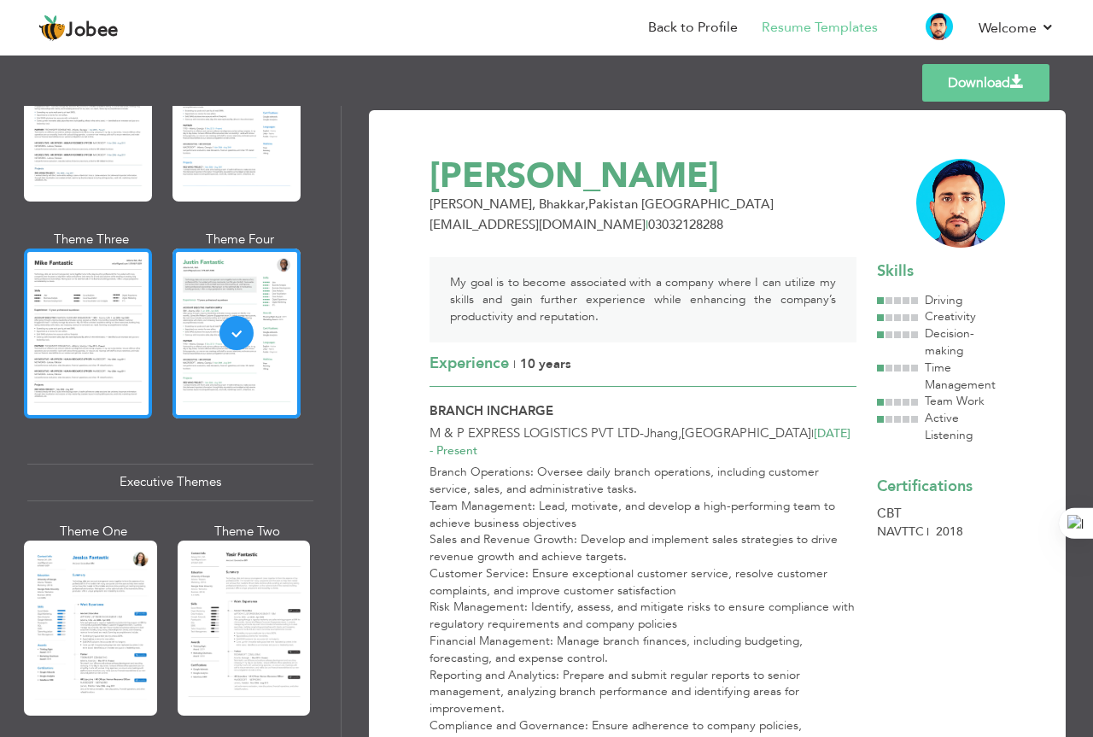
click at [106, 390] on div at bounding box center [88, 333] width 128 height 169
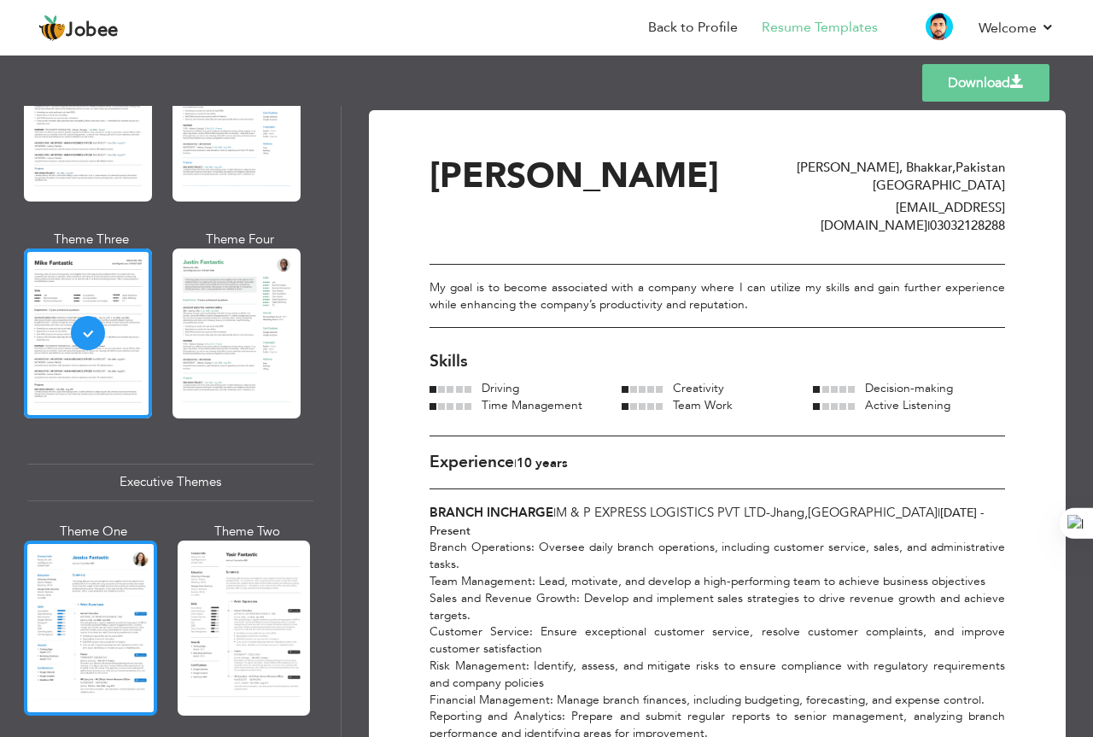
click at [131, 613] on div at bounding box center [90, 628] width 133 height 175
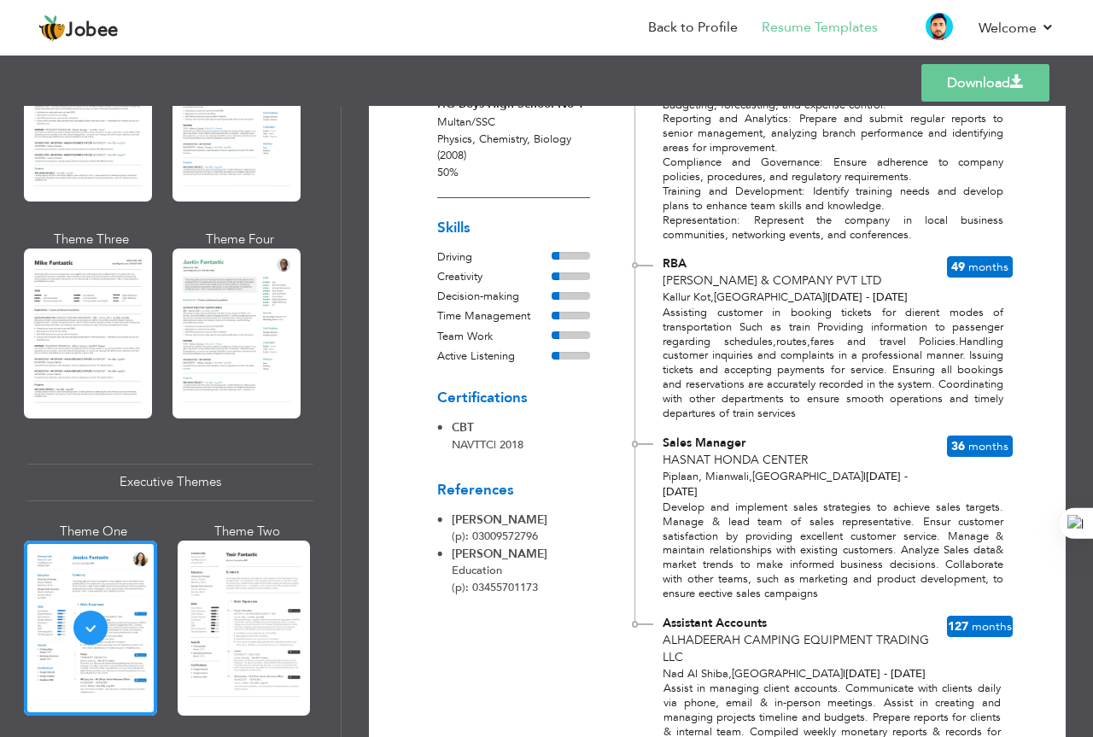
scroll to position [267, 0]
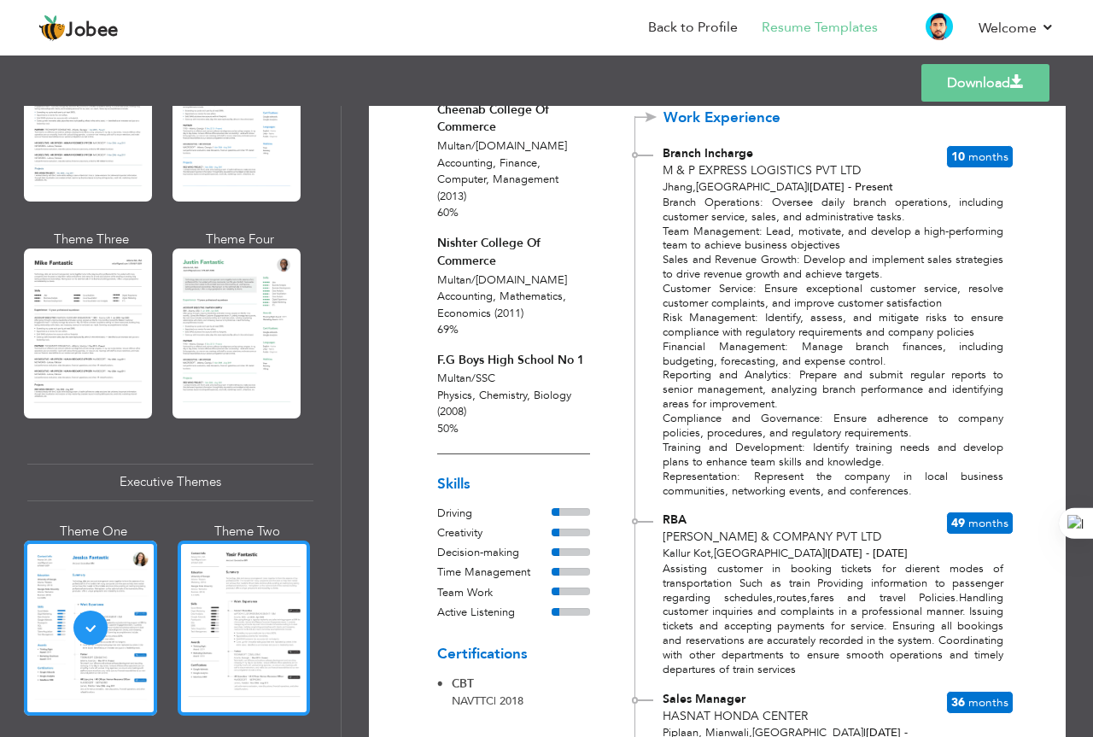
click at [225, 604] on div at bounding box center [244, 628] width 133 height 175
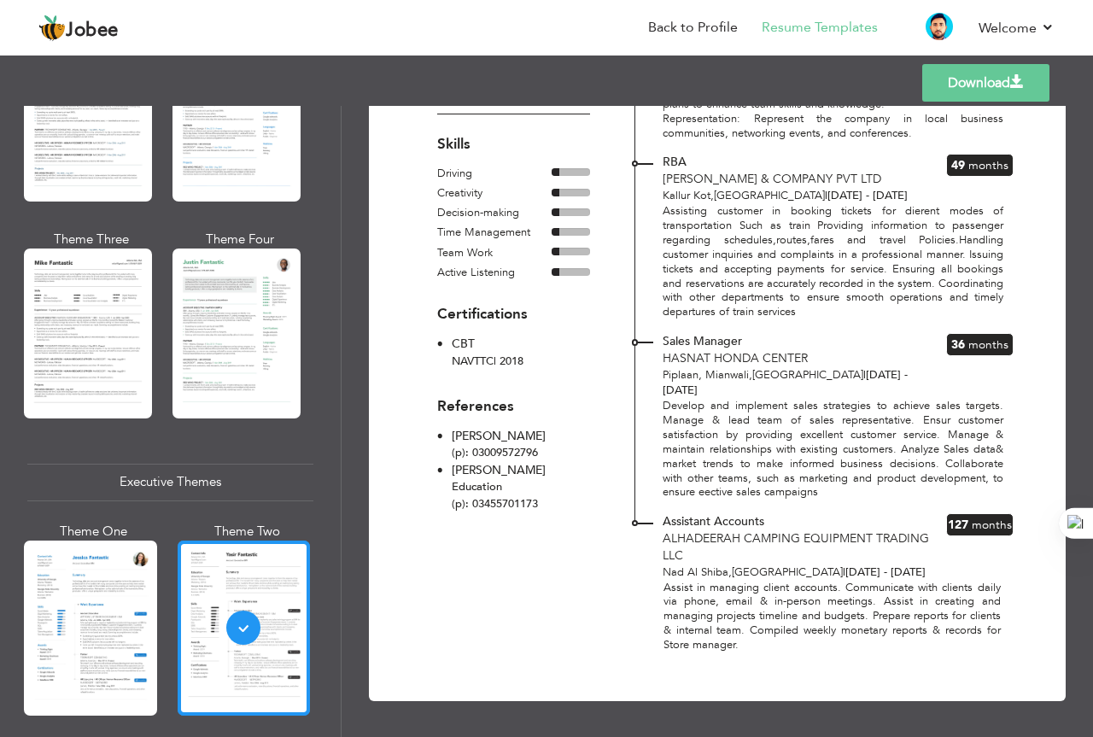
scroll to position [1281, 0]
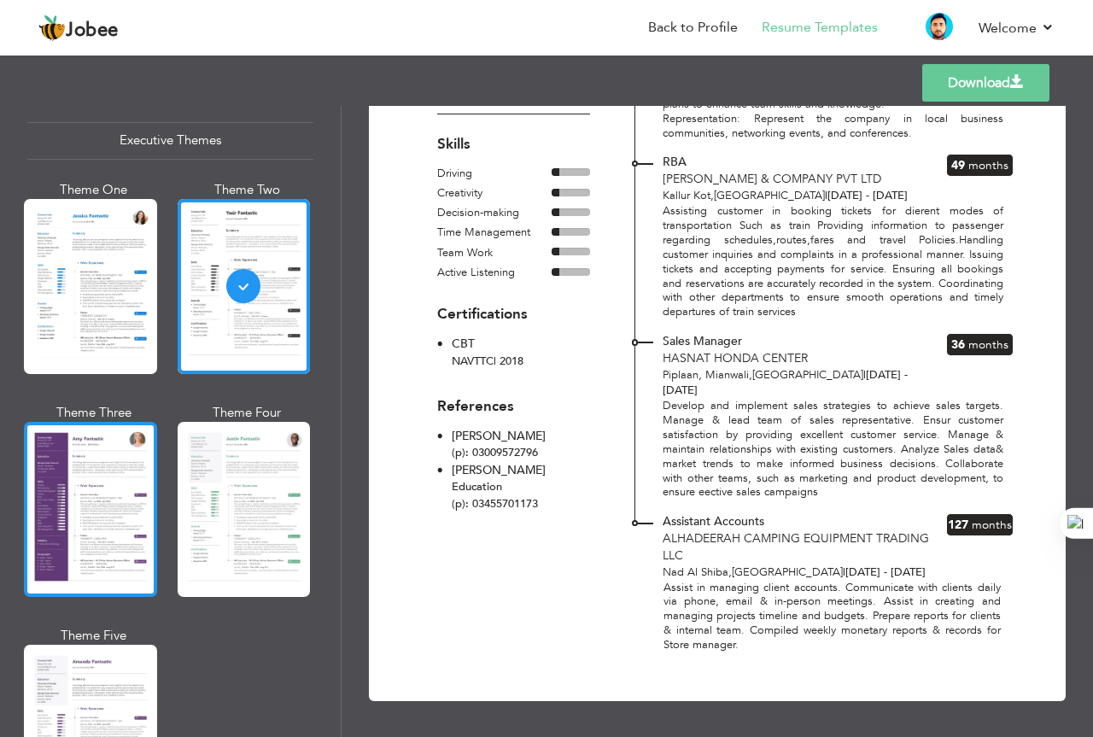
click at [108, 547] on div at bounding box center [90, 509] width 133 height 175
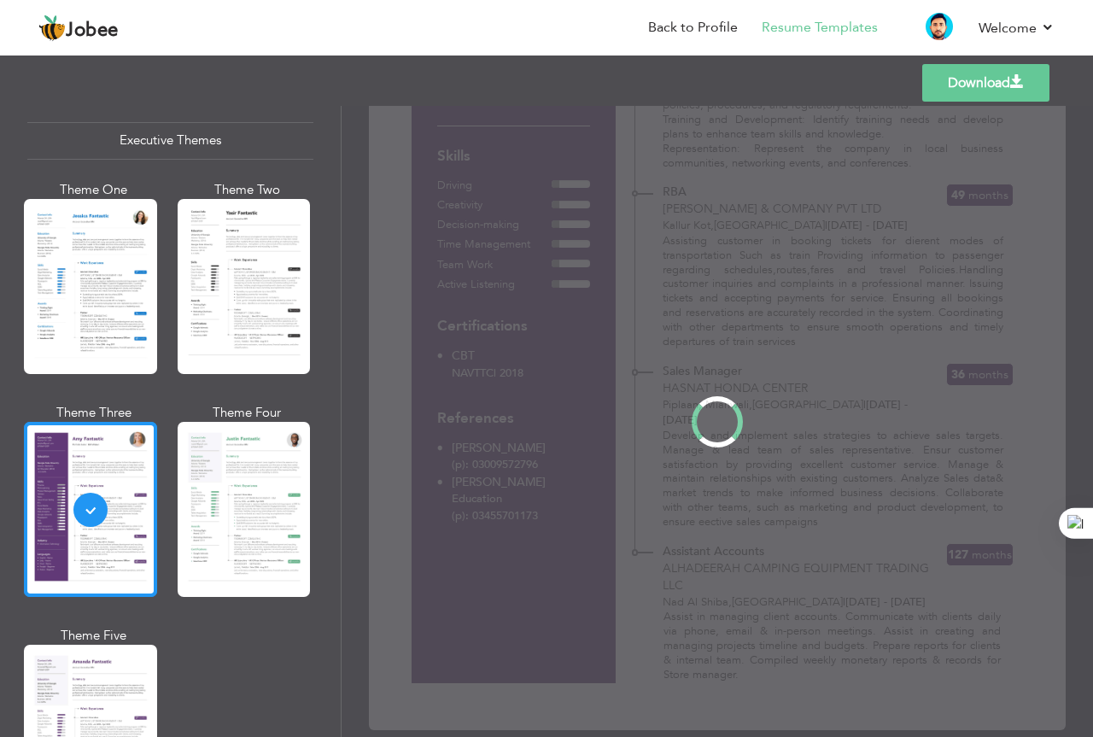
scroll to position [0, 0]
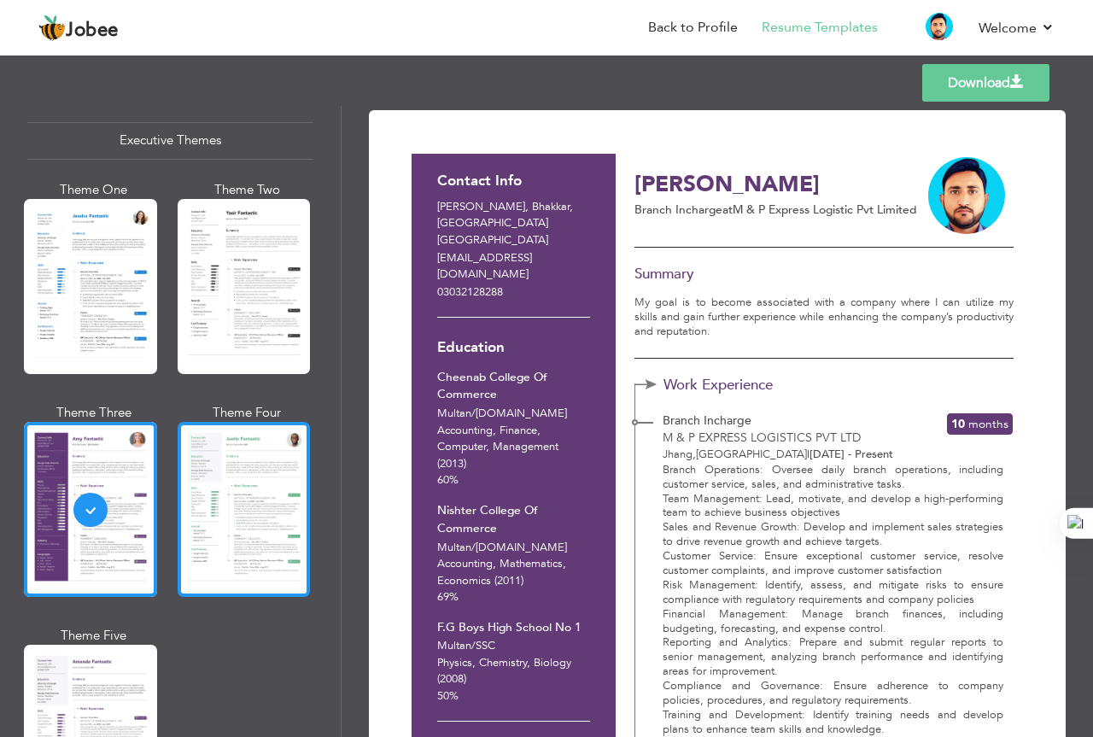
click at [226, 551] on div at bounding box center [244, 509] width 133 height 175
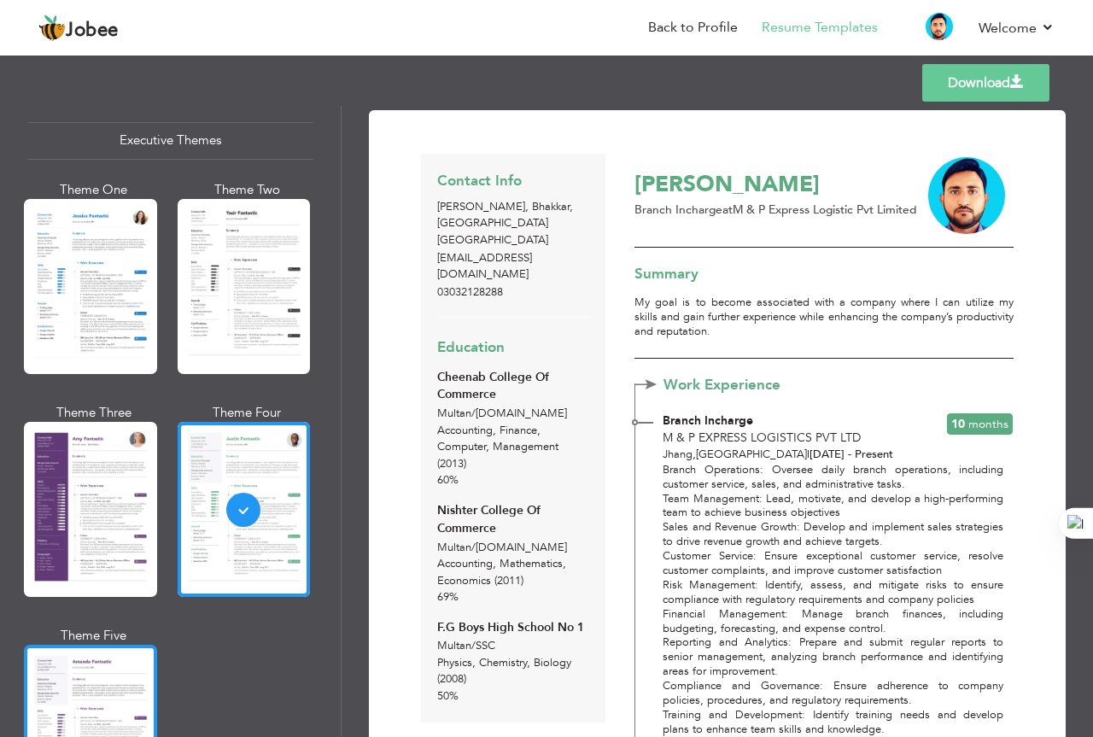
click at [108, 667] on div at bounding box center [90, 732] width 133 height 175
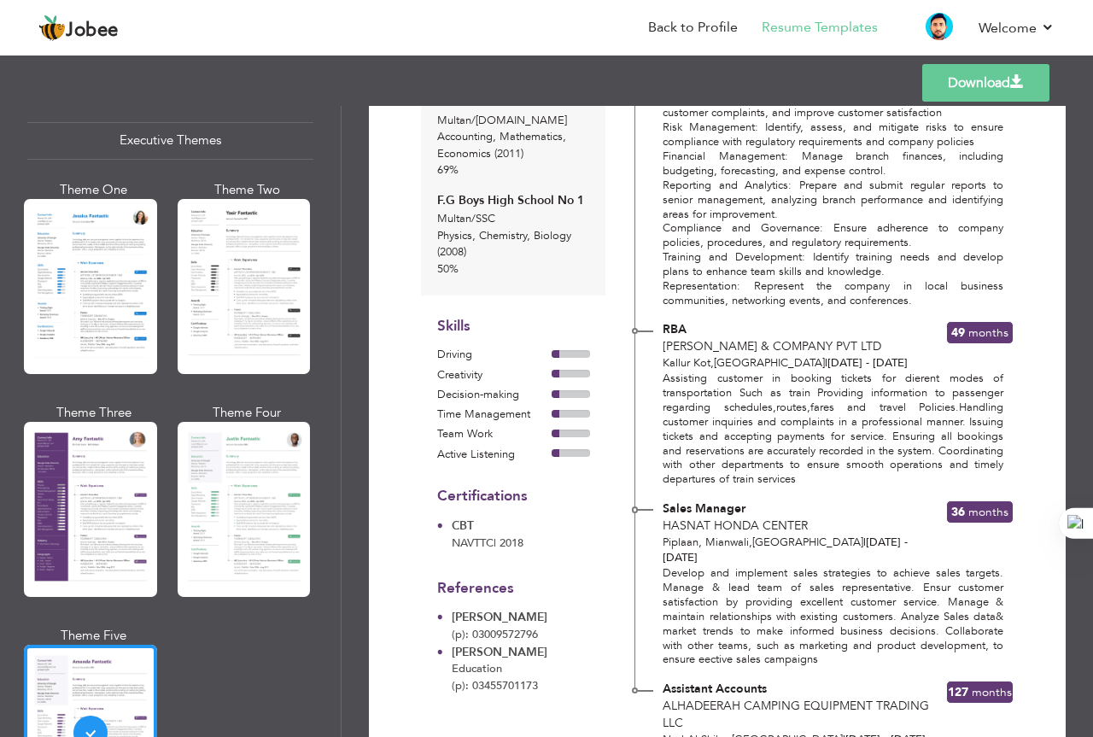
scroll to position [1623, 0]
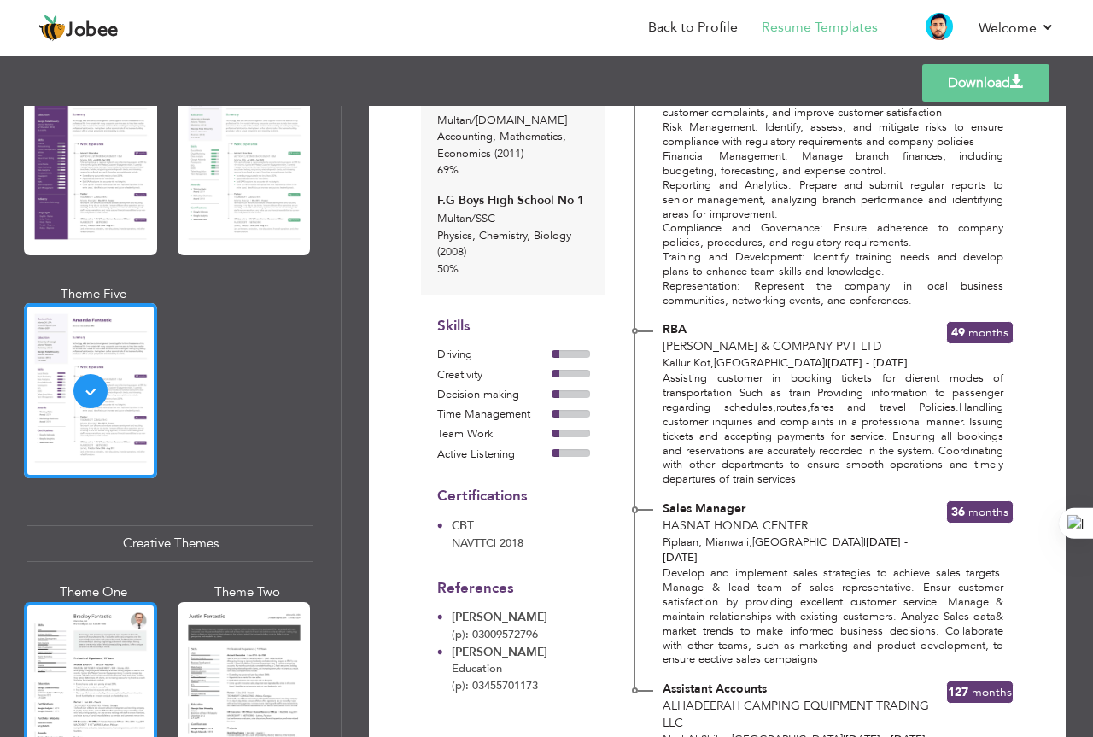
click at [123, 668] on div at bounding box center [90, 689] width 133 height 175
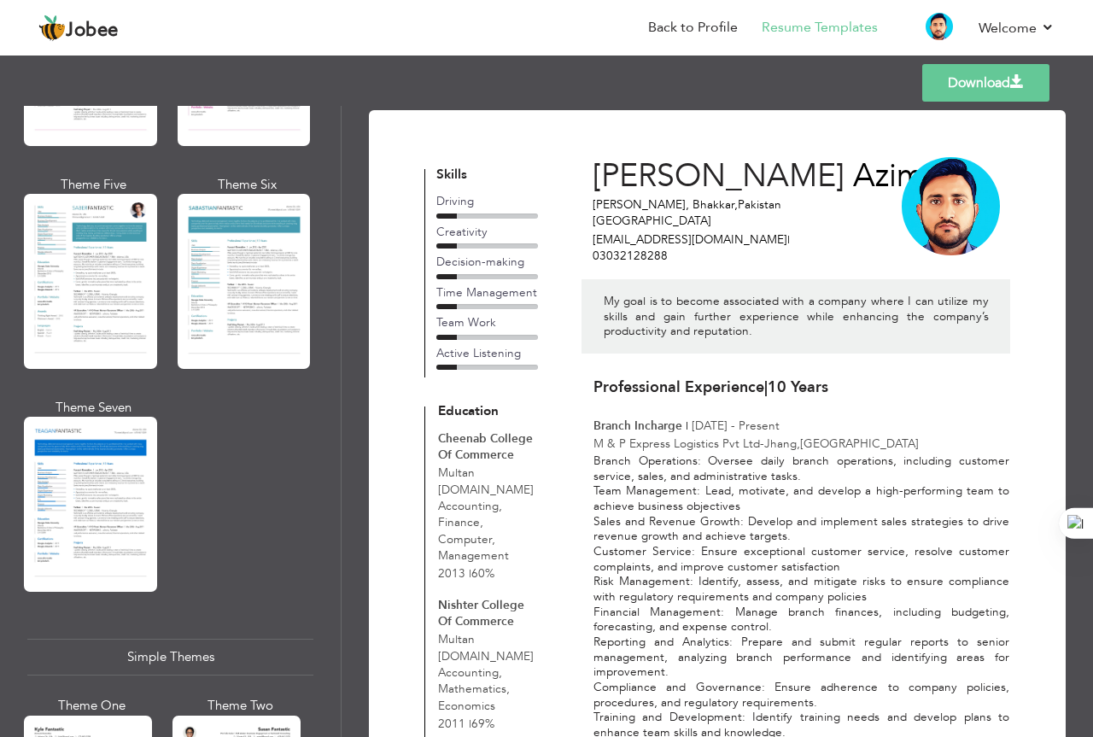
scroll to position [2853, 0]
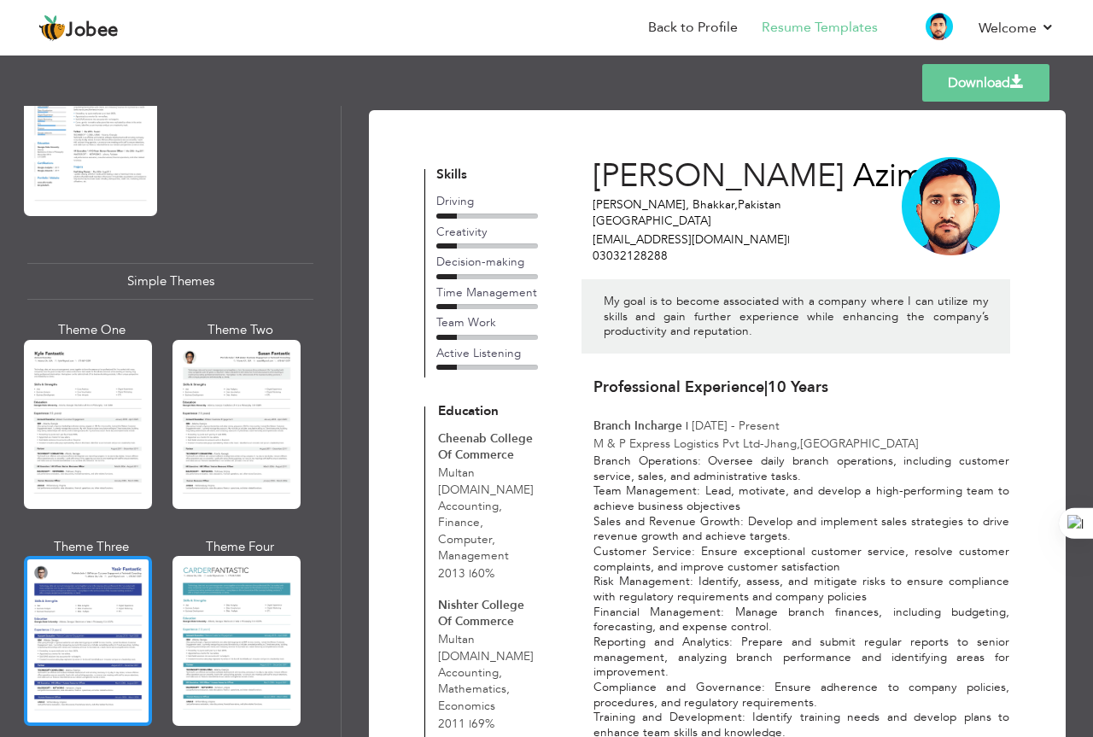
click at [118, 600] on div at bounding box center [88, 640] width 128 height 169
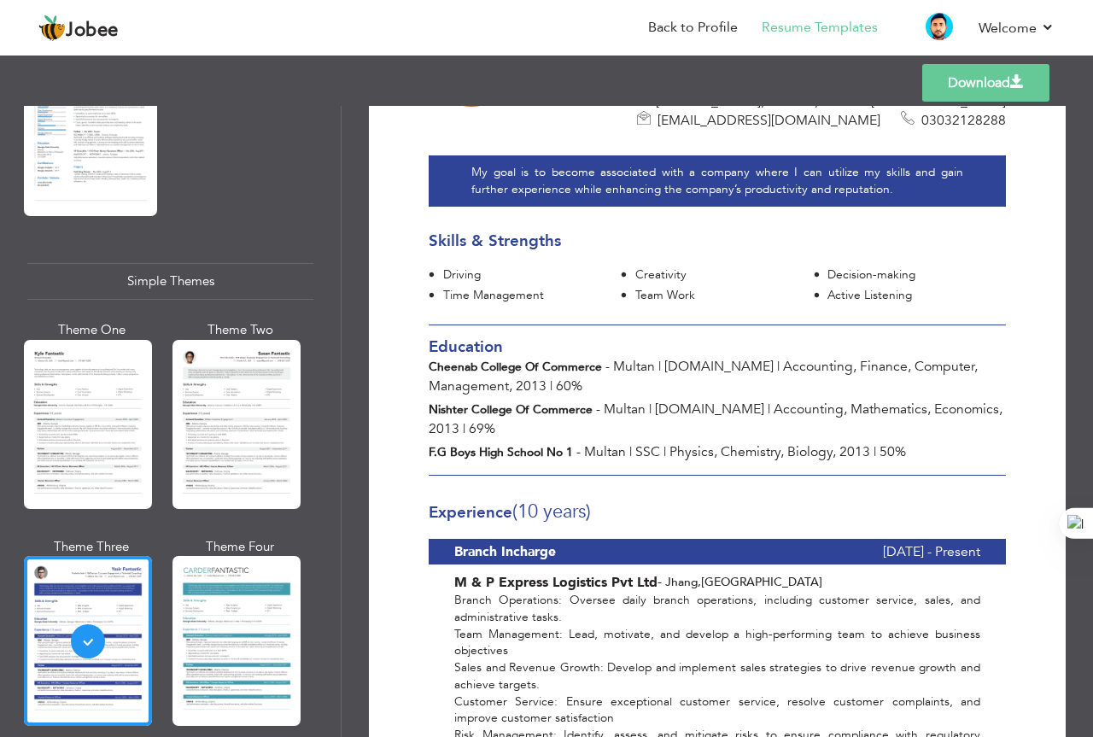
scroll to position [0, 0]
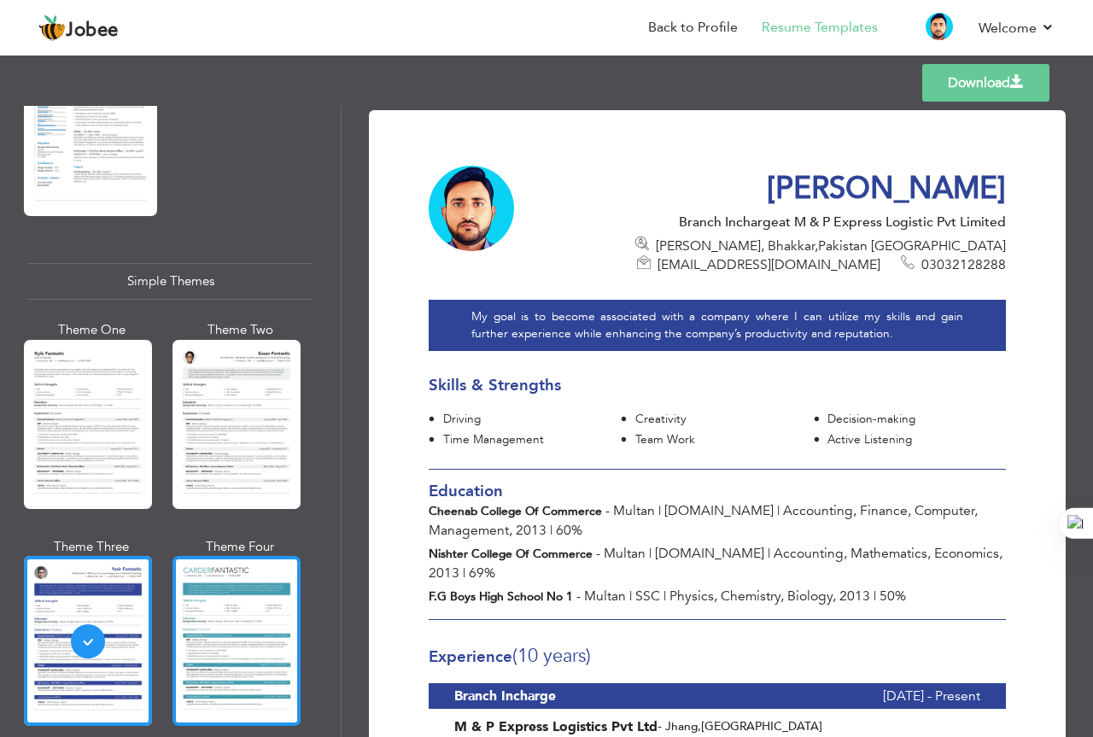
click at [238, 596] on div at bounding box center [237, 640] width 128 height 169
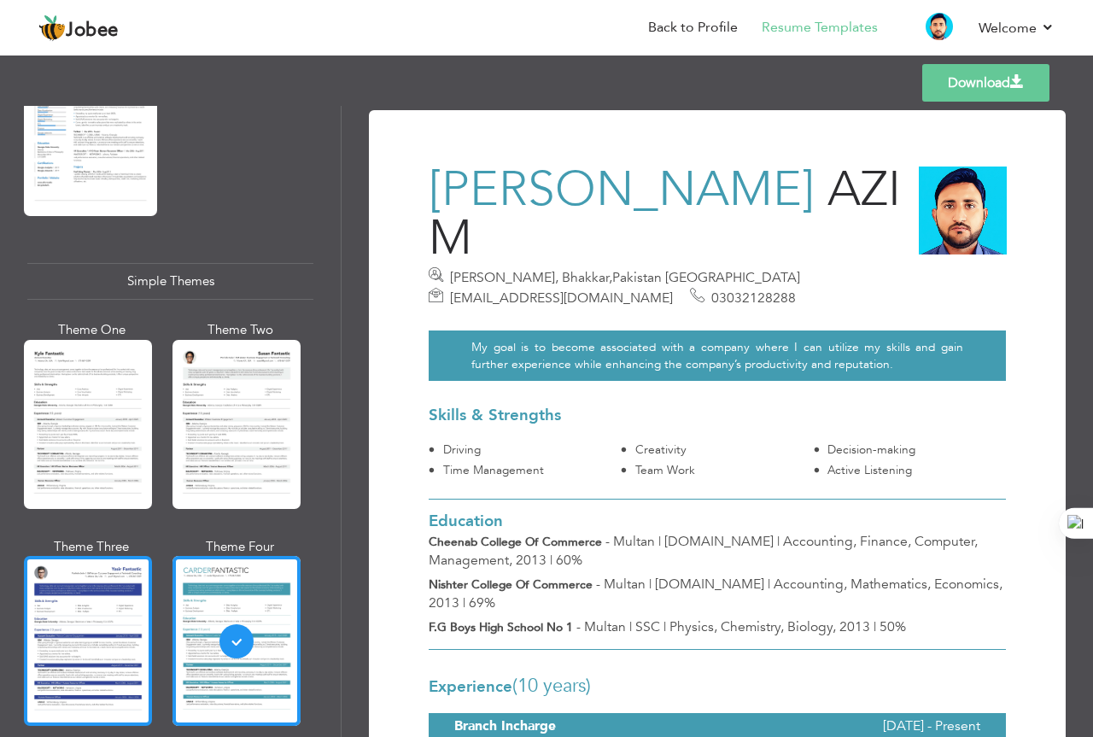
click at [97, 592] on div at bounding box center [88, 640] width 128 height 169
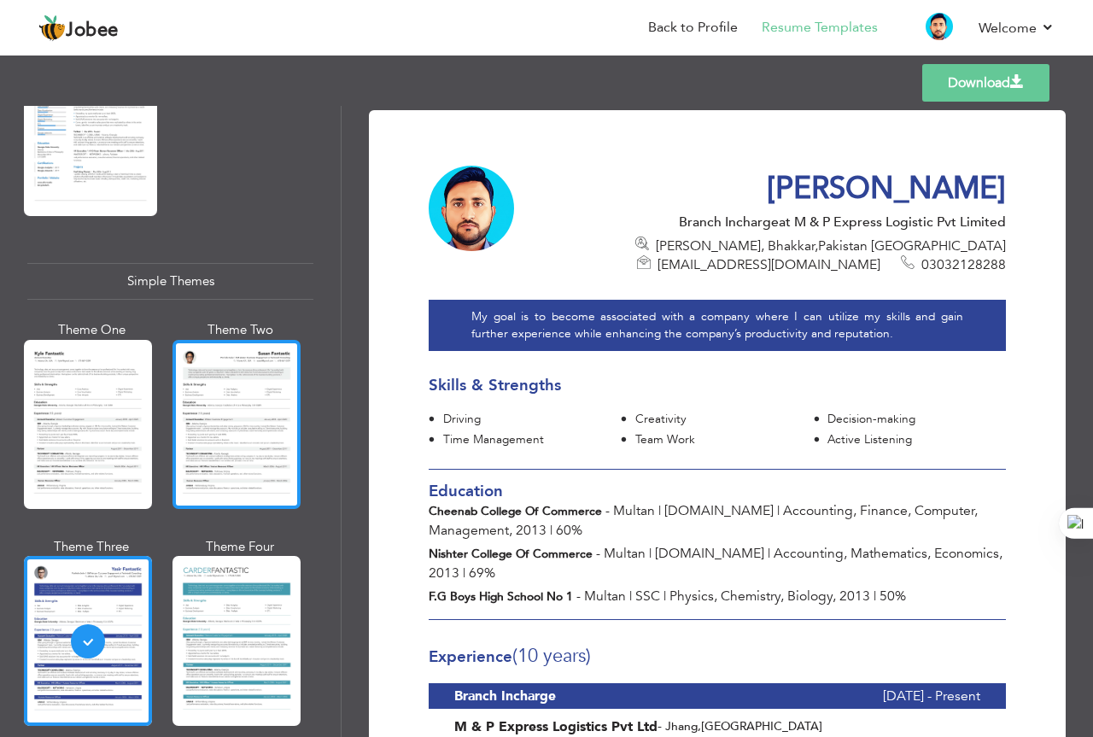
click at [219, 409] on div at bounding box center [237, 424] width 128 height 169
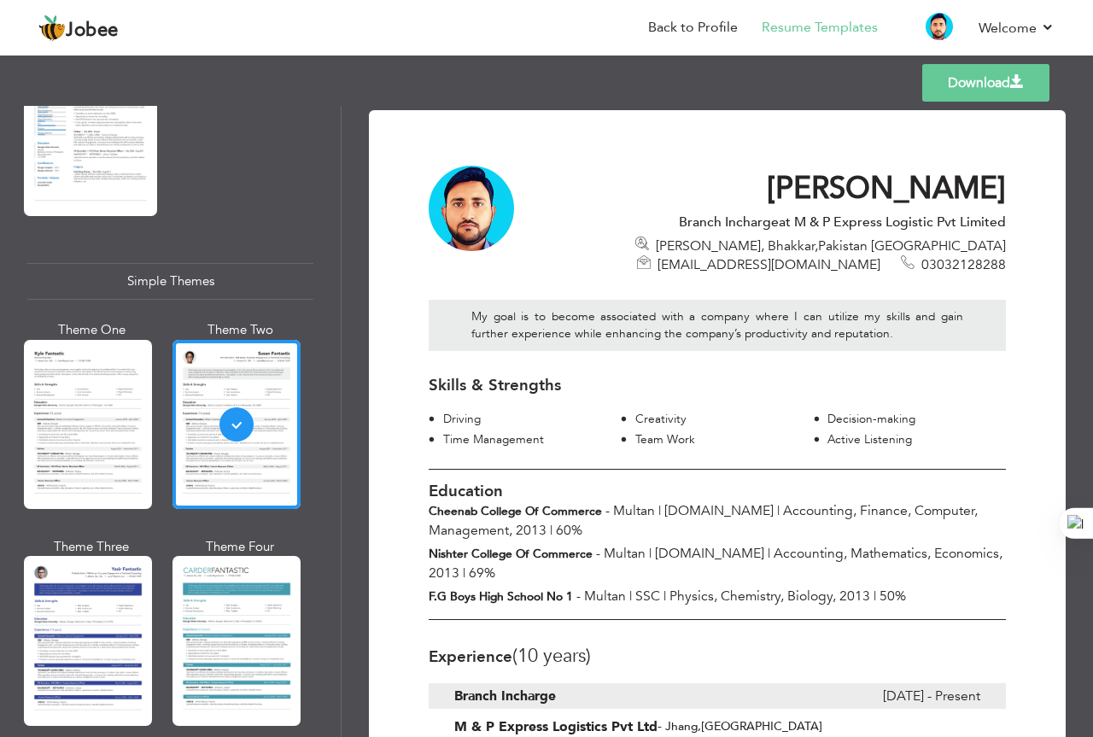
click at [988, 82] on link "Download" at bounding box center [985, 83] width 127 height 38
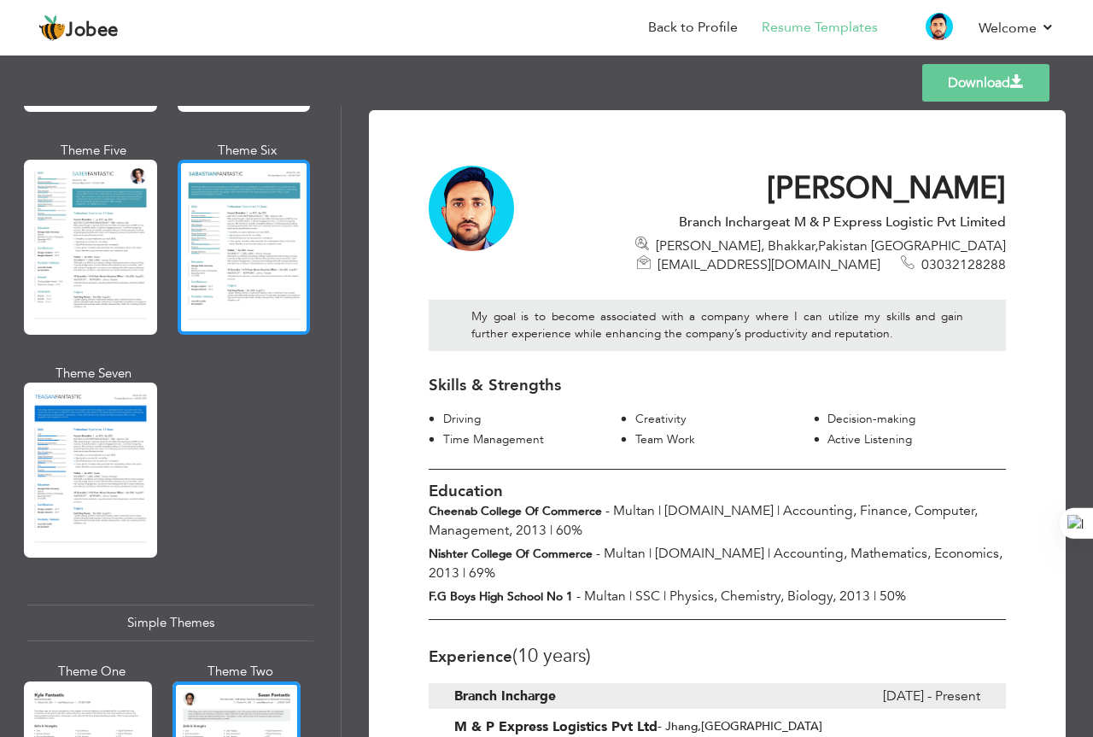
scroll to position [2340, 0]
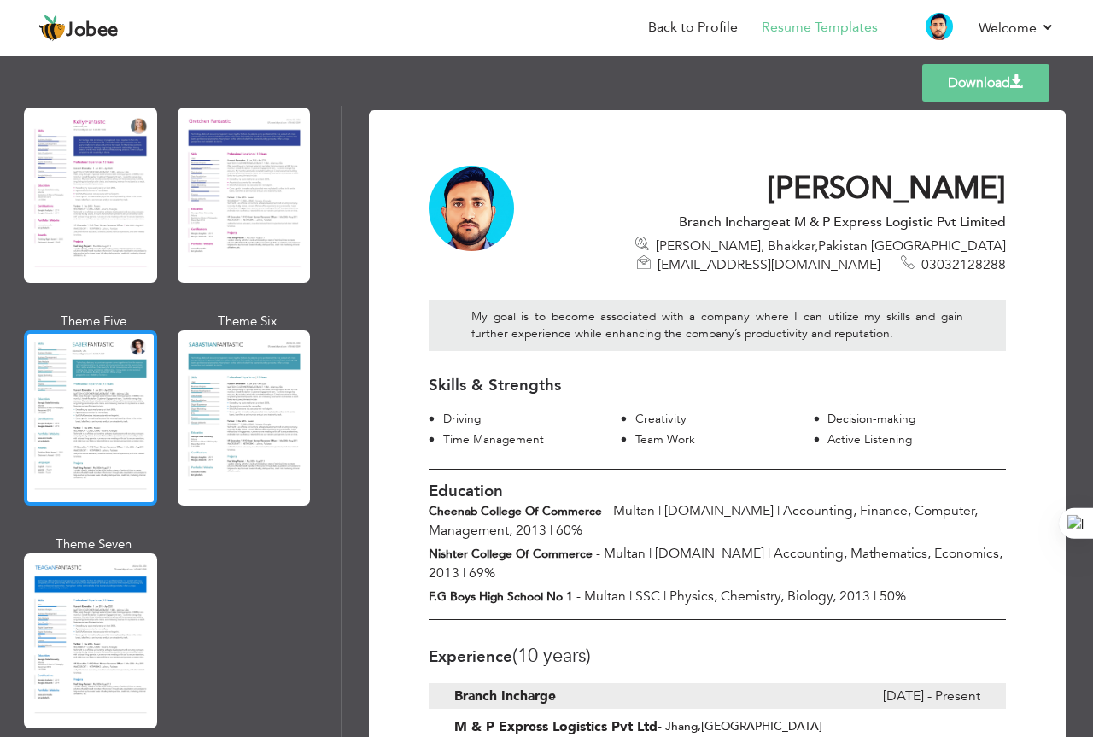
click at [123, 434] on div at bounding box center [90, 418] width 133 height 175
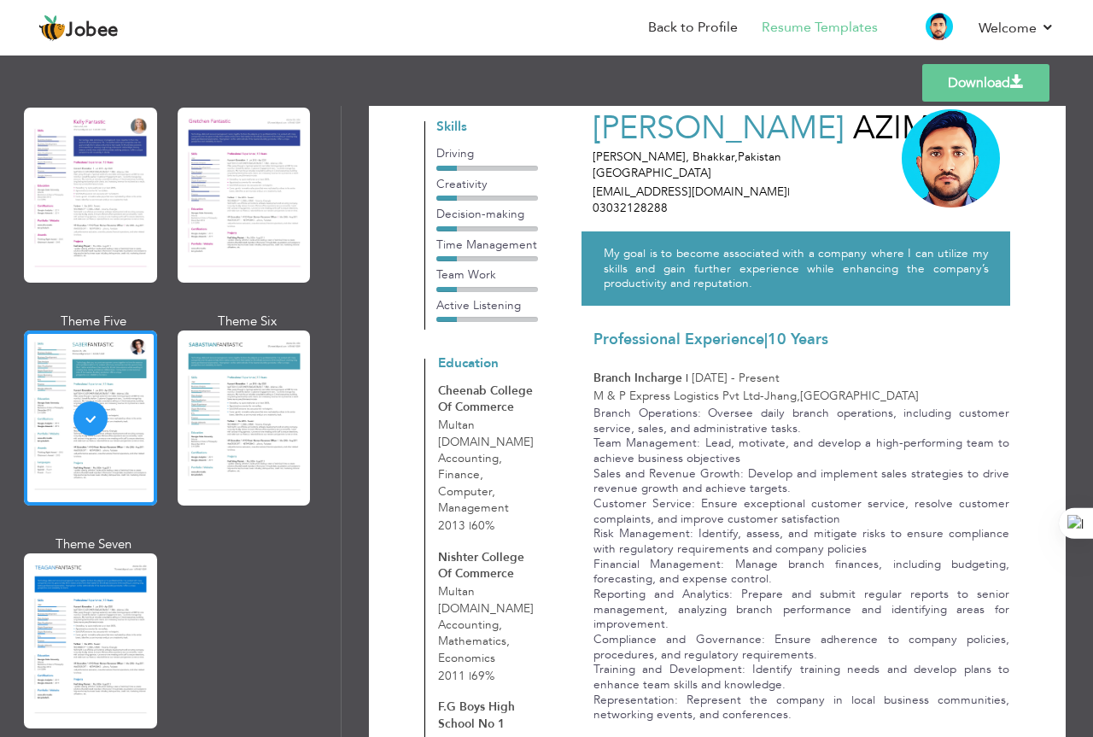
scroll to position [0, 0]
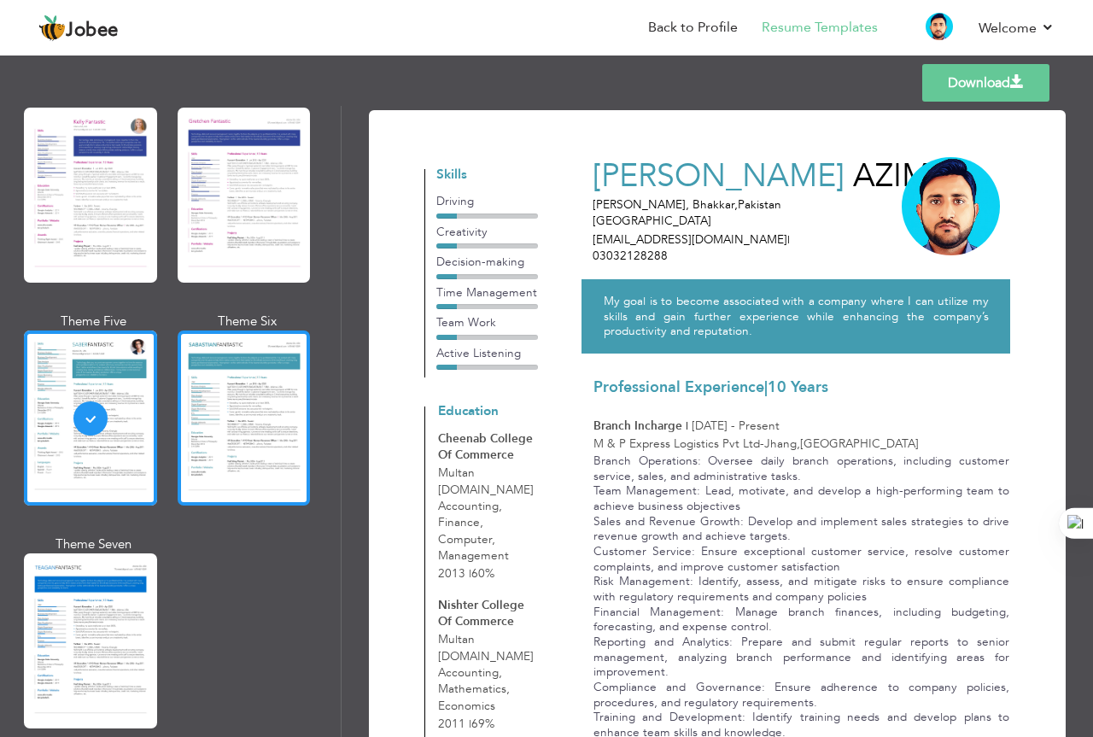
click at [272, 413] on div at bounding box center [244, 418] width 133 height 175
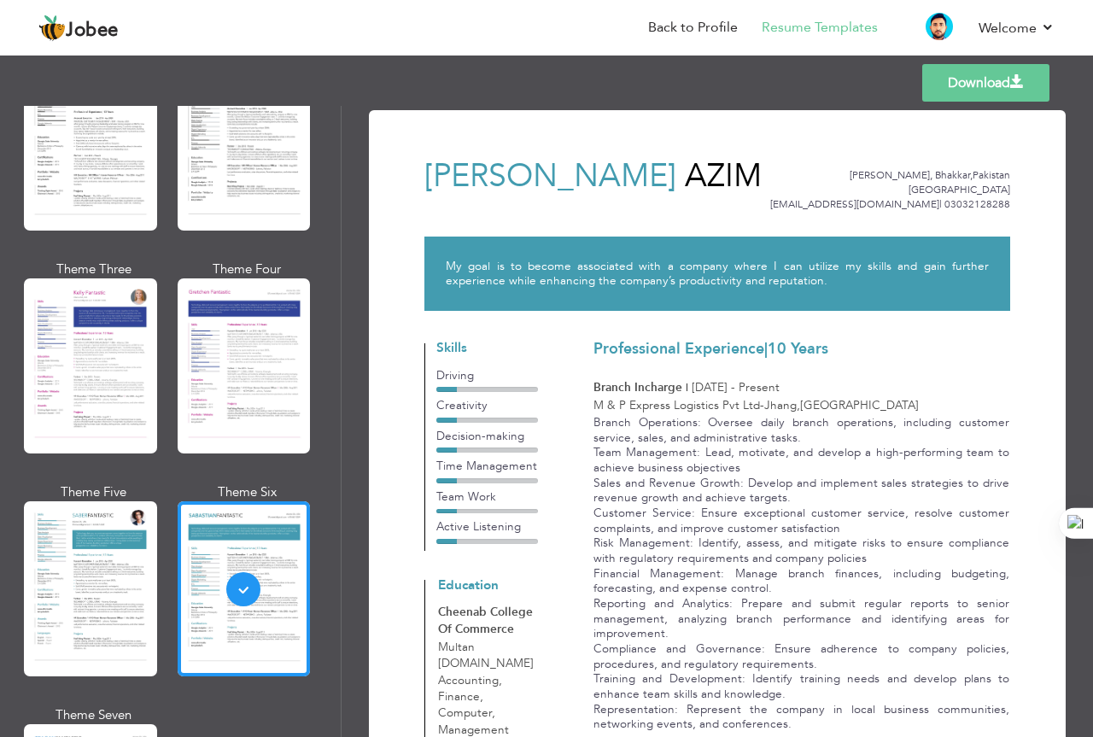
click at [987, 88] on link "Download" at bounding box center [985, 83] width 127 height 38
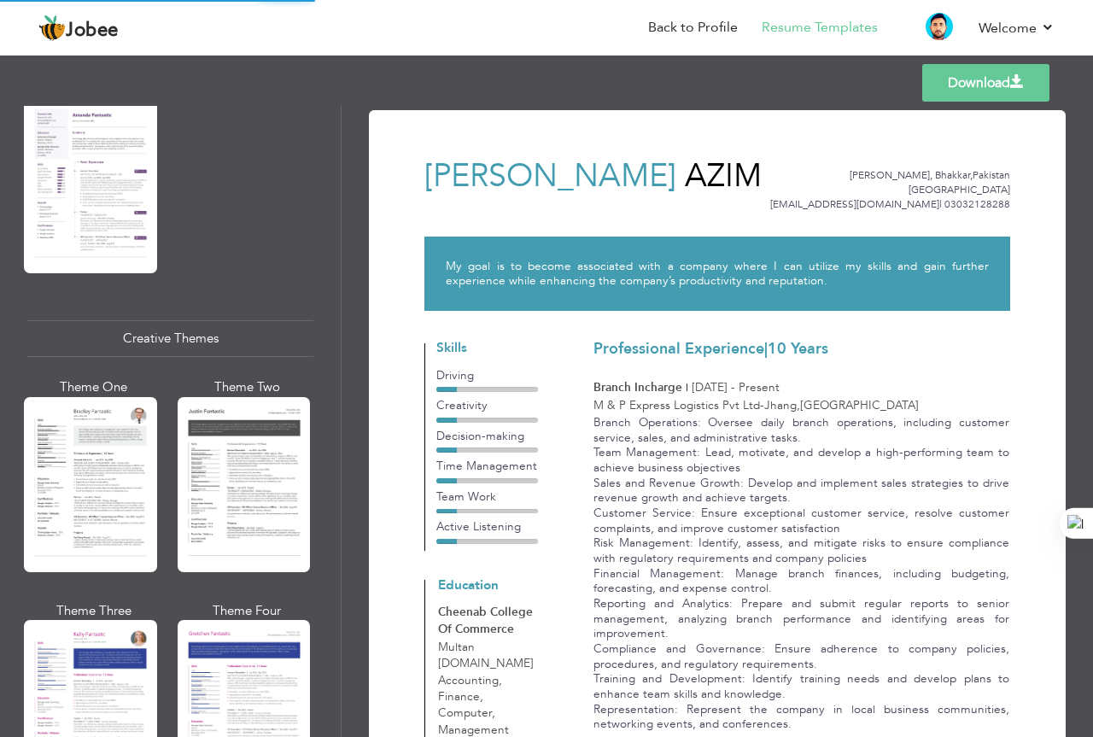
scroll to position [1742, 0]
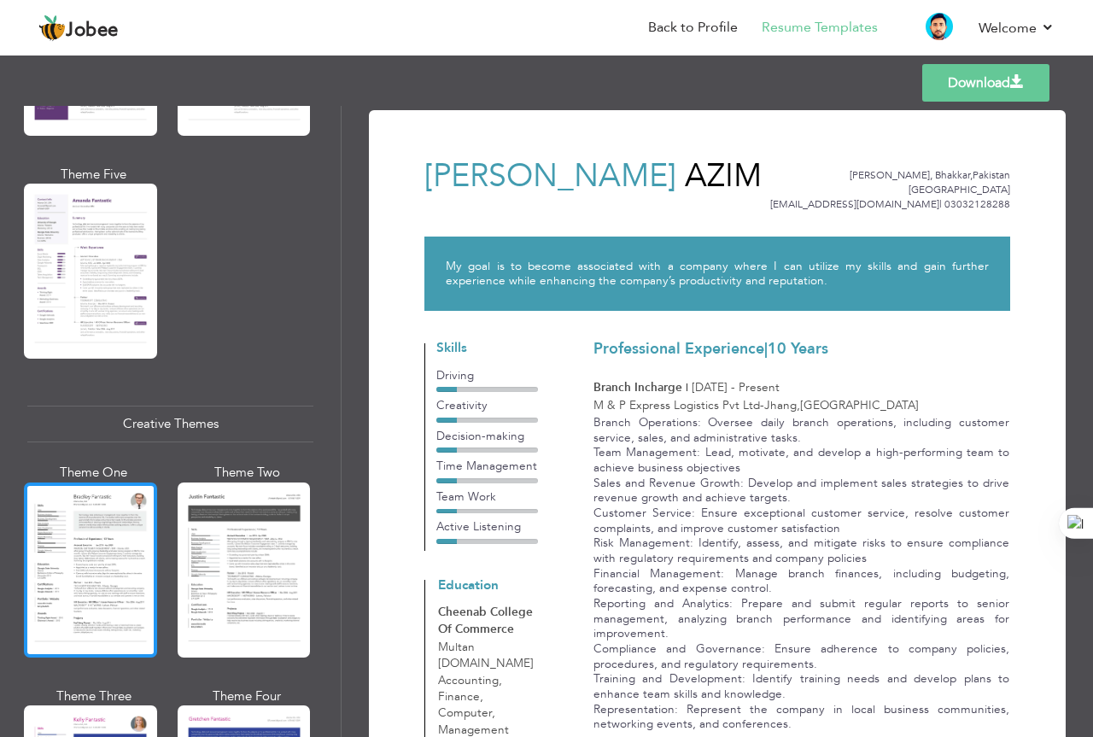
click at [104, 541] on div at bounding box center [90, 570] width 133 height 175
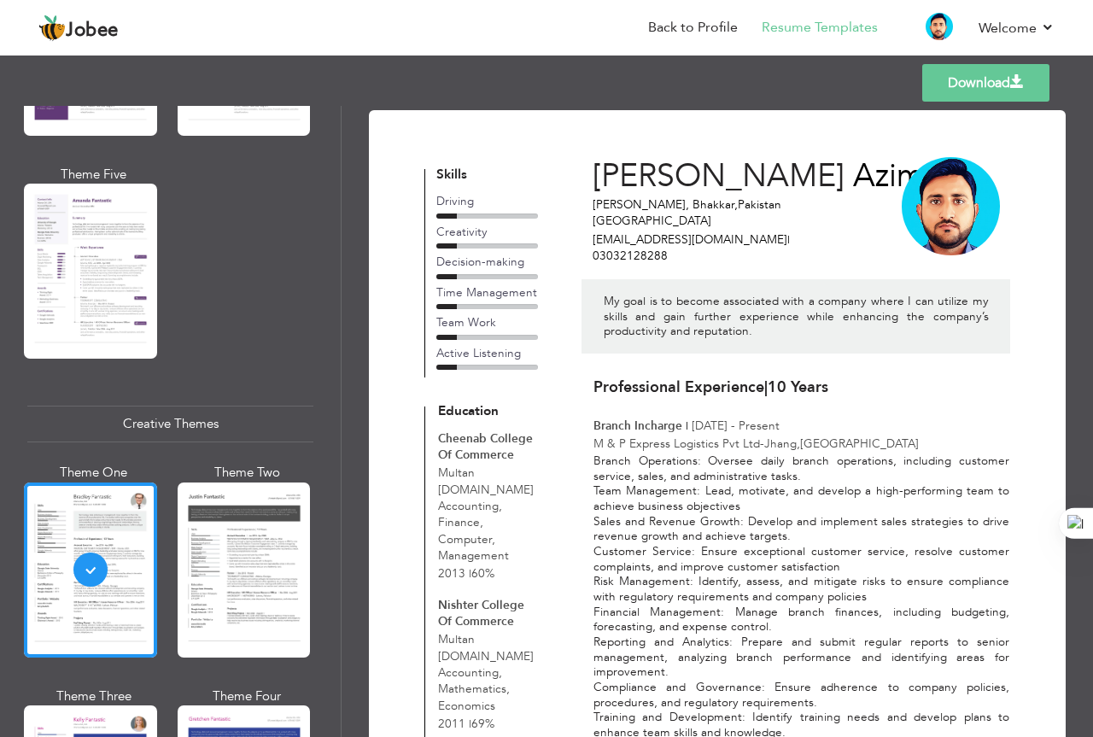
scroll to position [1401, 0]
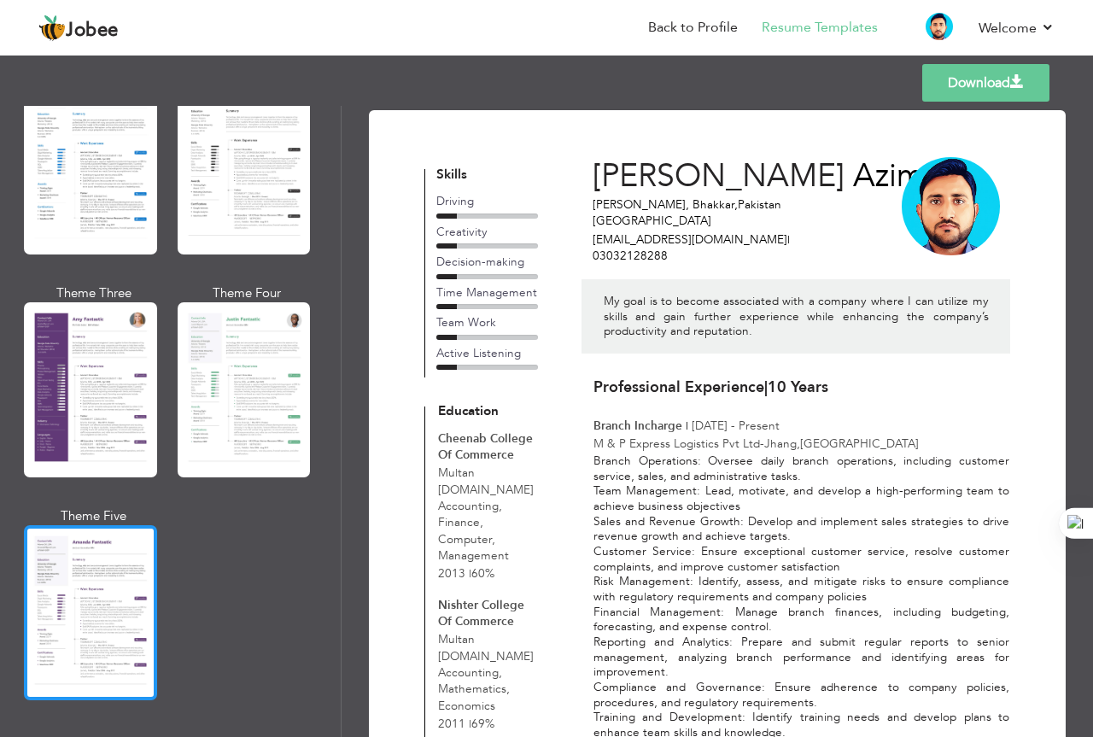
click at [128, 570] on div at bounding box center [90, 612] width 133 height 175
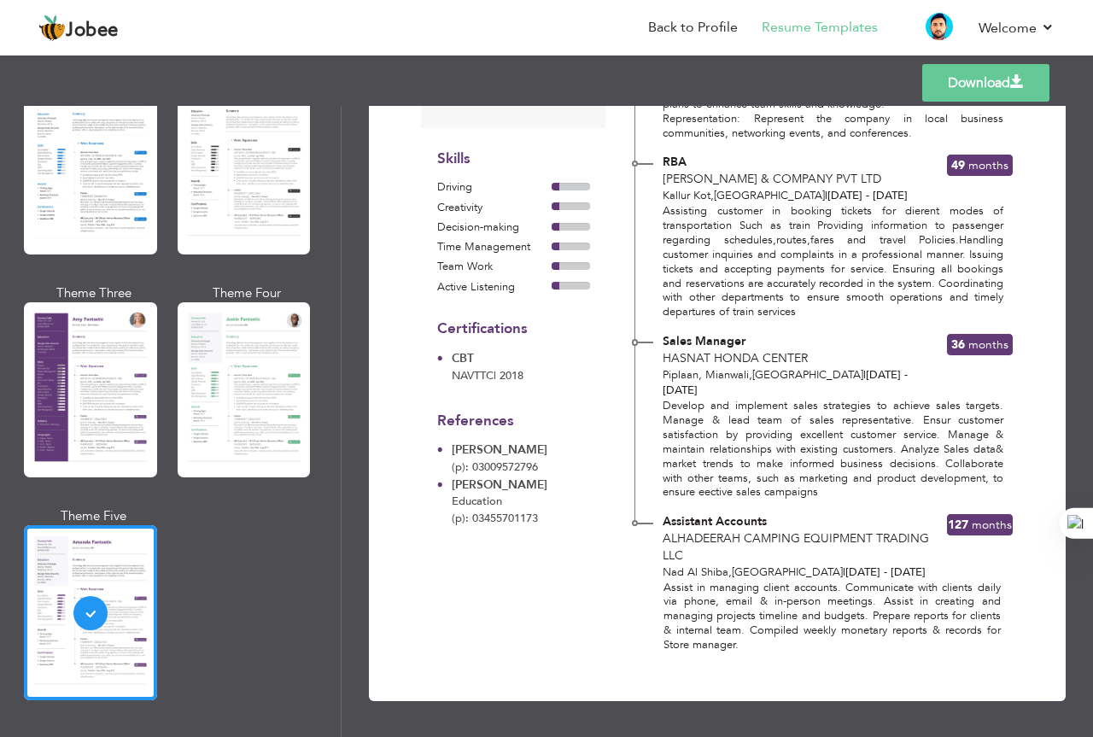
scroll to position [974, 0]
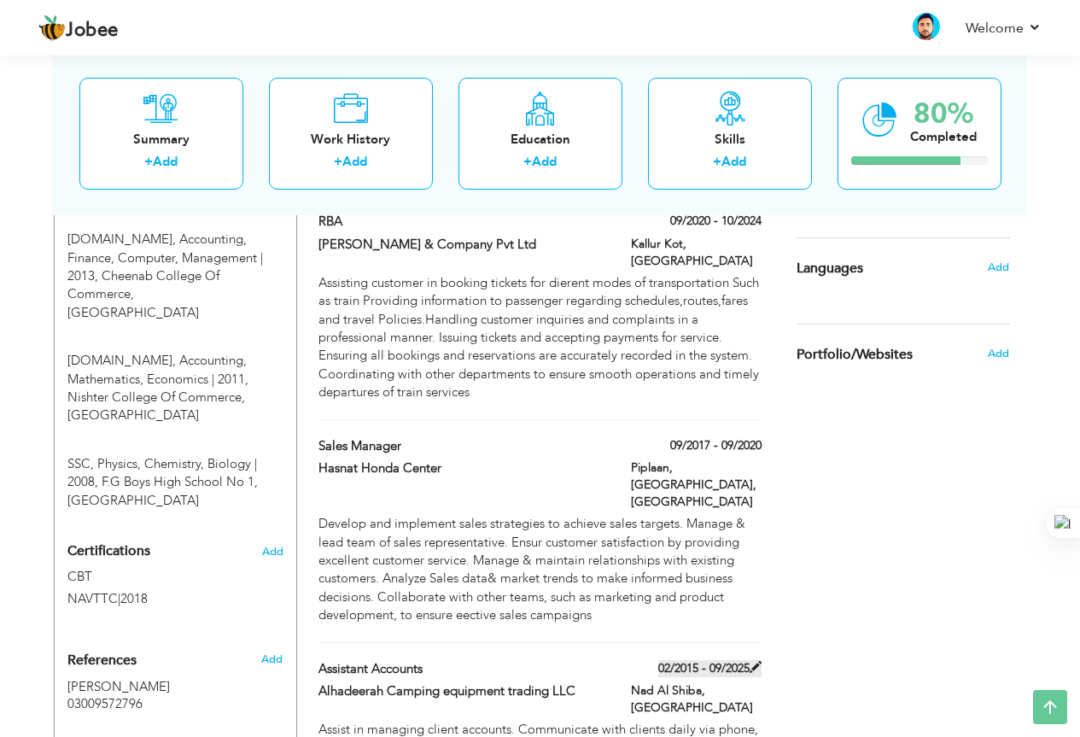
click at [753, 661] on span at bounding box center [756, 667] width 12 height 12
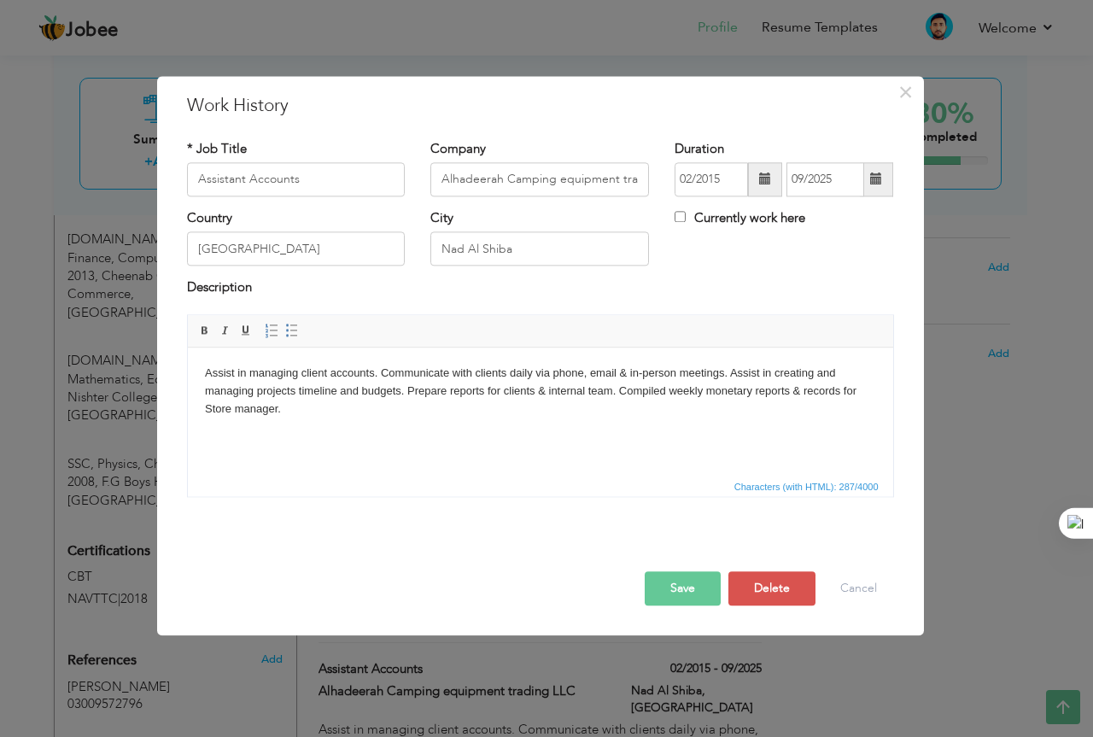
click at [874, 173] on span at bounding box center [876, 179] width 12 height 12
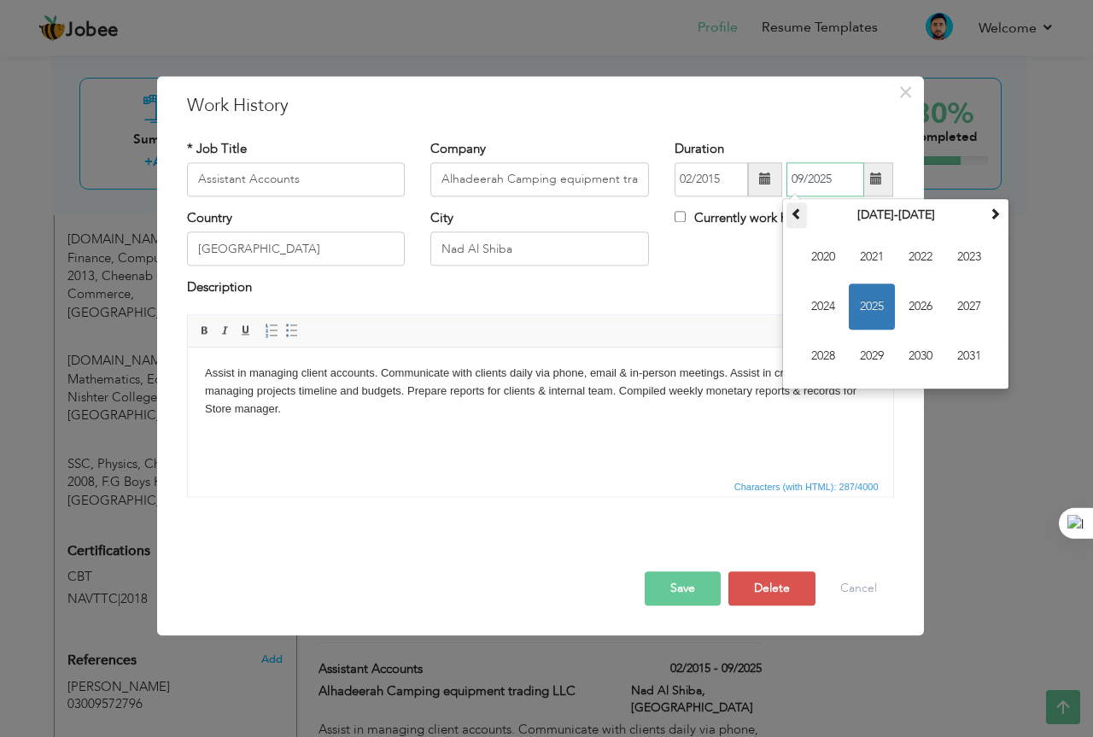
click at [795, 213] on span at bounding box center [797, 214] width 12 height 12
click at [965, 325] on span "2017" at bounding box center [969, 307] width 46 height 46
click at [737, 311] on div "Description" at bounding box center [540, 296] width 733 height 35
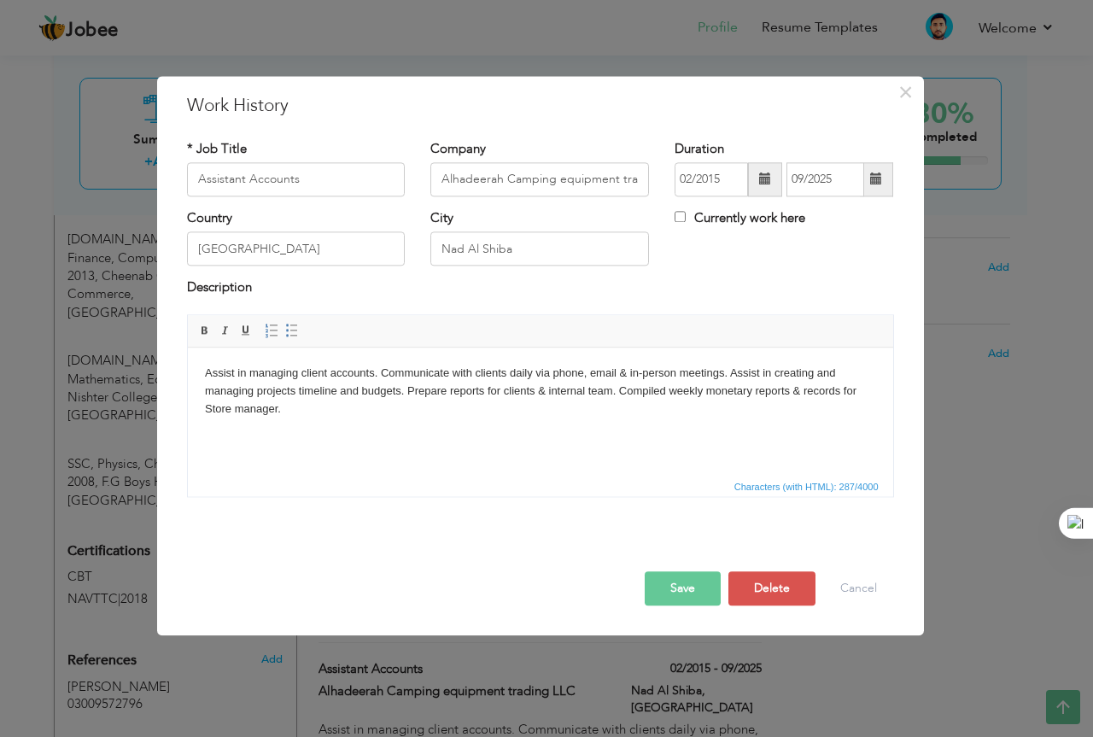
click at [890, 173] on span at bounding box center [876, 179] width 33 height 34
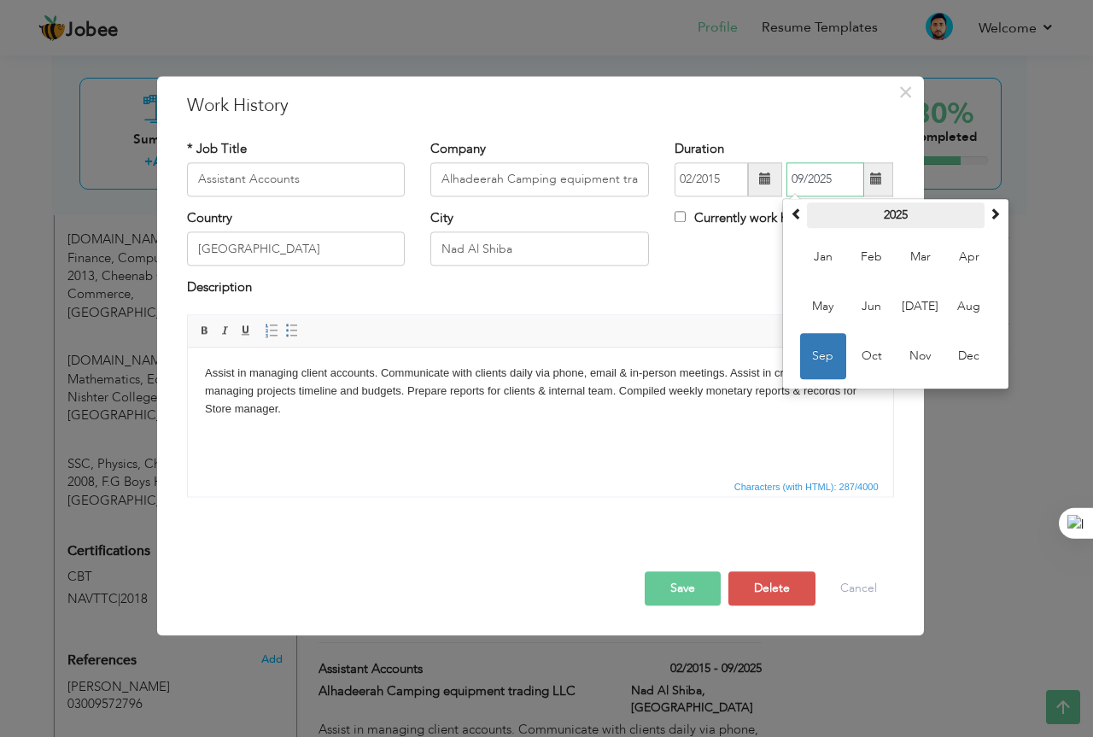
click at [904, 224] on th "2025" at bounding box center [896, 215] width 178 height 26
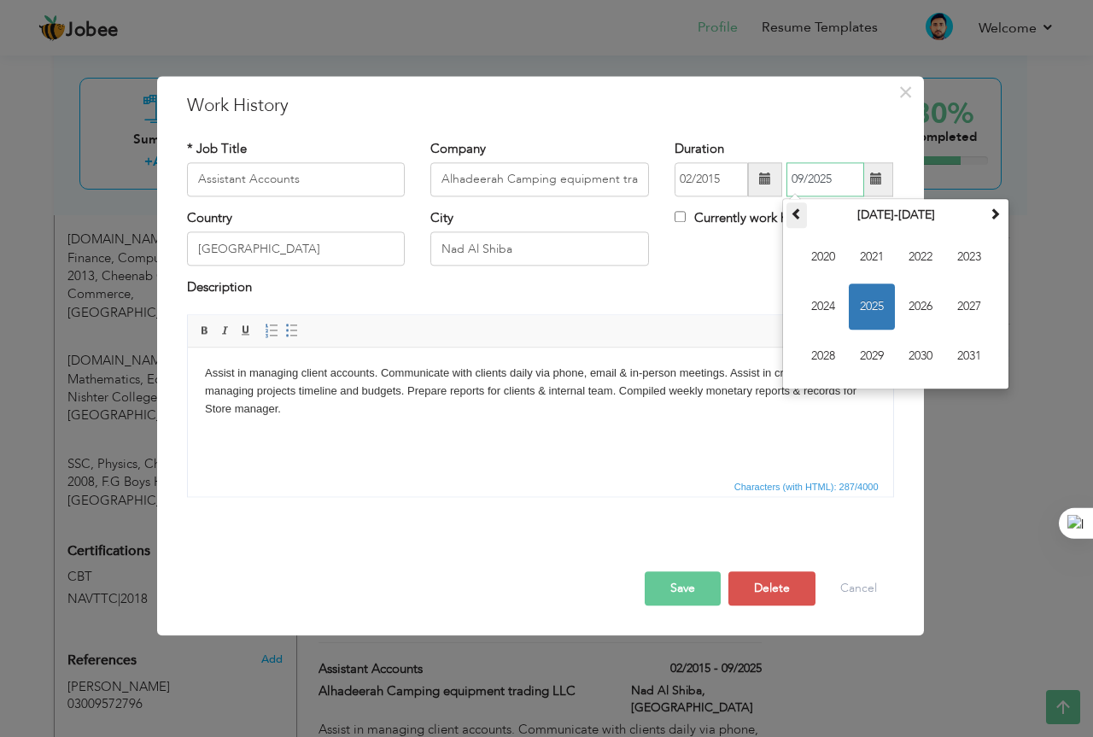
click at [798, 213] on span at bounding box center [797, 214] width 12 height 12
click at [966, 303] on span "2017" at bounding box center [969, 307] width 46 height 46
click at [826, 251] on span "Jan" at bounding box center [823, 257] width 46 height 46
type input "01/2017"
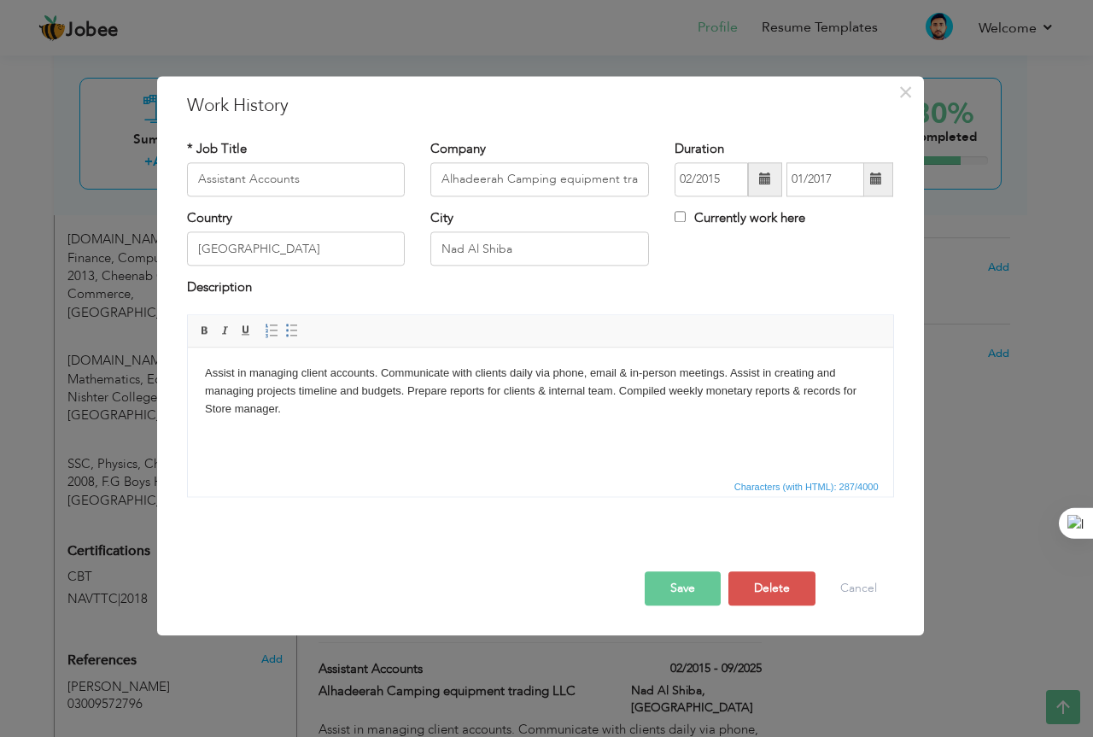
click at [684, 592] on button "Save" at bounding box center [683, 588] width 76 height 34
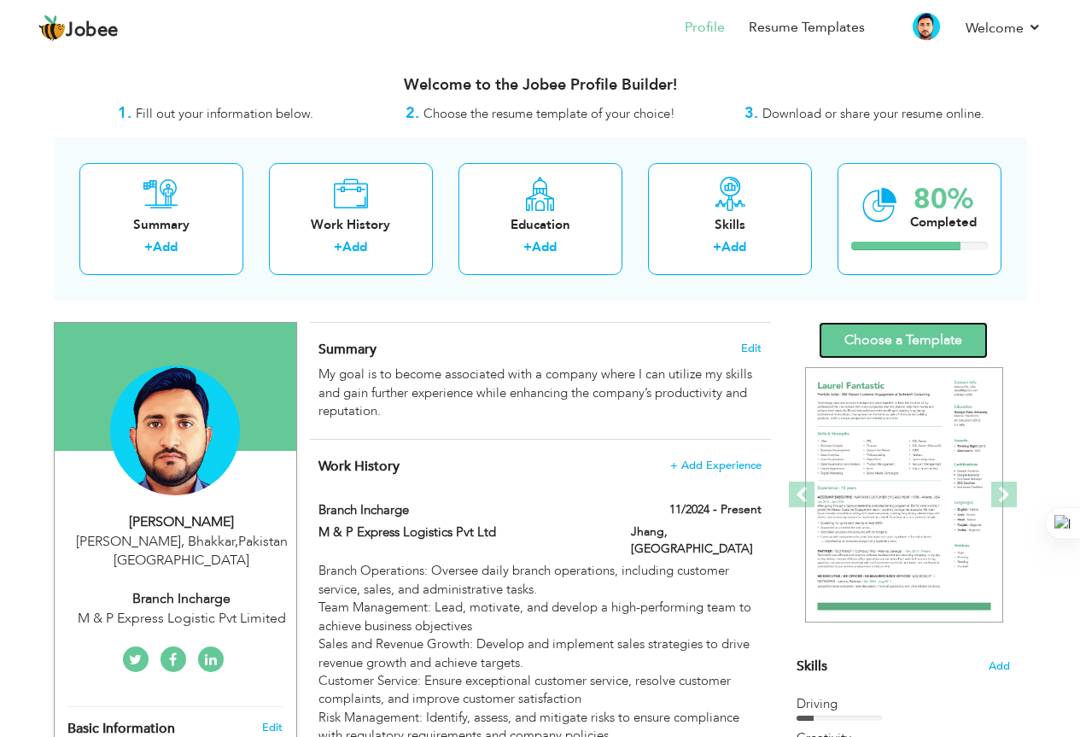
click at [900, 327] on link "Choose a Template" at bounding box center [903, 340] width 169 height 37
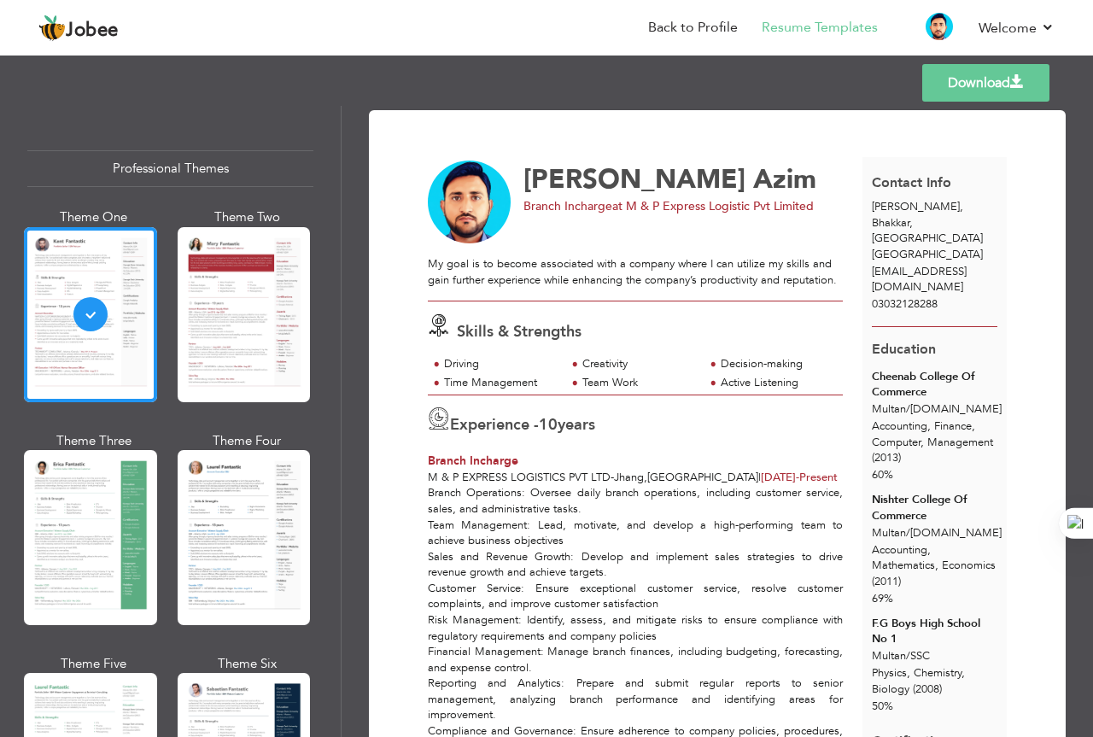
click at [969, 76] on link "Download" at bounding box center [985, 83] width 127 height 38
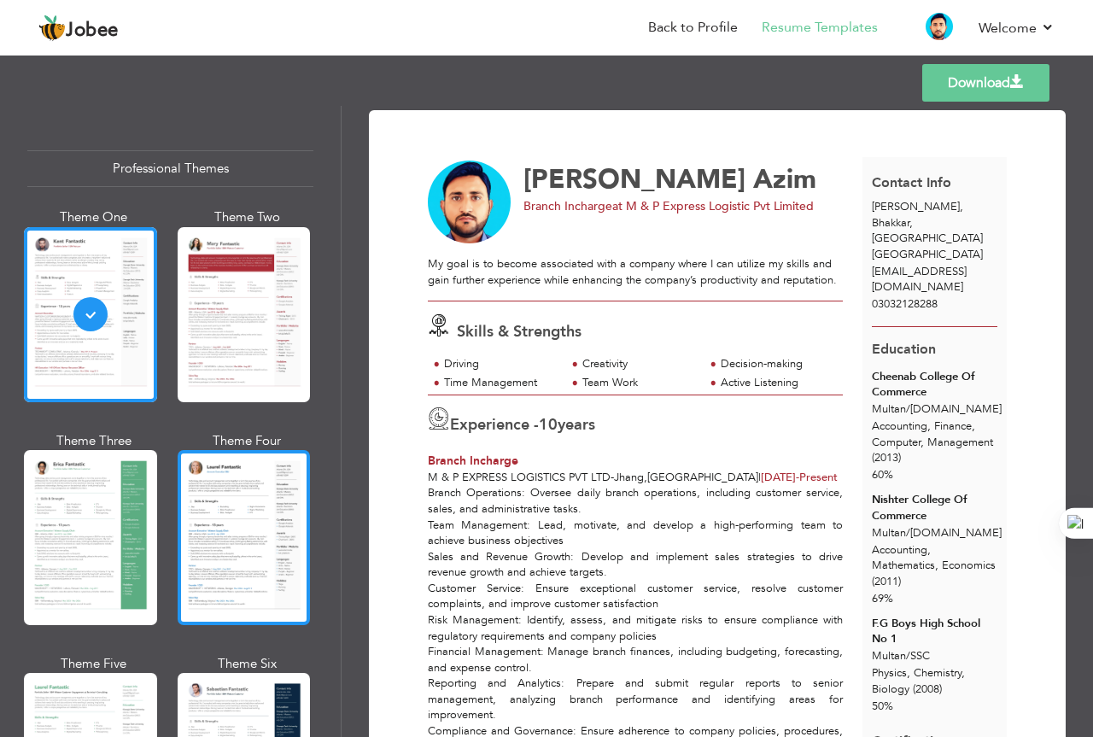
click at [248, 501] on div at bounding box center [244, 537] width 133 height 175
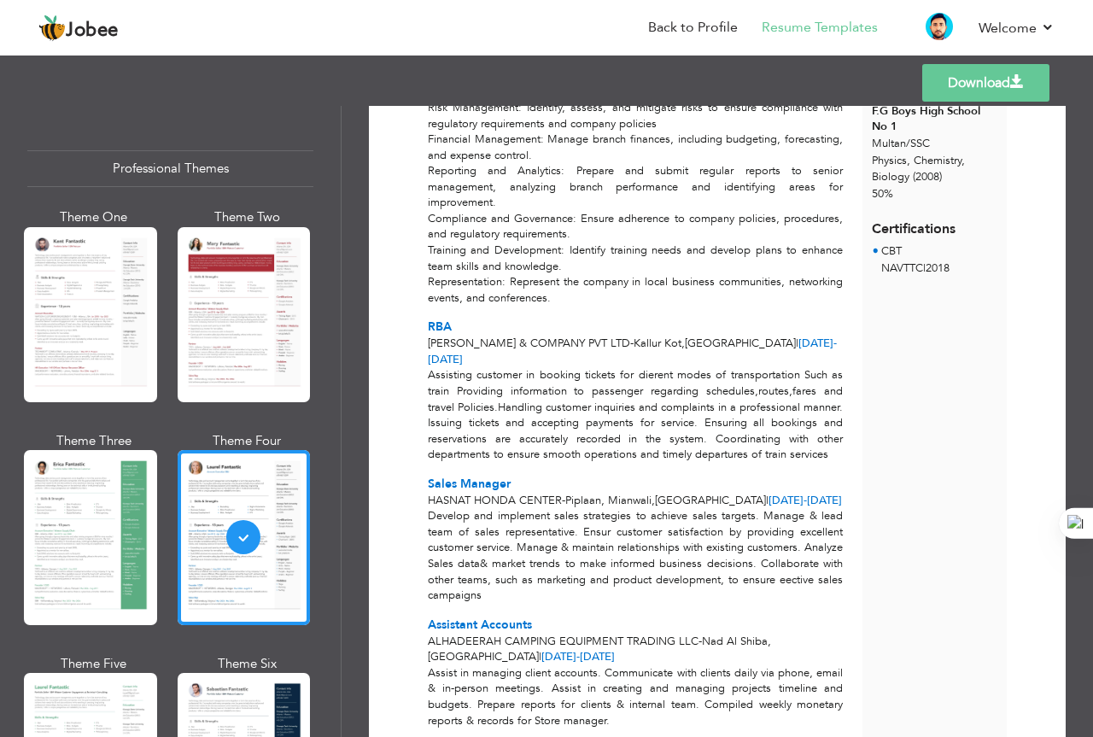
scroll to position [717, 0]
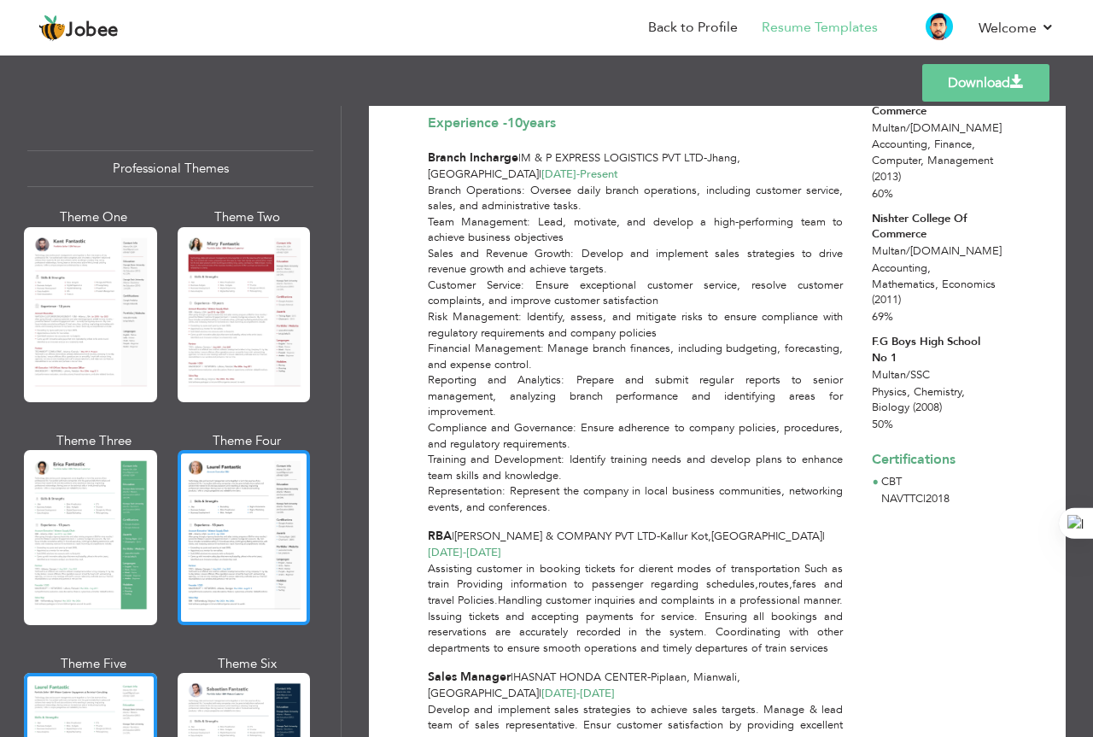
scroll to position [256, 0]
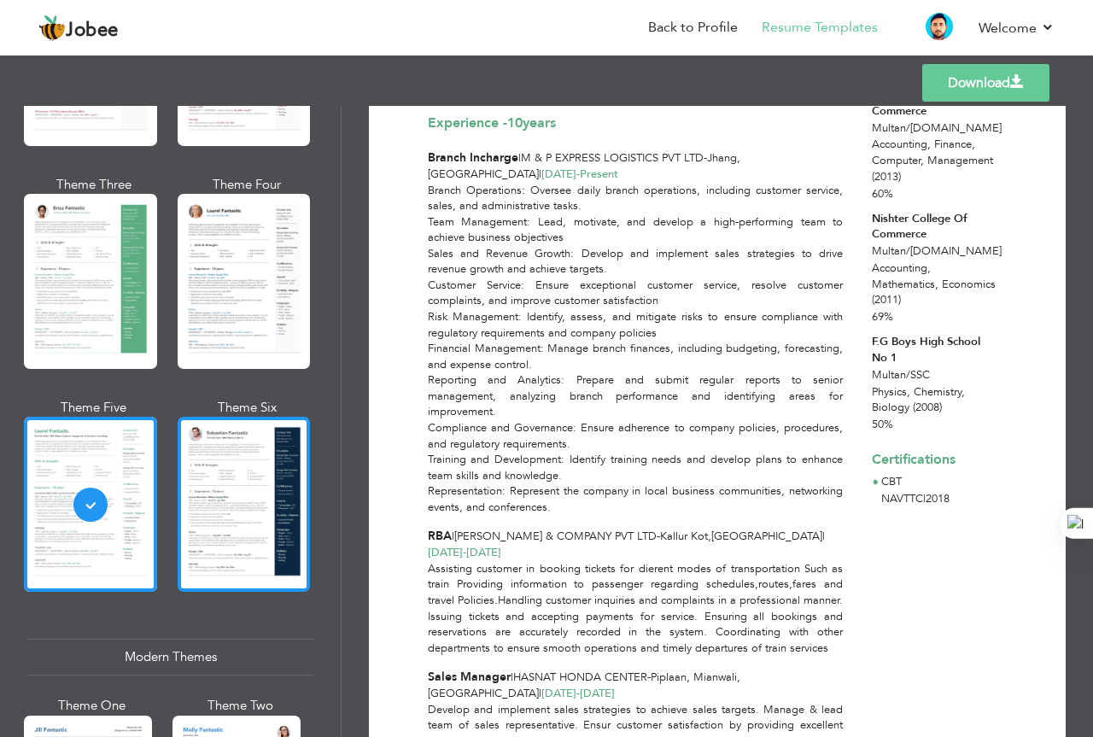
click at [238, 495] on div at bounding box center [244, 504] width 133 height 175
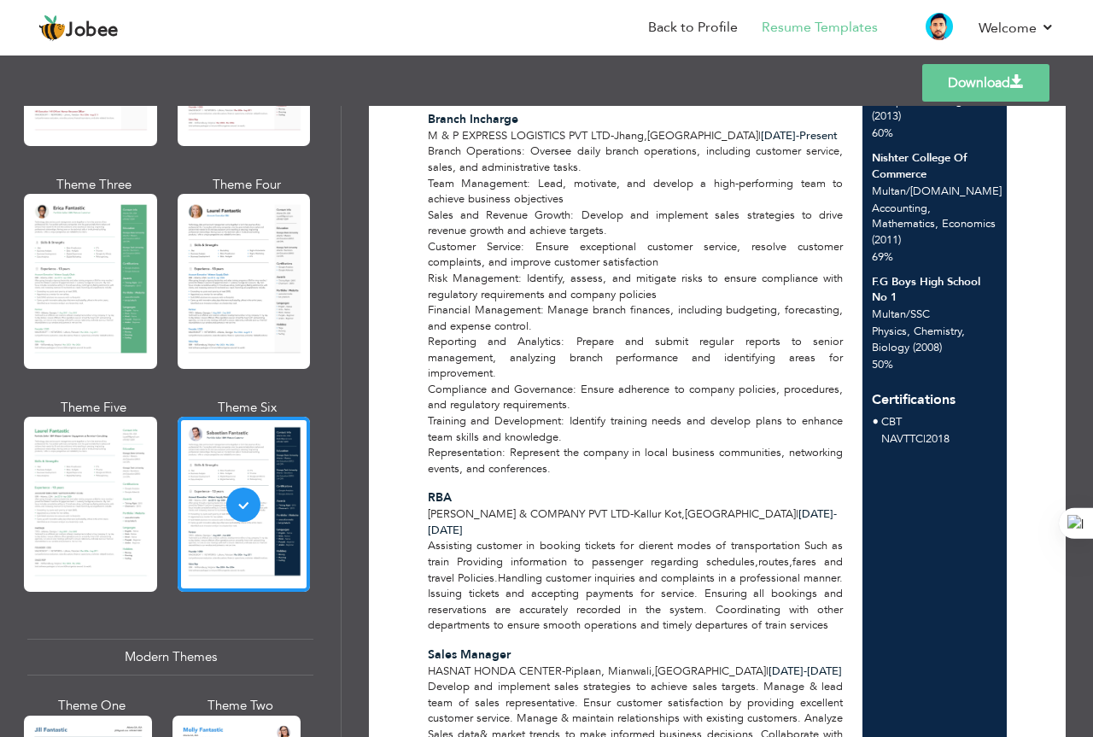
scroll to position [0, 0]
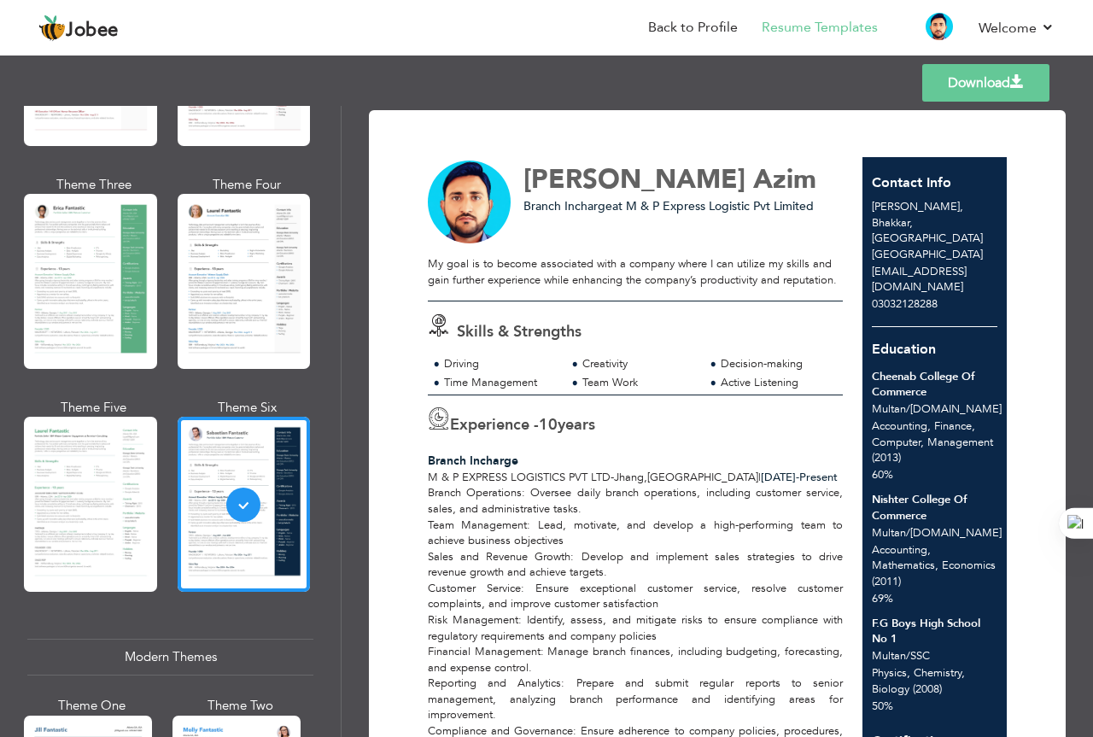
click at [961, 467] on div "60%" at bounding box center [935, 475] width 126 height 16
click at [1011, 79] on span at bounding box center [1017, 82] width 14 height 14
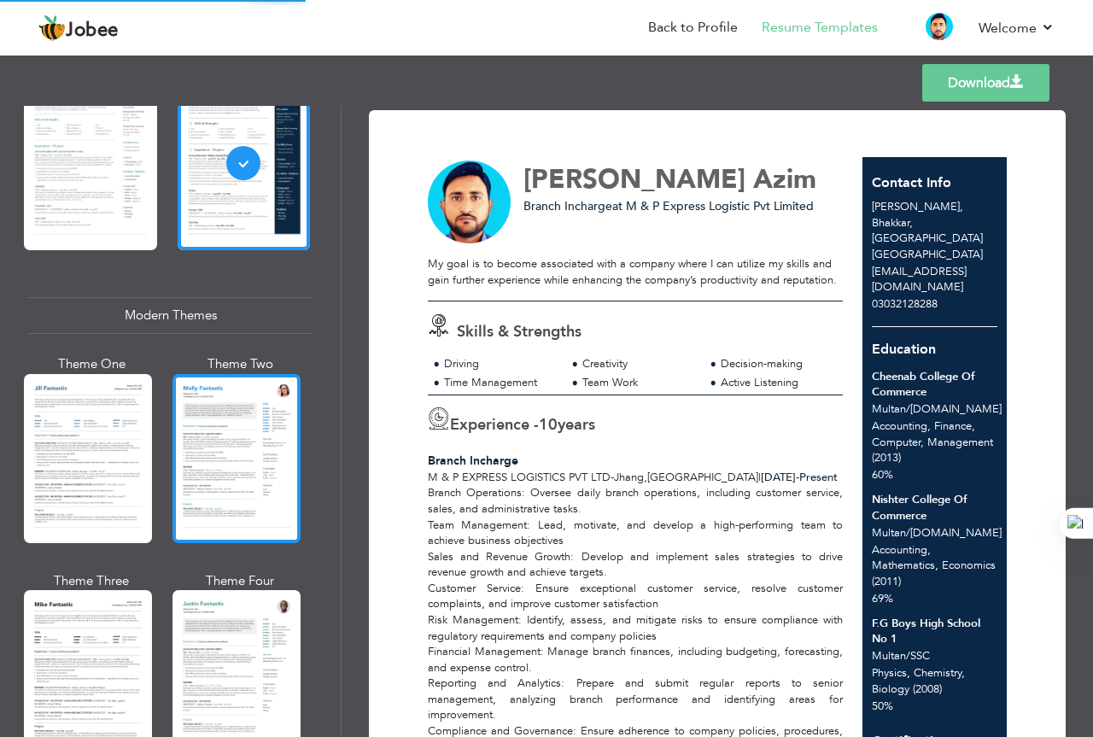
click at [207, 469] on div at bounding box center [237, 458] width 128 height 169
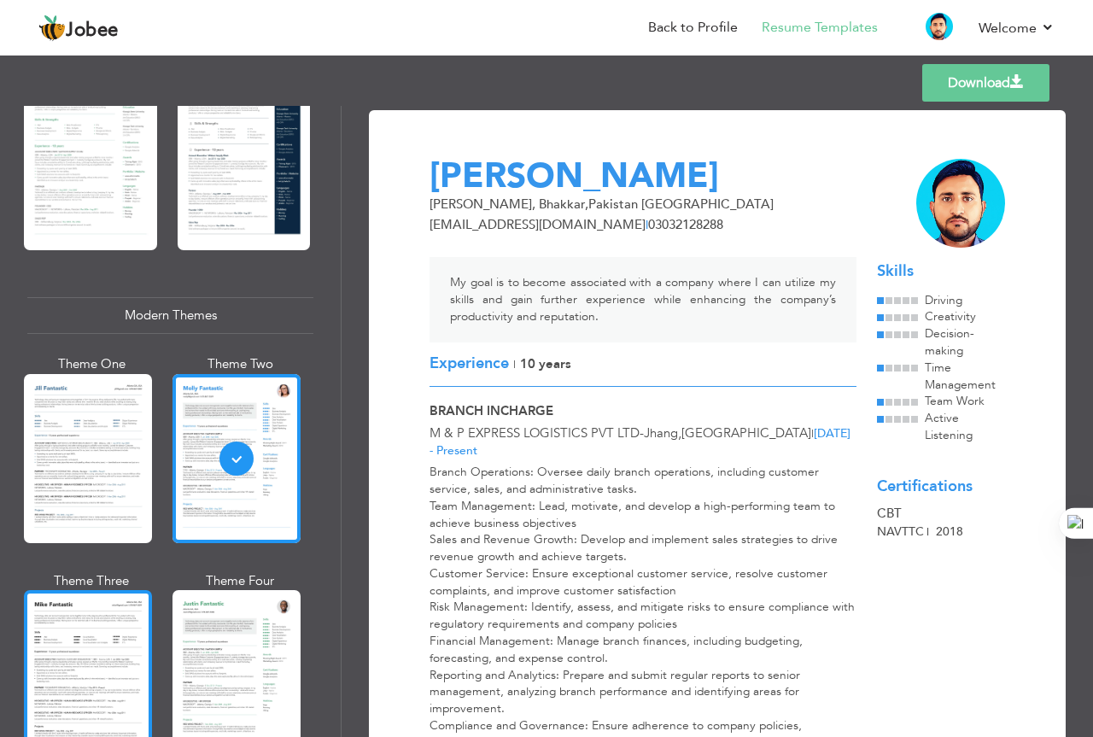
click at [96, 621] on div at bounding box center [88, 674] width 128 height 169
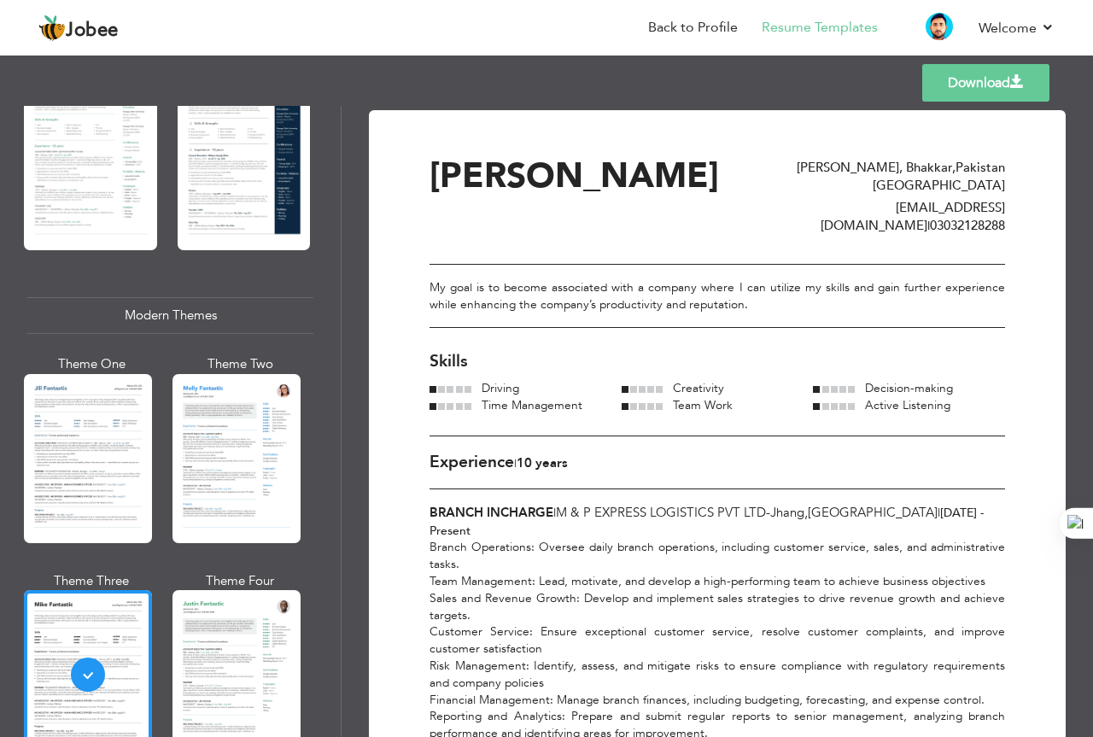
scroll to position [512, 0]
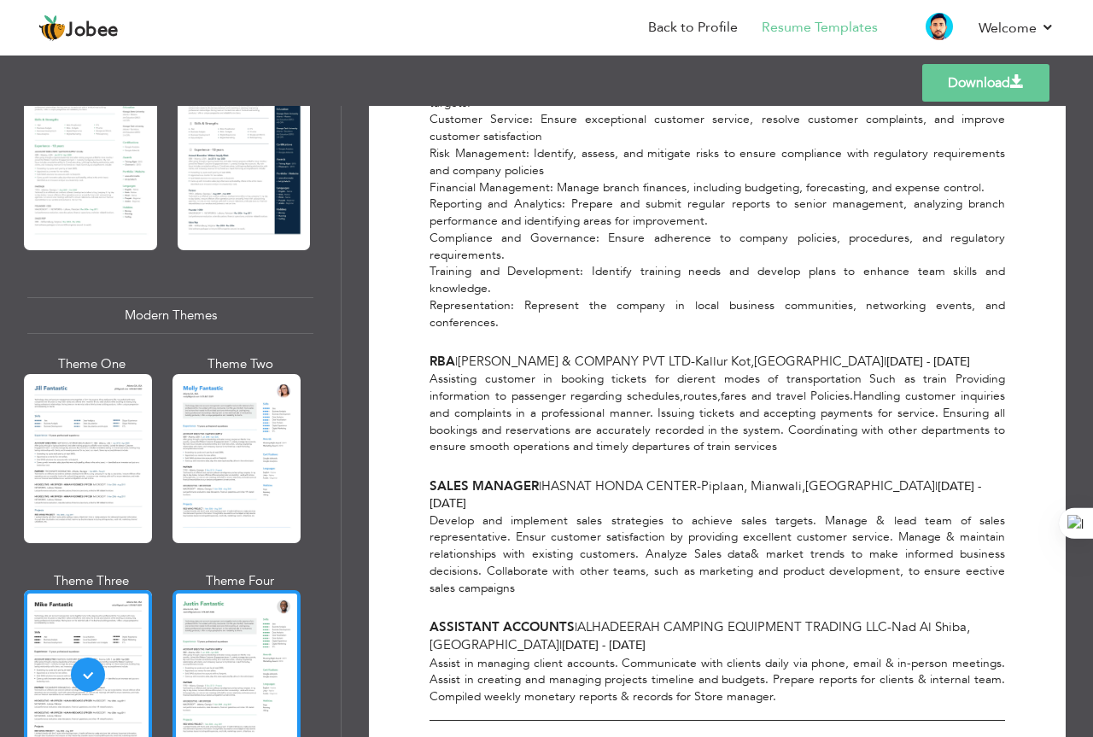
click at [243, 664] on div at bounding box center [237, 674] width 128 height 169
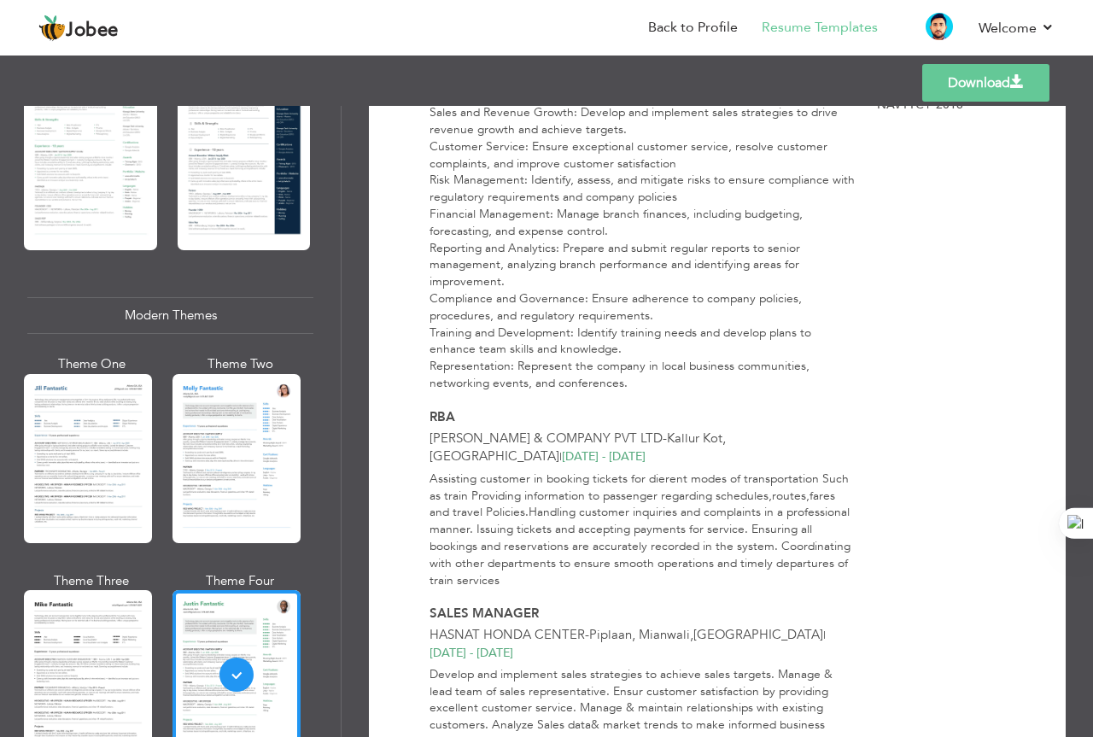
scroll to position [913, 0]
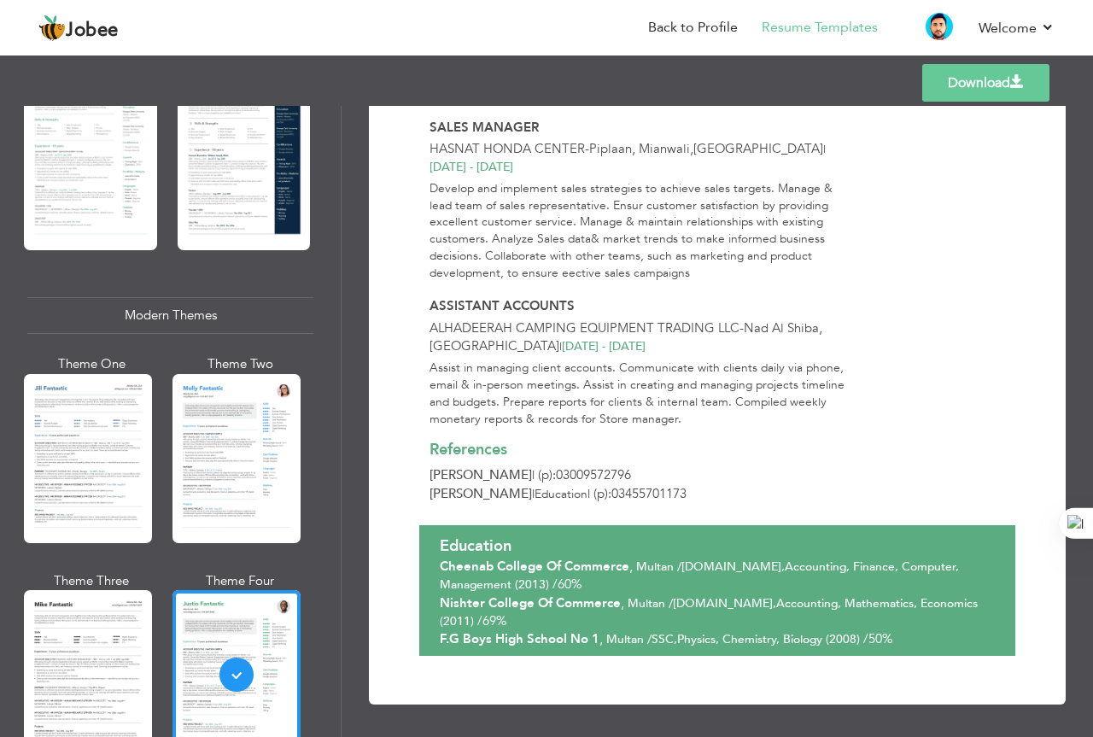
click at [954, 91] on link "Download" at bounding box center [985, 83] width 127 height 38
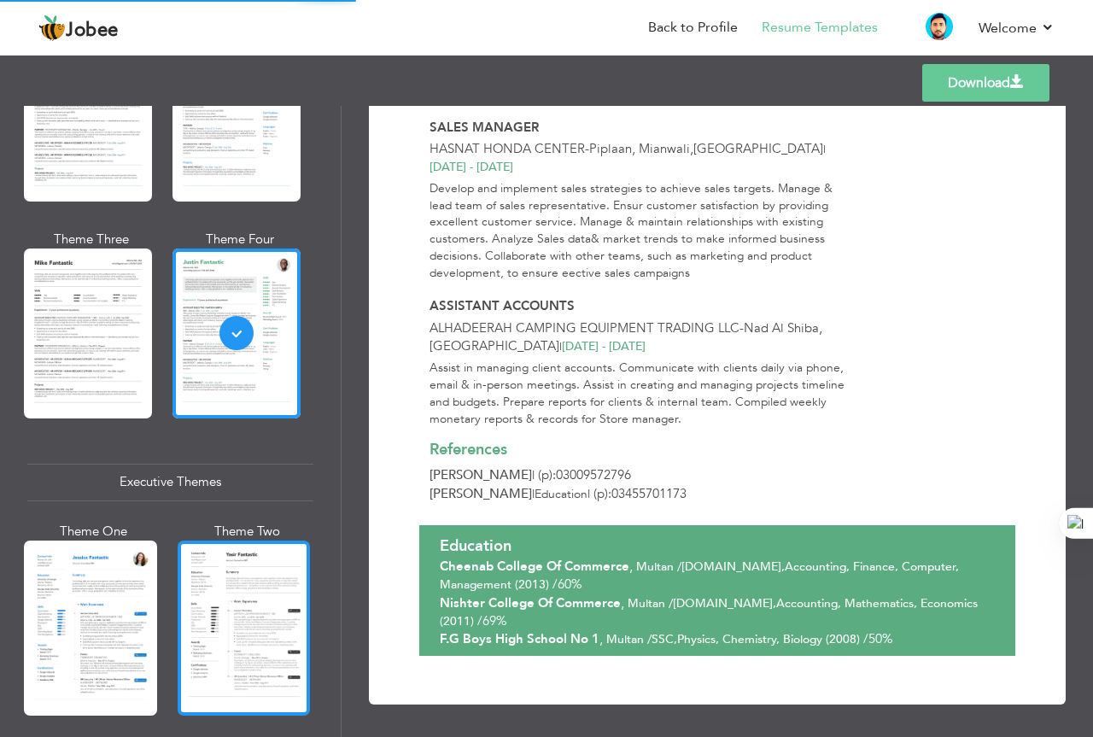
click at [228, 607] on div at bounding box center [244, 628] width 133 height 175
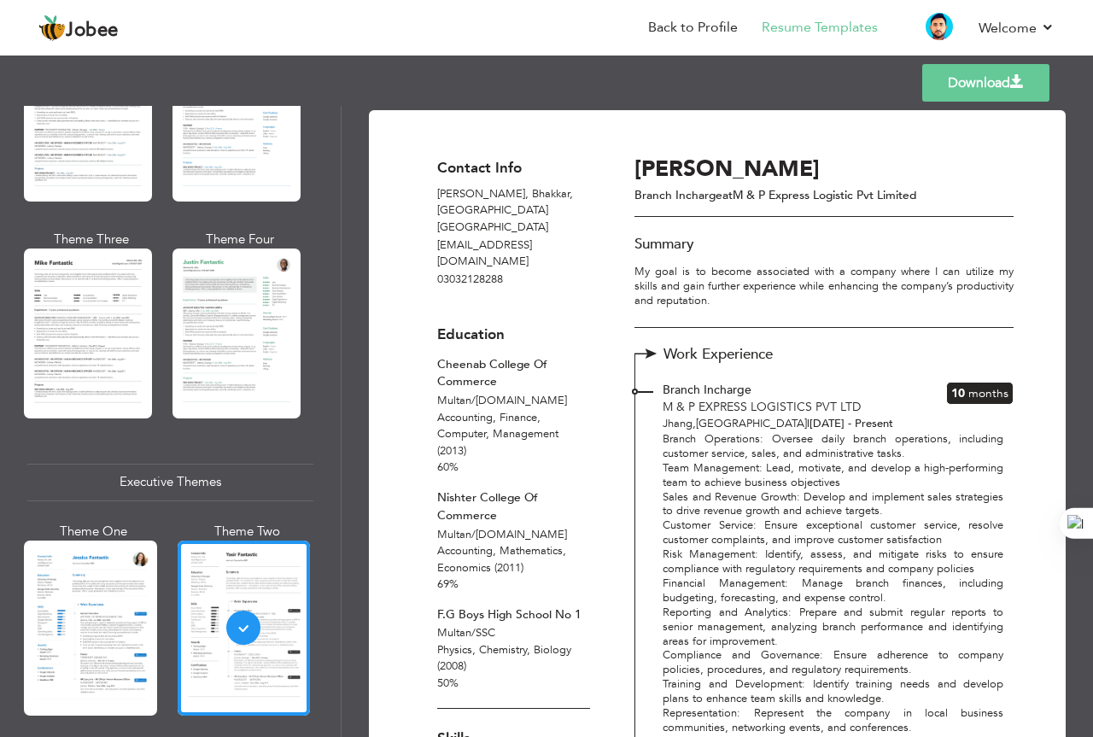
scroll to position [1281, 0]
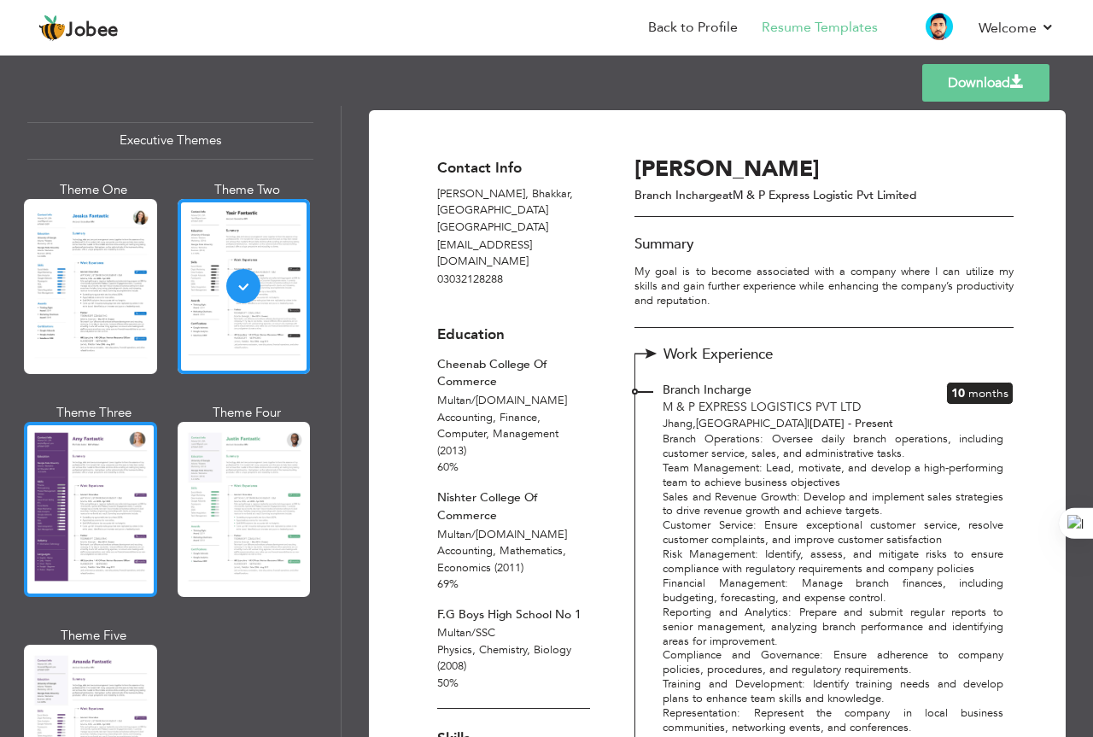
click at [111, 577] on div at bounding box center [90, 509] width 133 height 175
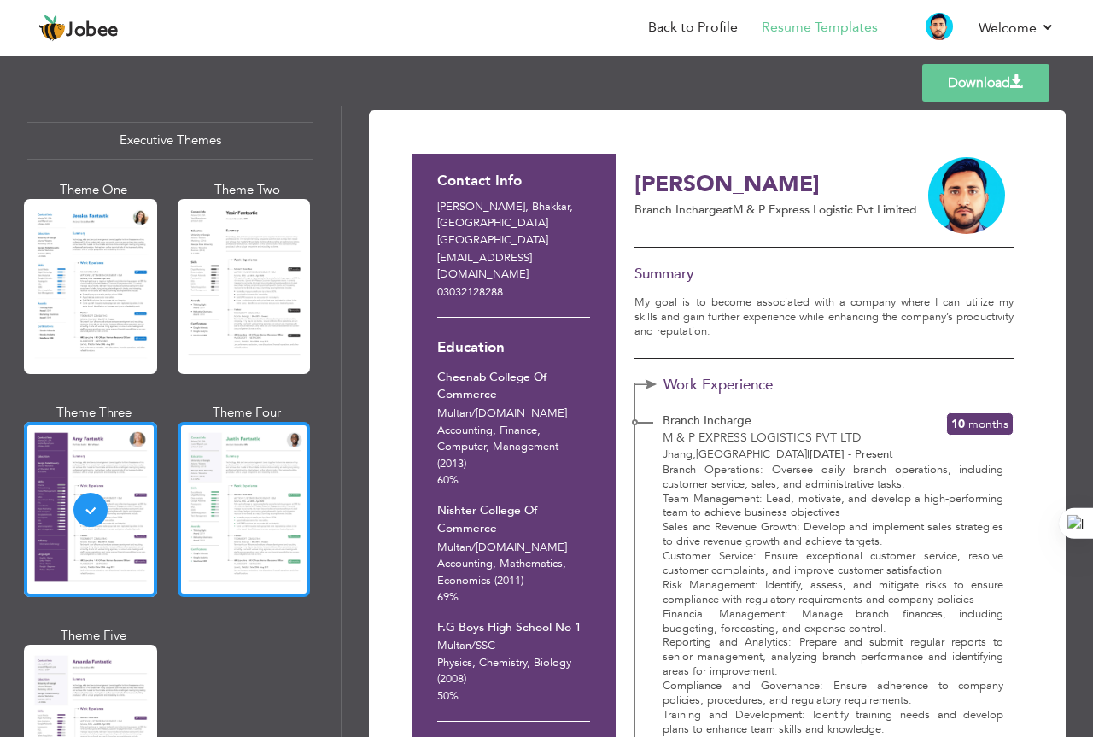
click at [233, 506] on div at bounding box center [244, 509] width 133 height 175
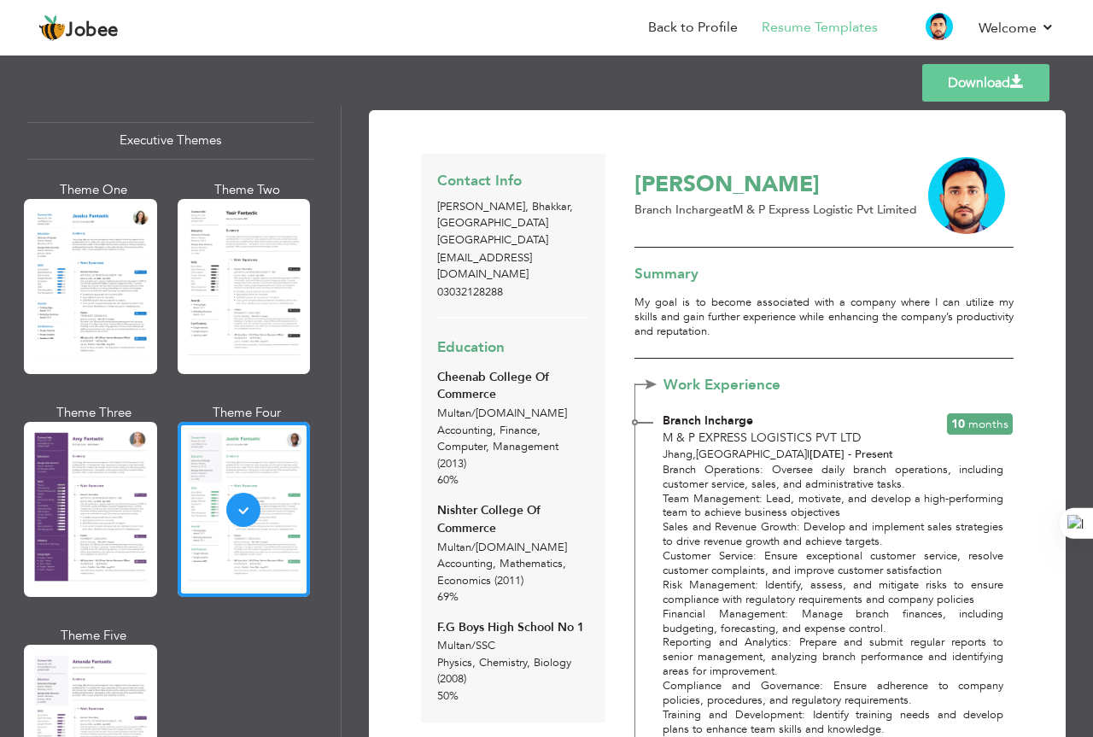
scroll to position [427, 0]
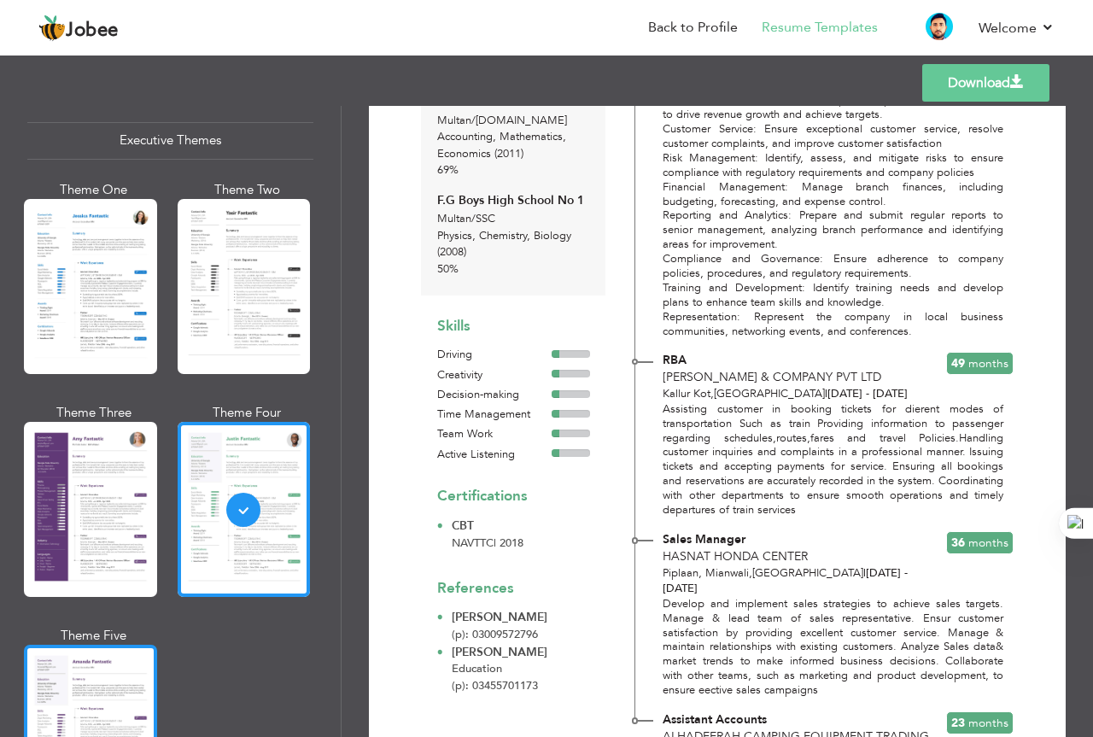
click at [97, 659] on div at bounding box center [90, 732] width 133 height 175
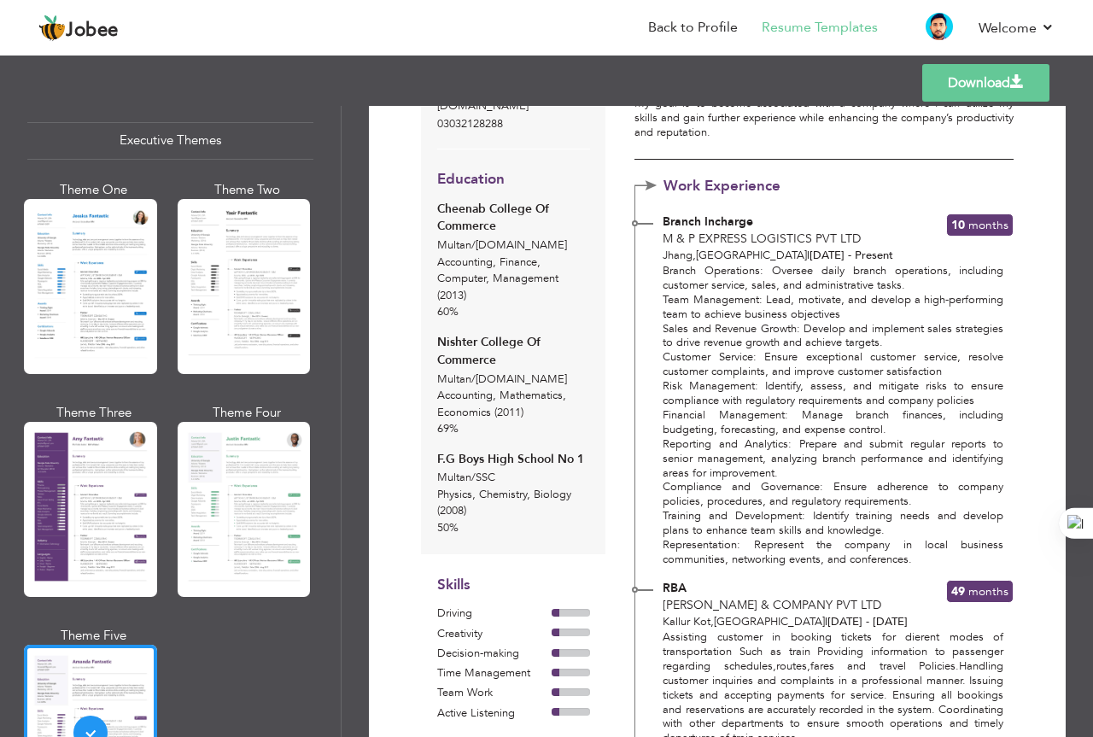
scroll to position [0, 0]
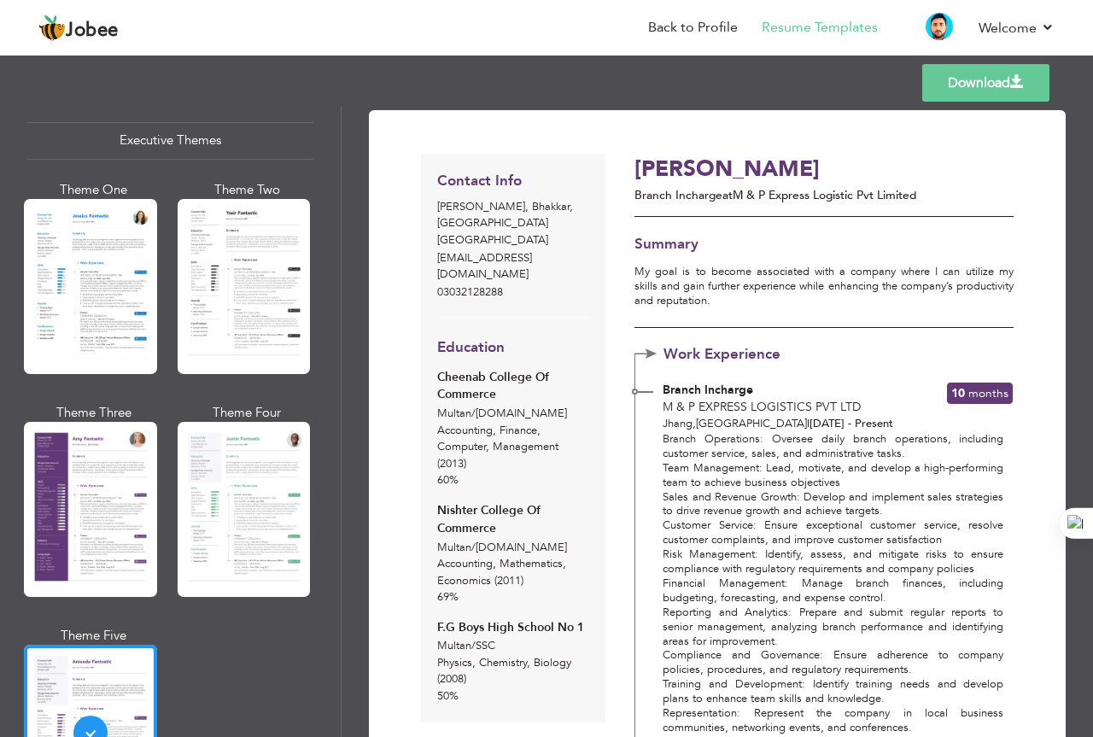
click at [988, 80] on link "Download" at bounding box center [985, 83] width 127 height 38
drag, startPoint x: 557, startPoint y: 93, endPoint x: 588, endPoint y: 88, distance: 31.2
click at [557, 93] on div "Templates Download" at bounding box center [546, 83] width 1093 height 55
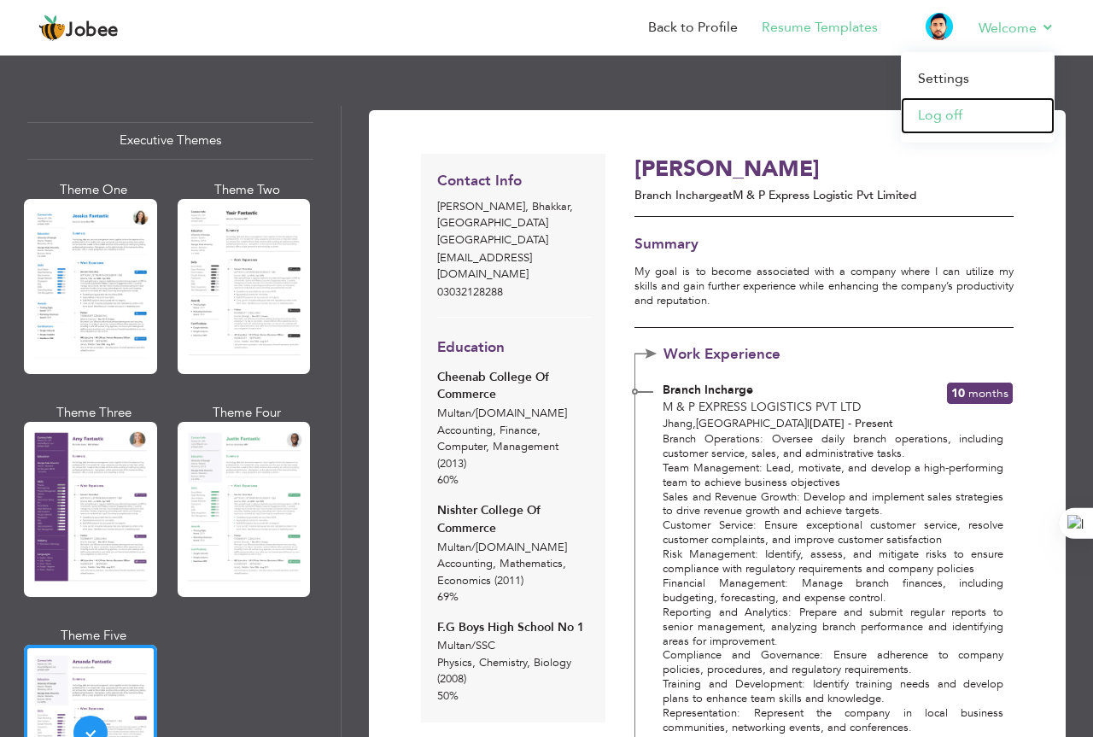
click at [955, 113] on link "Log off" at bounding box center [978, 115] width 154 height 37
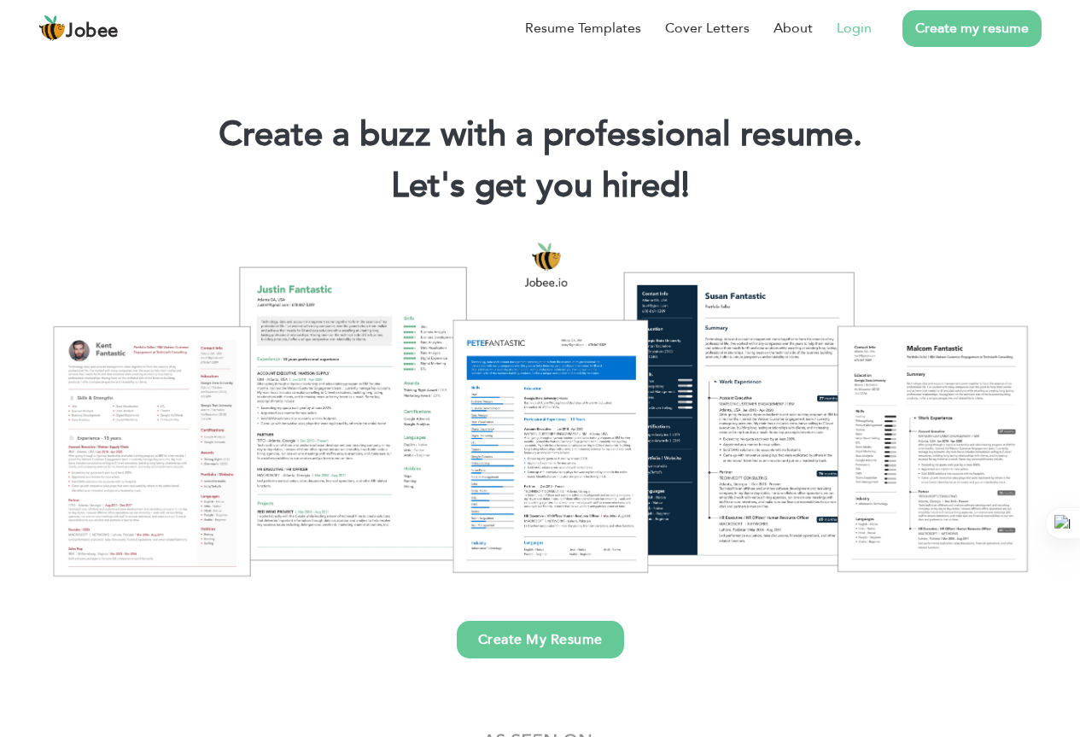
click at [862, 31] on link "Login" at bounding box center [854, 28] width 35 height 20
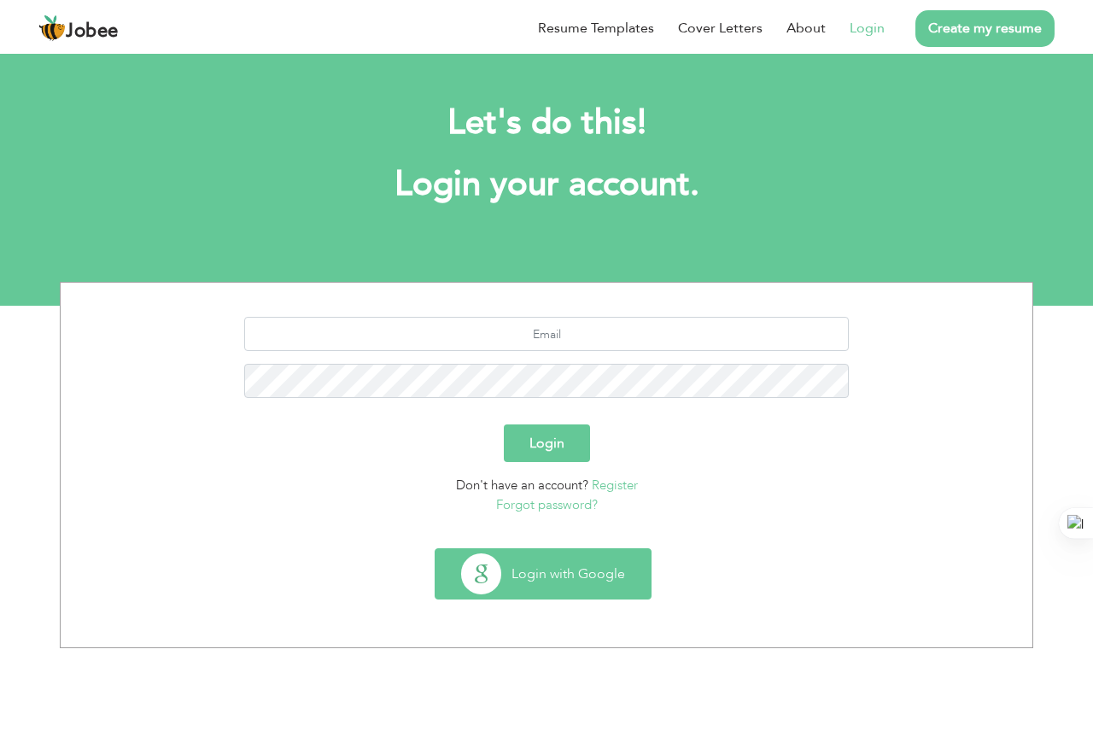
click at [544, 582] on button "Login with Google" at bounding box center [543, 574] width 215 height 50
